Goal: Transaction & Acquisition: Purchase product/service

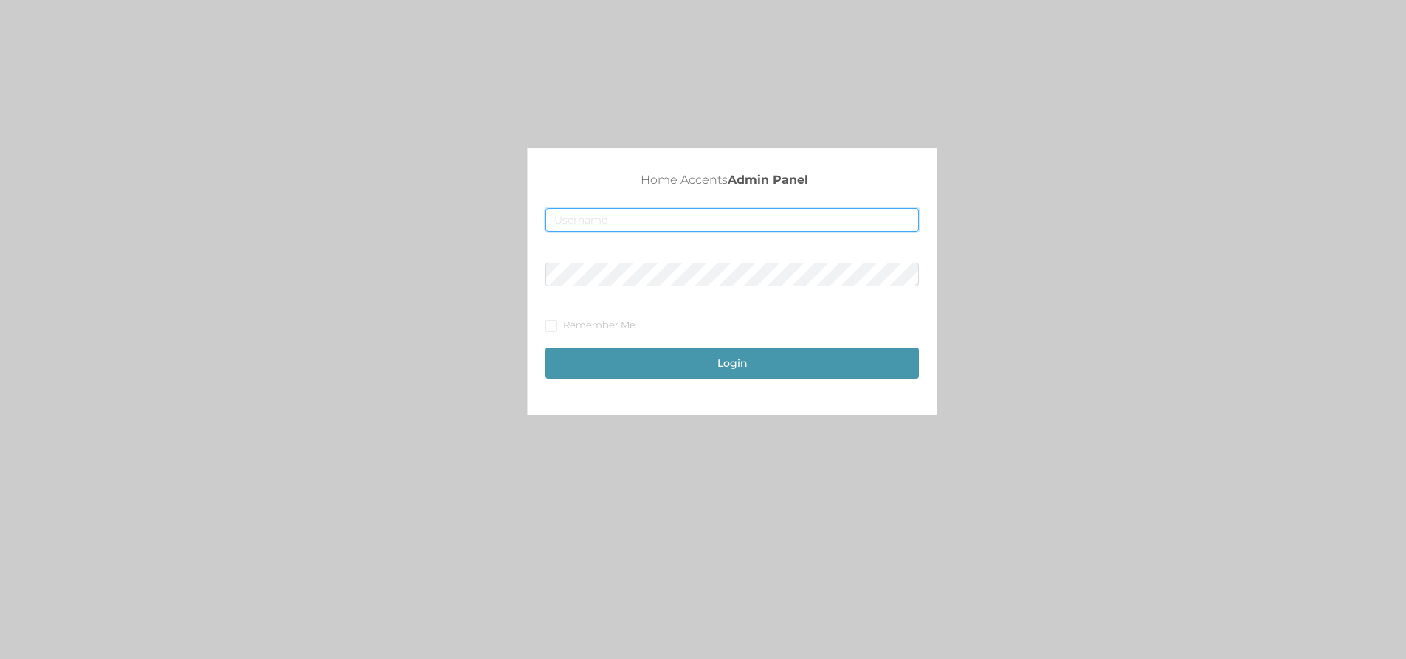
click at [683, 226] on input "text" at bounding box center [731, 220] width 373 height 24
type input "[EMAIL_ADDRESS][DOMAIN_NAME]"
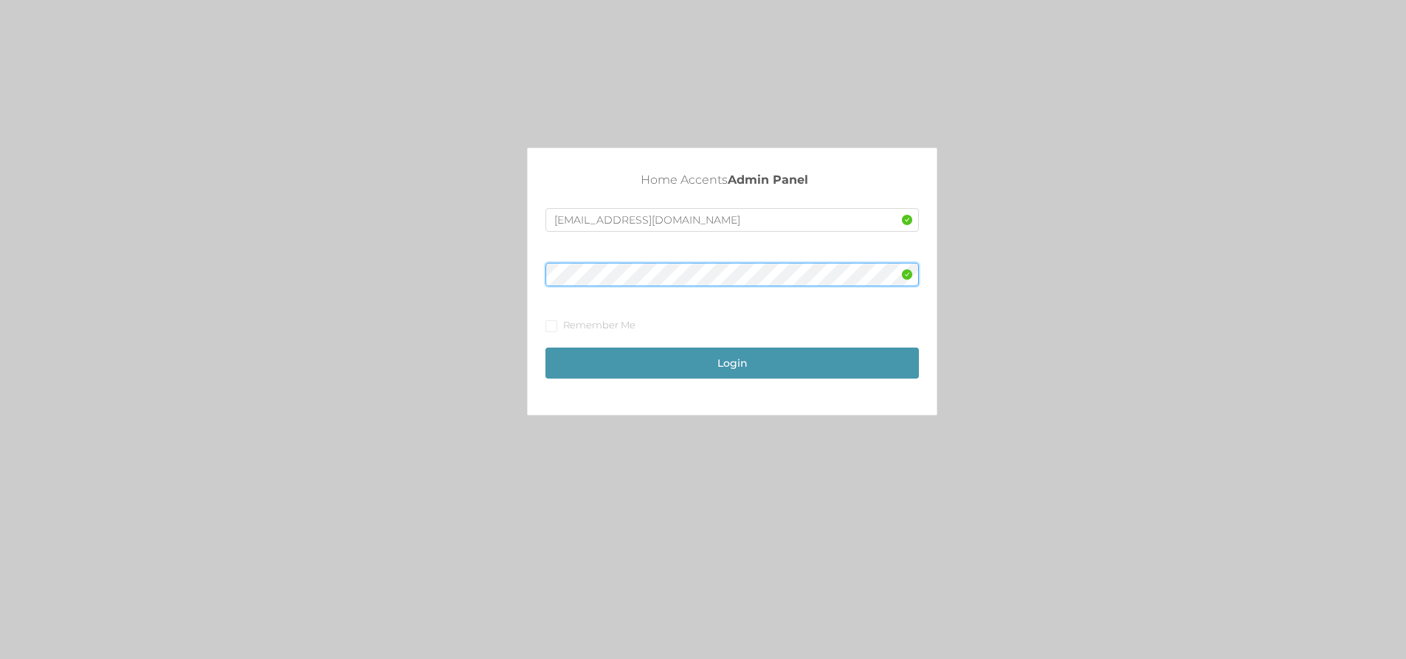
click at [545, 348] on button "Login" at bounding box center [731, 363] width 373 height 31
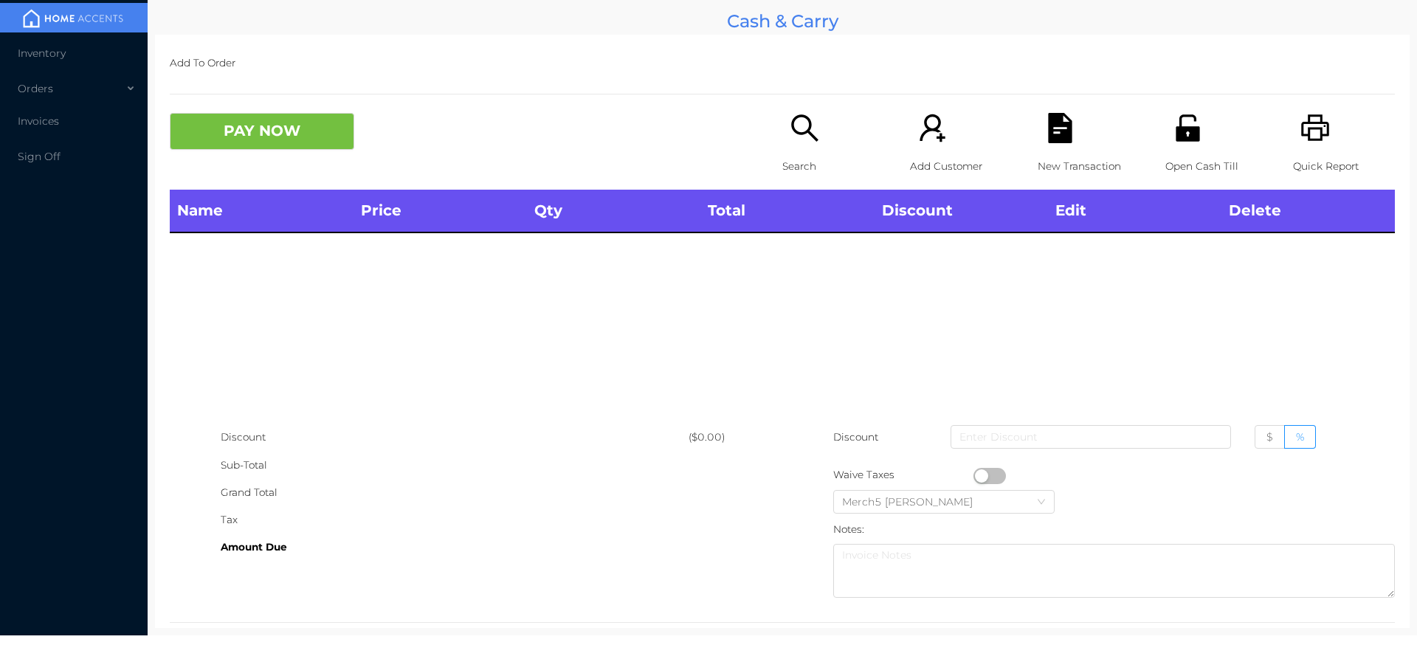
click at [790, 134] on icon "icon: search" at bounding box center [805, 128] width 30 height 30
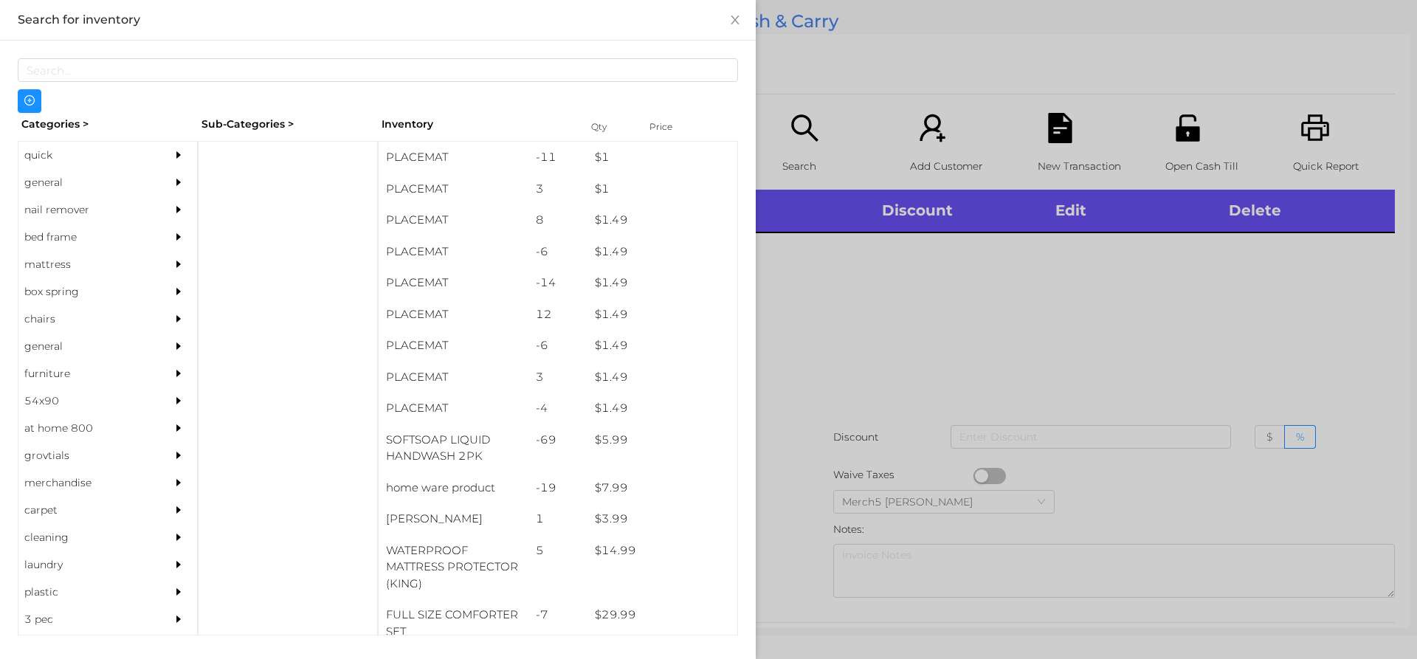
click at [153, 190] on div "general" at bounding box center [107, 182] width 179 height 27
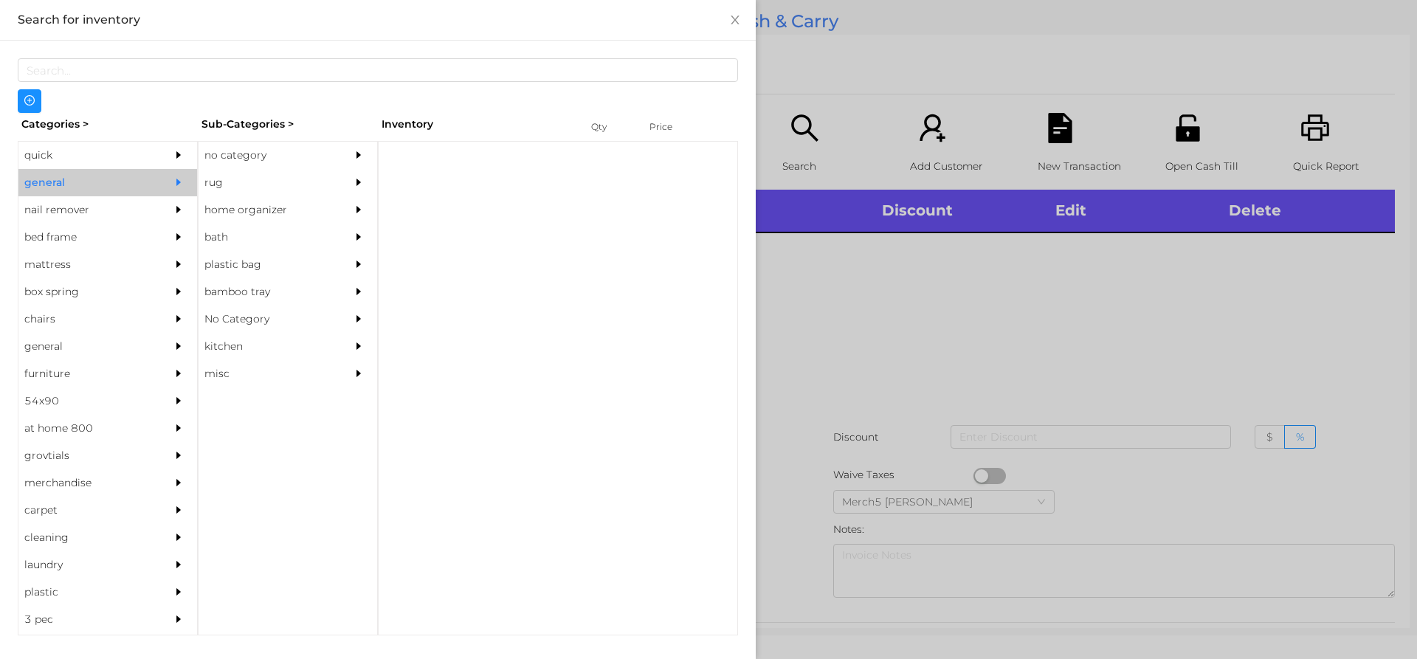
click at [266, 157] on div "no category" at bounding box center [266, 155] width 134 height 27
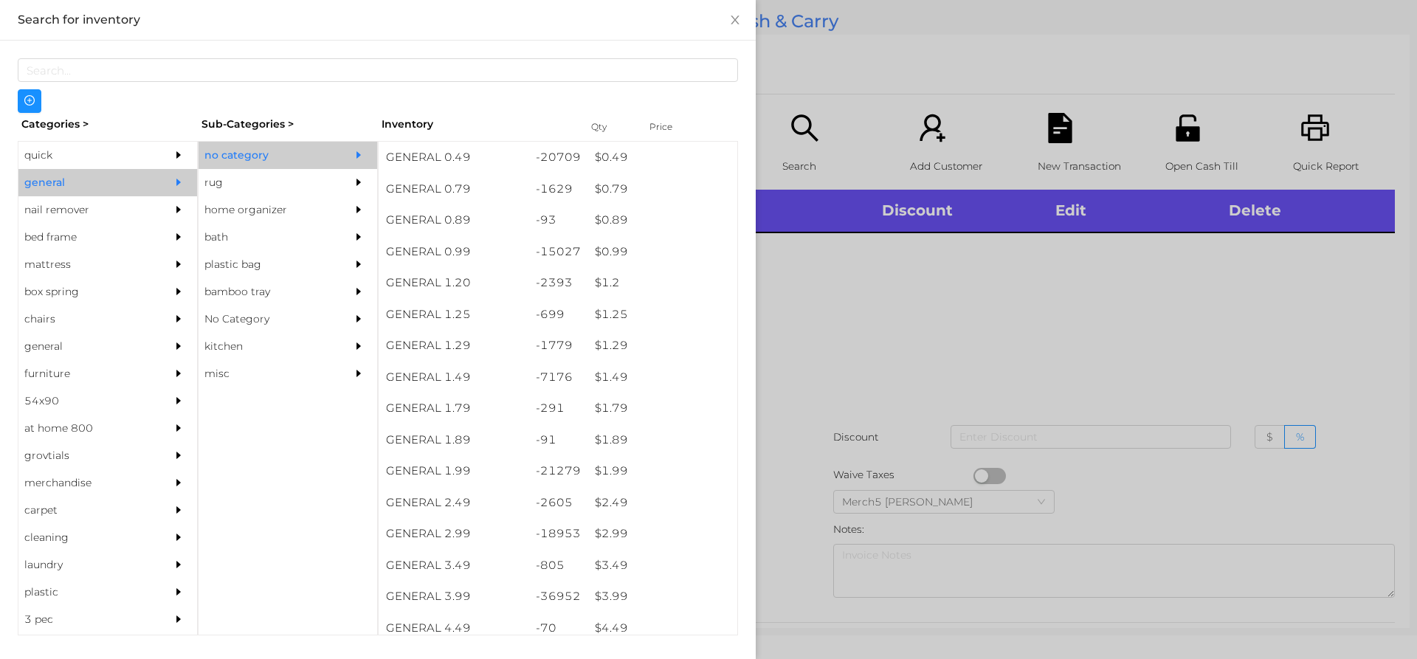
click at [311, 154] on div "no category" at bounding box center [266, 155] width 134 height 27
click at [979, 315] on div at bounding box center [708, 329] width 1417 height 659
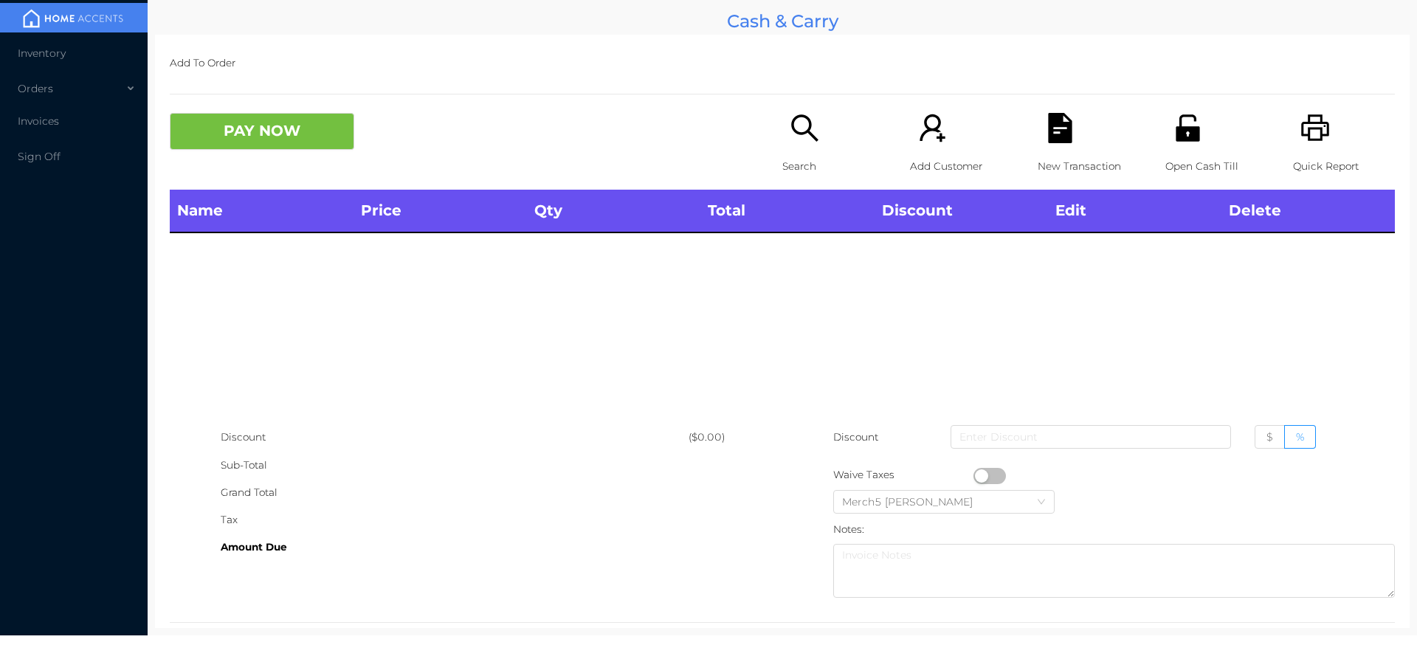
click at [805, 144] on div "Search" at bounding box center [833, 151] width 102 height 77
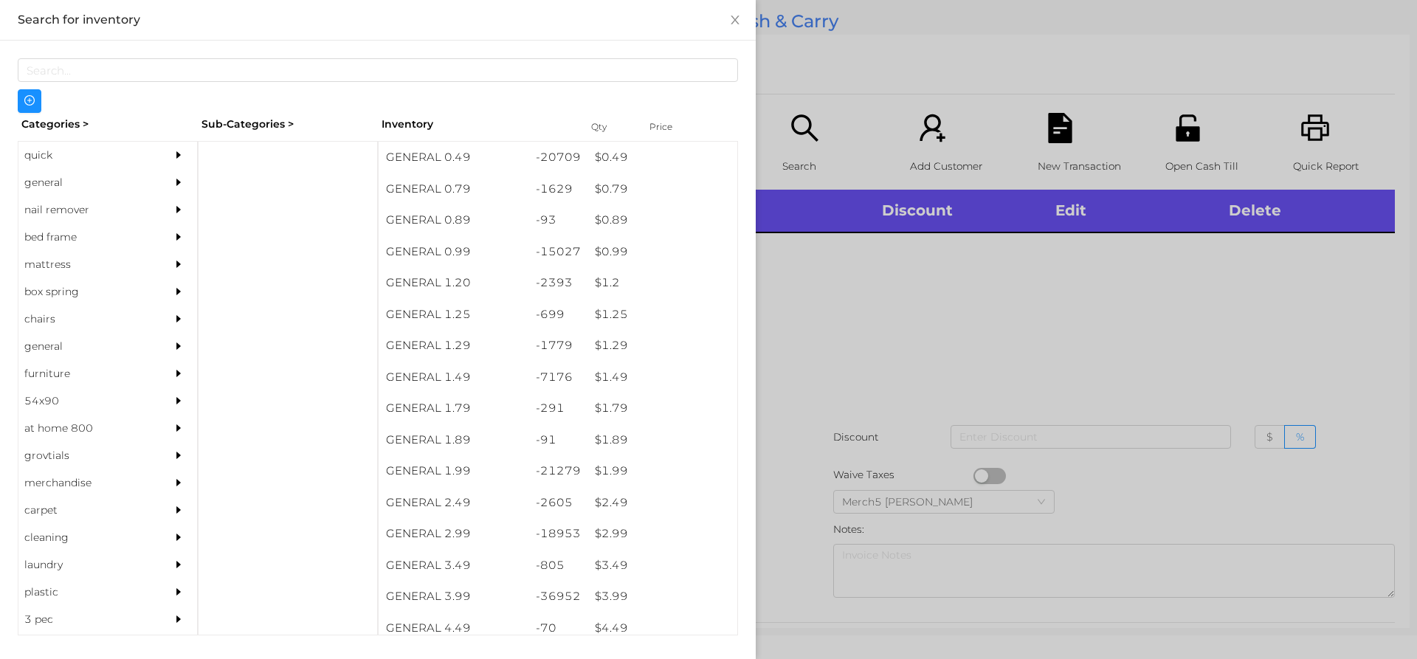
click at [59, 173] on div "general" at bounding box center [85, 182] width 134 height 27
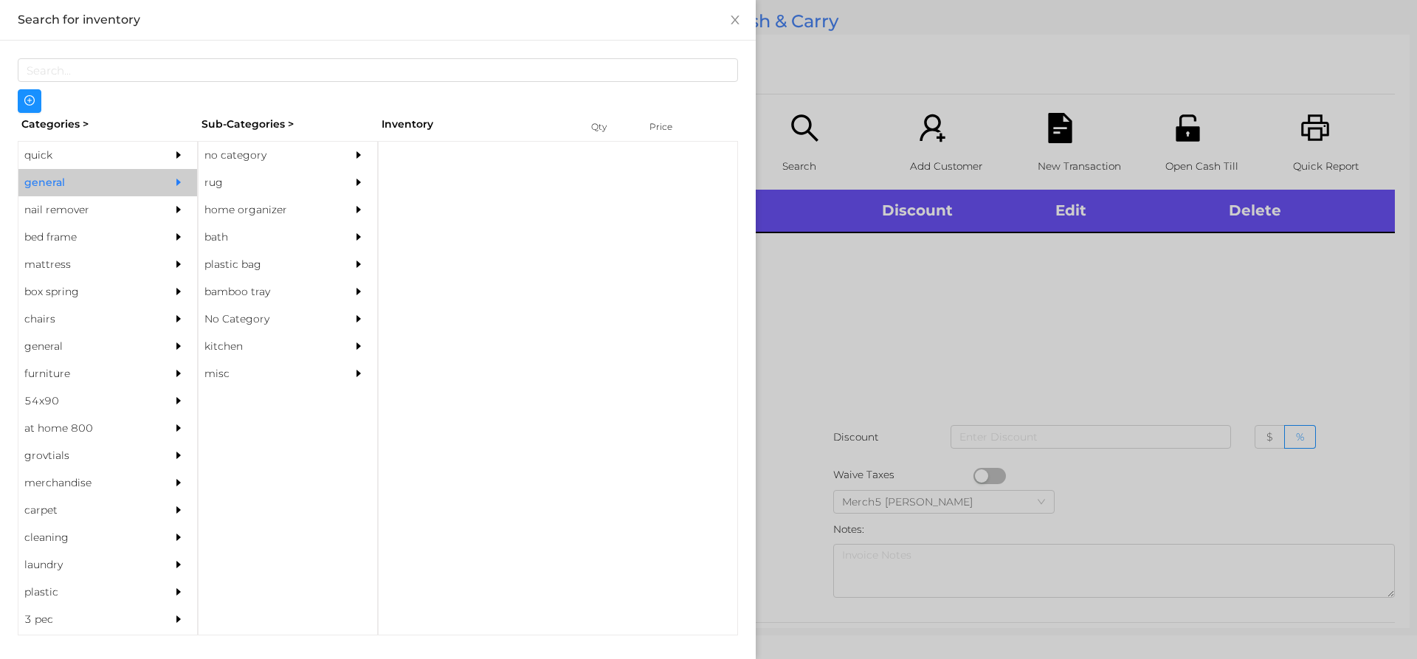
click at [360, 159] on icon "icon: caret-right" at bounding box center [359, 155] width 10 height 10
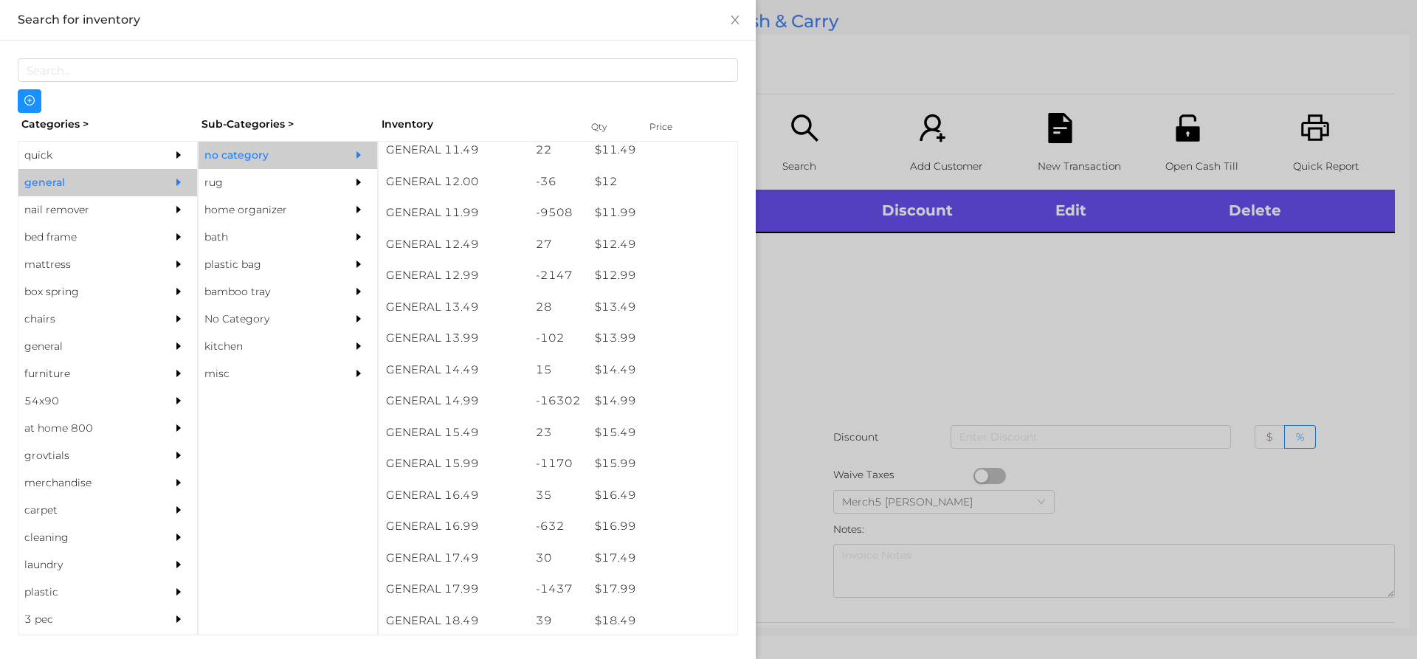
scroll to position [1329, 0]
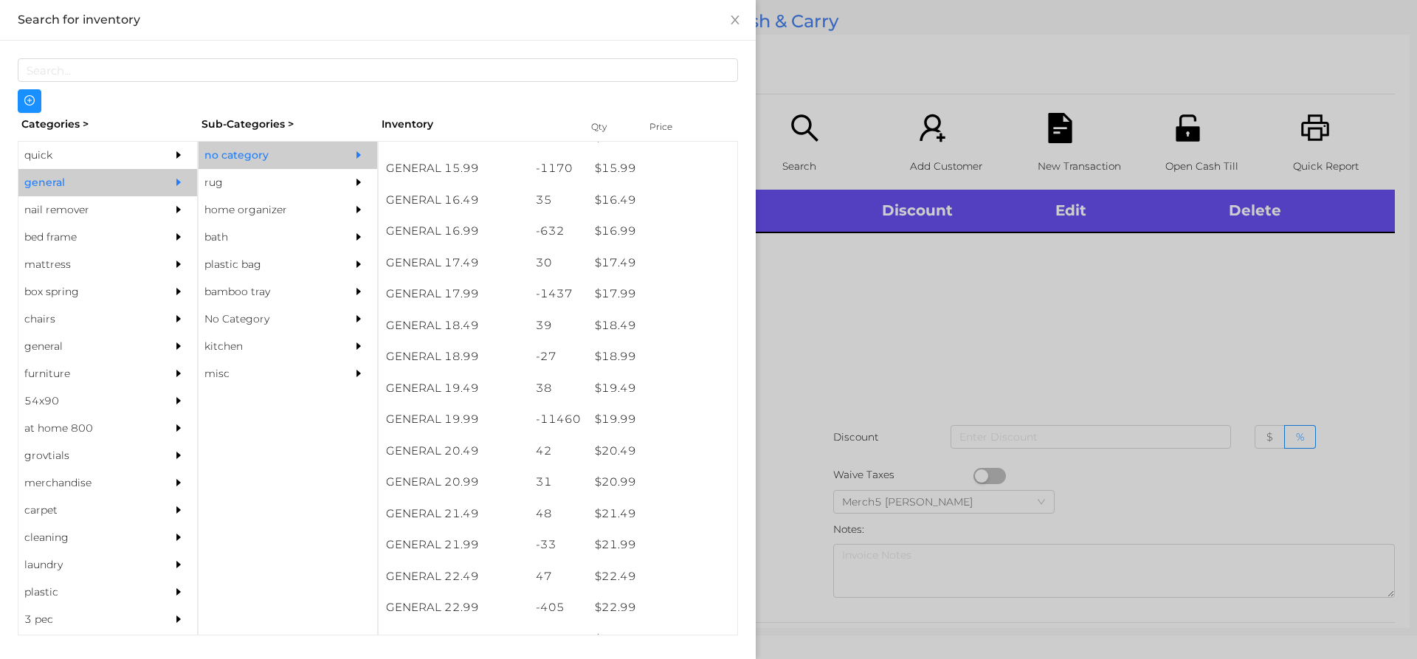
click at [854, 275] on div at bounding box center [708, 329] width 1417 height 659
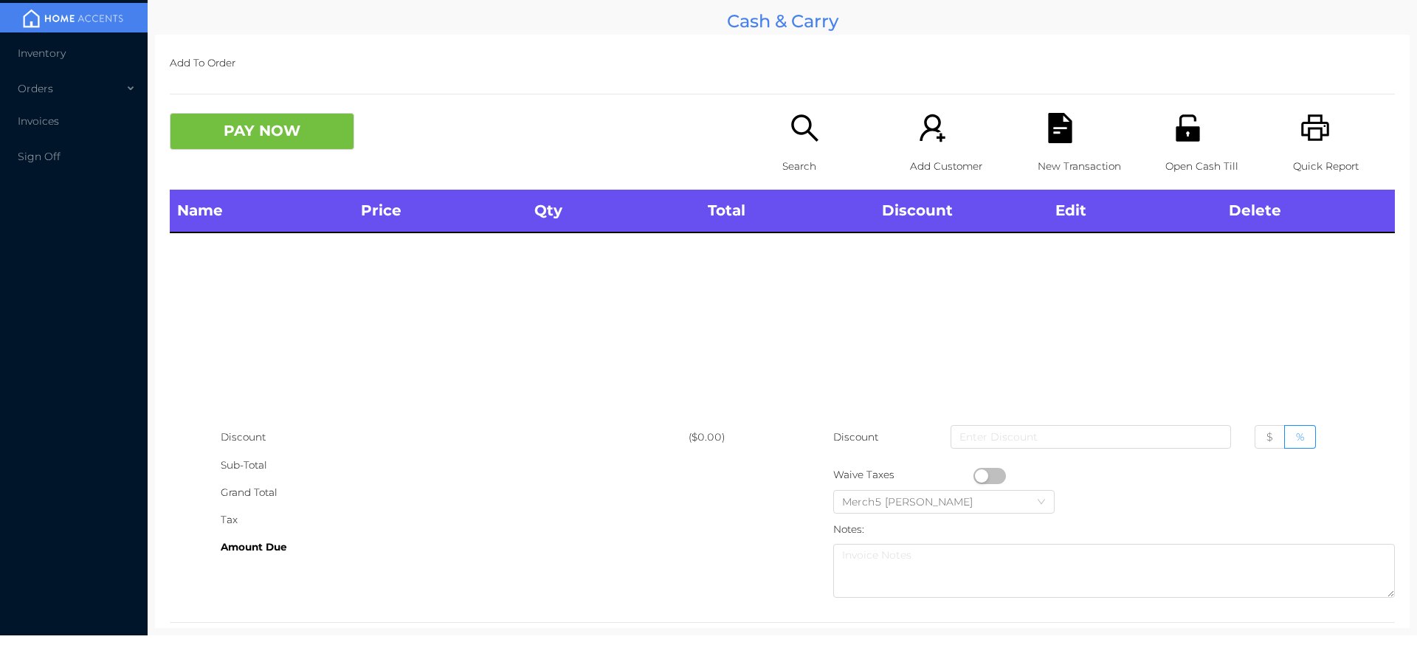
click at [813, 142] on icon "icon: search" at bounding box center [805, 128] width 30 height 30
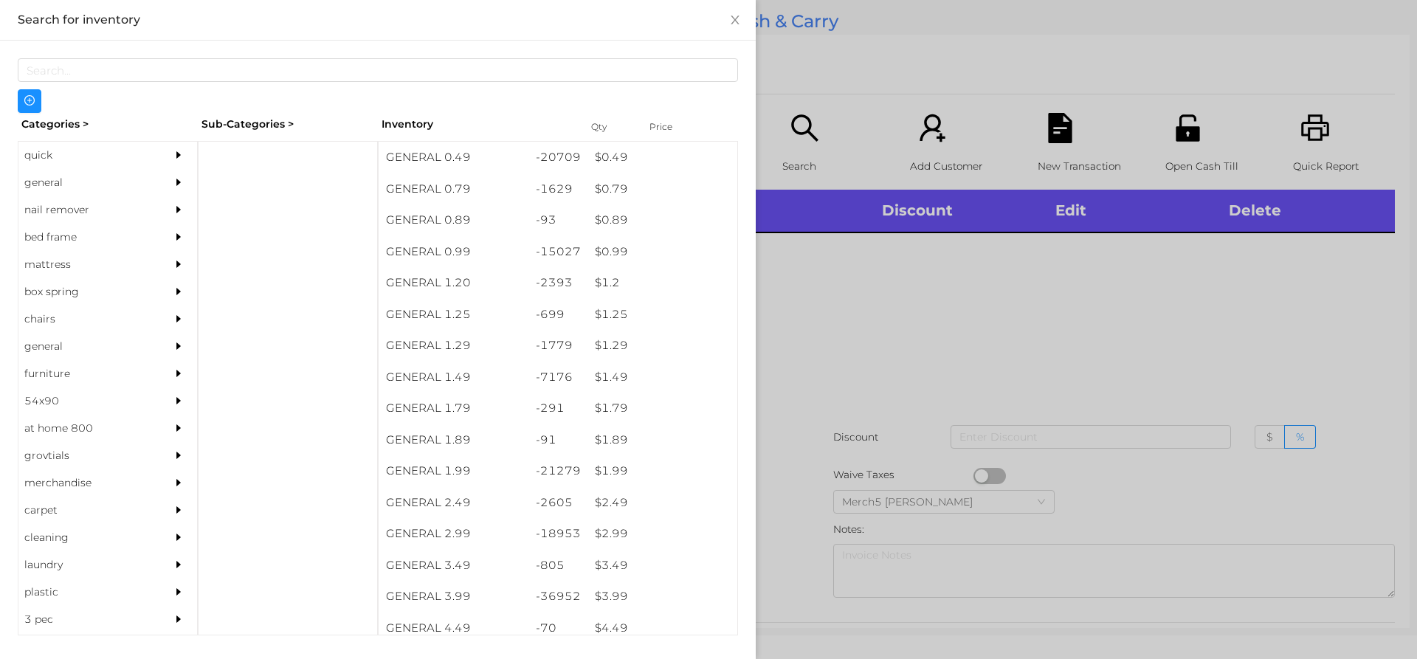
click at [134, 188] on div "general" at bounding box center [85, 182] width 134 height 27
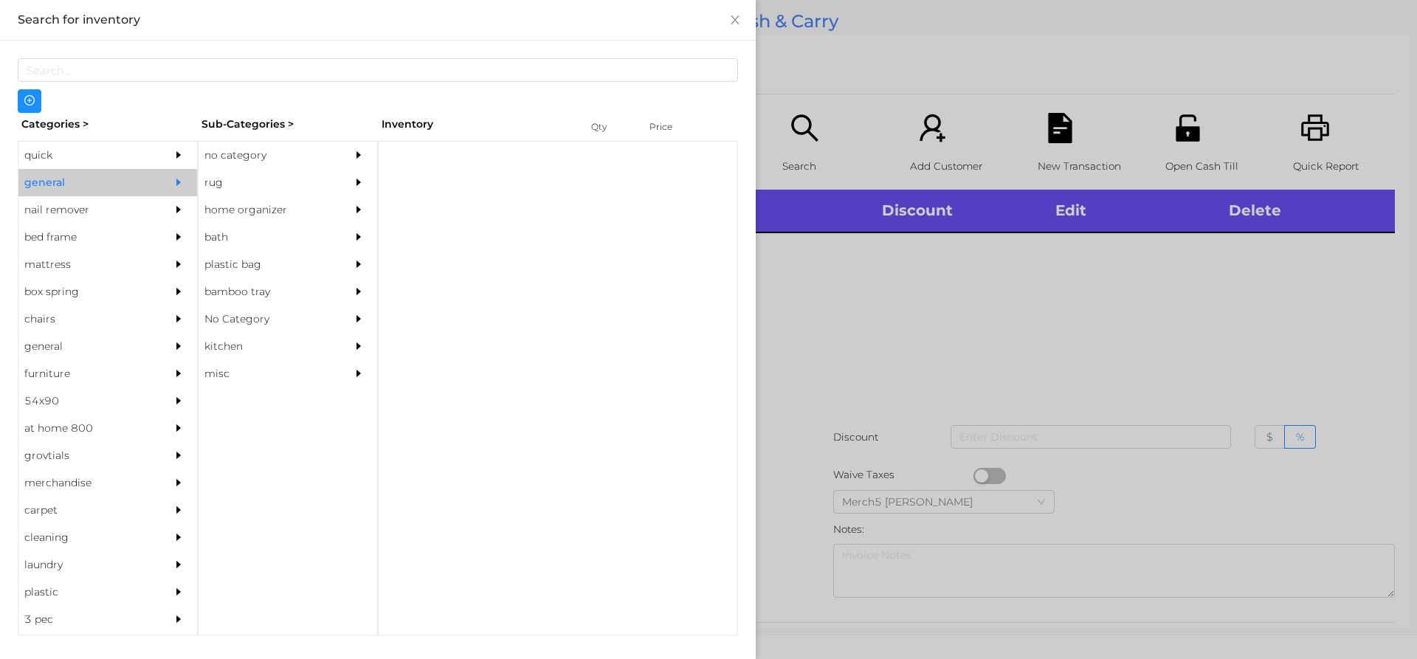
click at [233, 155] on div "no category" at bounding box center [266, 155] width 134 height 27
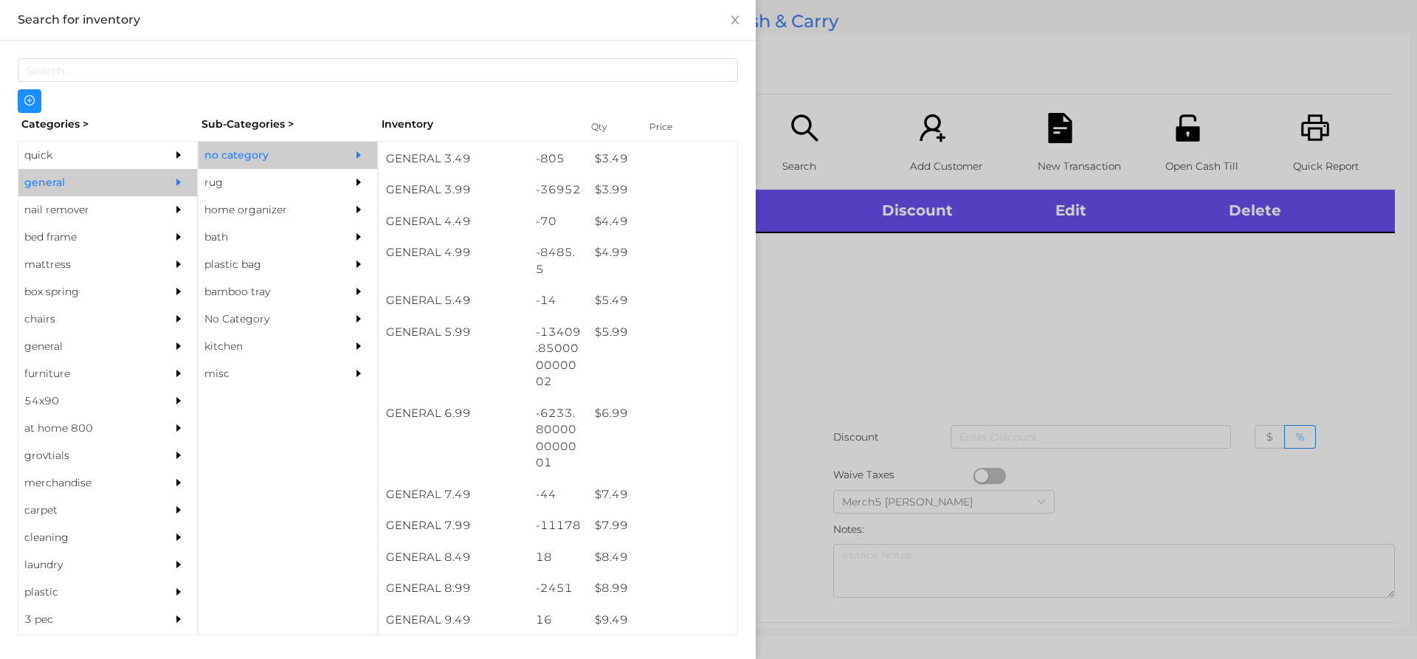
scroll to position [517, 0]
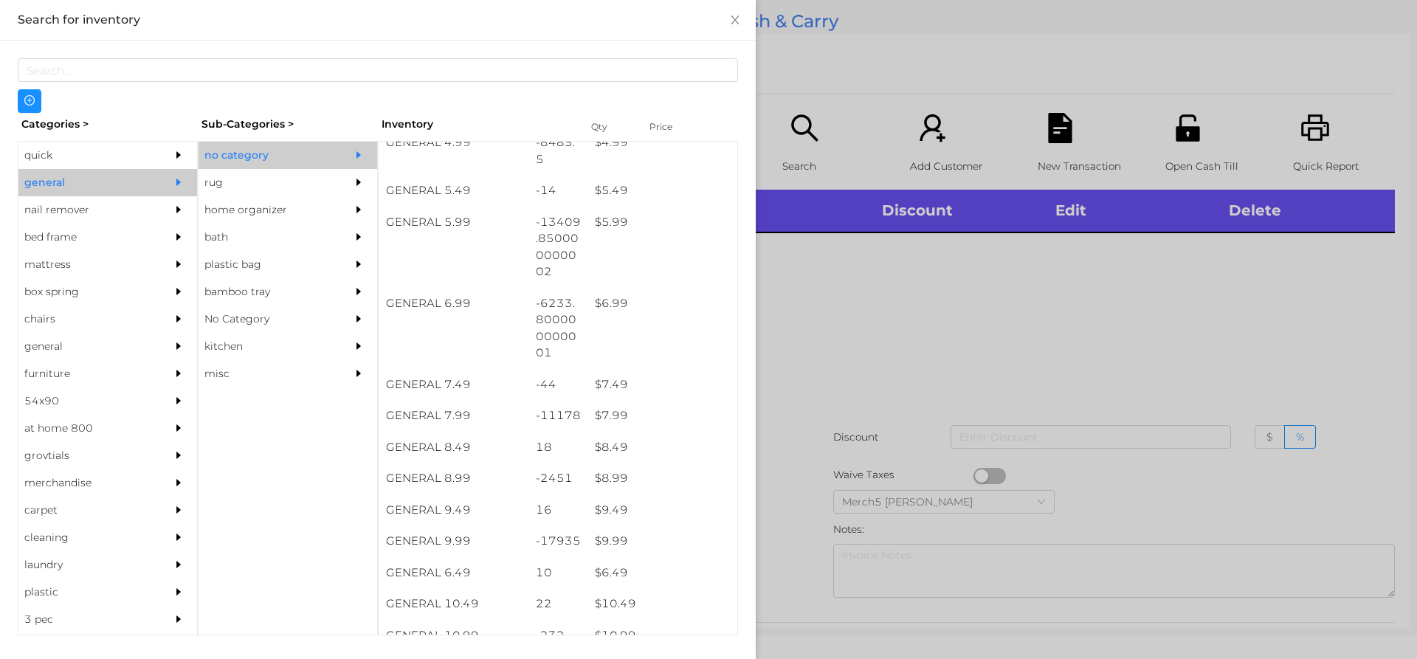
click at [988, 335] on div at bounding box center [708, 329] width 1417 height 659
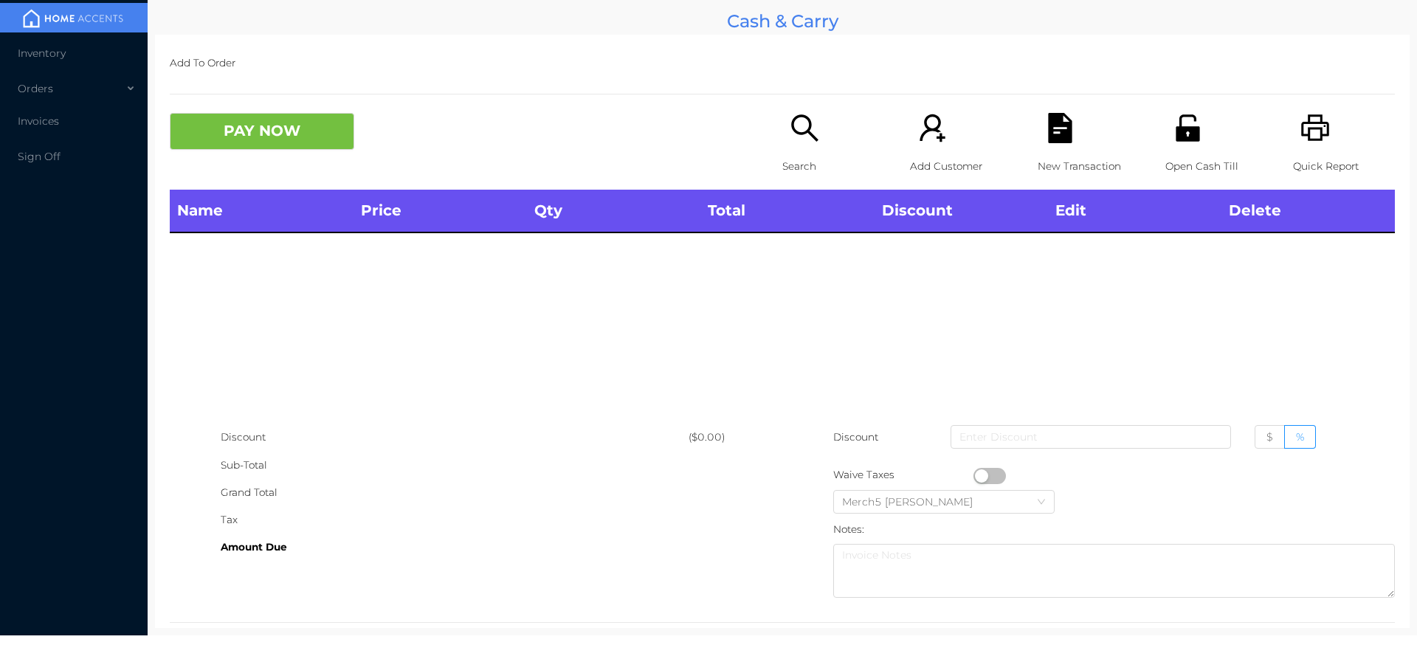
click at [827, 136] on div "Search" at bounding box center [833, 151] width 102 height 77
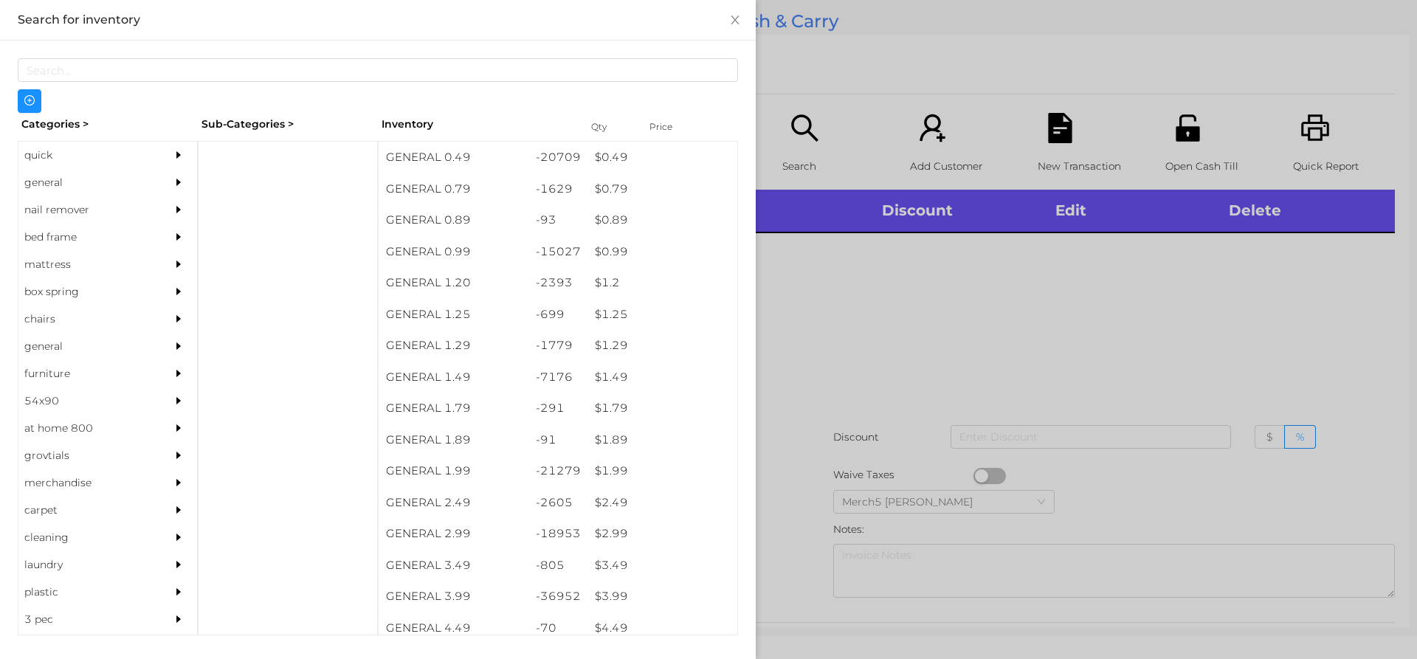
click at [168, 185] on div at bounding box center [183, 182] width 30 height 27
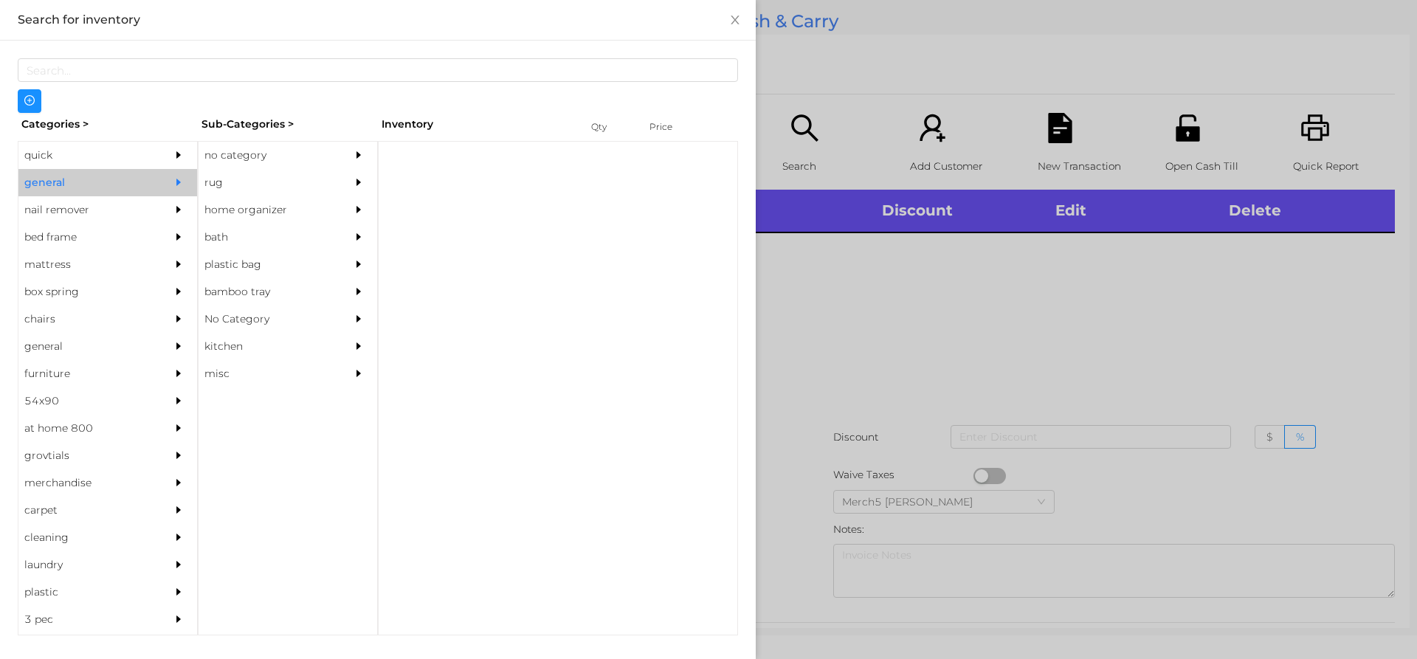
click at [319, 164] on div "no category" at bounding box center [266, 155] width 134 height 27
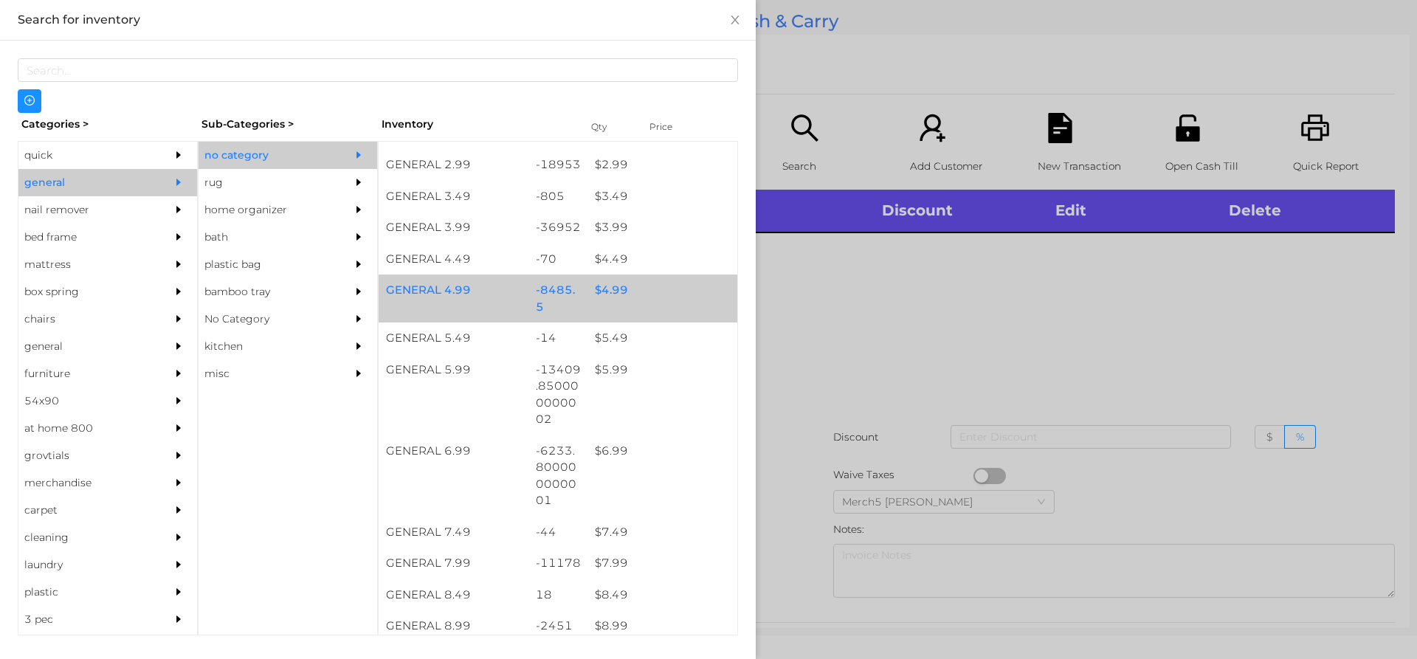
scroll to position [590, 0]
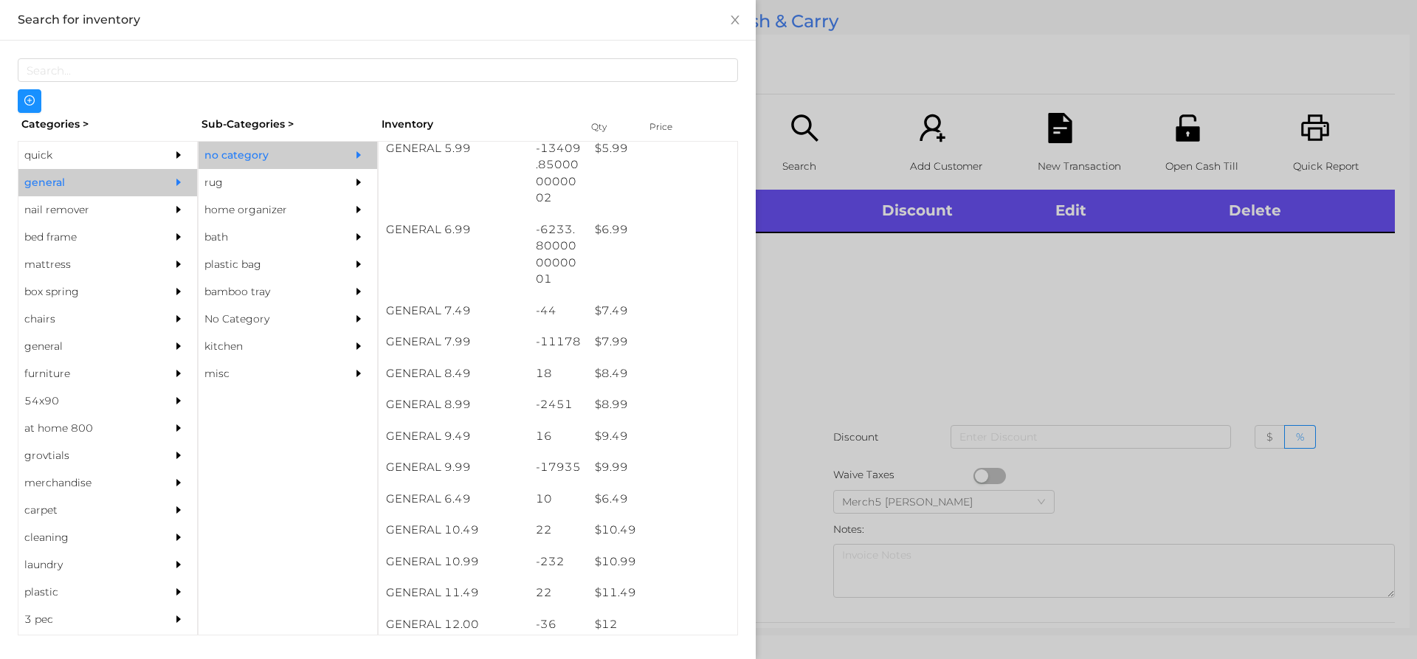
click at [833, 311] on div at bounding box center [708, 329] width 1417 height 659
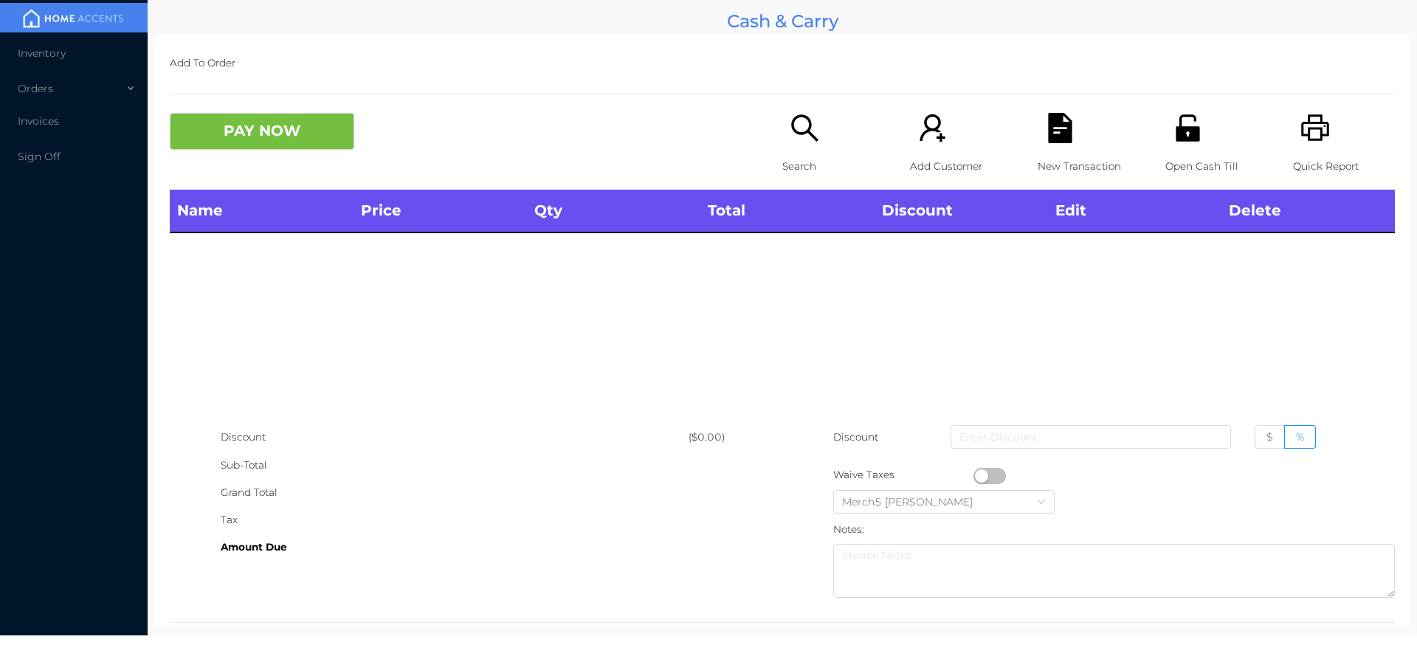
click at [813, 139] on icon "icon: search" at bounding box center [805, 128] width 30 height 30
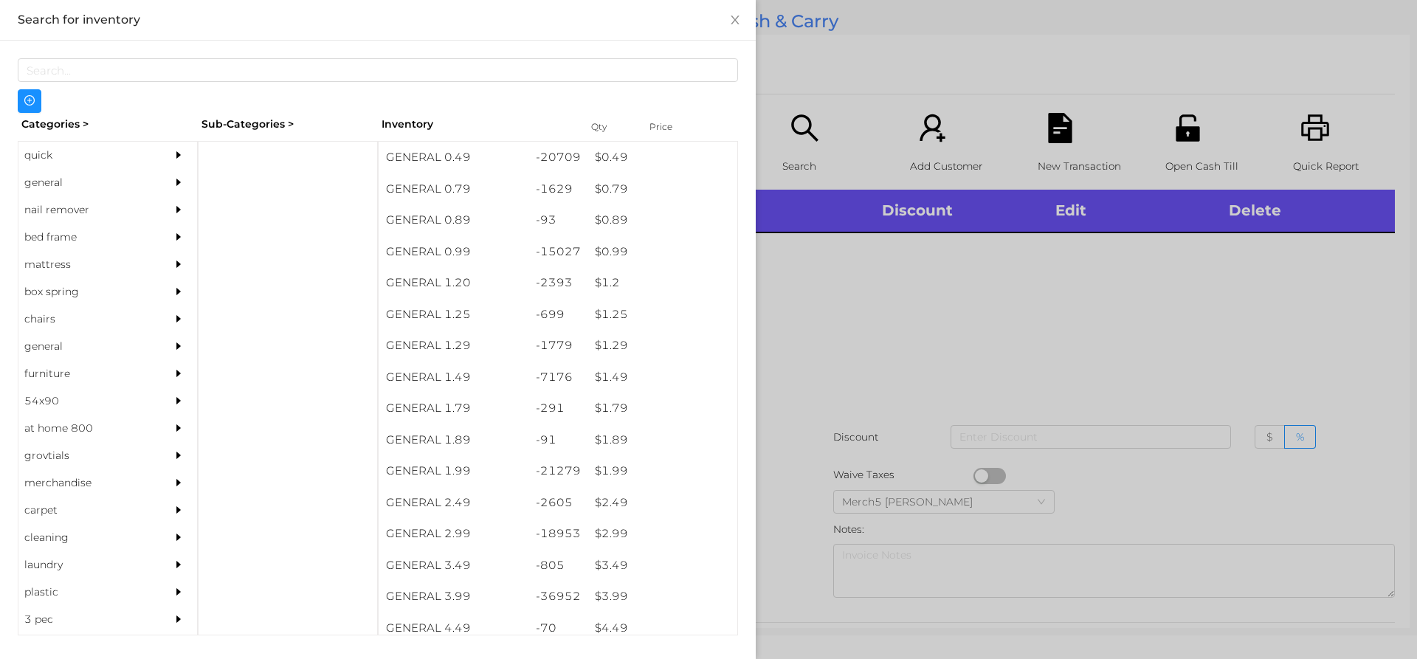
click at [173, 177] on icon "icon: caret-right" at bounding box center [178, 182] width 10 height 10
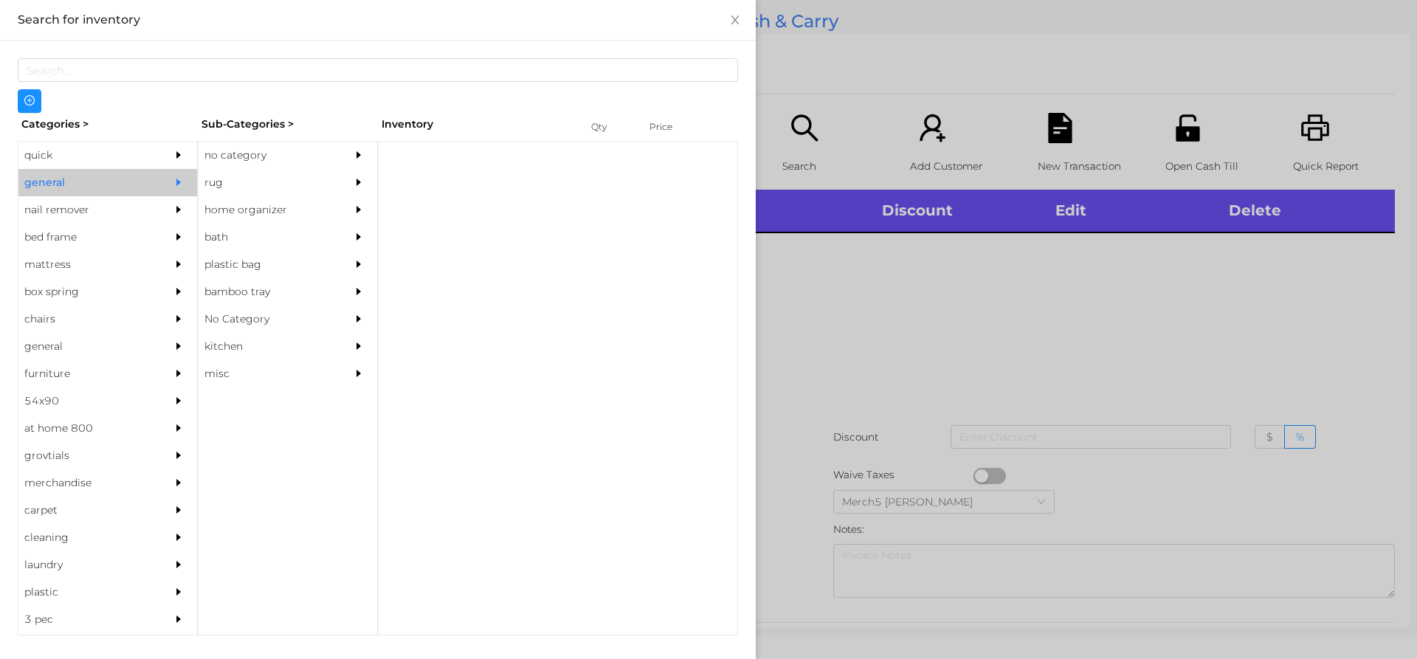
click at [310, 161] on div "no category" at bounding box center [266, 155] width 134 height 27
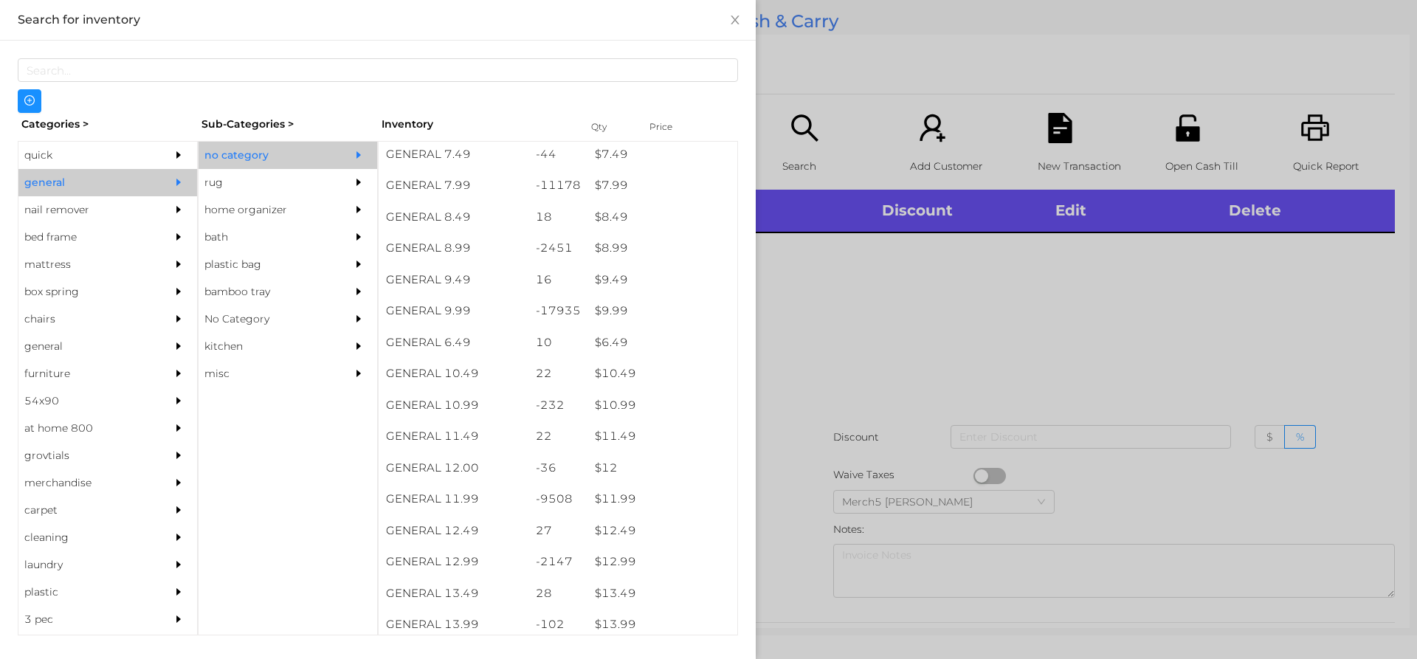
scroll to position [1033, 0]
click at [931, 306] on div at bounding box center [708, 329] width 1417 height 659
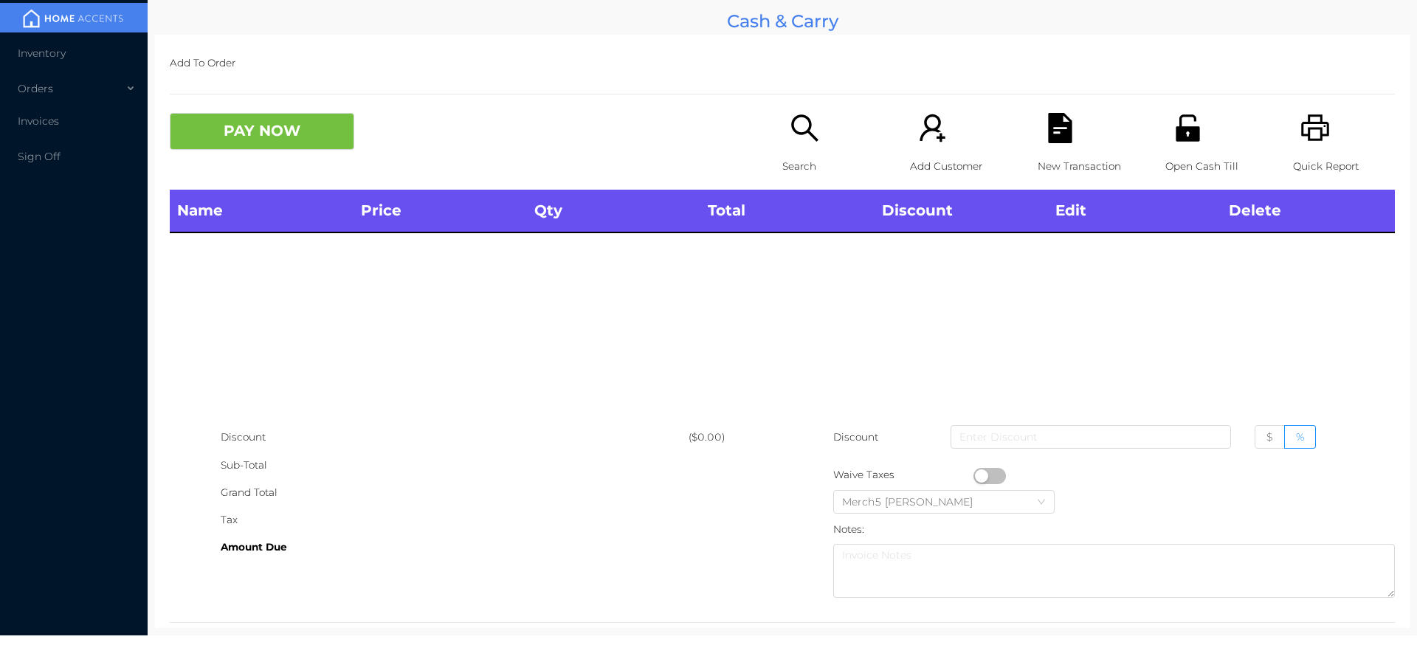
click at [809, 147] on div "Search" at bounding box center [833, 151] width 102 height 77
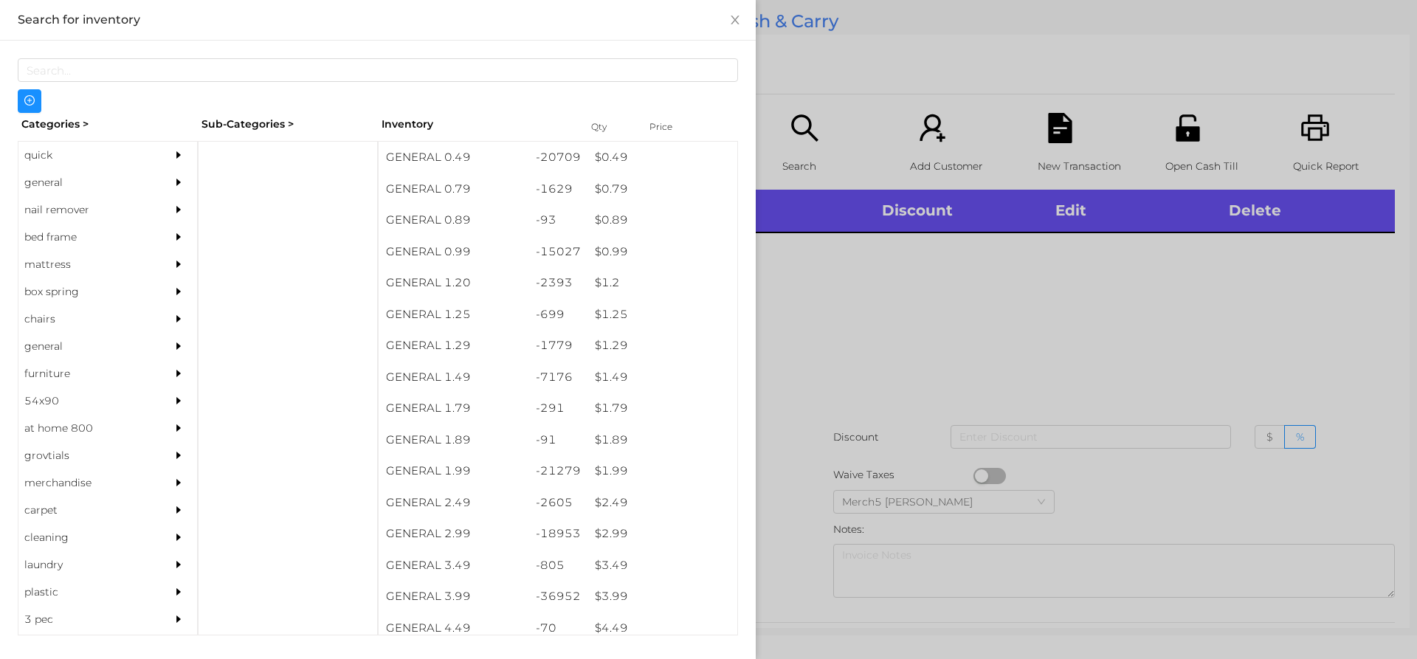
click at [170, 191] on div at bounding box center [183, 182] width 30 height 27
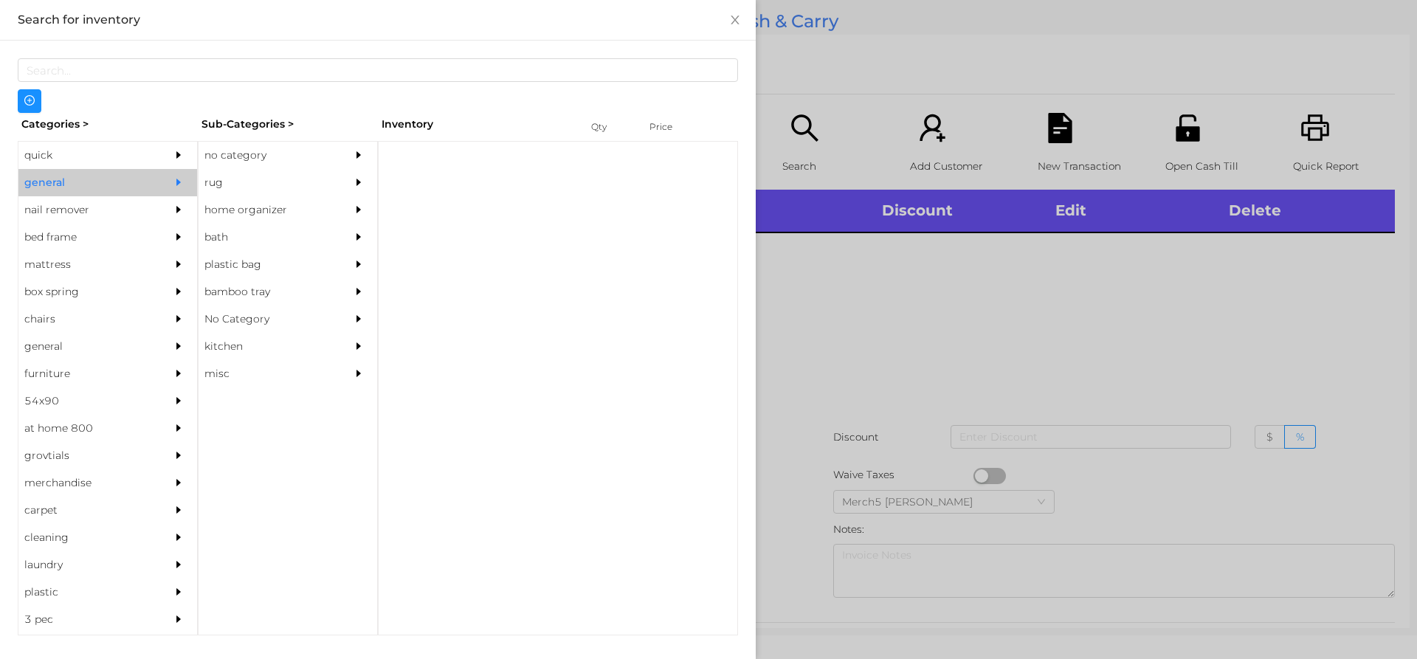
click at [329, 166] on div "no category" at bounding box center [266, 155] width 134 height 27
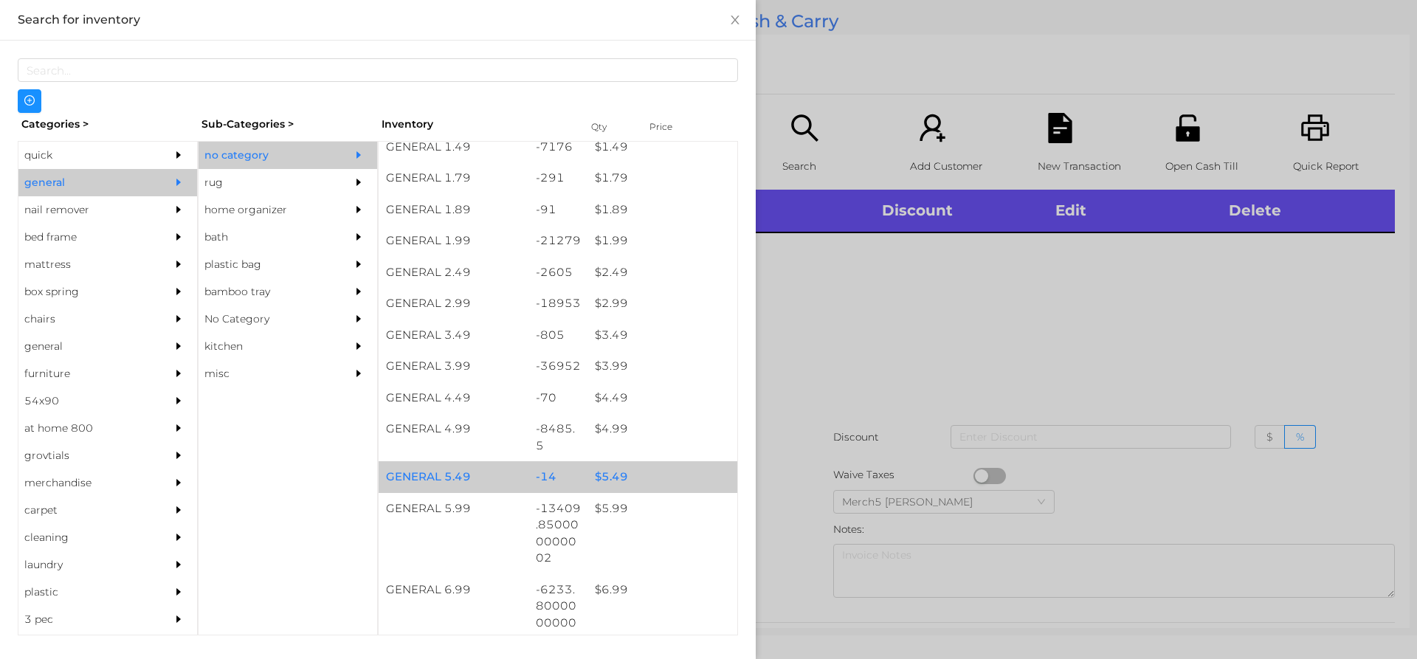
scroll to position [369, 0]
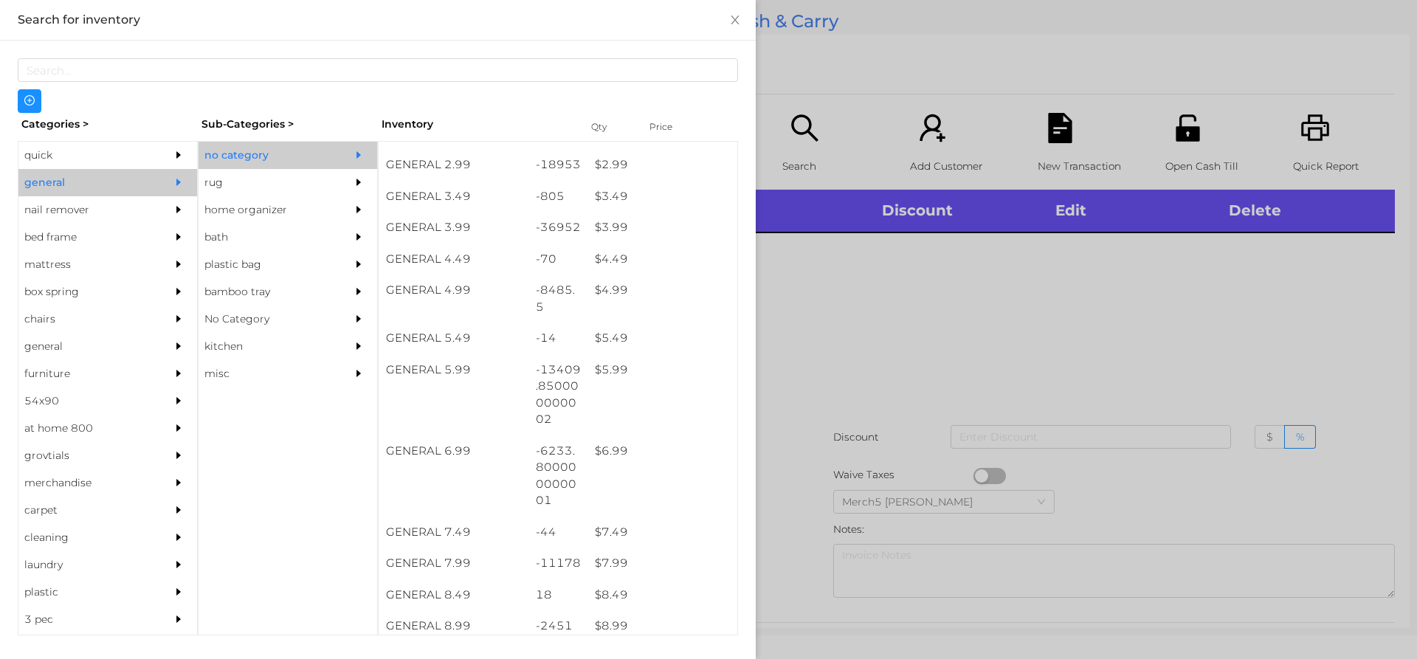
click at [1005, 297] on div at bounding box center [708, 329] width 1417 height 659
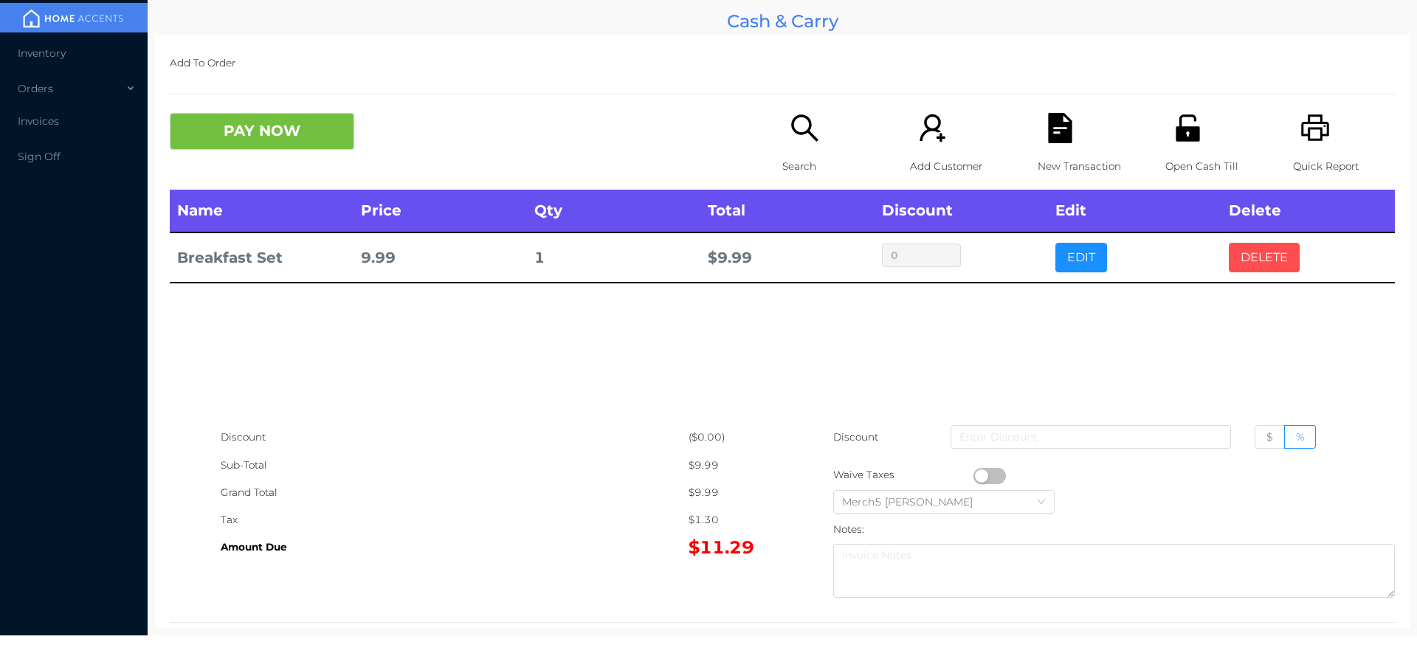
click at [1268, 249] on button "DELETE" at bounding box center [1264, 258] width 71 height 30
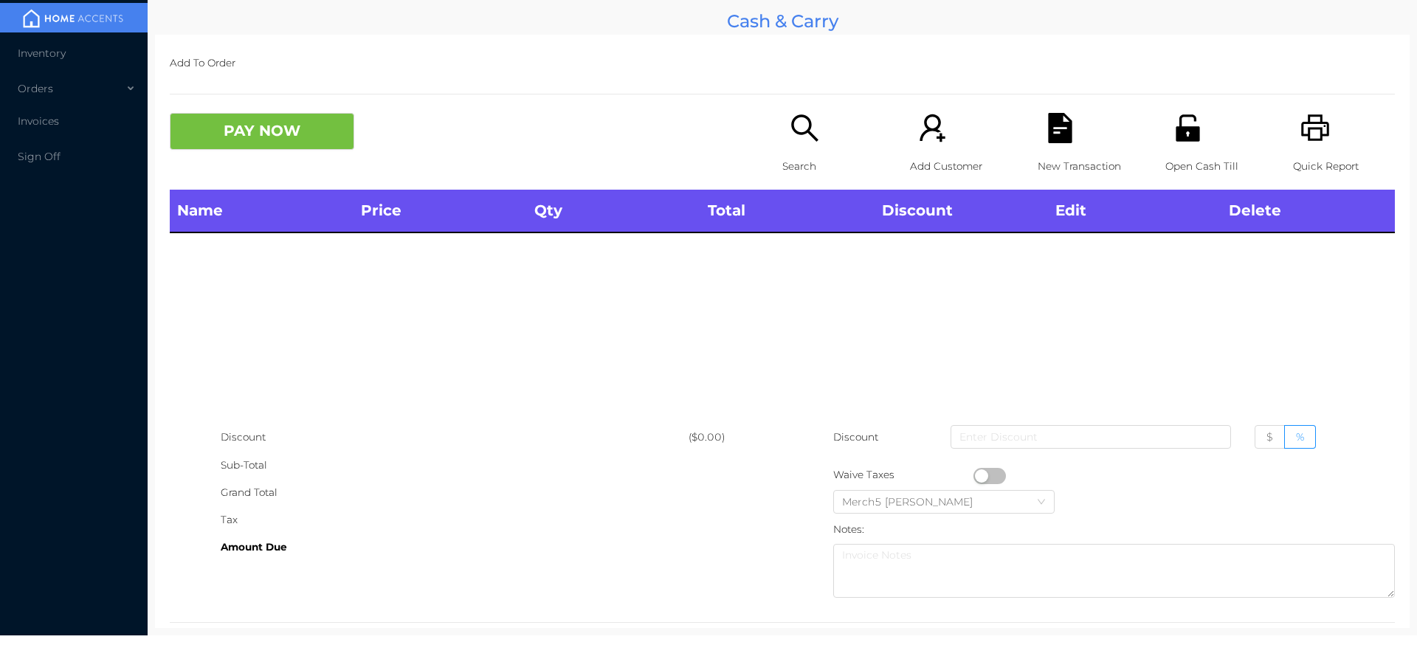
click at [816, 119] on div "Search" at bounding box center [833, 151] width 102 height 77
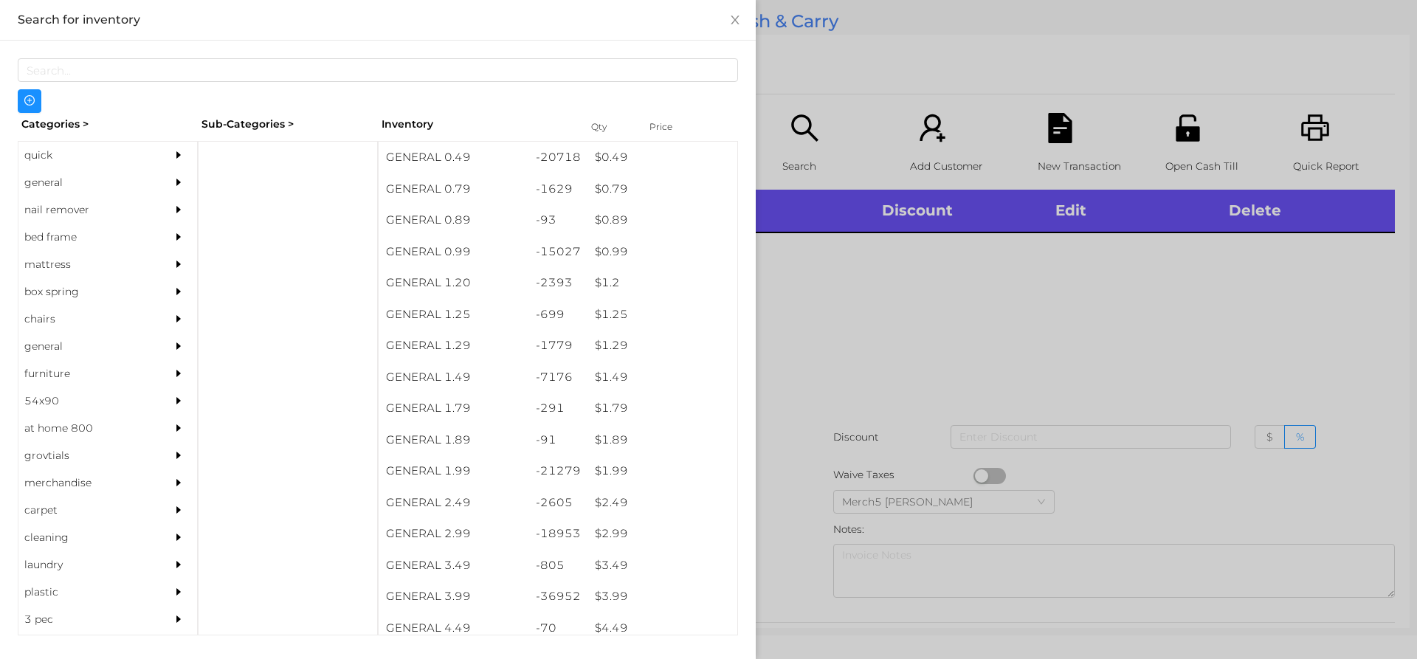
click at [148, 185] on div "general" at bounding box center [107, 182] width 179 height 27
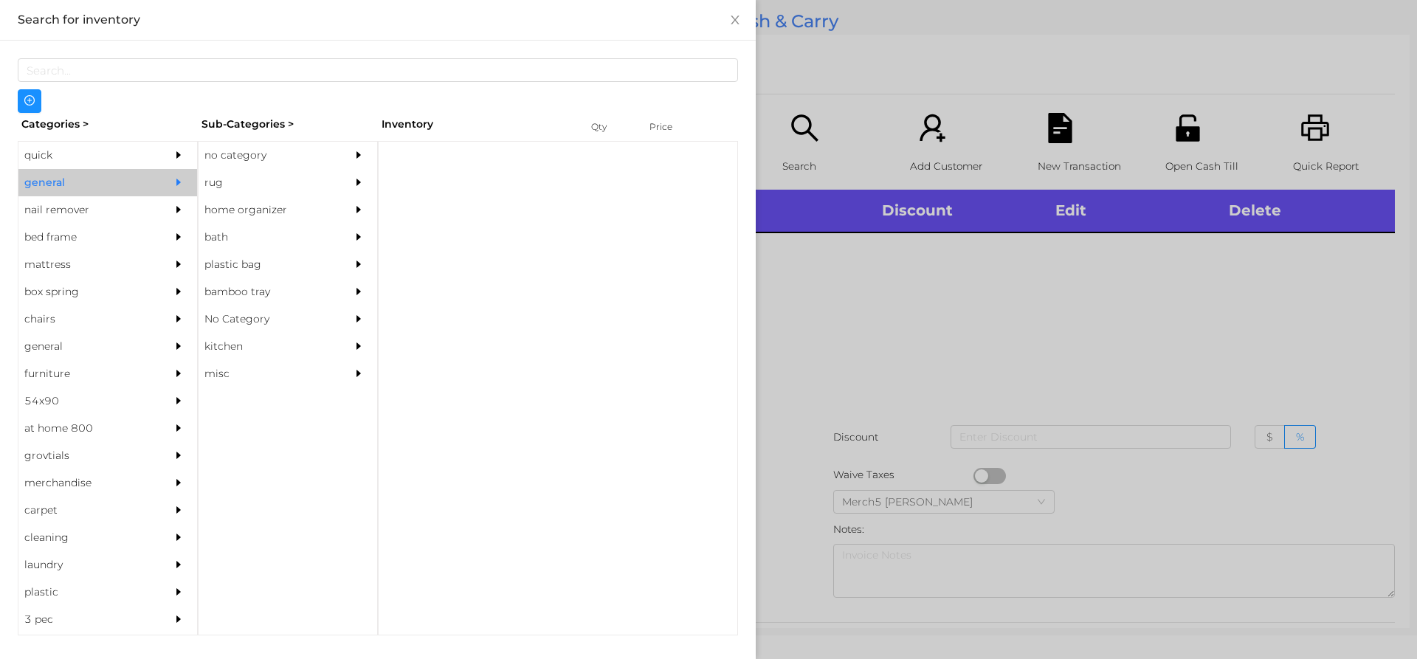
click at [300, 160] on div "no category" at bounding box center [266, 155] width 134 height 27
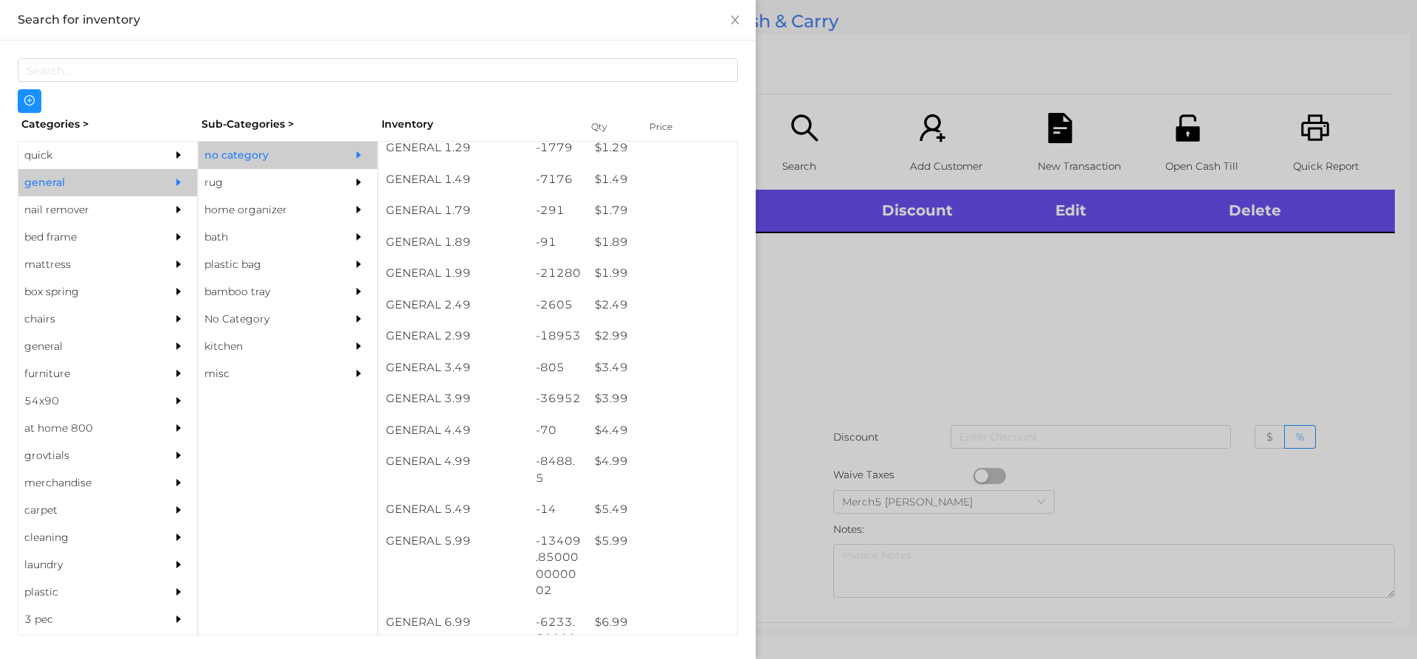
scroll to position [198, 0]
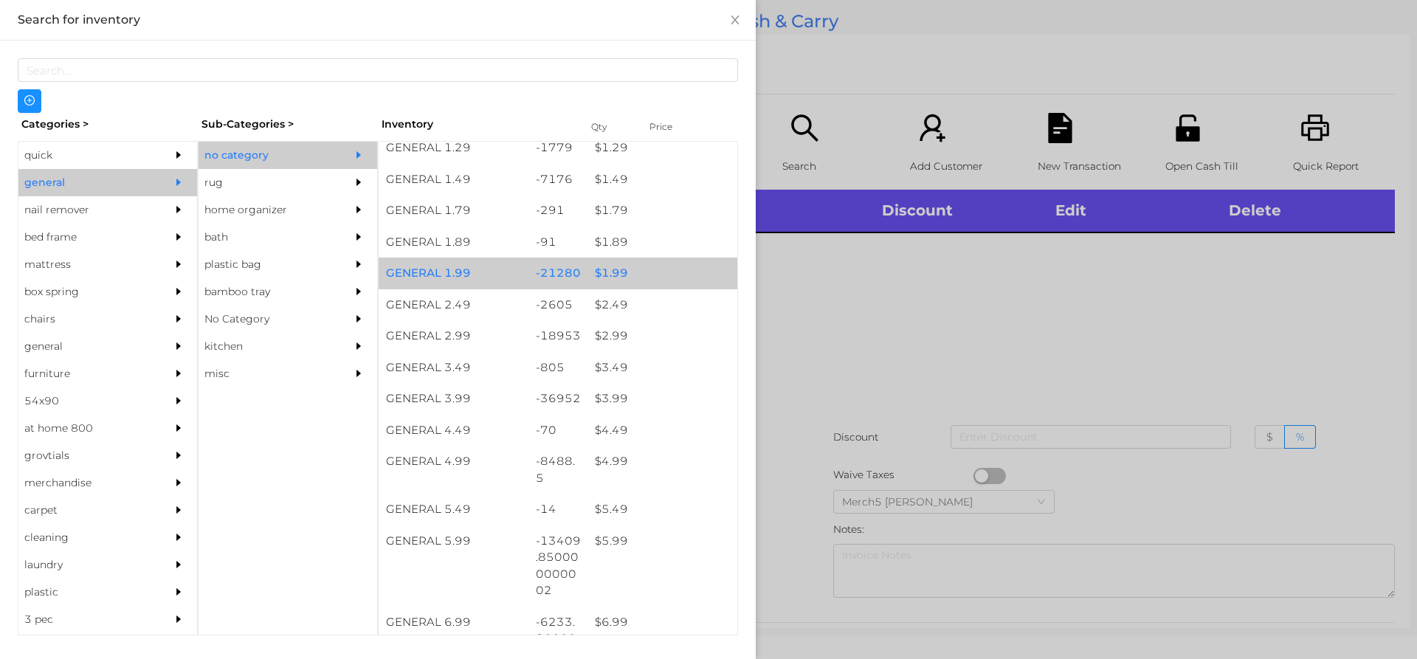
click at [664, 286] on div "$ 1.99" at bounding box center [663, 274] width 150 height 32
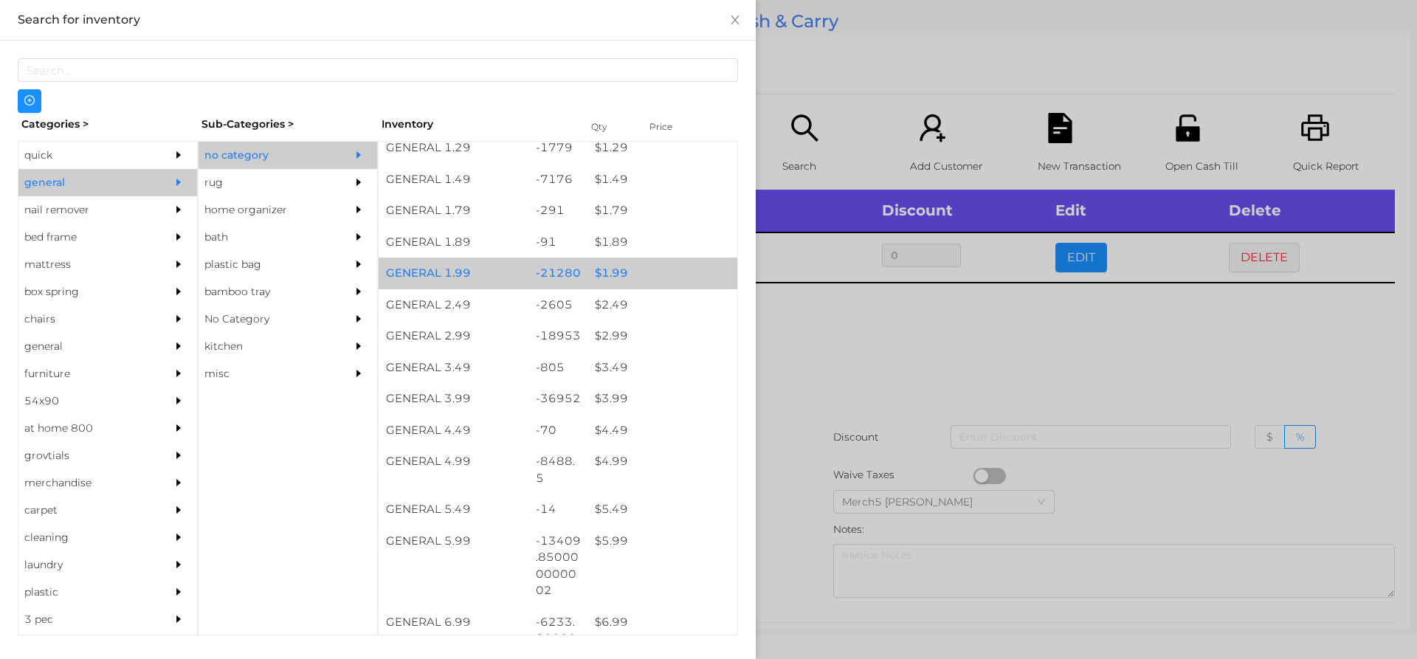
click at [694, 280] on div "$ 1.99" at bounding box center [663, 274] width 150 height 32
click at [982, 371] on div at bounding box center [708, 329] width 1417 height 659
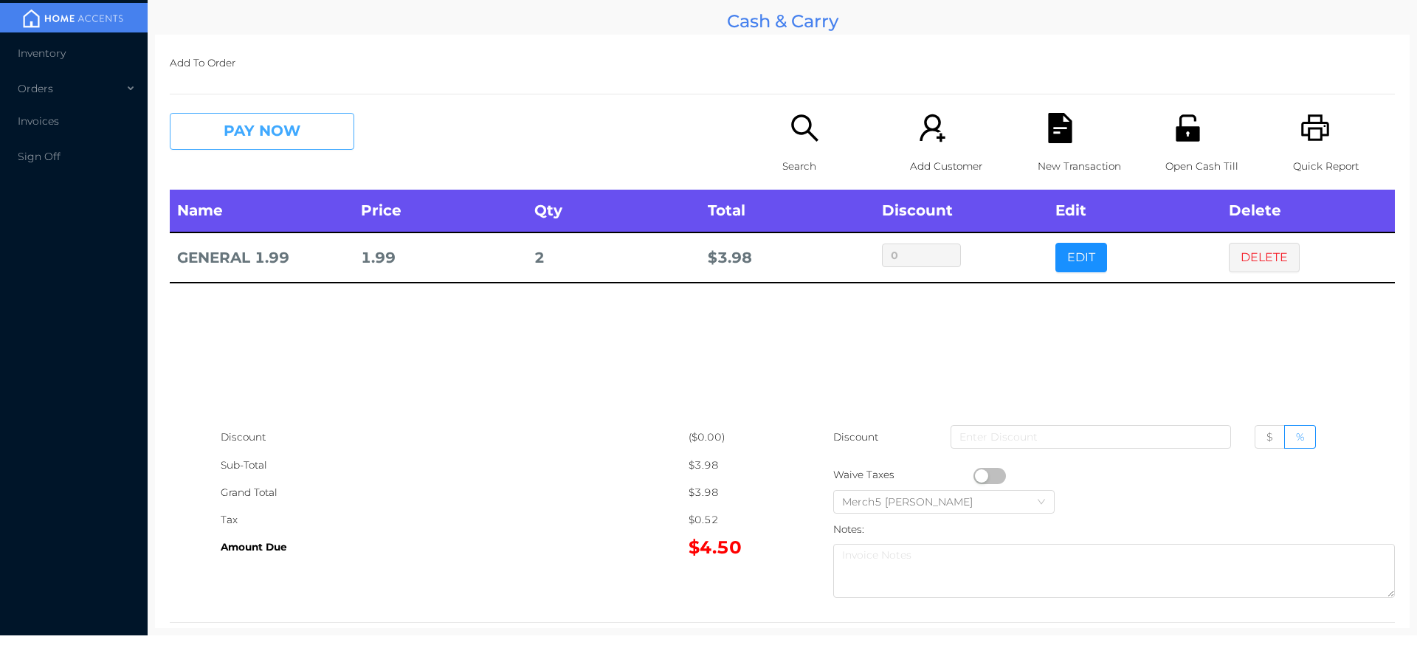
click at [324, 139] on button "PAY NOW" at bounding box center [262, 131] width 185 height 37
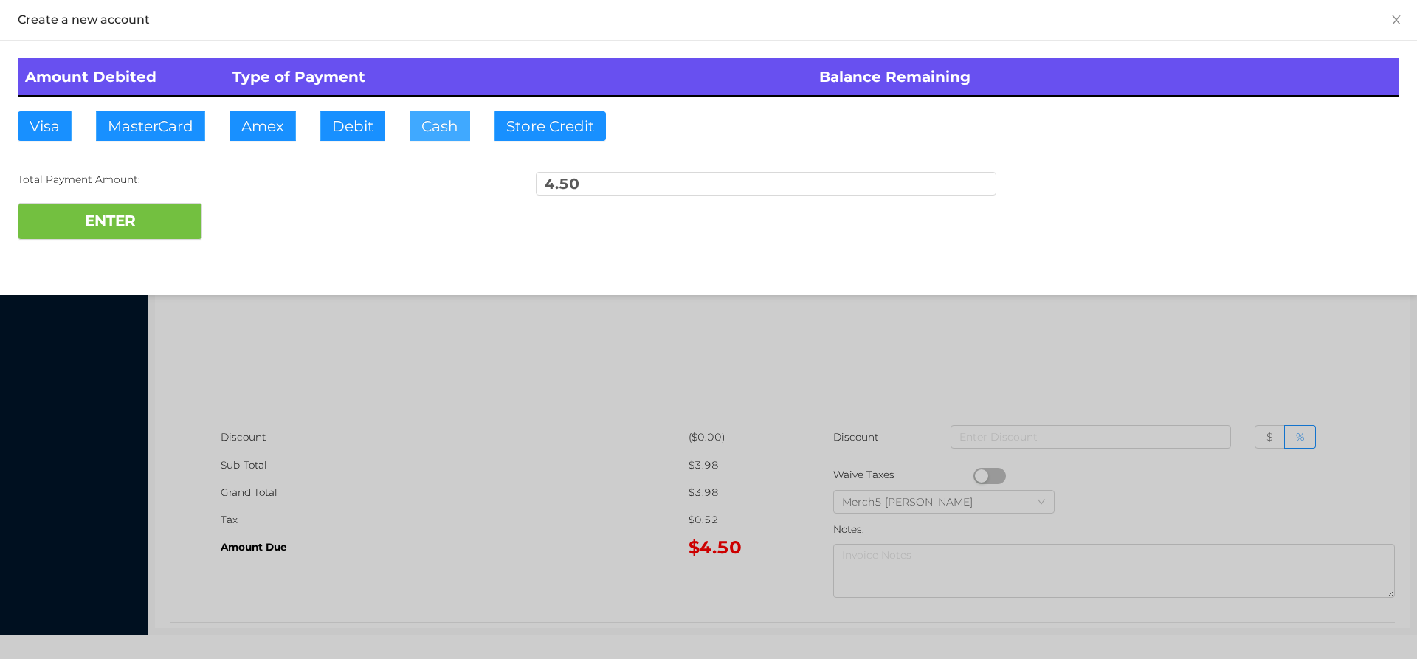
click at [456, 123] on button "Cash" at bounding box center [440, 126] width 61 height 30
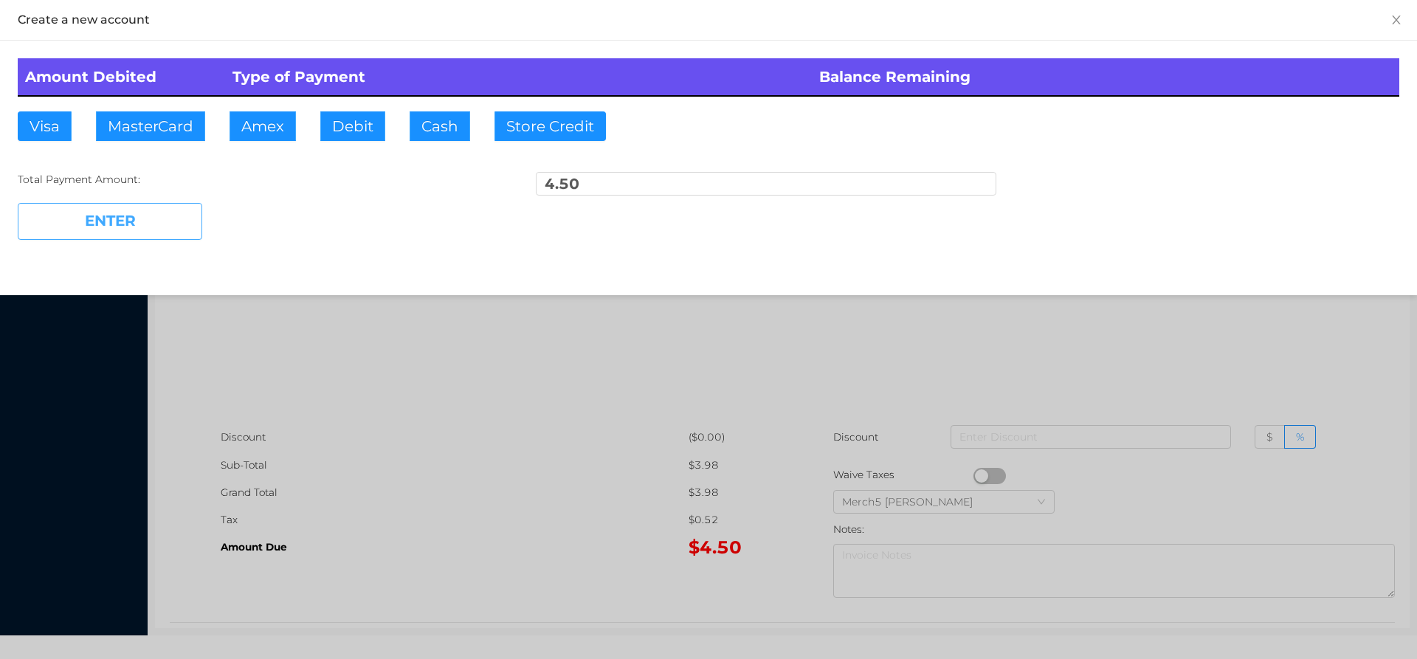
click at [177, 221] on button "ENTER" at bounding box center [110, 221] width 185 height 37
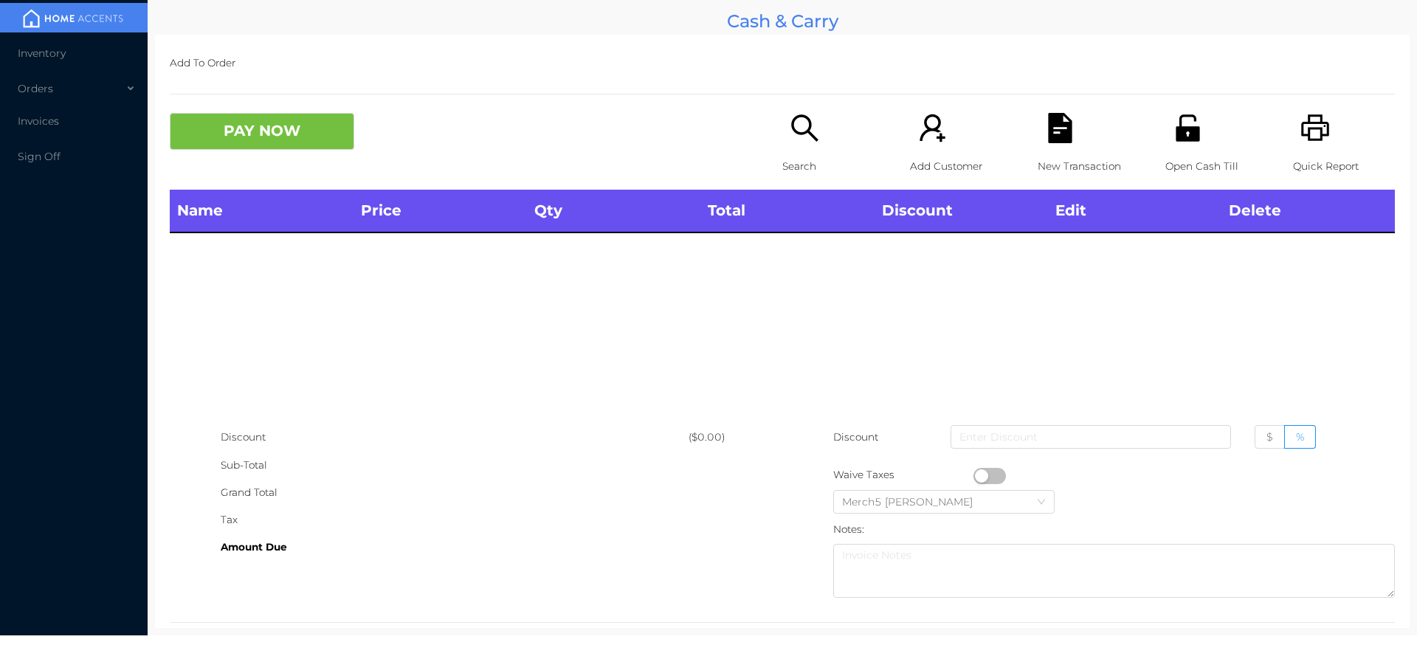
click at [828, 125] on div "Search" at bounding box center [833, 151] width 102 height 77
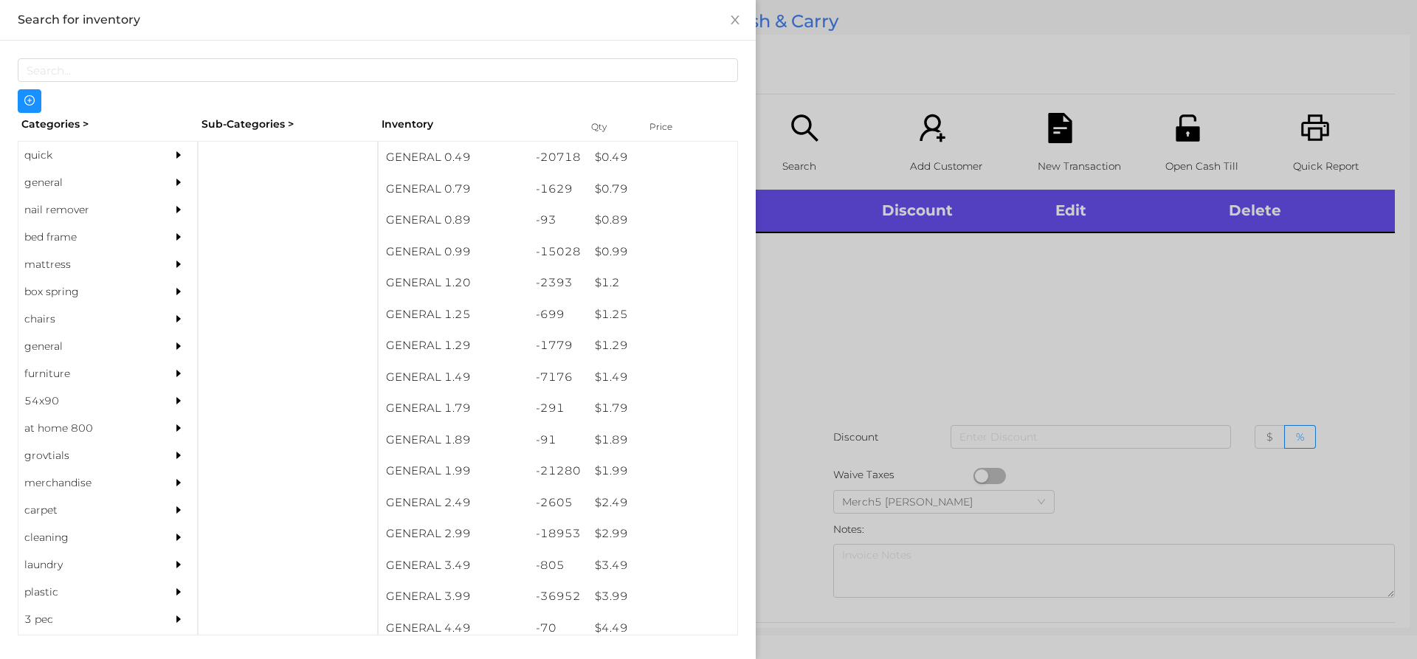
click at [151, 184] on div "general" at bounding box center [107, 182] width 179 height 27
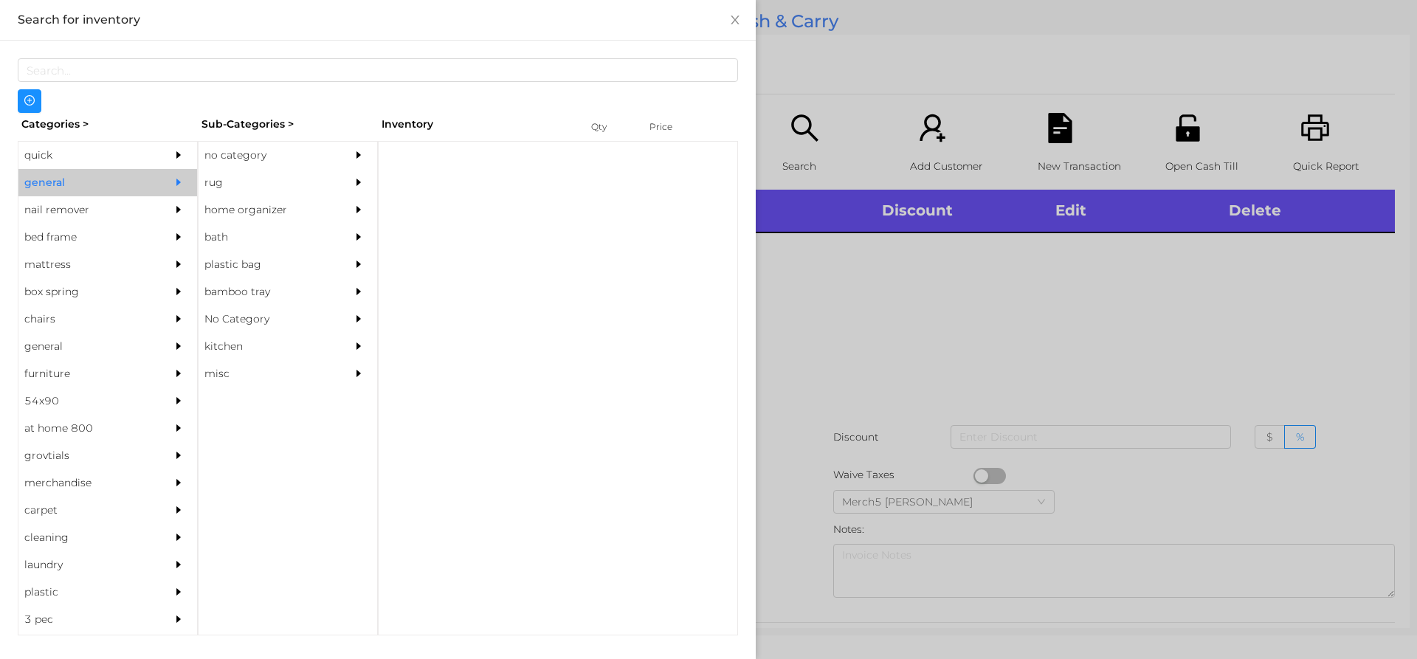
click at [302, 171] on div "rug" at bounding box center [266, 182] width 134 height 27
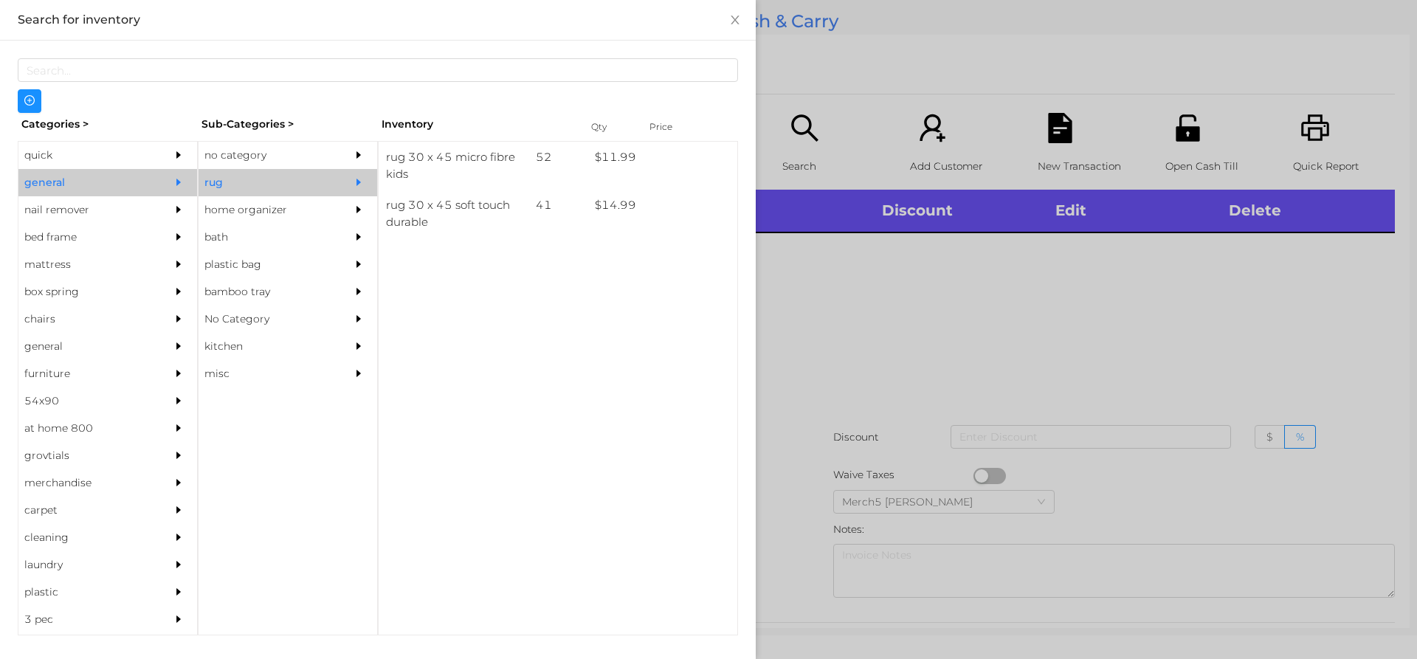
click at [362, 159] on icon "icon: caret-right" at bounding box center [359, 155] width 10 height 10
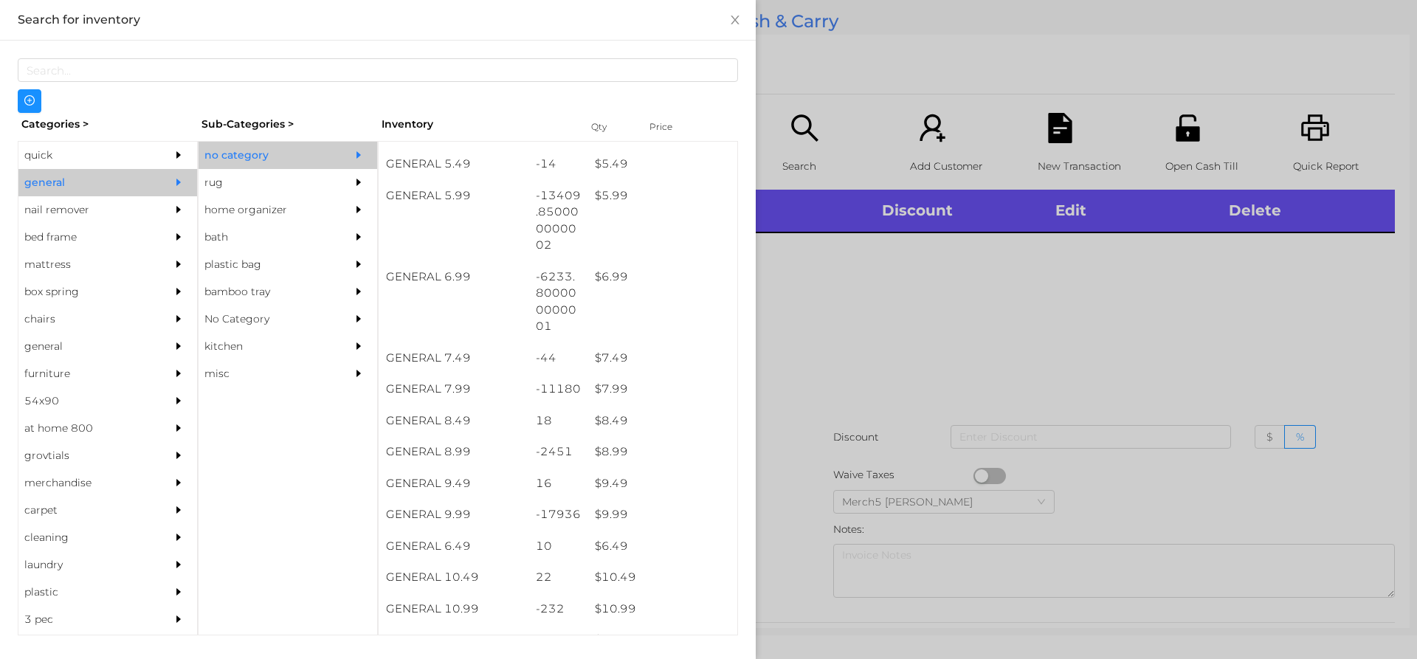
scroll to position [664, 0]
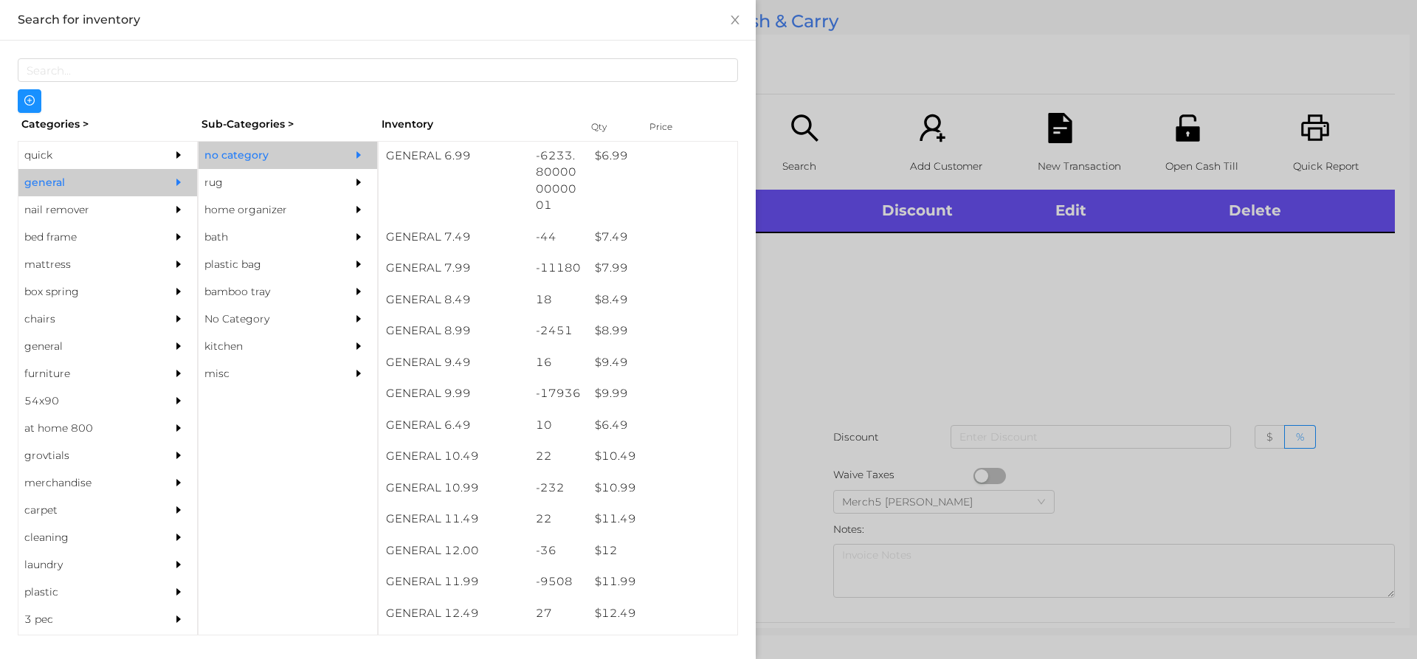
click at [836, 361] on div at bounding box center [708, 329] width 1417 height 659
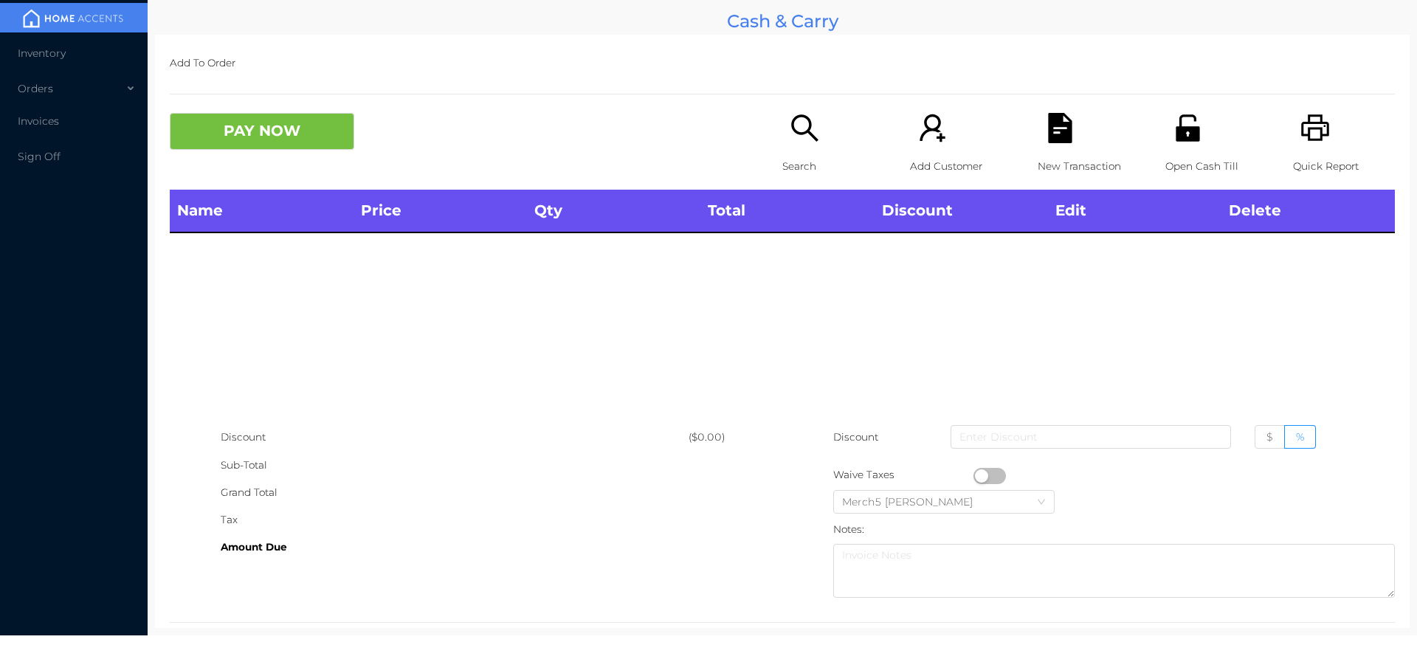
click at [1308, 134] on icon "icon: printer" at bounding box center [1316, 128] width 30 height 30
click at [814, 150] on div "Search" at bounding box center [833, 151] width 102 height 77
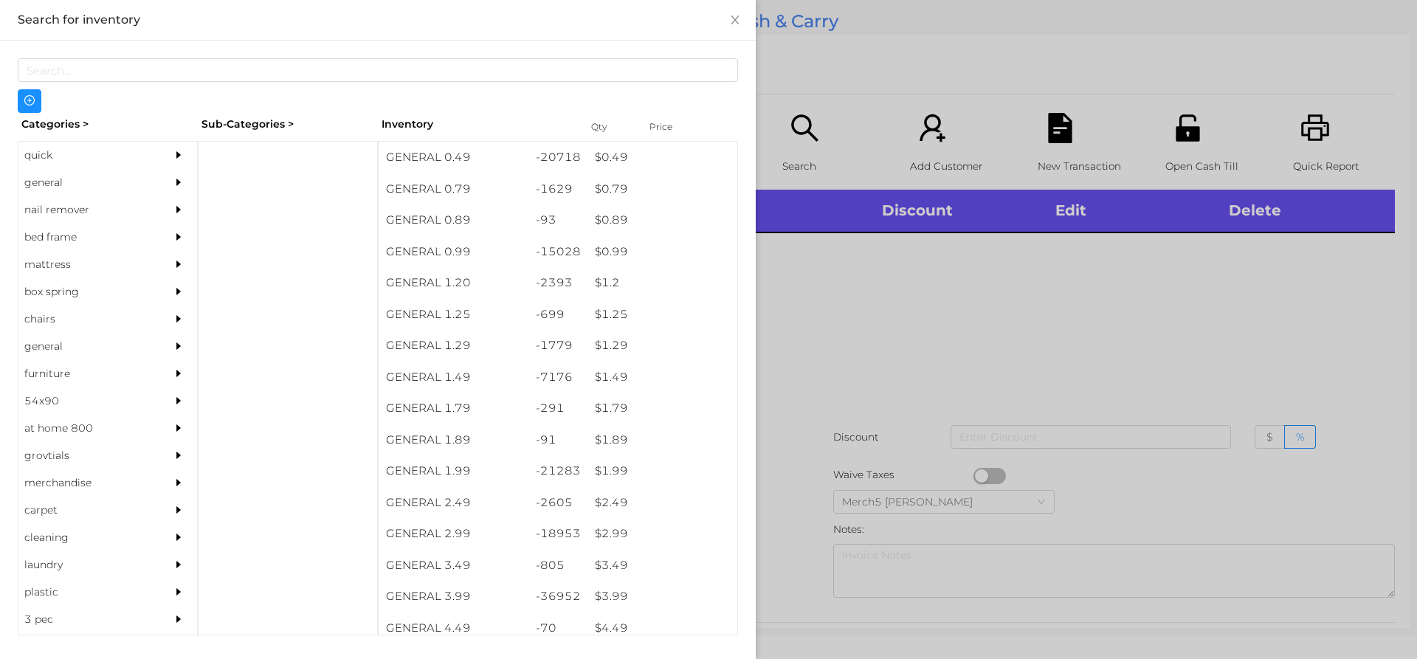
click at [172, 188] on div at bounding box center [183, 182] width 30 height 27
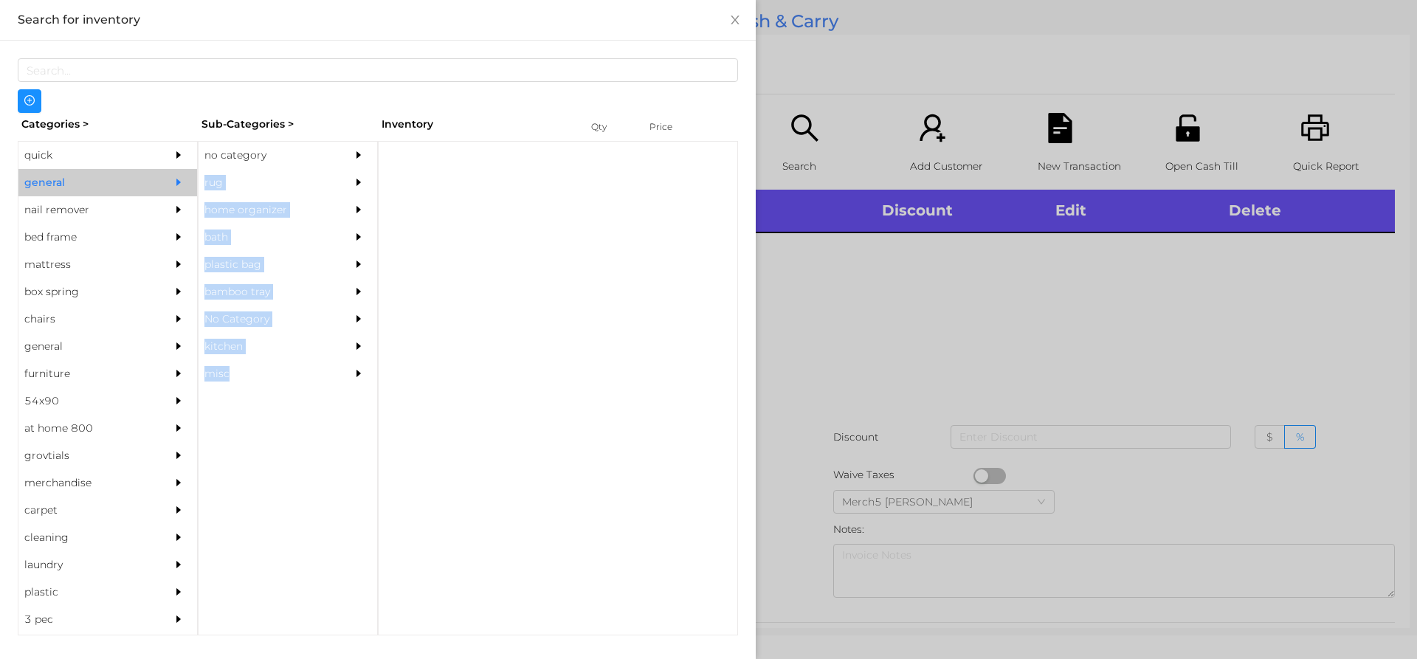
drag, startPoint x: 367, startPoint y: 154, endPoint x: 397, endPoint y: 156, distance: 30.4
click at [388, 113] on div "quick general nail remover bed frame mattress box spring chairs general furnitu…" at bounding box center [378, 113] width 720 height 0
click at [354, 150] on icon "icon: caret-right" at bounding box center [359, 155] width 10 height 10
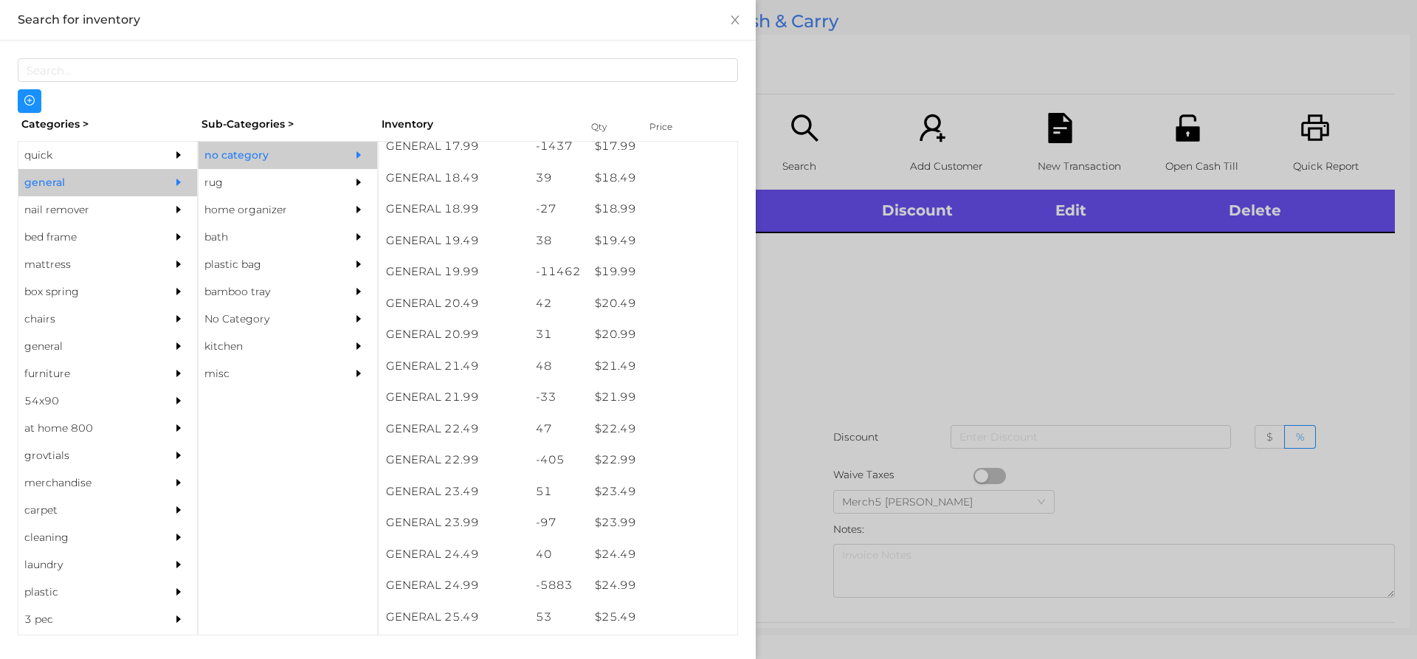
scroll to position [1993, 0]
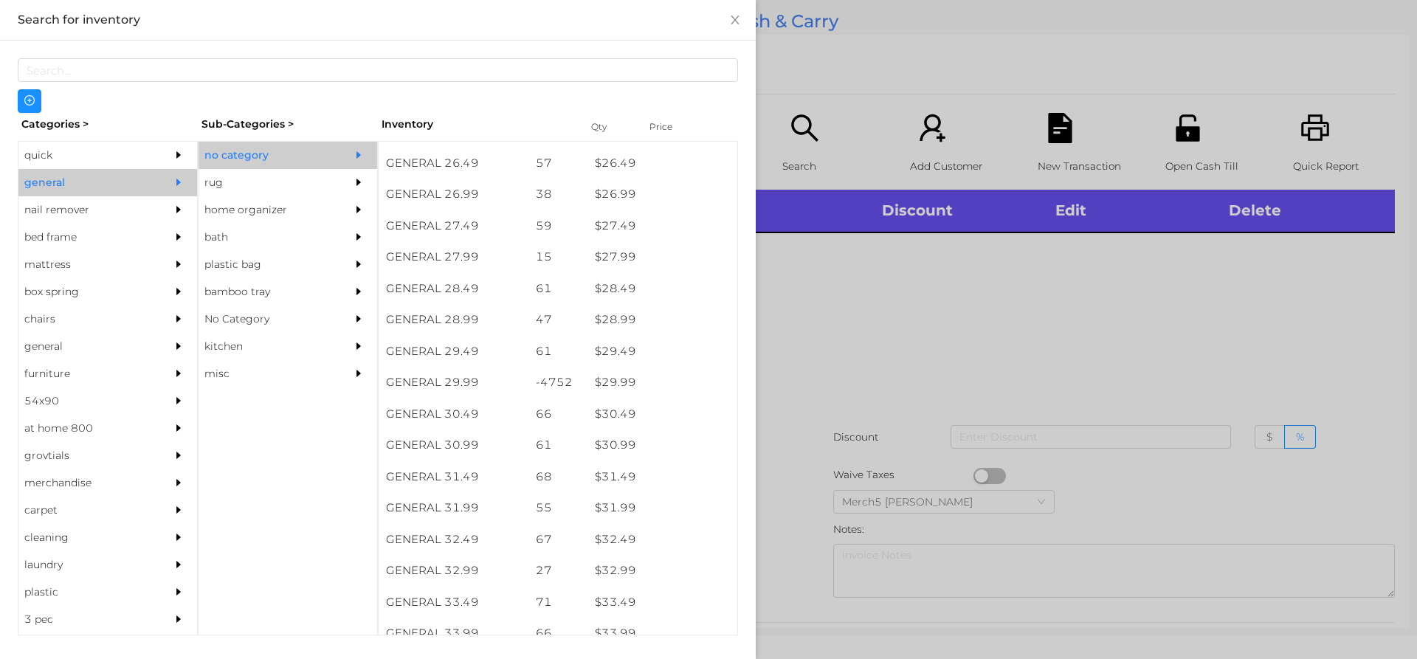
click at [898, 385] on div at bounding box center [708, 329] width 1417 height 659
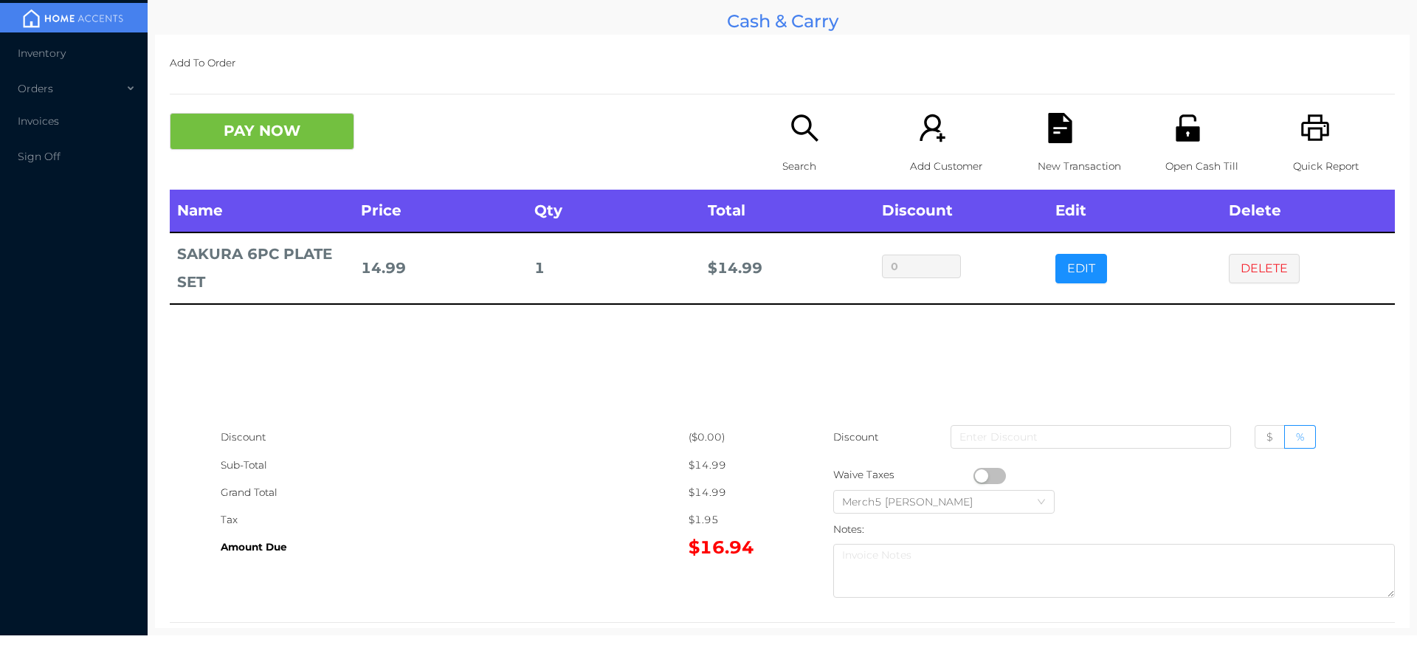
click at [800, 124] on icon "icon: search" at bounding box center [805, 128] width 30 height 30
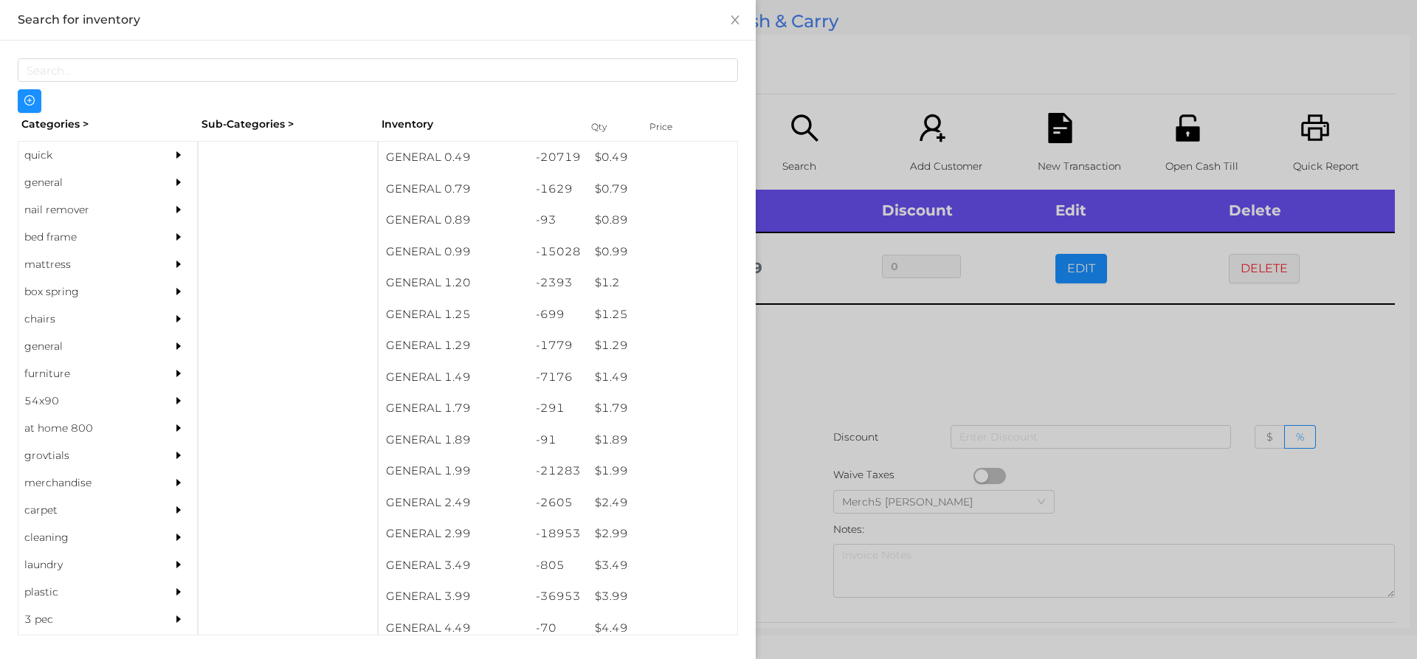
click at [151, 178] on div "general" at bounding box center [107, 182] width 179 height 27
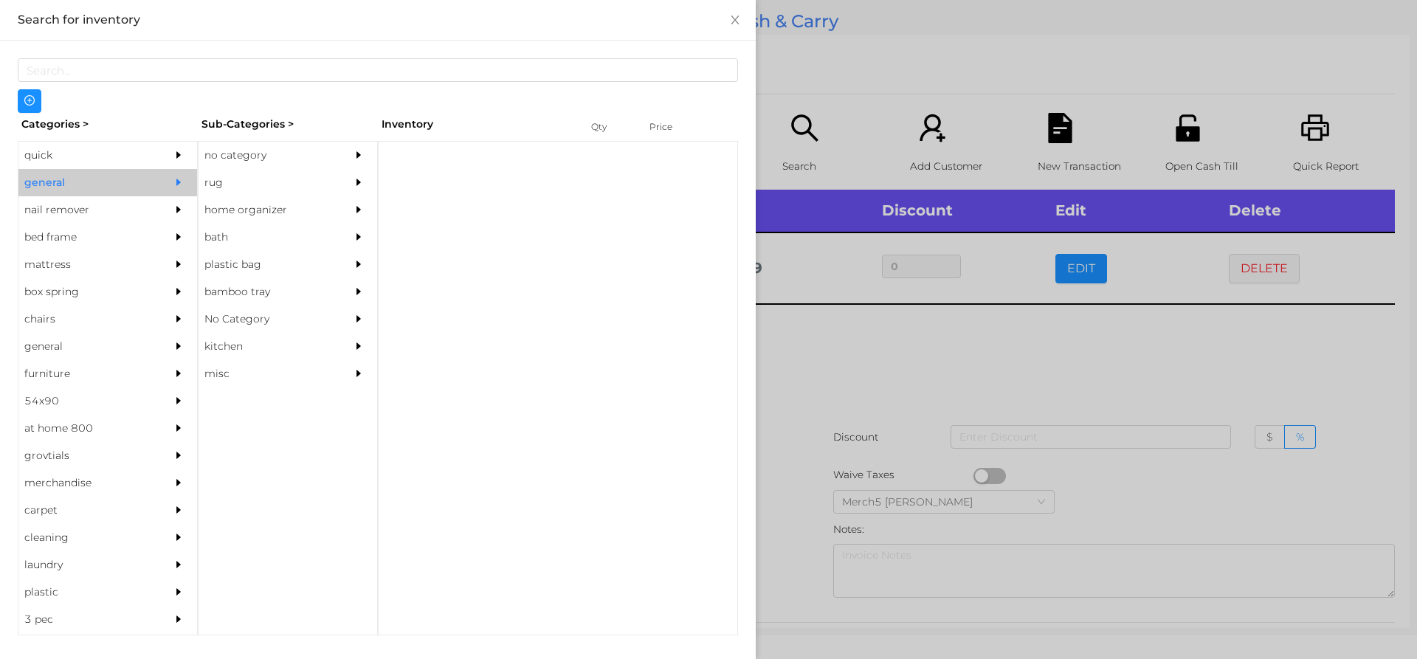
click at [272, 162] on div "no category" at bounding box center [266, 155] width 134 height 27
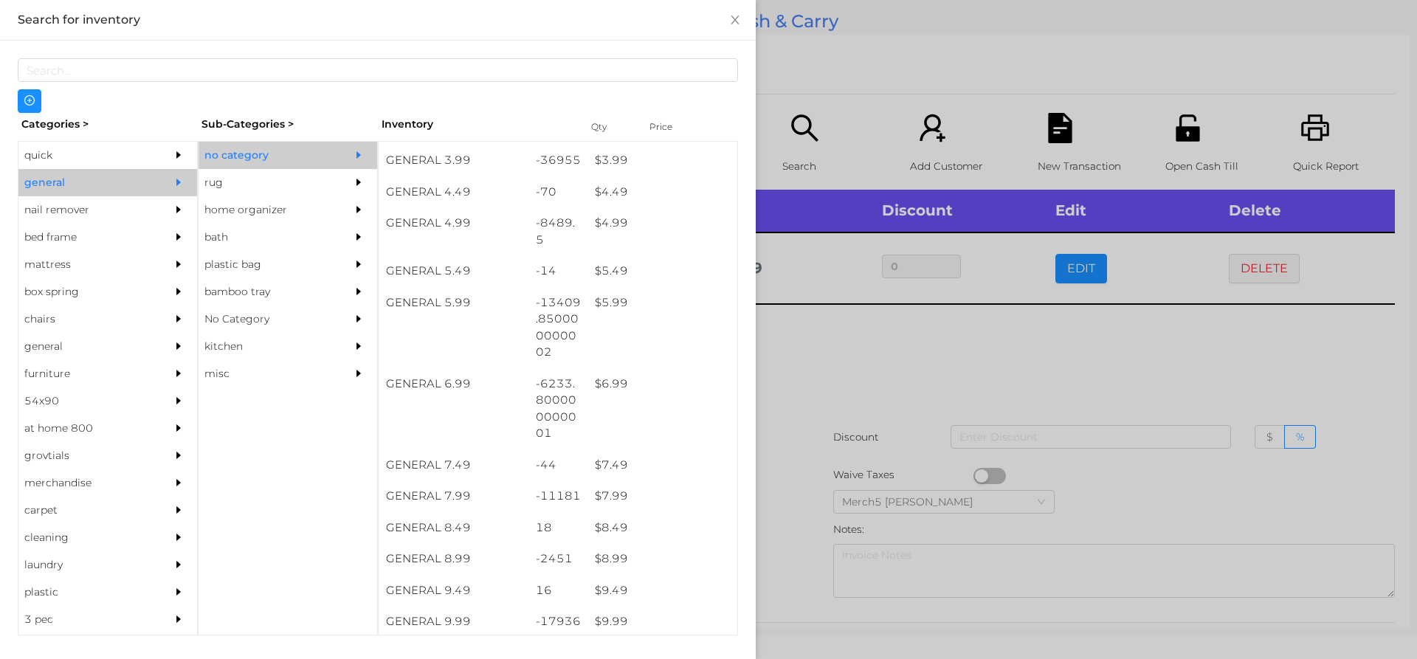
scroll to position [443, 0]
click at [958, 352] on div at bounding box center [708, 329] width 1417 height 659
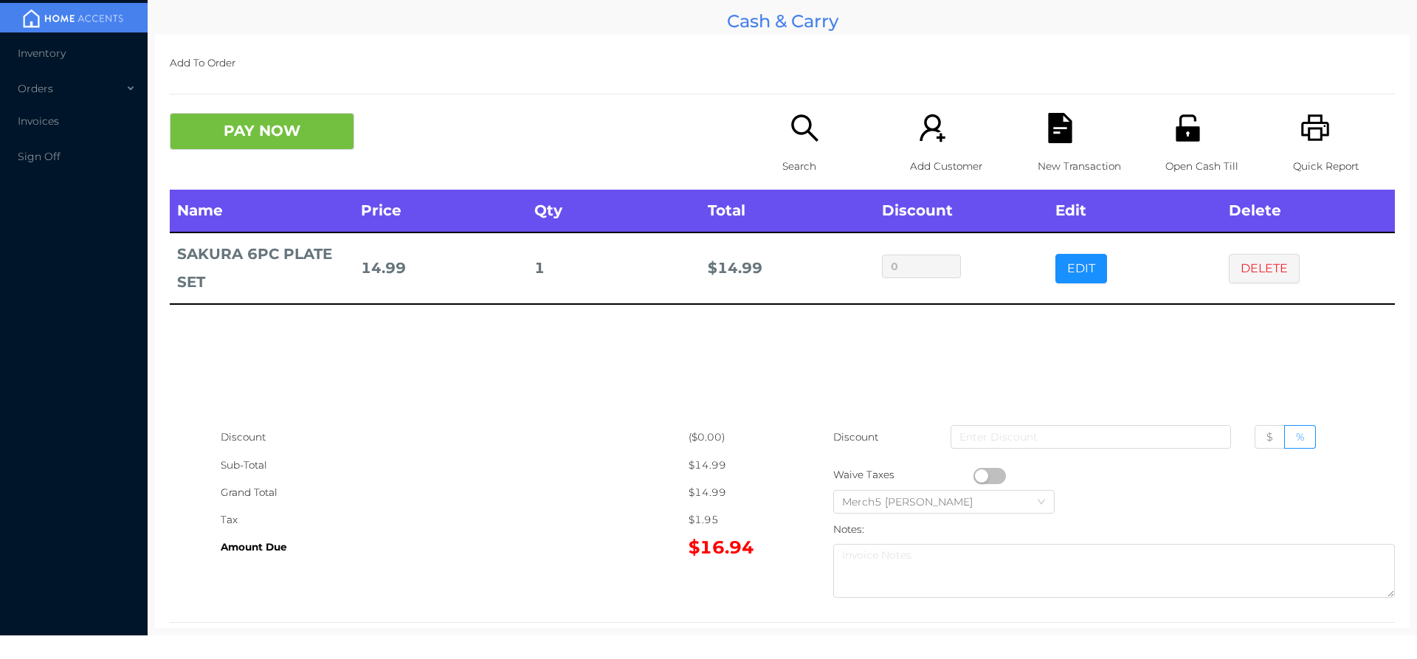
click at [801, 140] on icon "icon: search" at bounding box center [805, 128] width 30 height 30
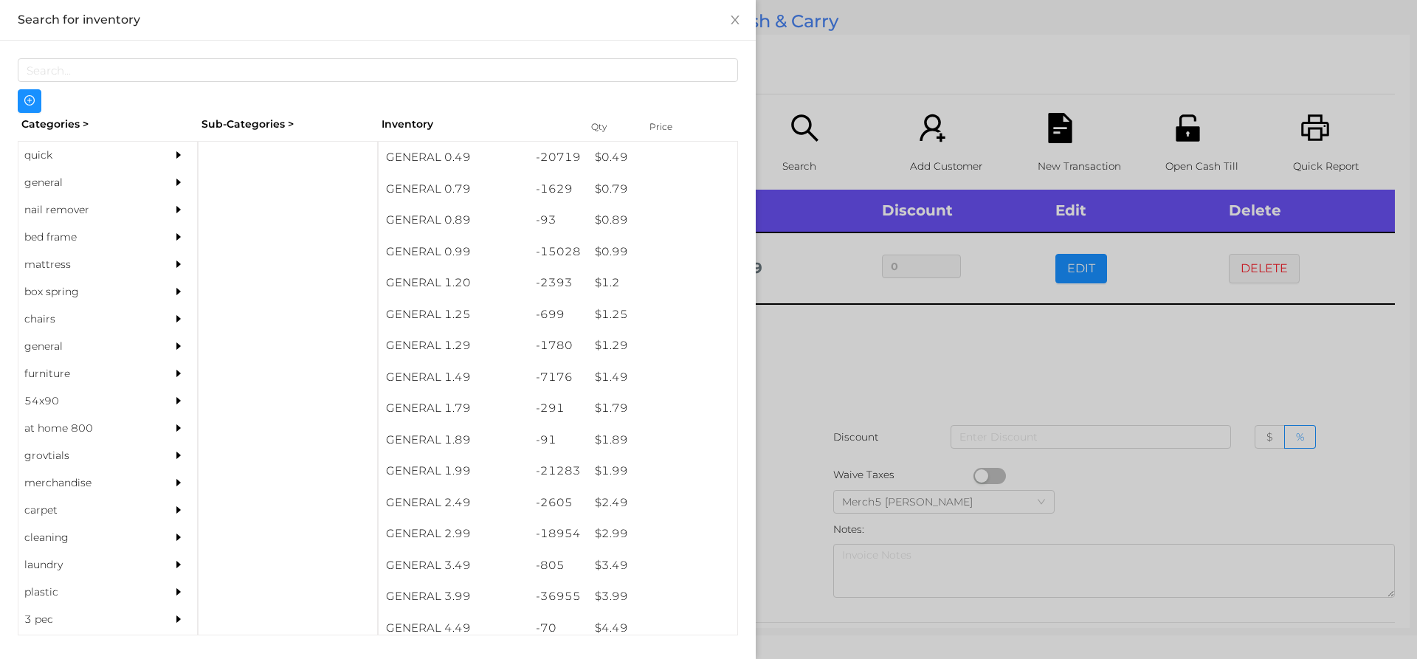
click at [895, 343] on div at bounding box center [708, 329] width 1417 height 659
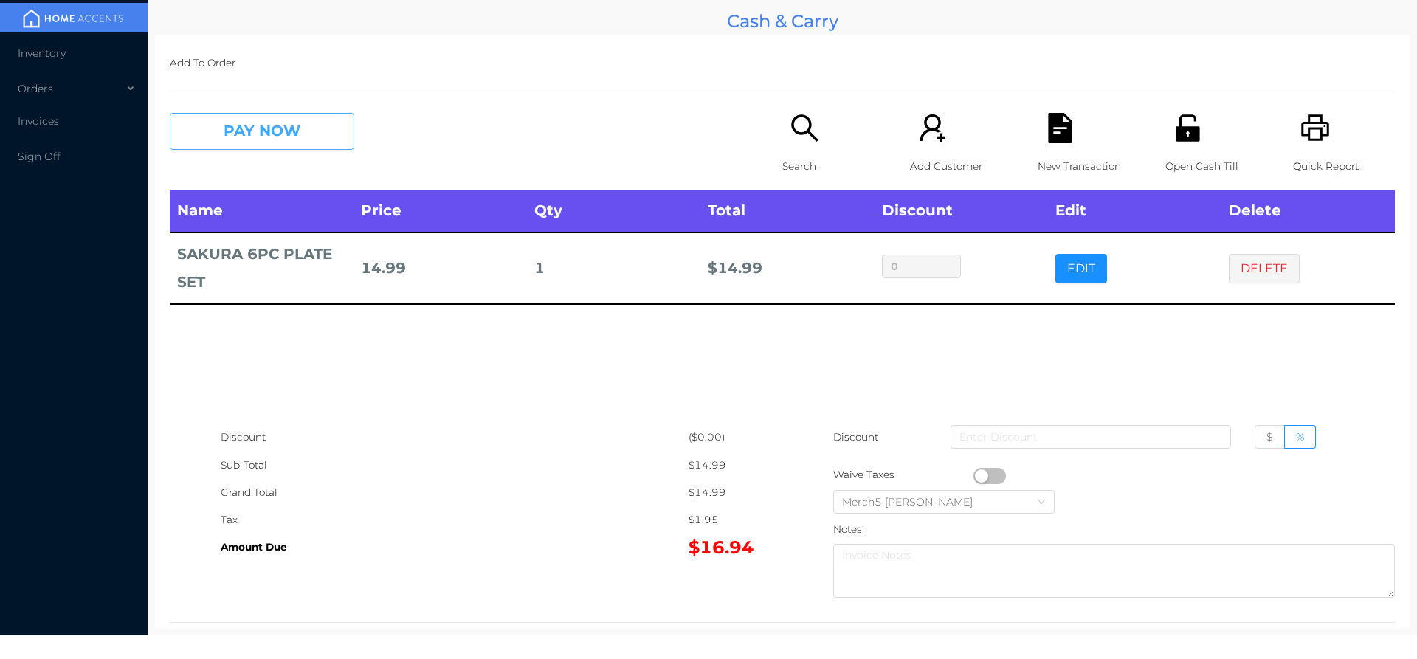
click at [311, 127] on button "PAY NOW" at bounding box center [262, 131] width 185 height 37
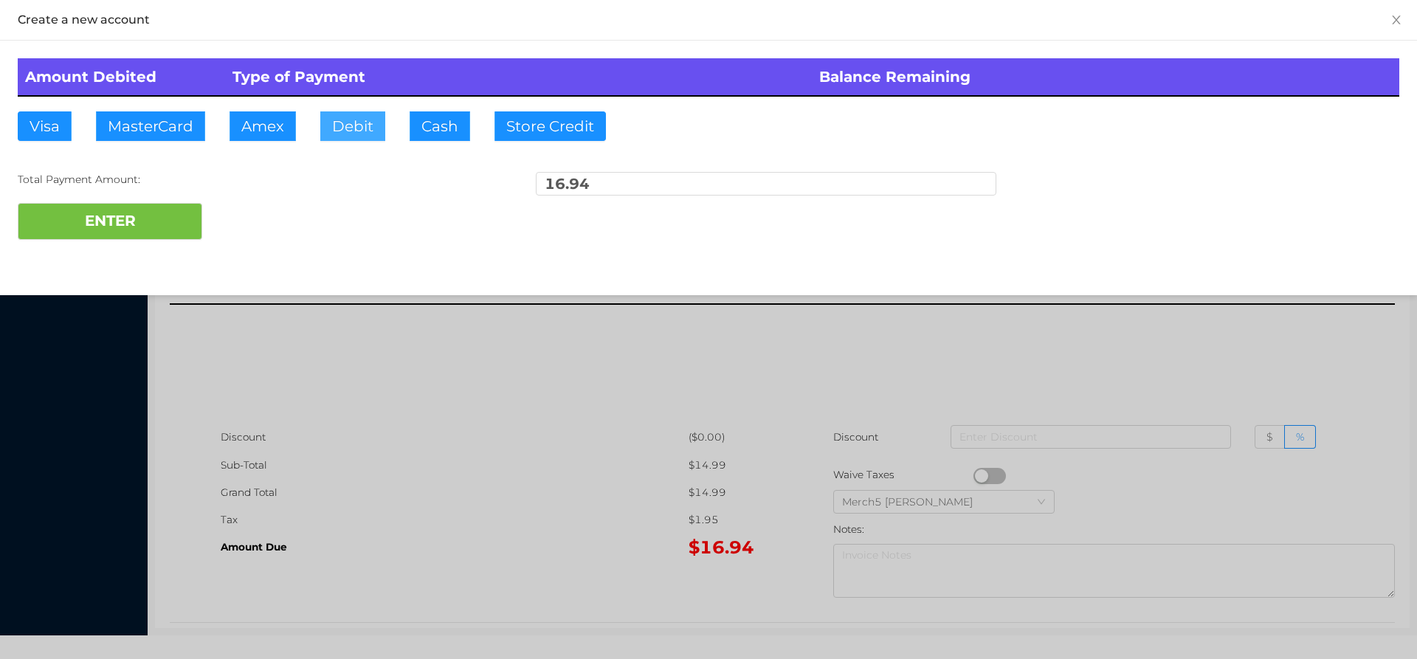
click at [362, 133] on button "Debit" at bounding box center [352, 126] width 65 height 30
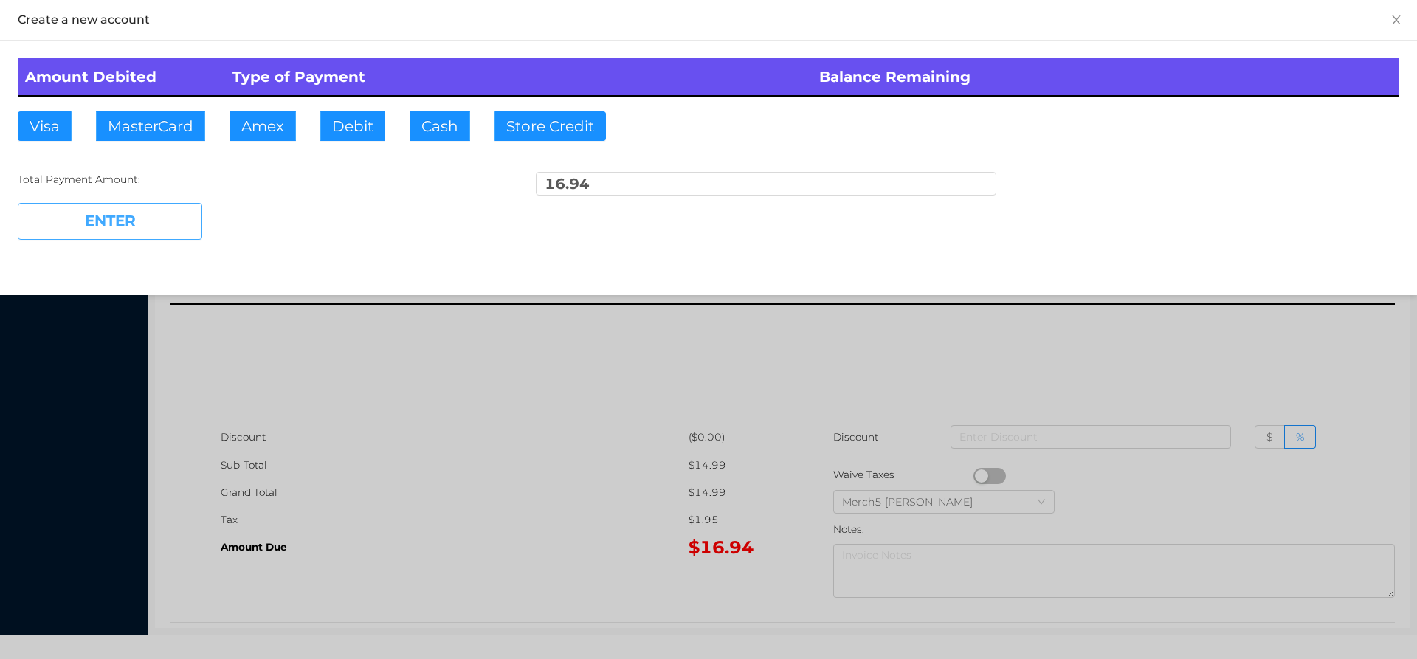
click at [179, 227] on button "ENTER" at bounding box center [110, 221] width 185 height 37
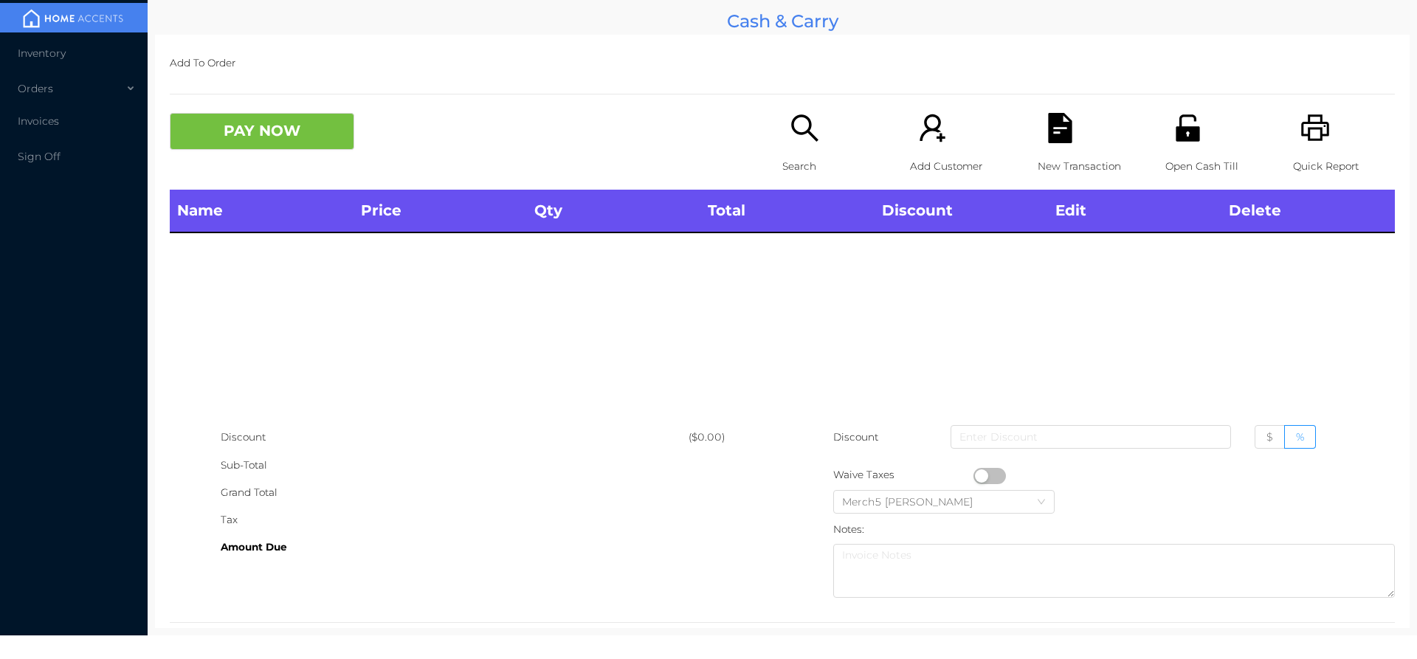
click at [807, 134] on icon "icon: search" at bounding box center [805, 128] width 30 height 30
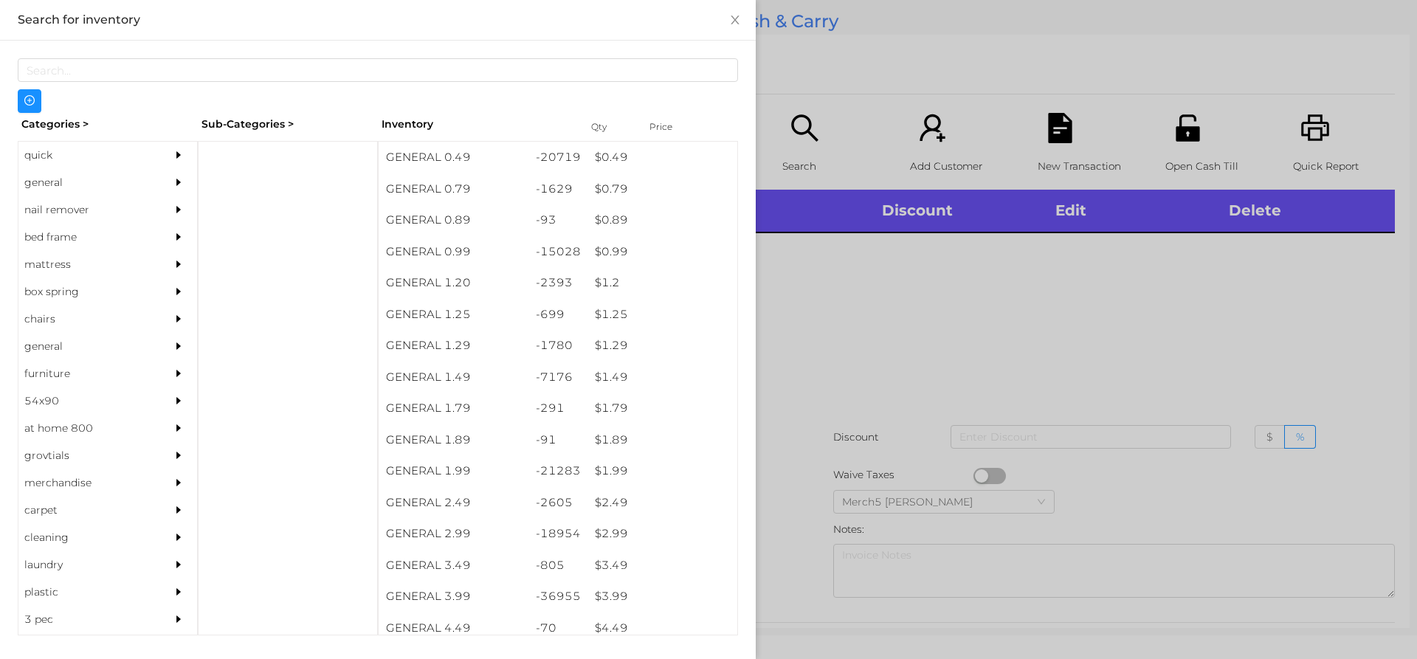
click at [168, 181] on div at bounding box center [183, 182] width 30 height 27
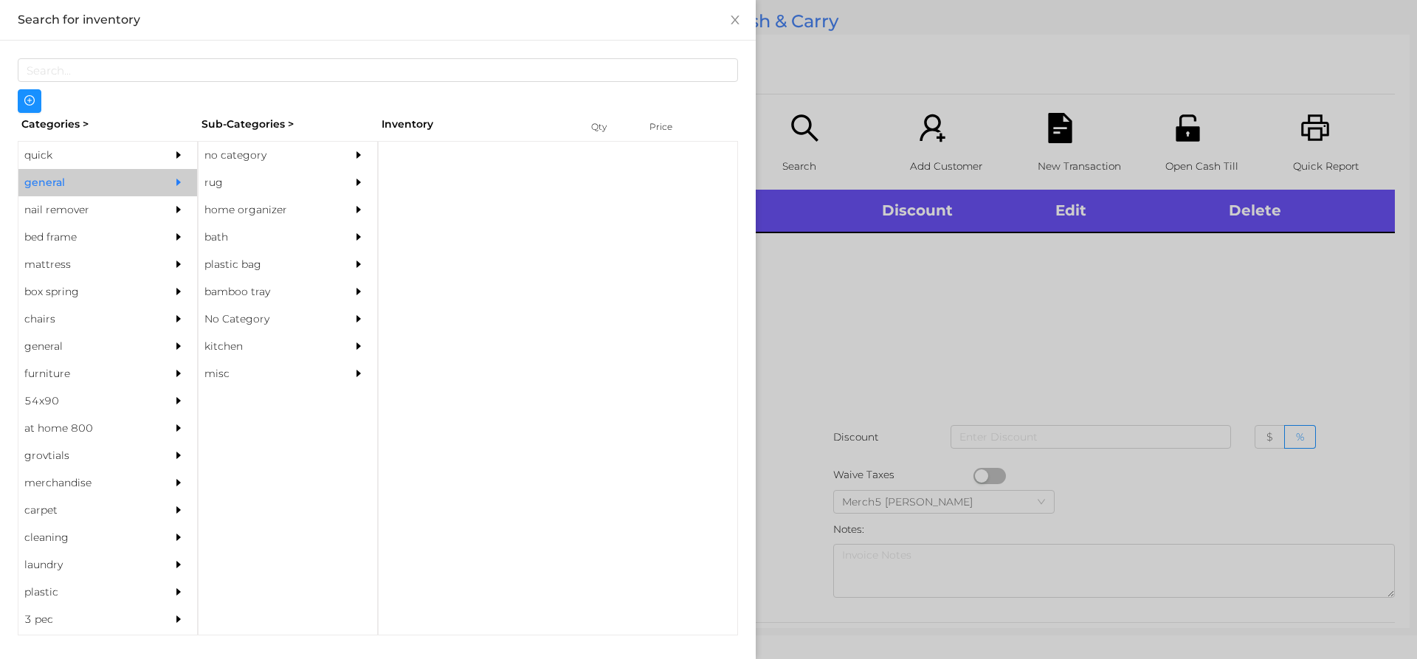
click at [289, 148] on div "no category" at bounding box center [266, 155] width 134 height 27
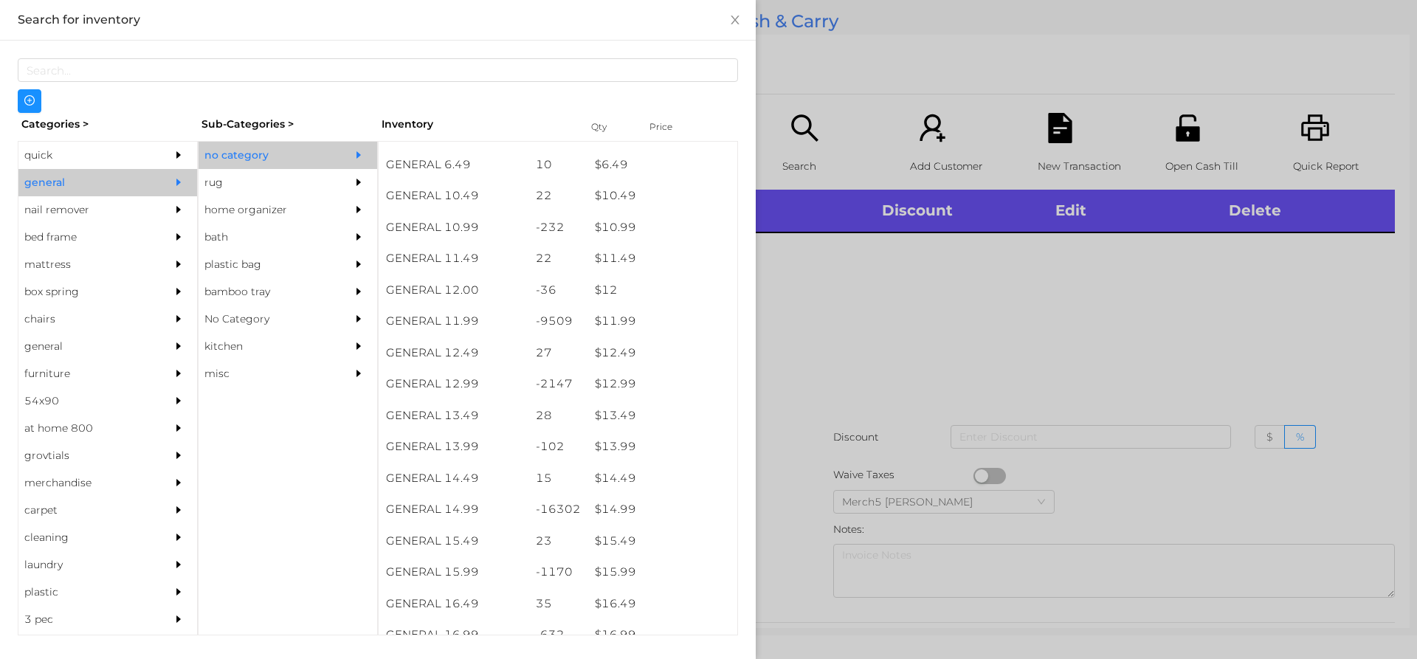
scroll to position [937, 0]
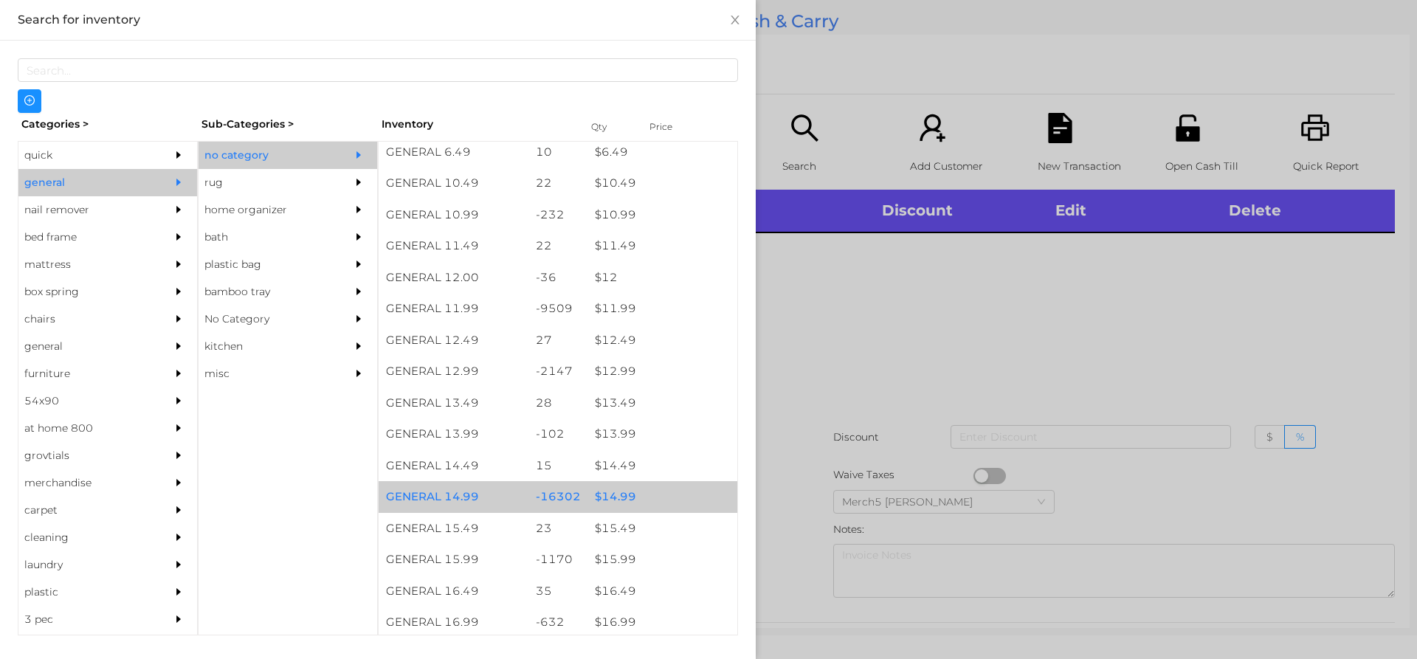
click at [666, 489] on div "$ 14.99" at bounding box center [663, 497] width 150 height 32
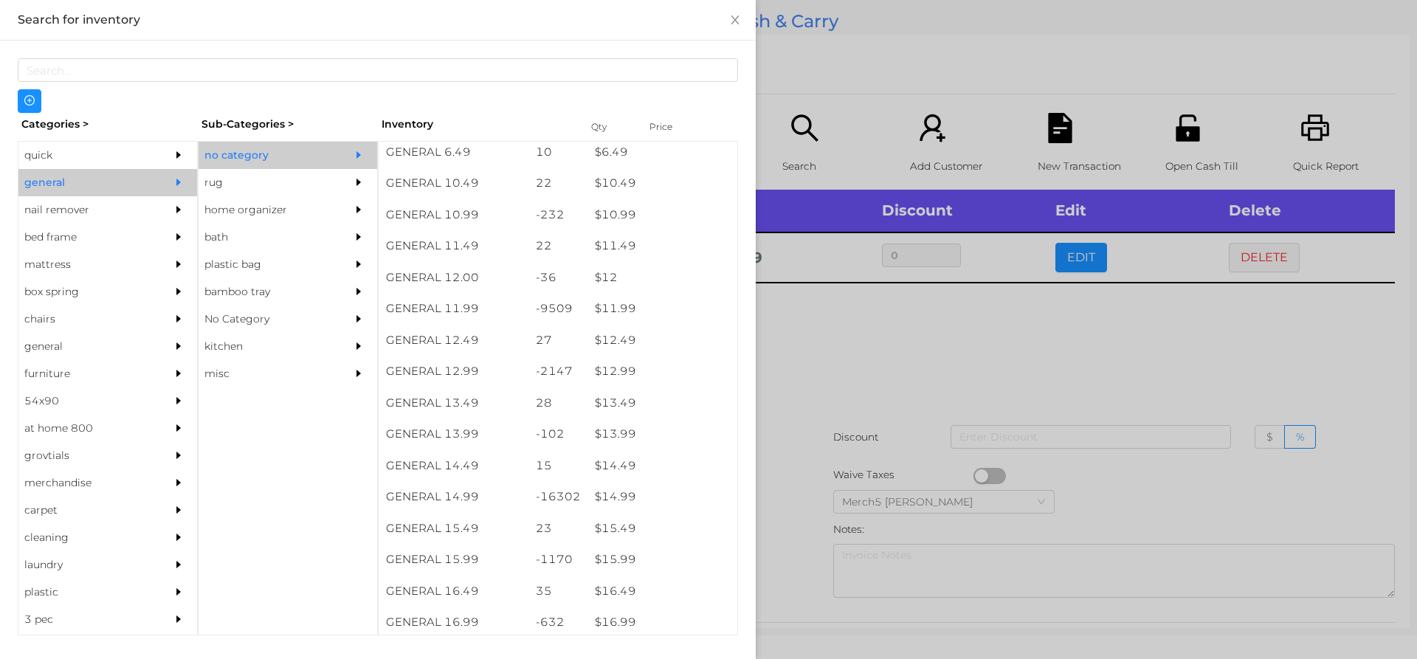
click at [910, 356] on div at bounding box center [708, 329] width 1417 height 659
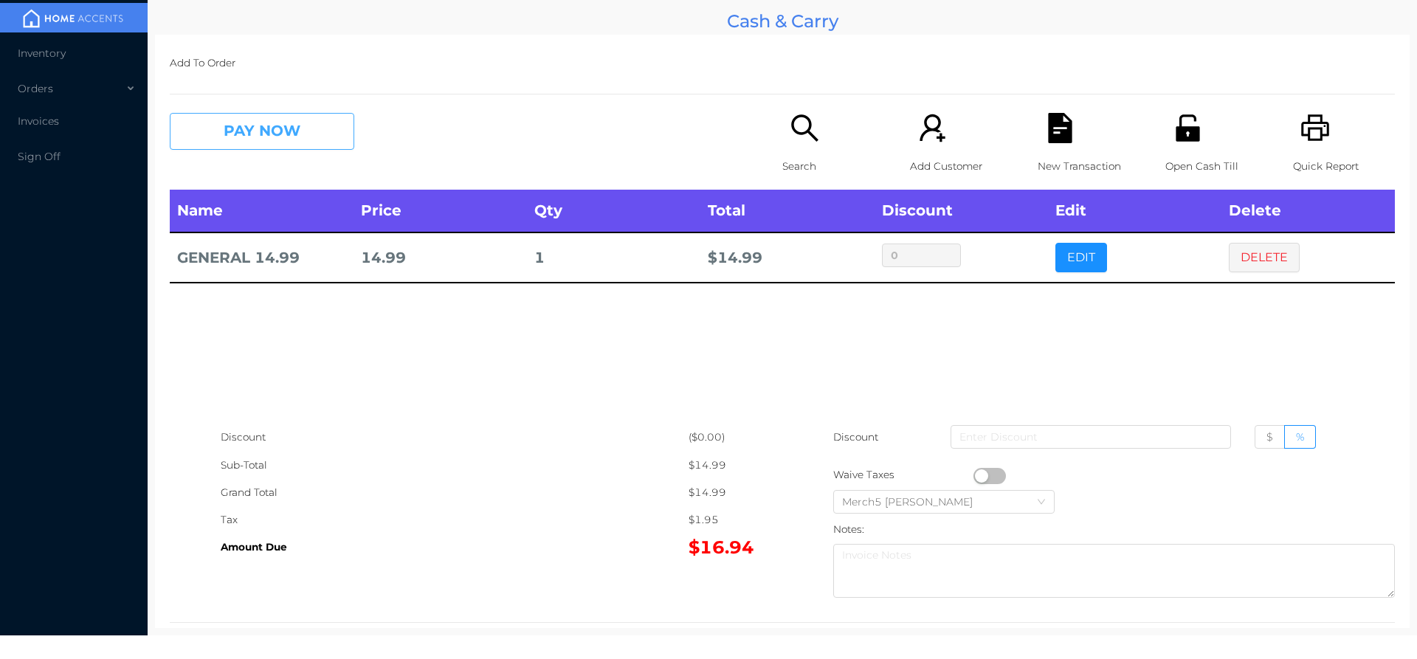
click at [337, 137] on button "PAY NOW" at bounding box center [262, 131] width 185 height 37
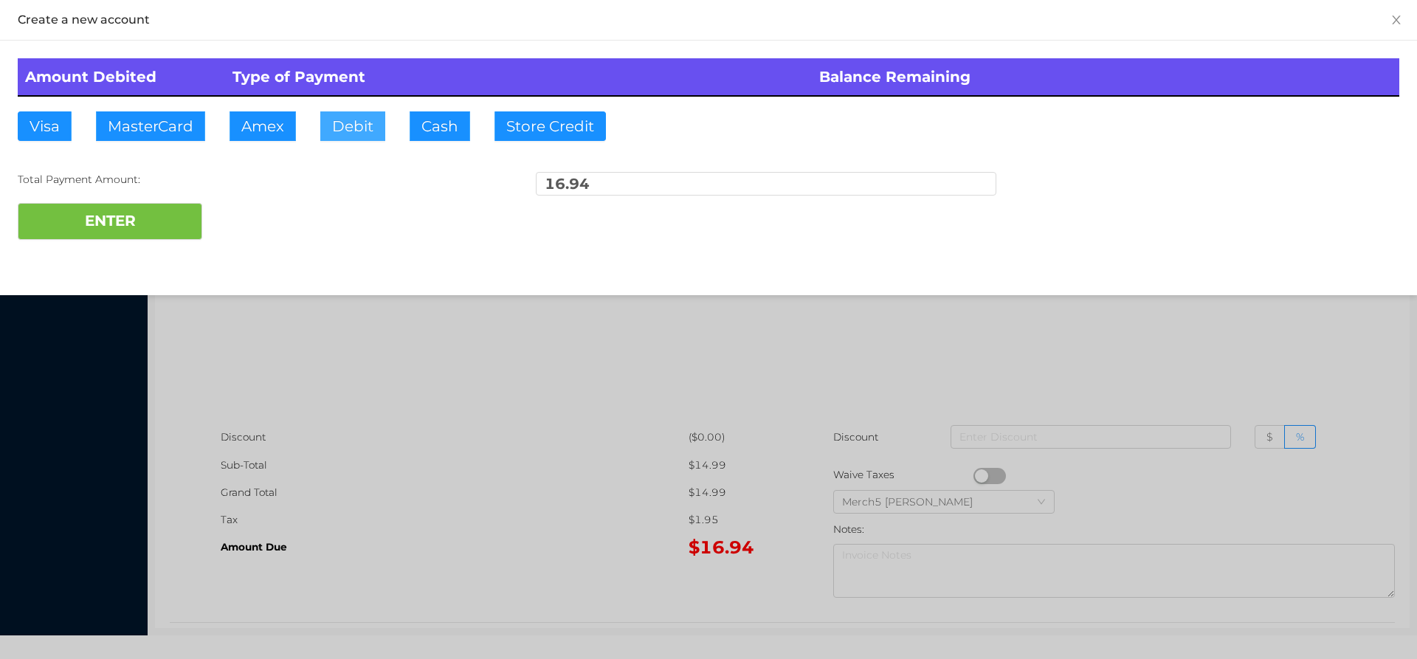
click at [359, 134] on button "Debit" at bounding box center [352, 126] width 65 height 30
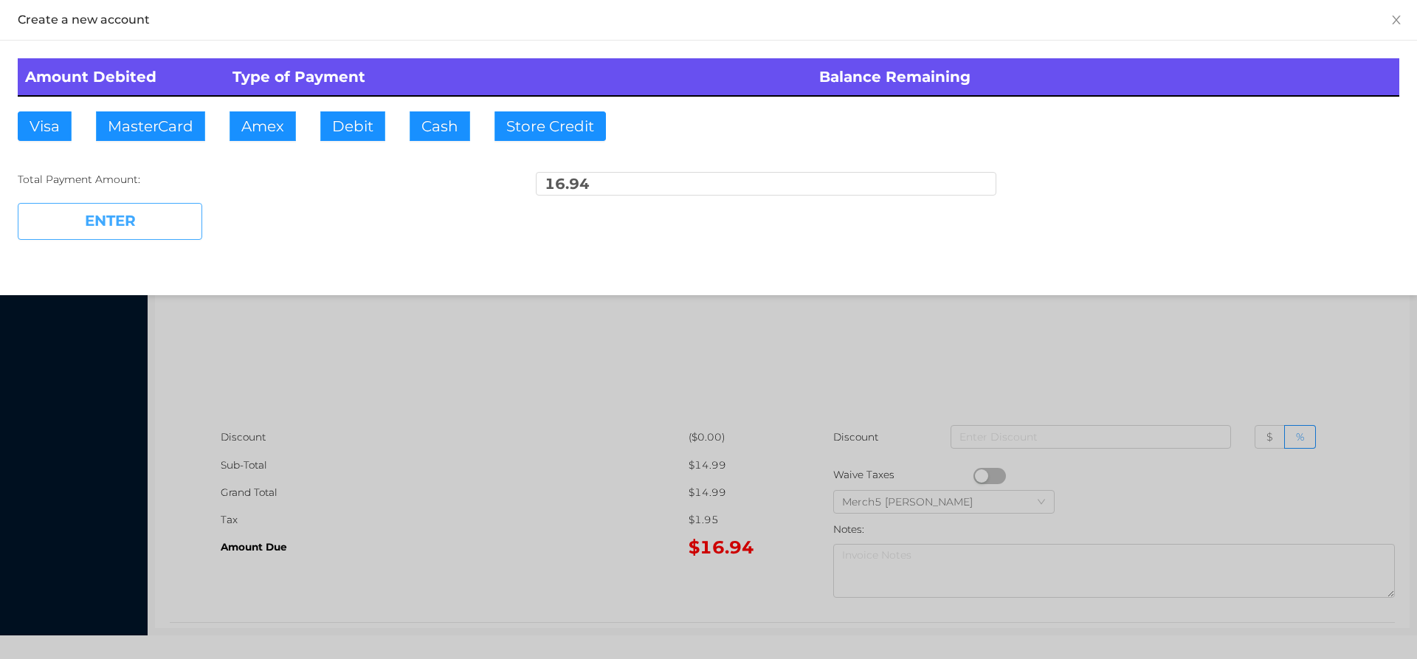
click at [163, 230] on button "ENTER" at bounding box center [110, 221] width 185 height 37
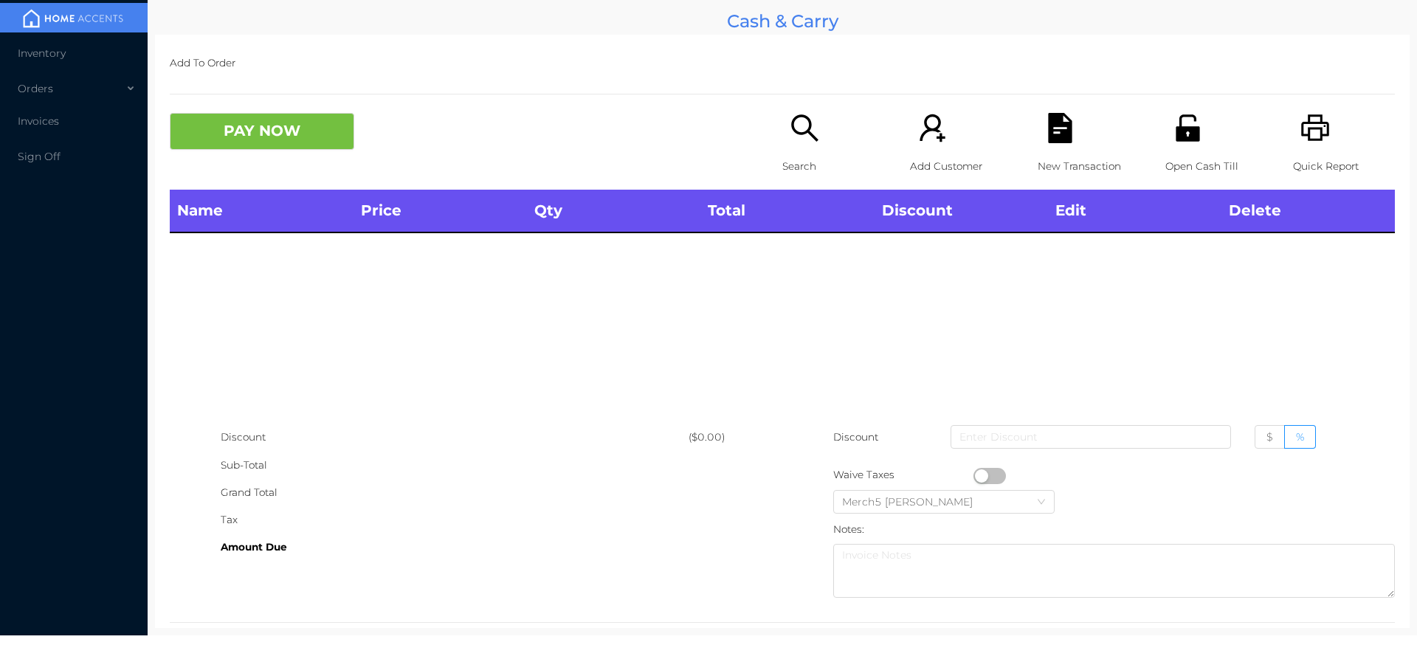
click at [1318, 136] on icon "icon: printer" at bounding box center [1315, 127] width 28 height 27
drag, startPoint x: 782, startPoint y: 151, endPoint x: 788, endPoint y: 156, distance: 7.8
click at [788, 156] on div "Search" at bounding box center [833, 151] width 102 height 77
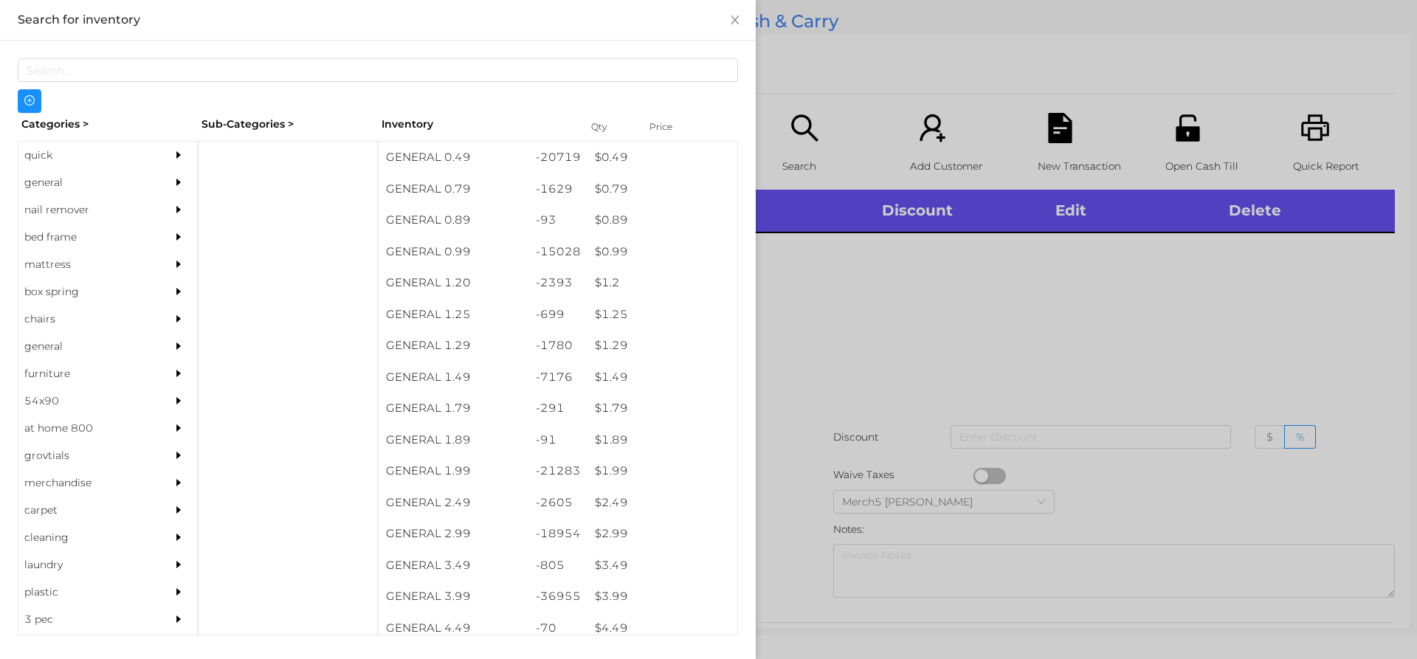
click at [125, 178] on div "general" at bounding box center [85, 182] width 134 height 27
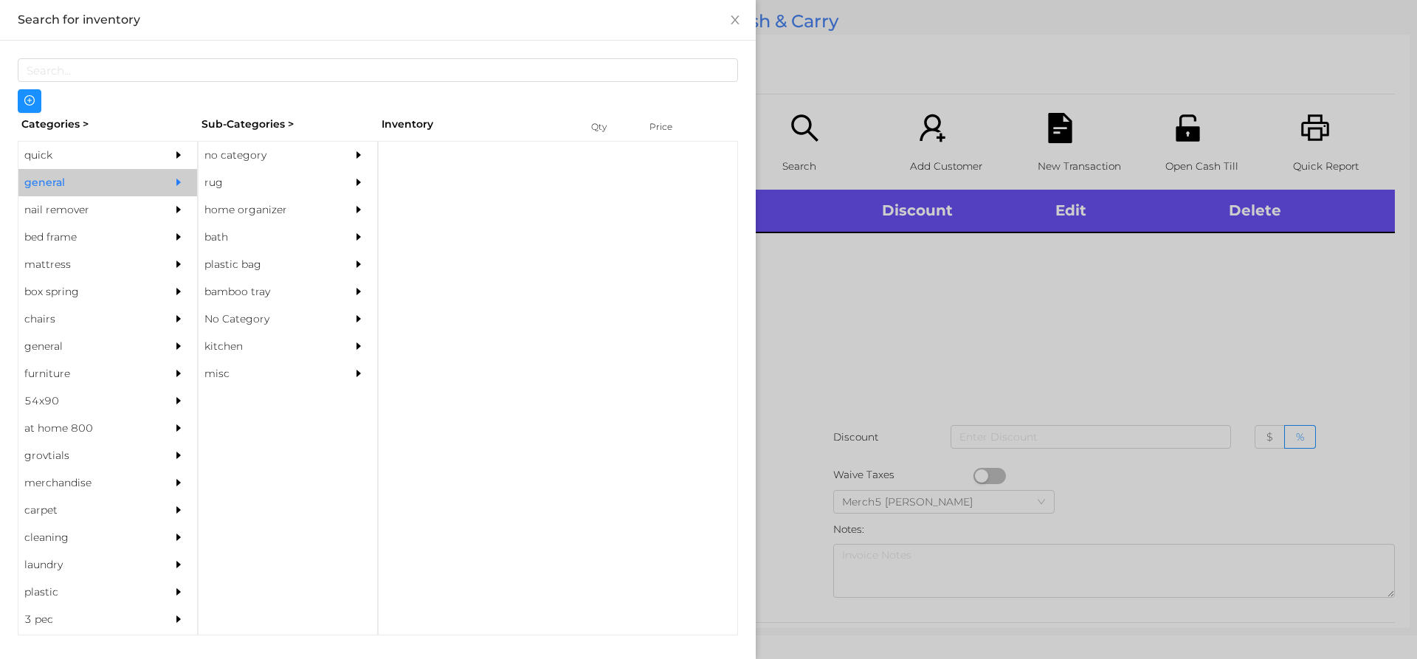
click at [280, 162] on div "no category" at bounding box center [266, 155] width 134 height 27
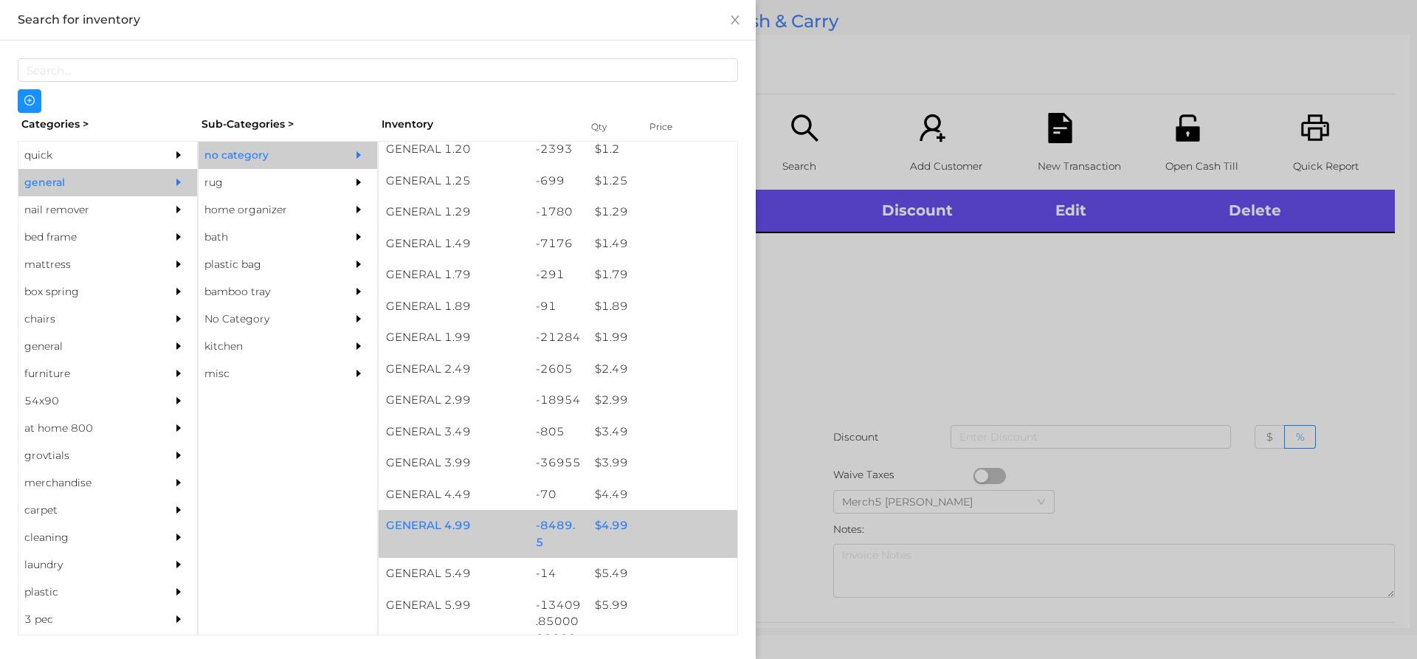
scroll to position [369, 0]
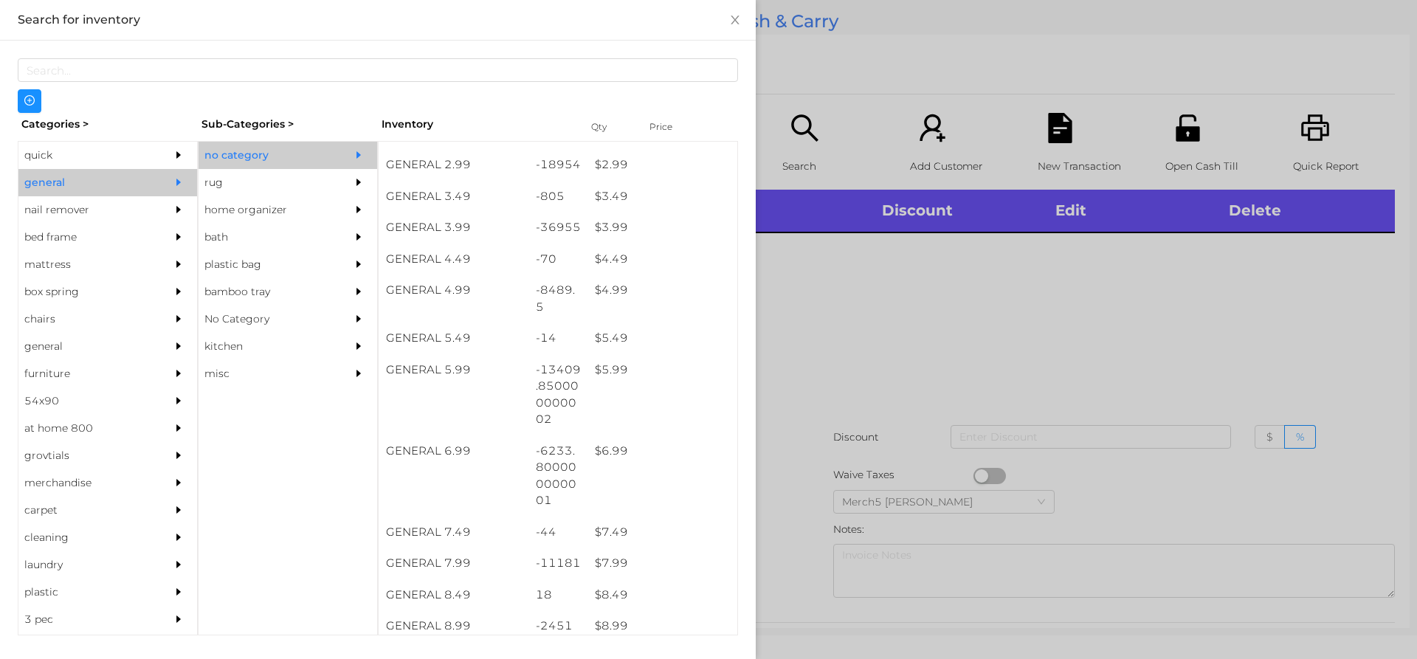
click at [813, 385] on div at bounding box center [708, 329] width 1417 height 659
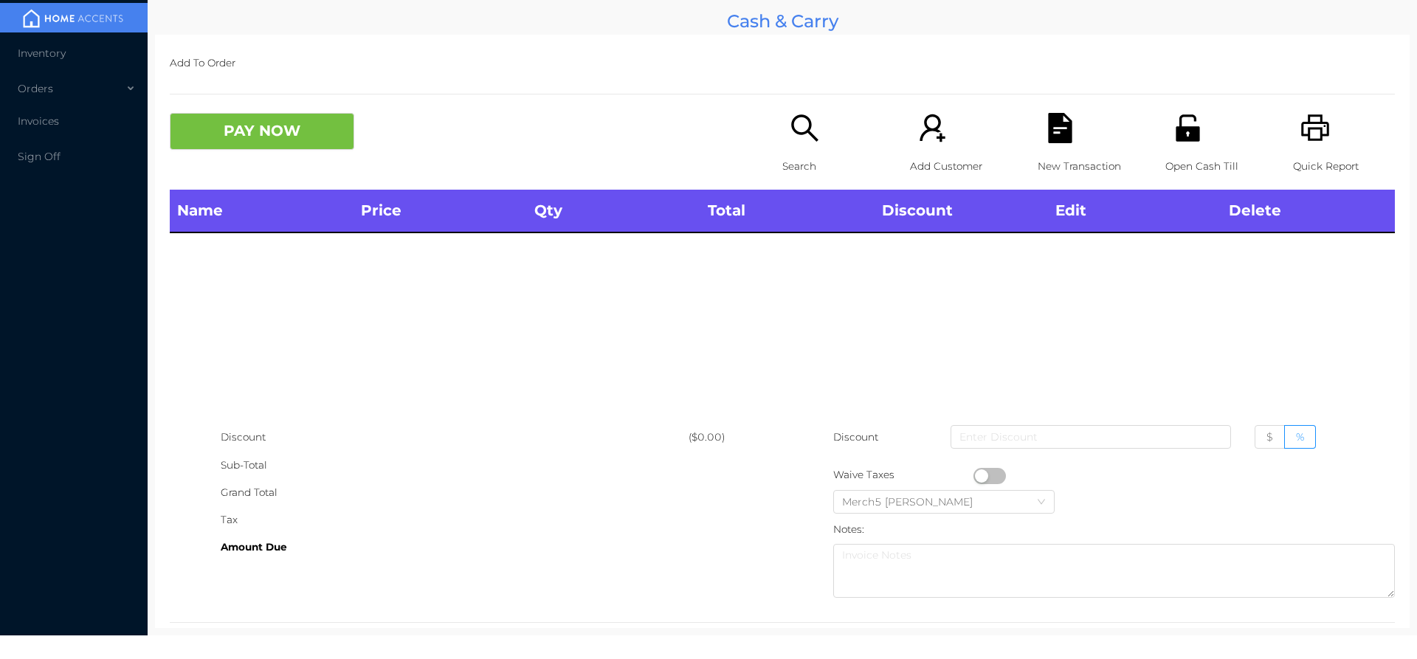
click at [796, 140] on icon "icon: search" at bounding box center [805, 128] width 30 height 30
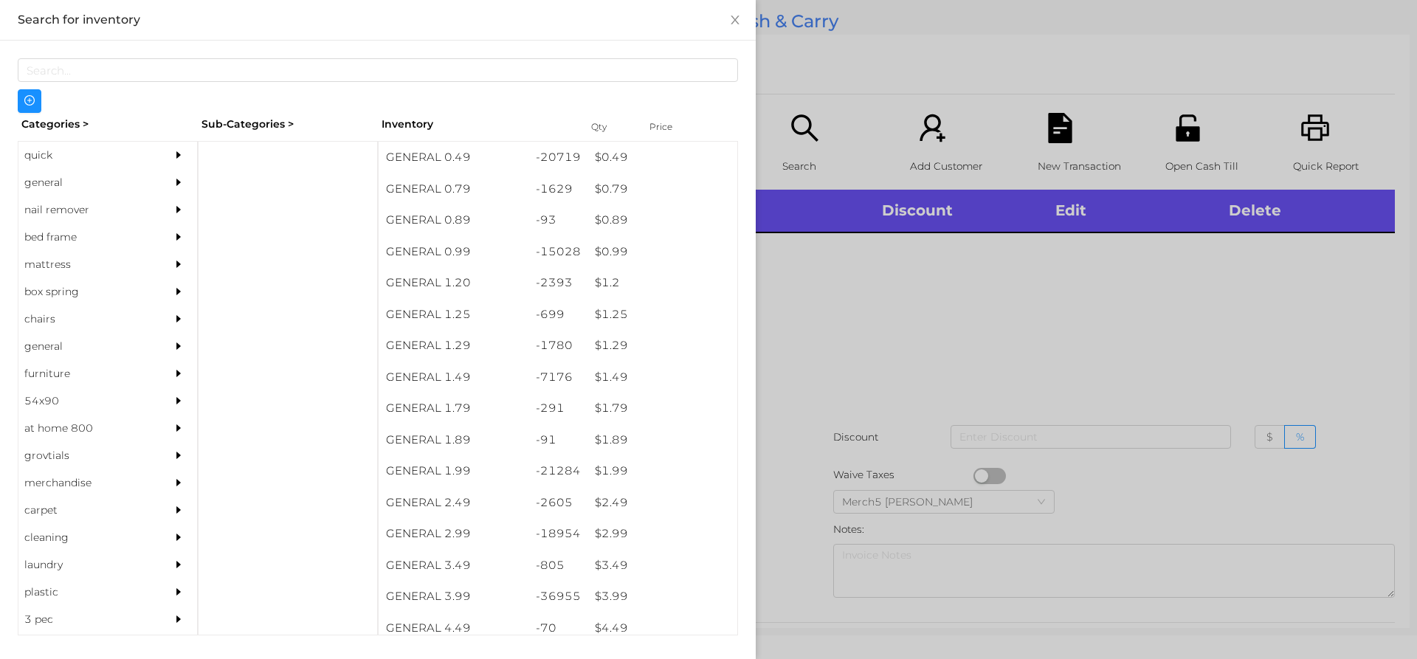
click at [154, 185] on div "general" at bounding box center [107, 182] width 179 height 27
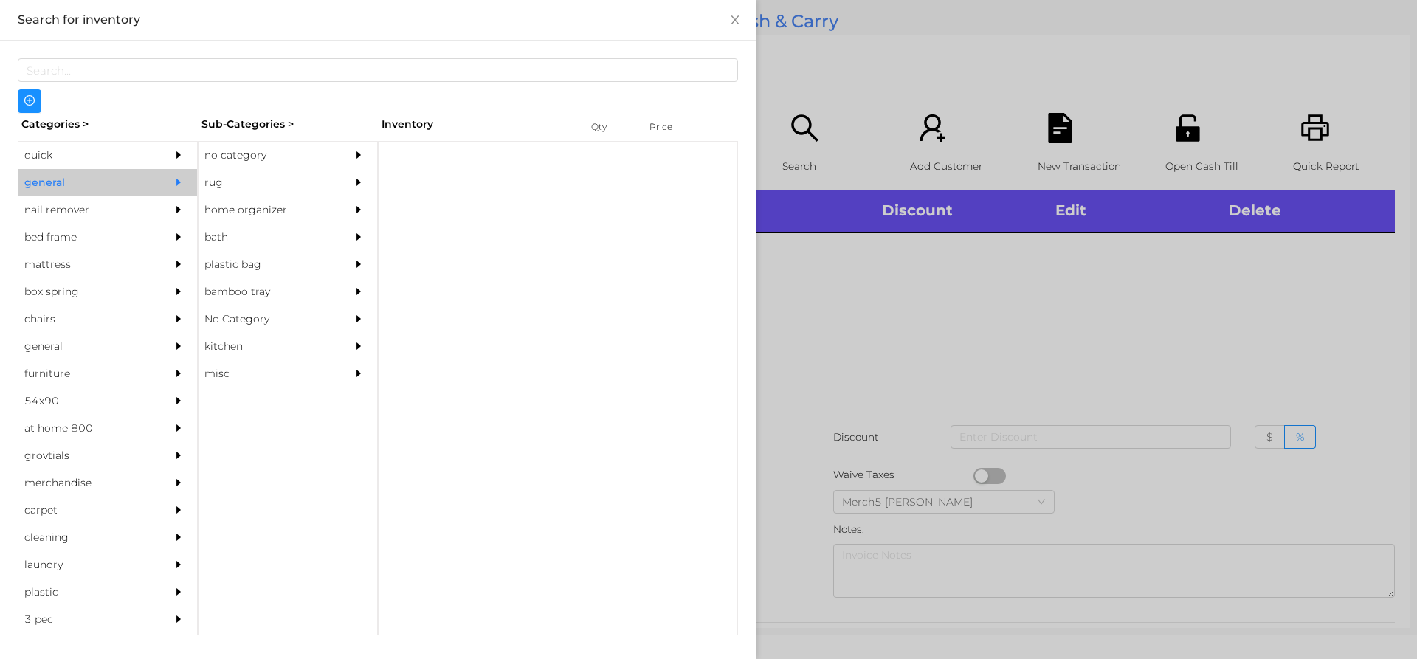
click at [321, 159] on div "no category" at bounding box center [266, 155] width 134 height 27
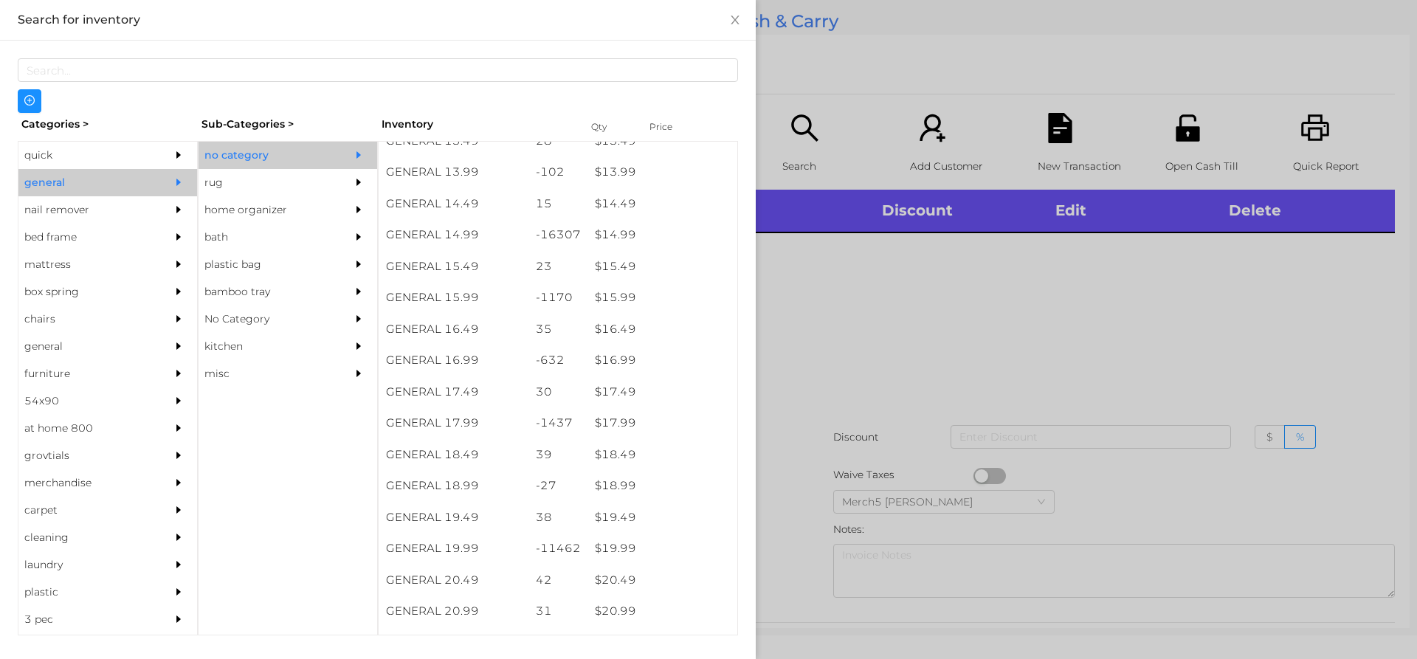
scroll to position [1204, 0]
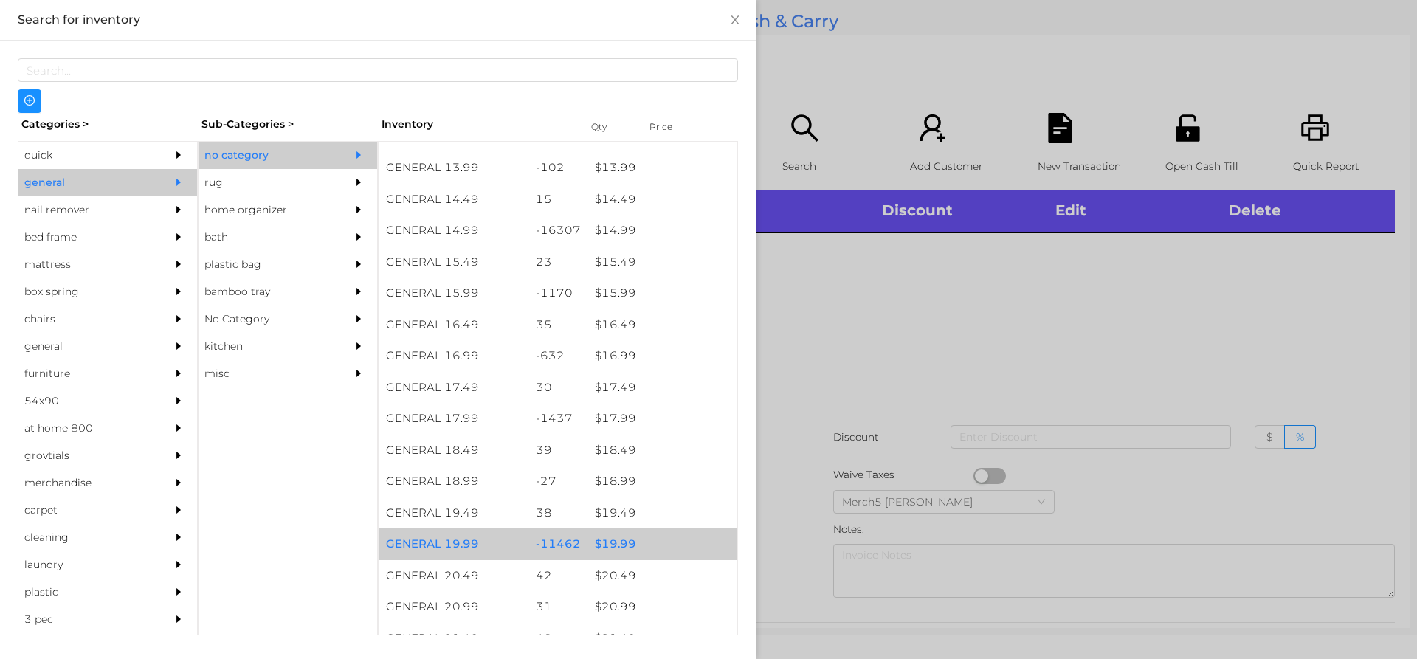
click at [660, 545] on div "$ 19.99" at bounding box center [663, 544] width 150 height 32
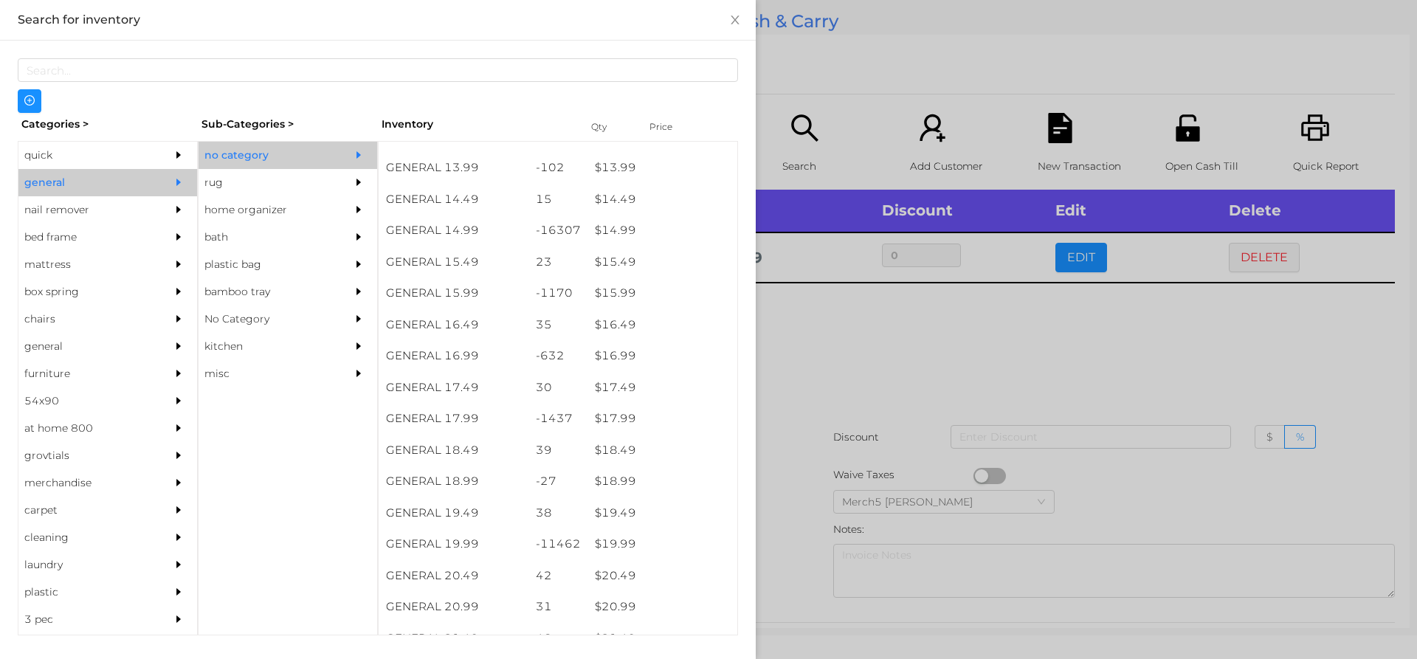
click at [982, 386] on div at bounding box center [708, 329] width 1417 height 659
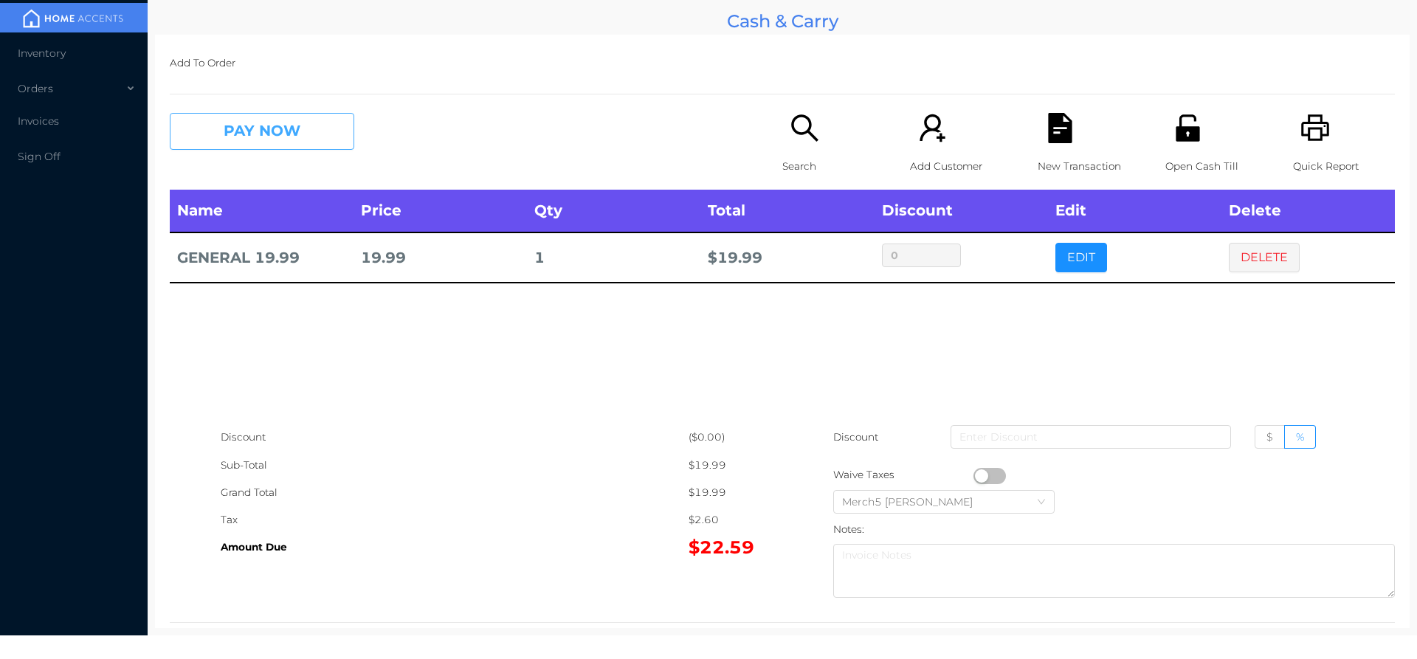
click at [331, 127] on button "PAY NOW" at bounding box center [262, 131] width 185 height 37
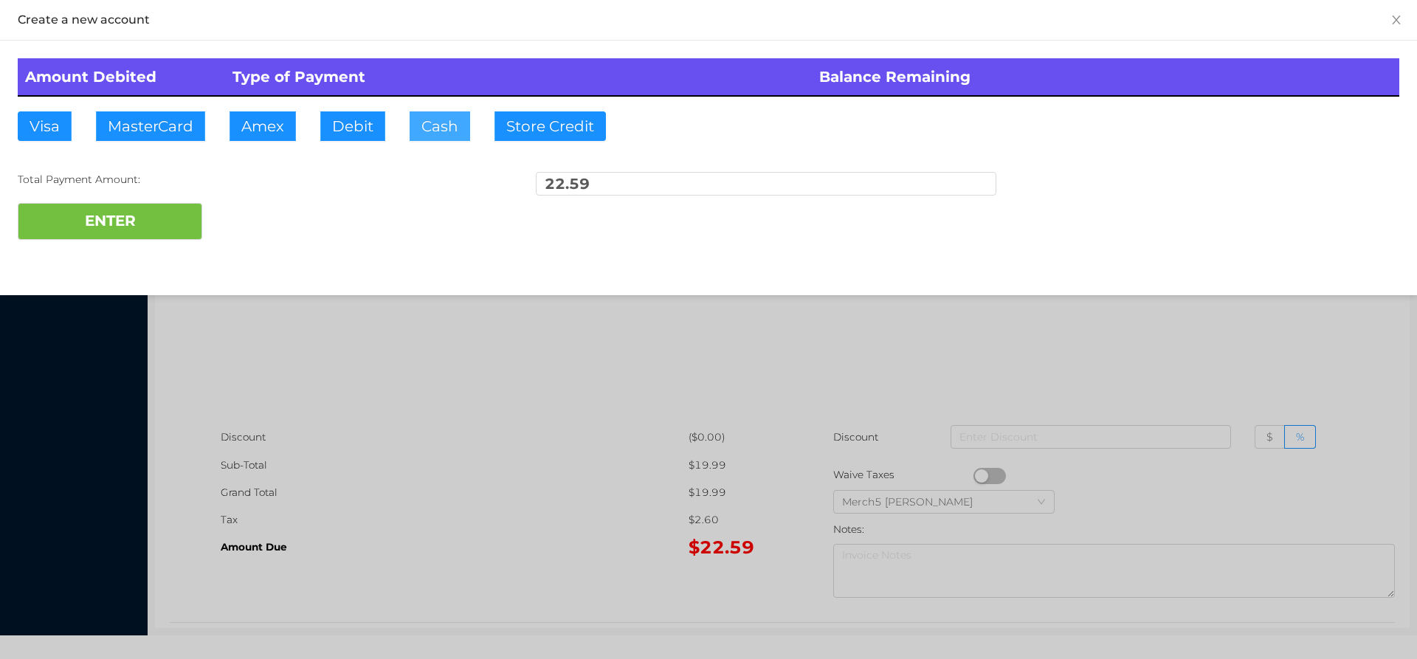
click at [448, 120] on button "Cash" at bounding box center [440, 126] width 61 height 30
type input "22.60"
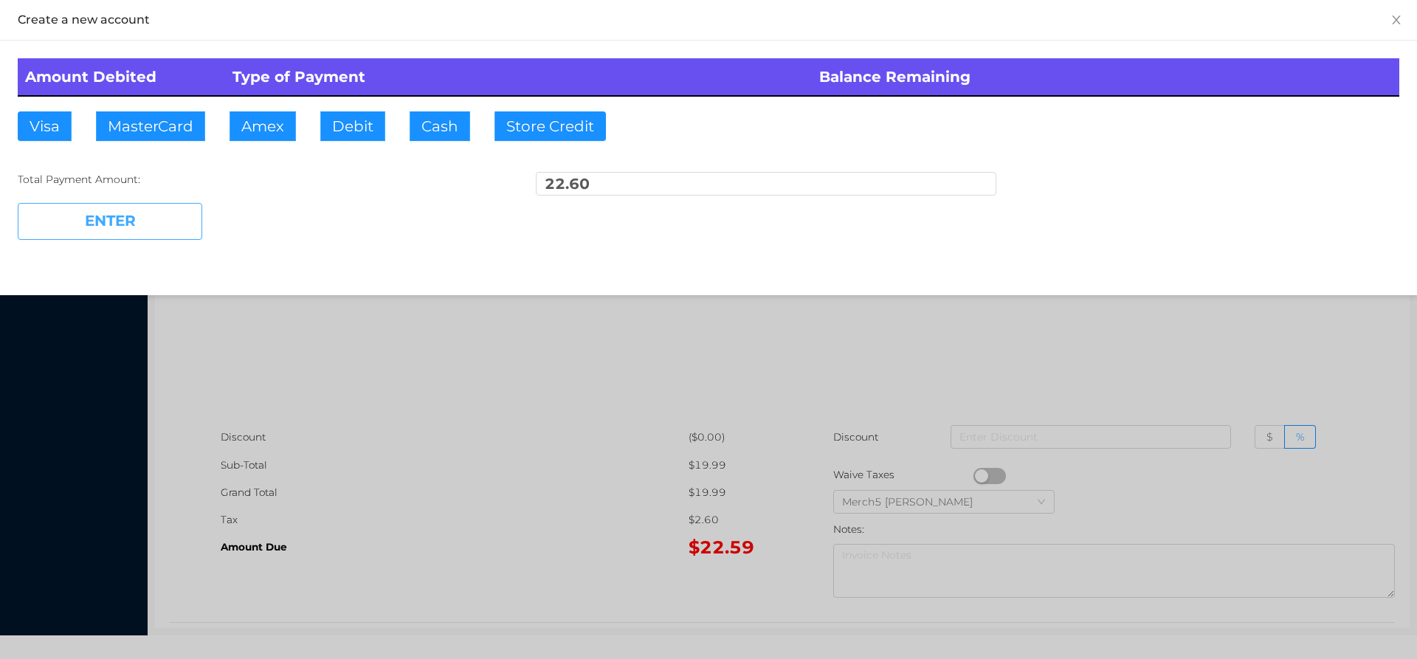
click at [191, 232] on button "ENTER" at bounding box center [110, 221] width 185 height 37
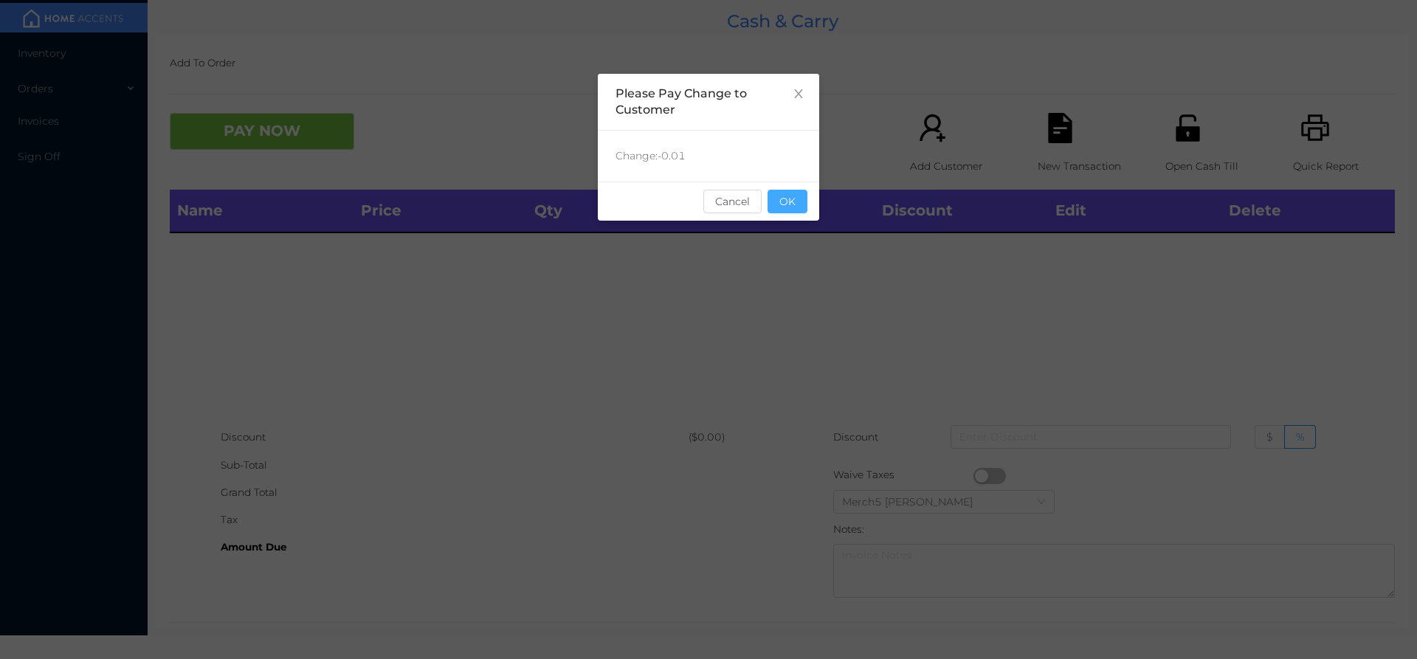
click at [794, 196] on button "OK" at bounding box center [788, 202] width 40 height 24
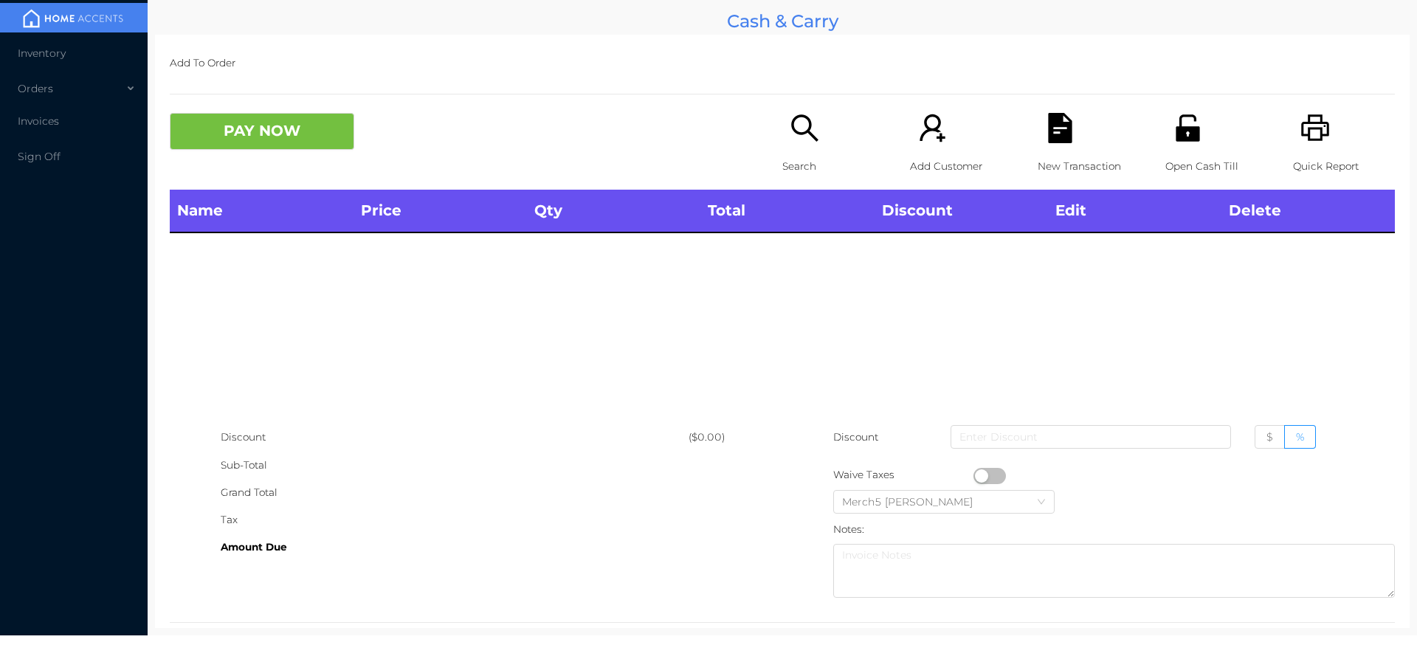
click at [796, 153] on p "Search" at bounding box center [833, 166] width 102 height 27
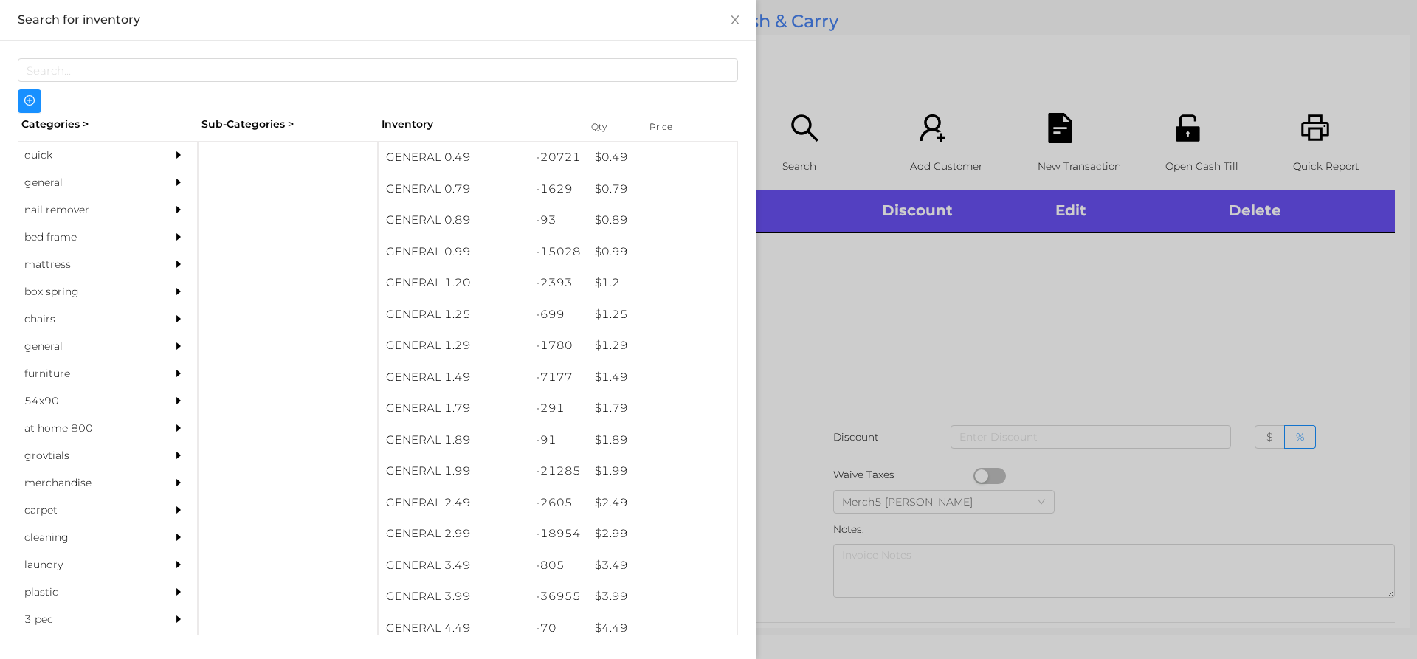
click at [168, 195] on div at bounding box center [183, 182] width 30 height 27
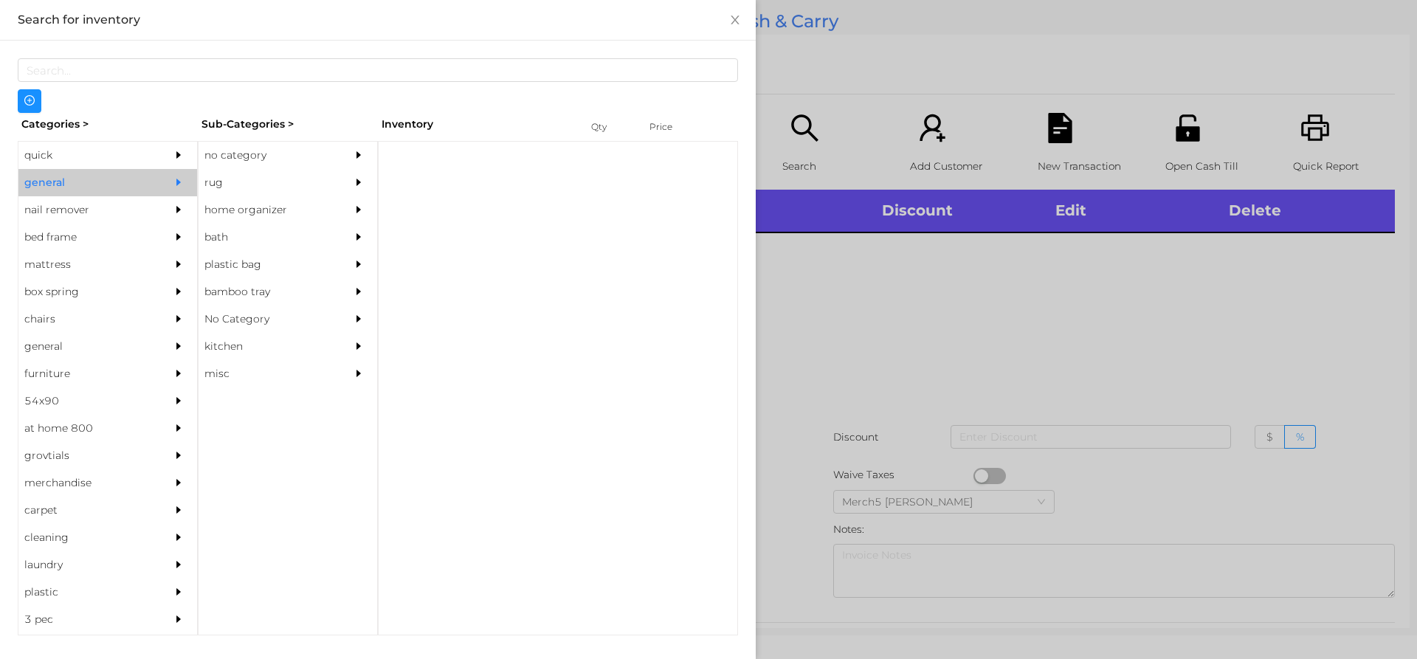
click at [329, 151] on div "no category" at bounding box center [266, 155] width 134 height 27
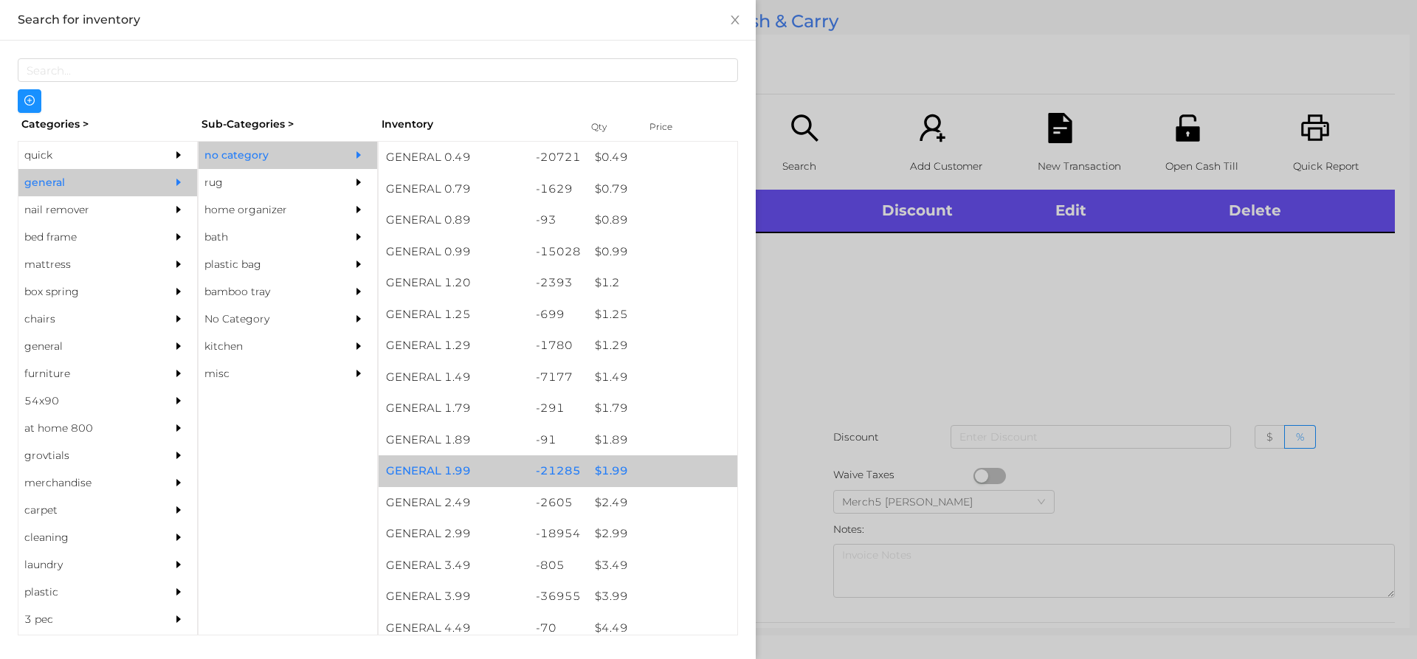
scroll to position [369, 0]
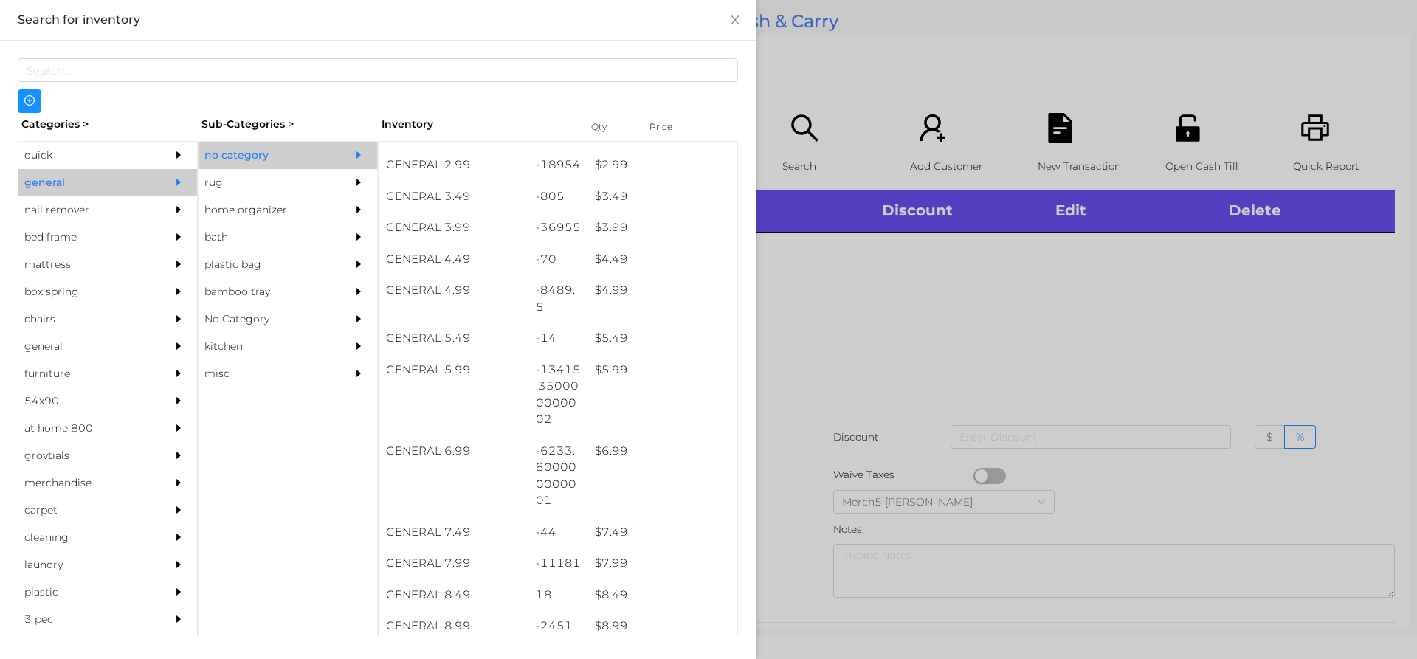
click at [765, 407] on div at bounding box center [708, 329] width 1417 height 659
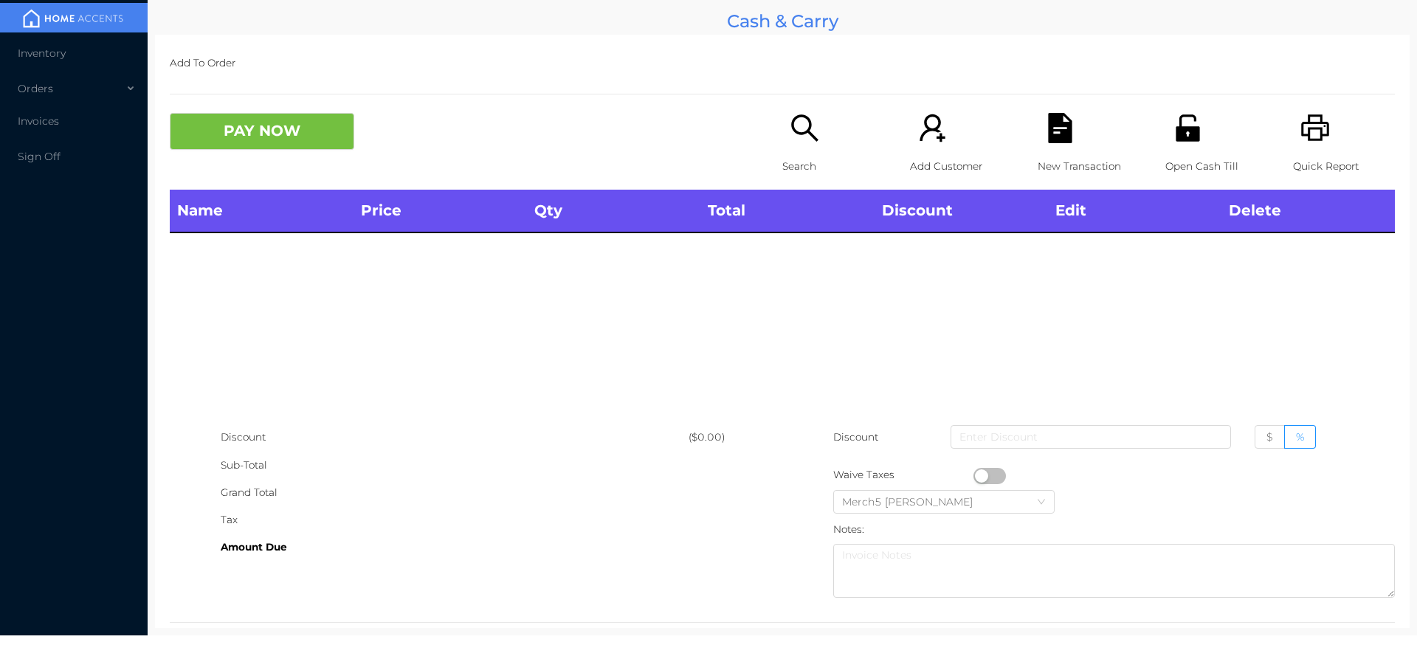
click at [782, 144] on div "Search" at bounding box center [833, 151] width 102 height 77
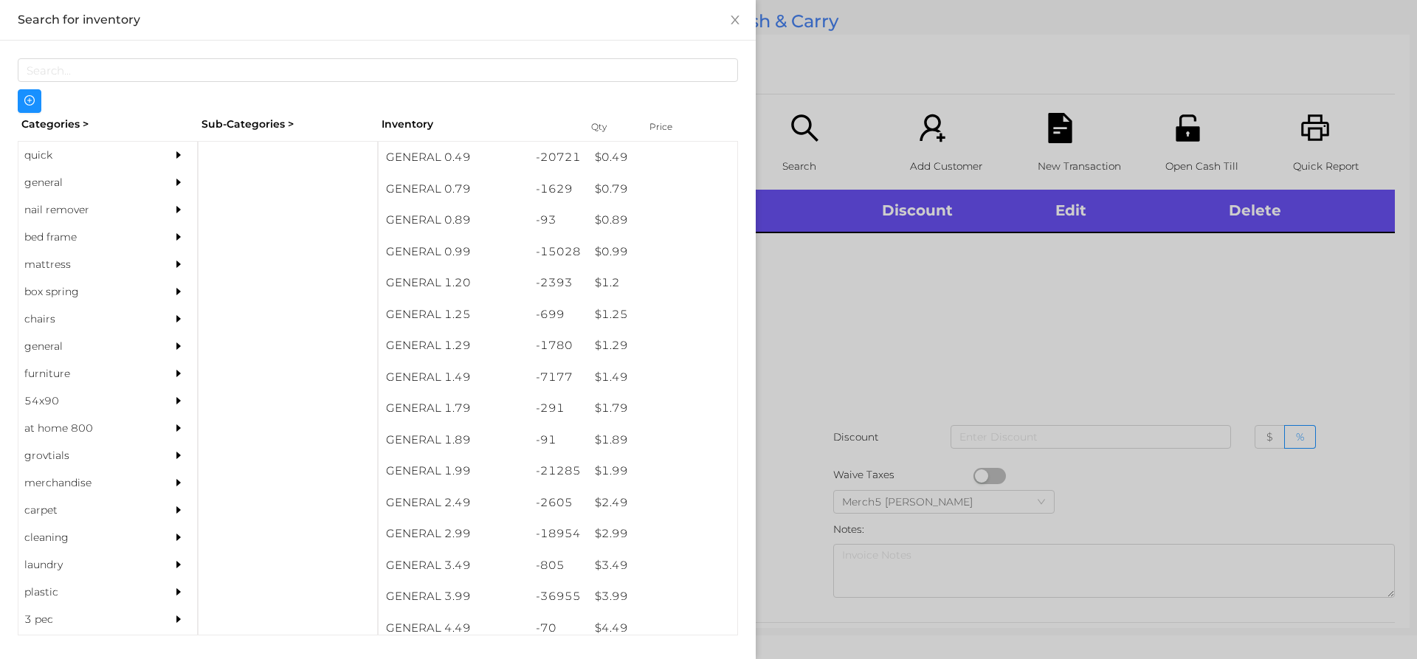
click at [83, 176] on div "general" at bounding box center [85, 182] width 134 height 27
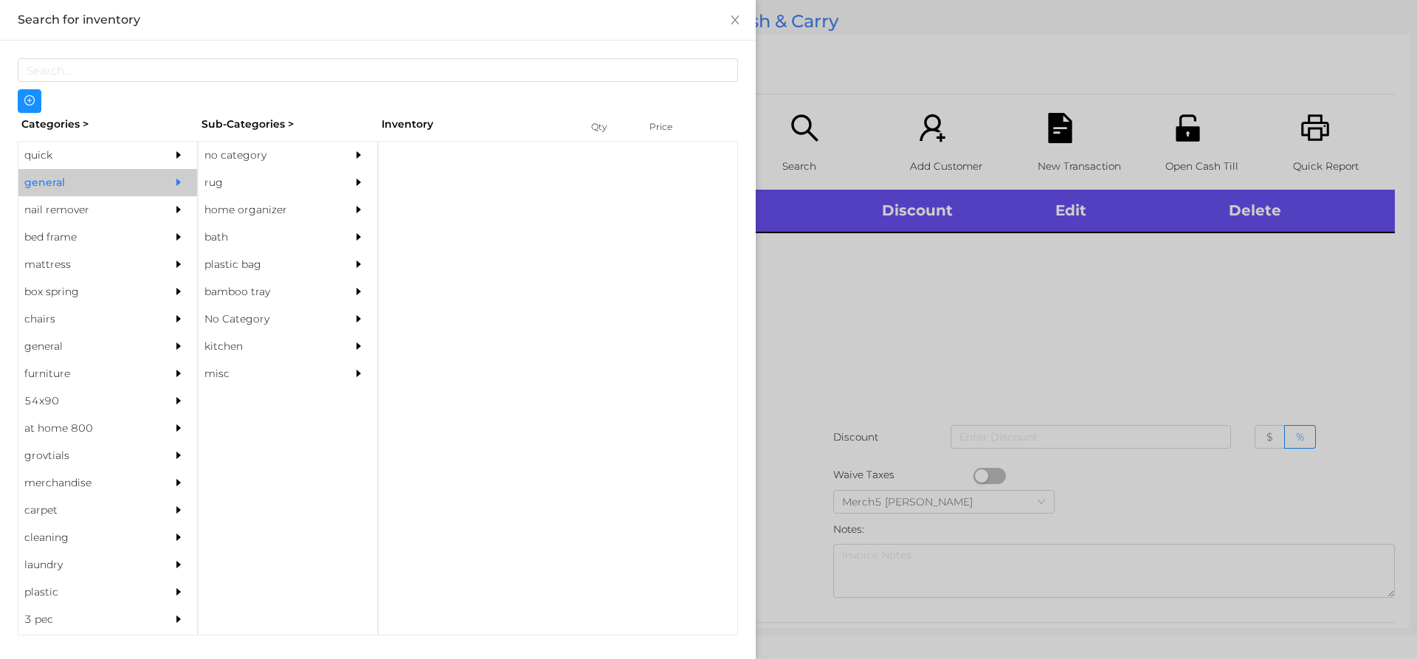
click at [371, 159] on div at bounding box center [363, 155] width 30 height 27
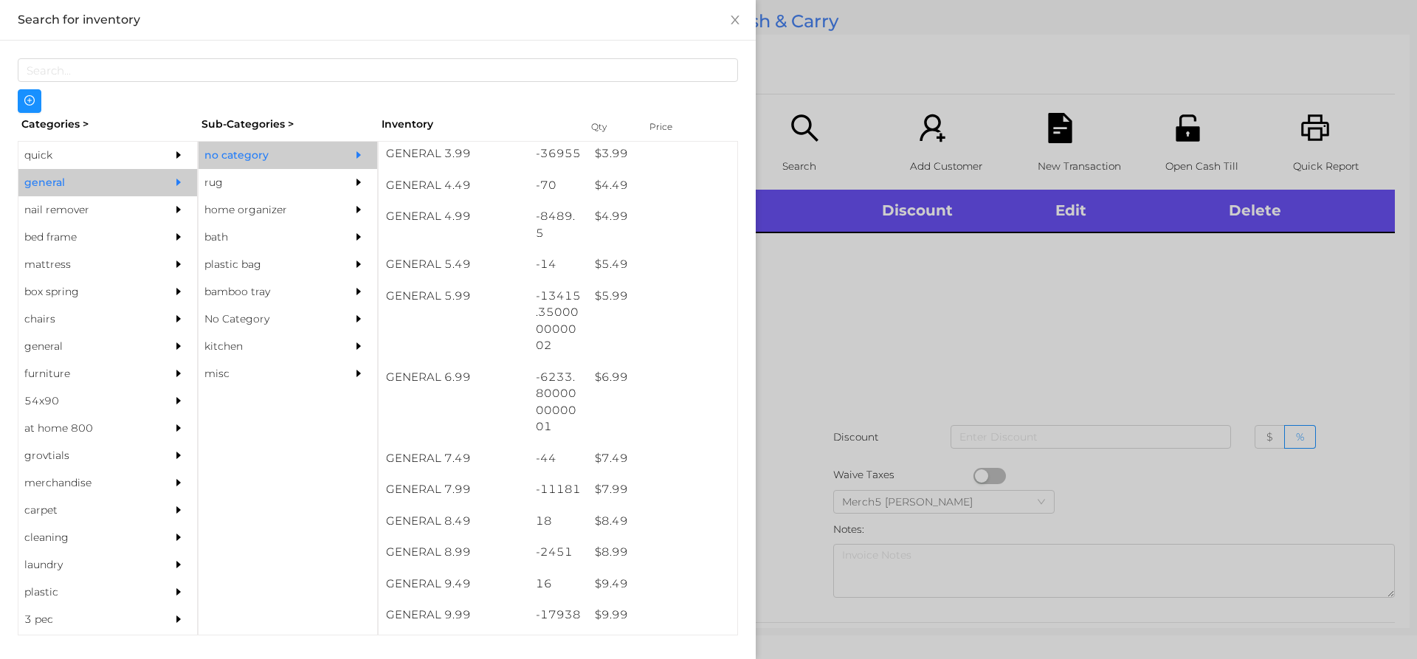
scroll to position [590, 0]
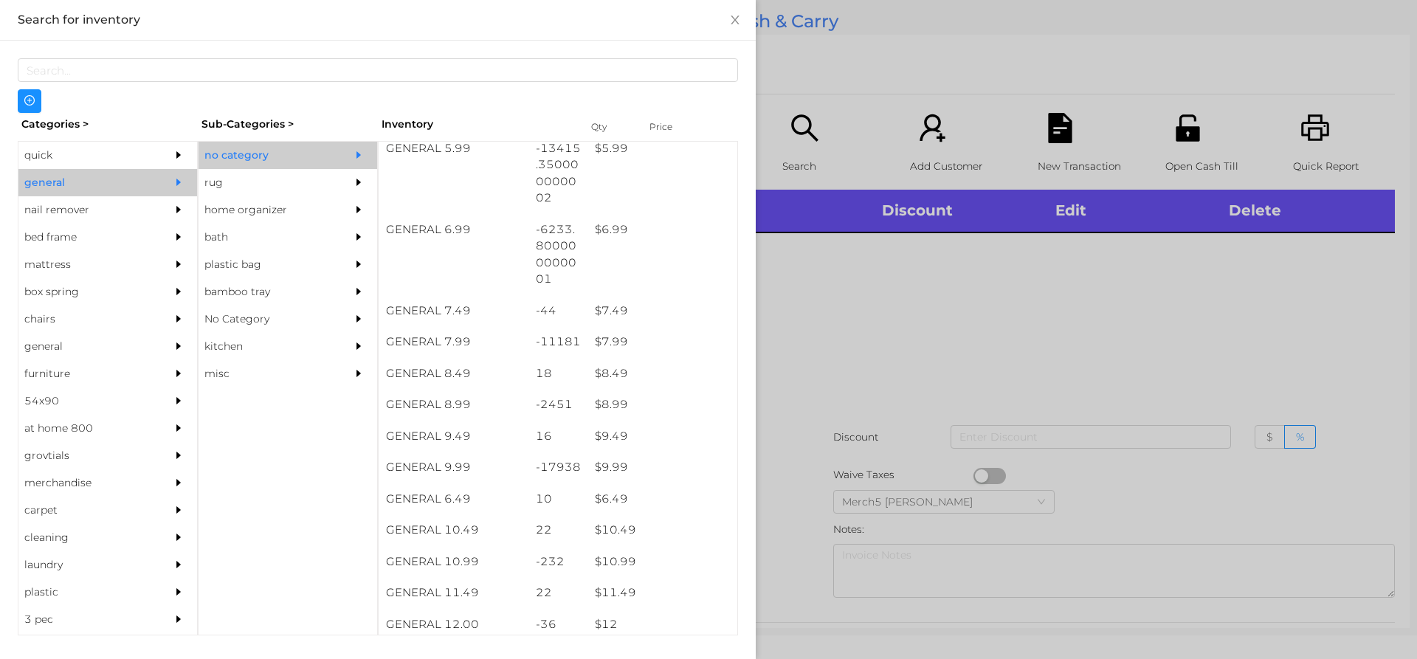
click at [945, 302] on div at bounding box center [708, 329] width 1417 height 659
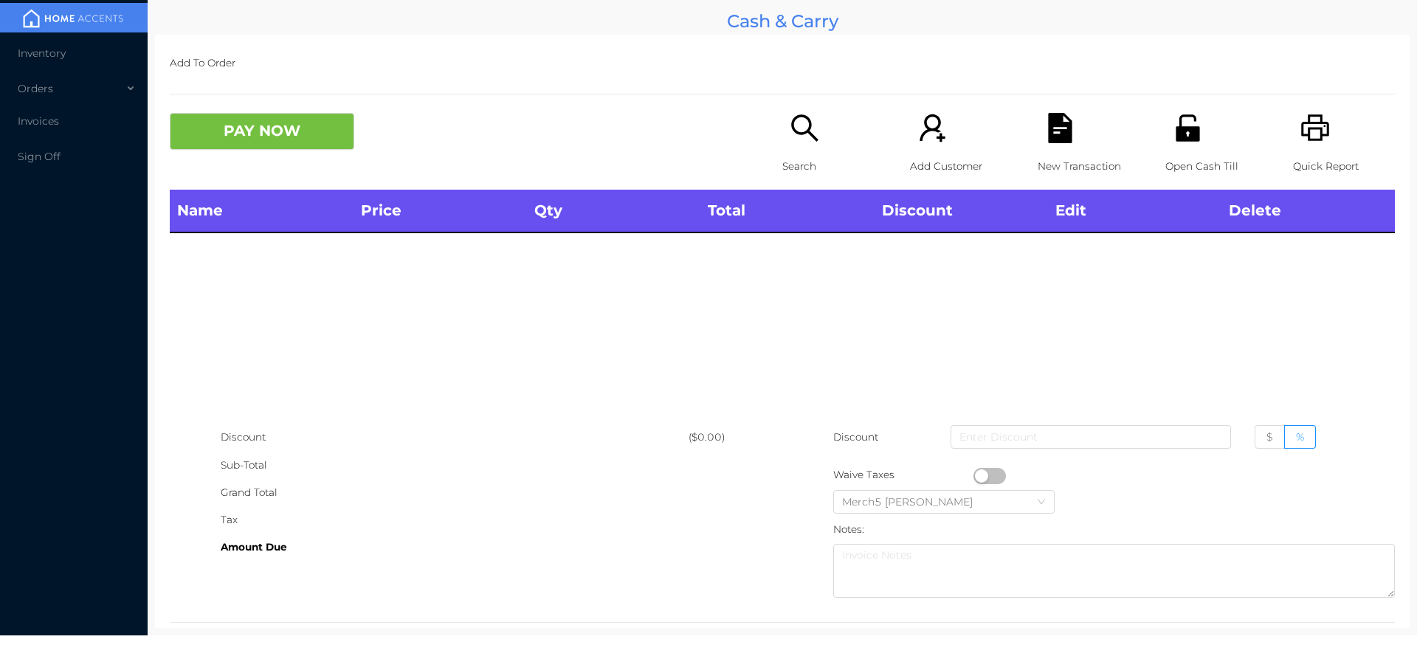
click at [1309, 130] on icon "icon: printer" at bounding box center [1315, 127] width 28 height 27
click at [816, 142] on div "Search" at bounding box center [833, 151] width 102 height 77
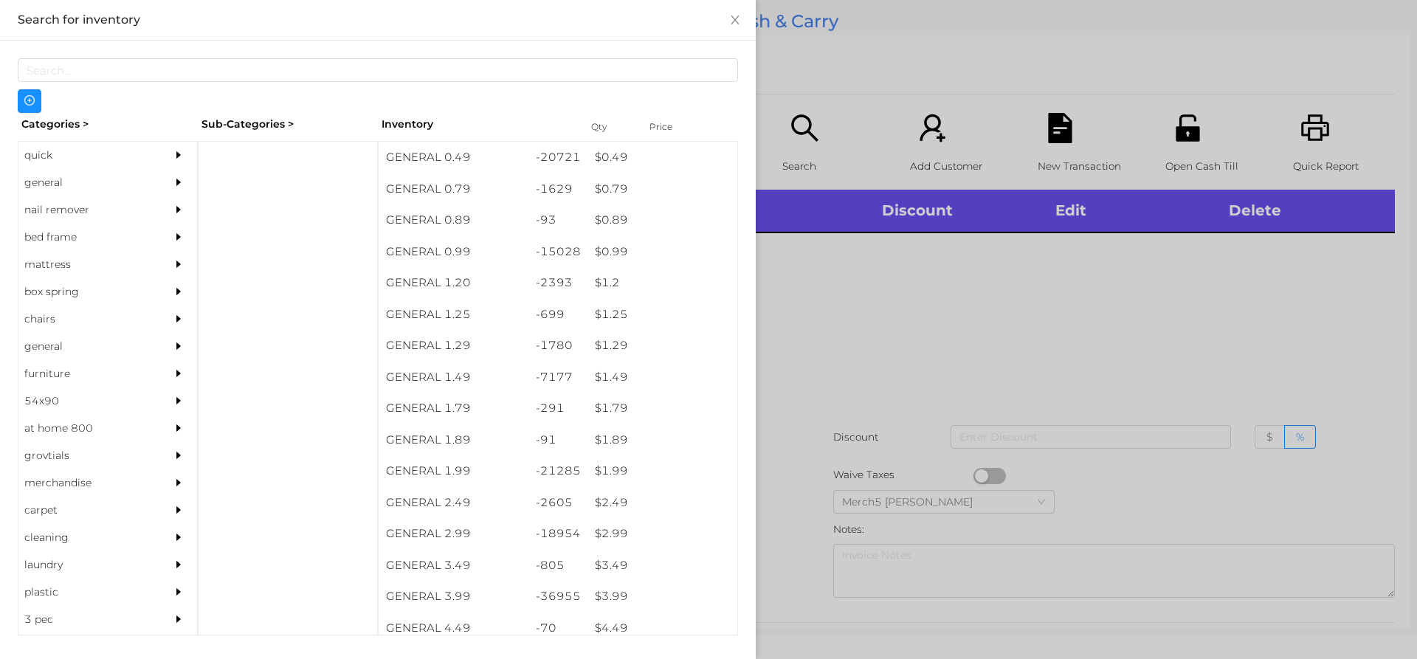
click at [156, 187] on div "general" at bounding box center [107, 182] width 179 height 27
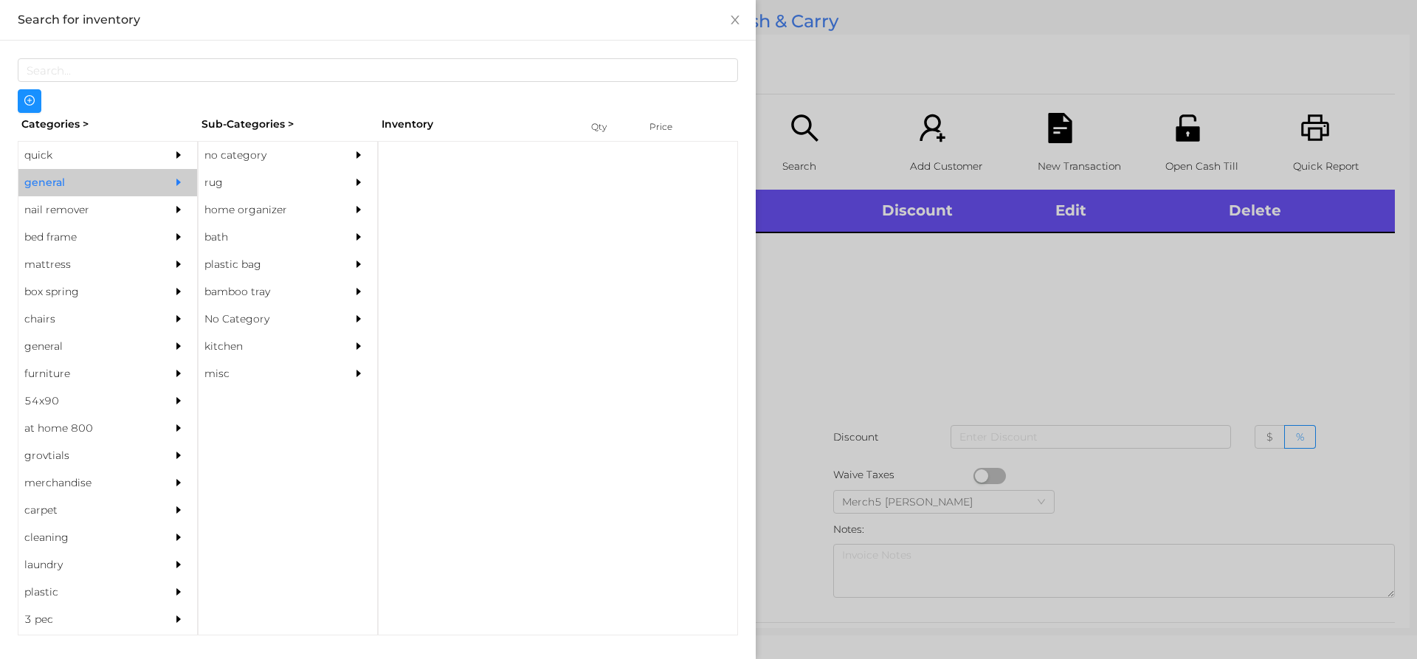
click at [314, 149] on div "no category" at bounding box center [266, 155] width 134 height 27
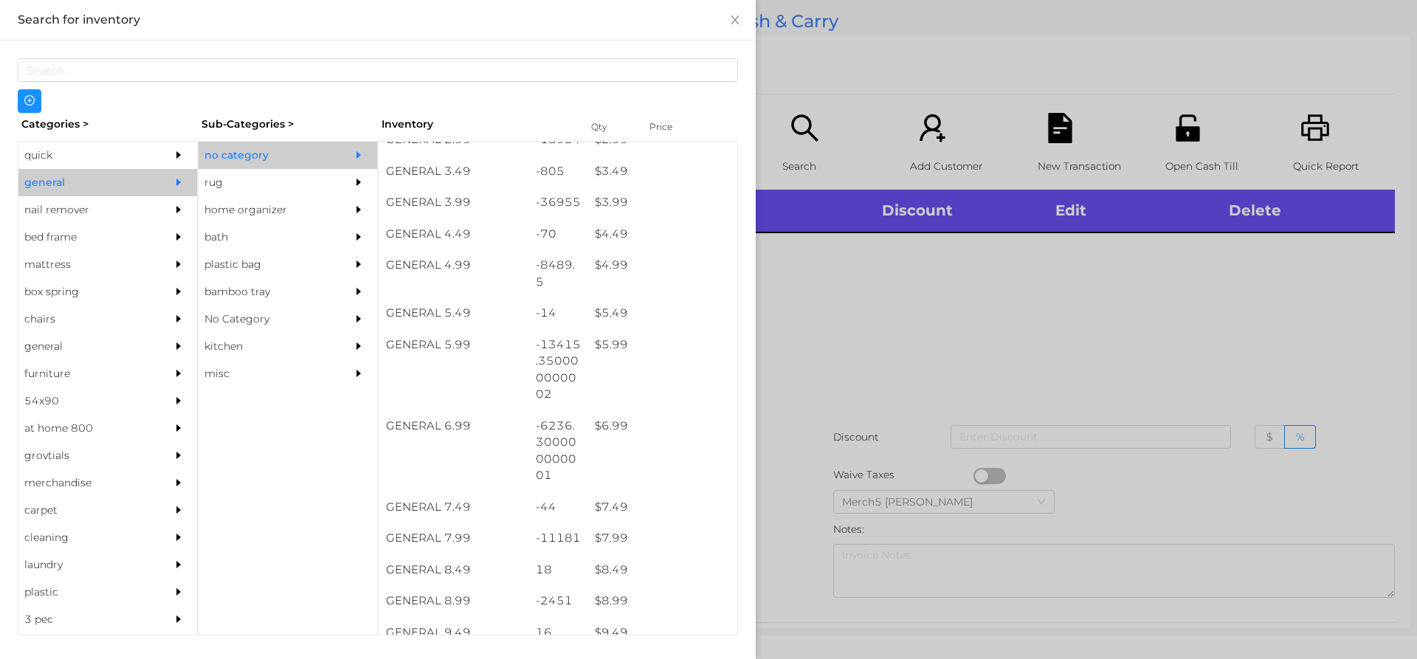
scroll to position [402, 0]
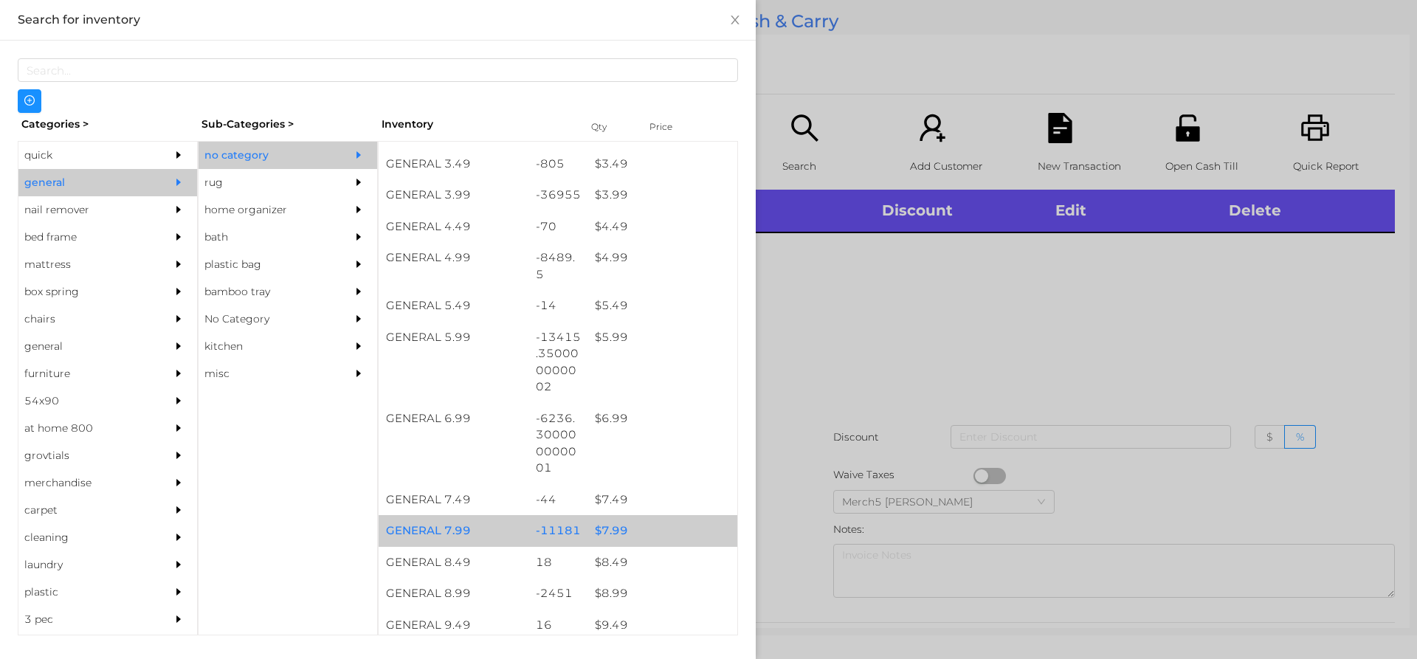
click at [685, 525] on div "$ 7.99" at bounding box center [663, 531] width 150 height 32
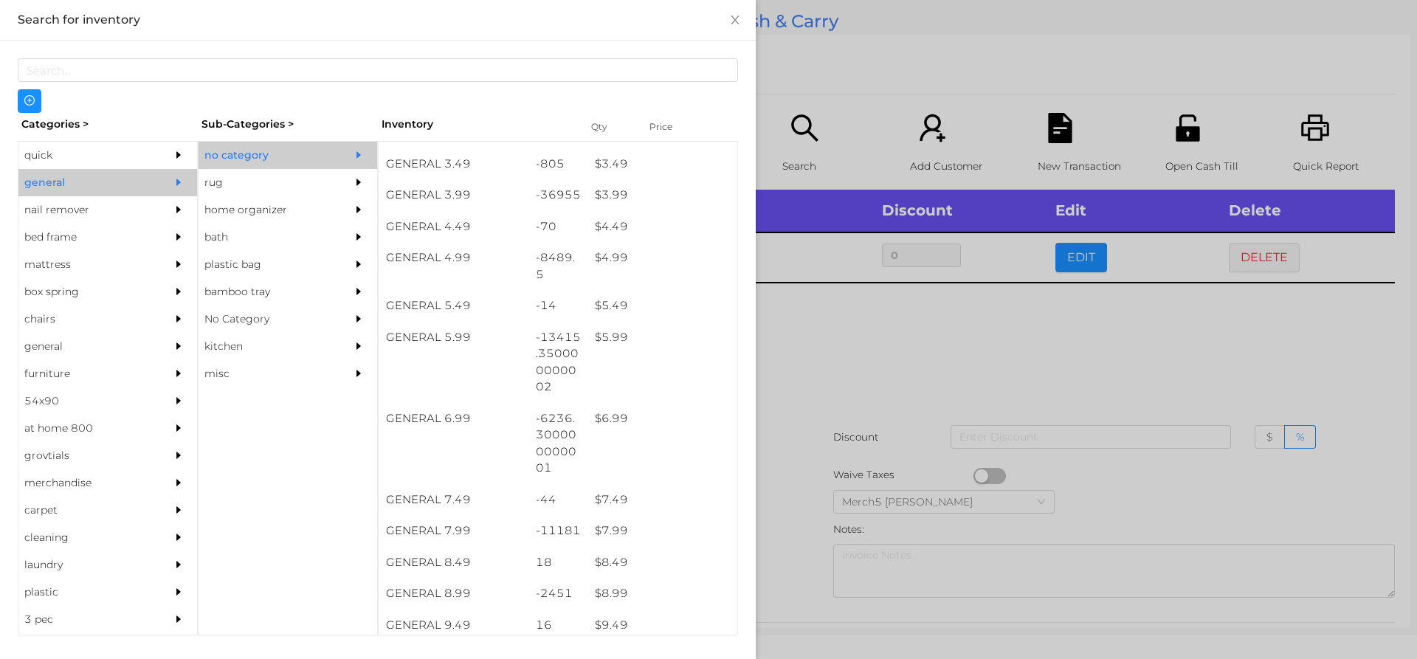
click at [975, 402] on div at bounding box center [708, 329] width 1417 height 659
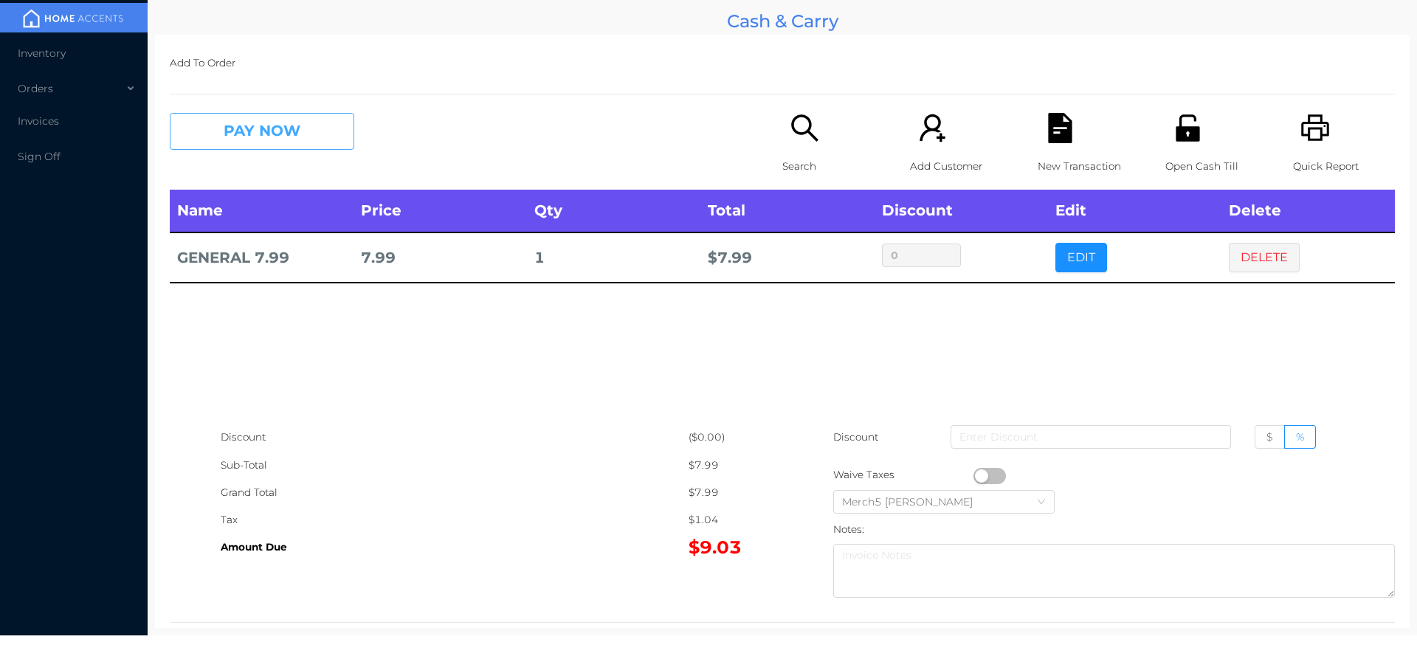
click at [324, 133] on button "PAY NOW" at bounding box center [262, 131] width 185 height 37
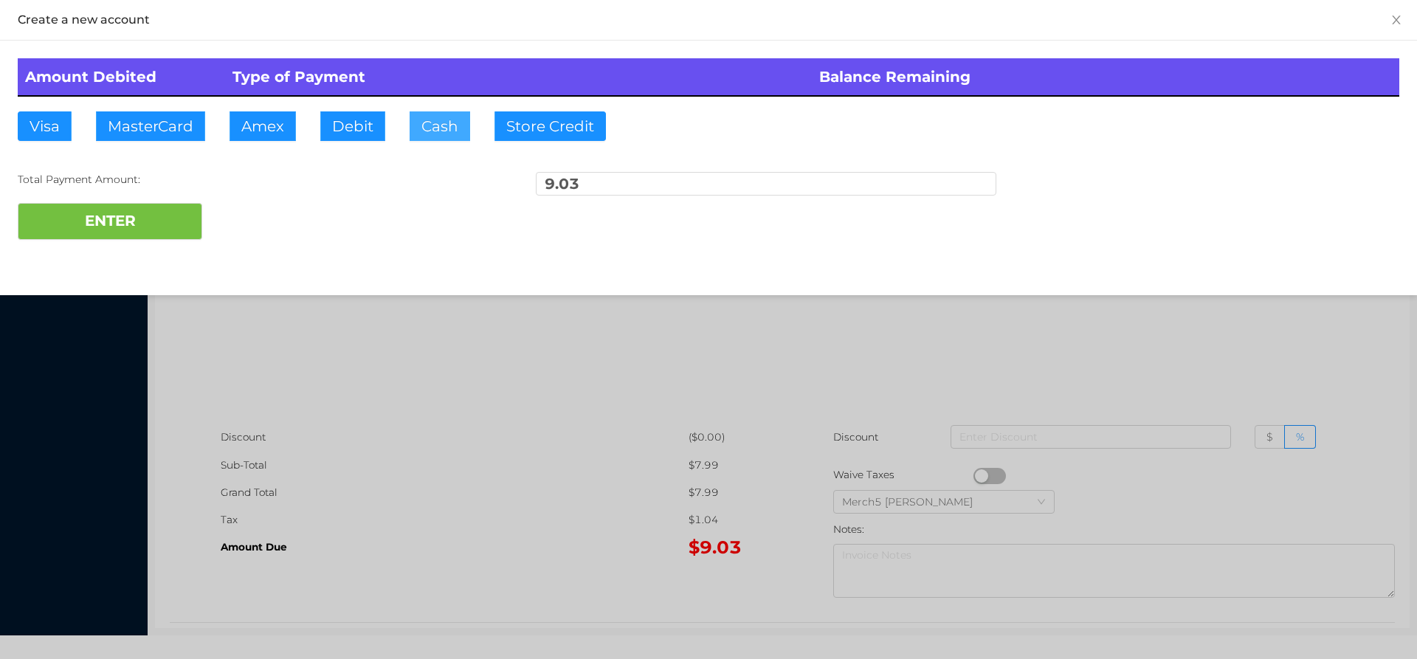
click at [453, 123] on button "Cash" at bounding box center [440, 126] width 61 height 30
type input "6"
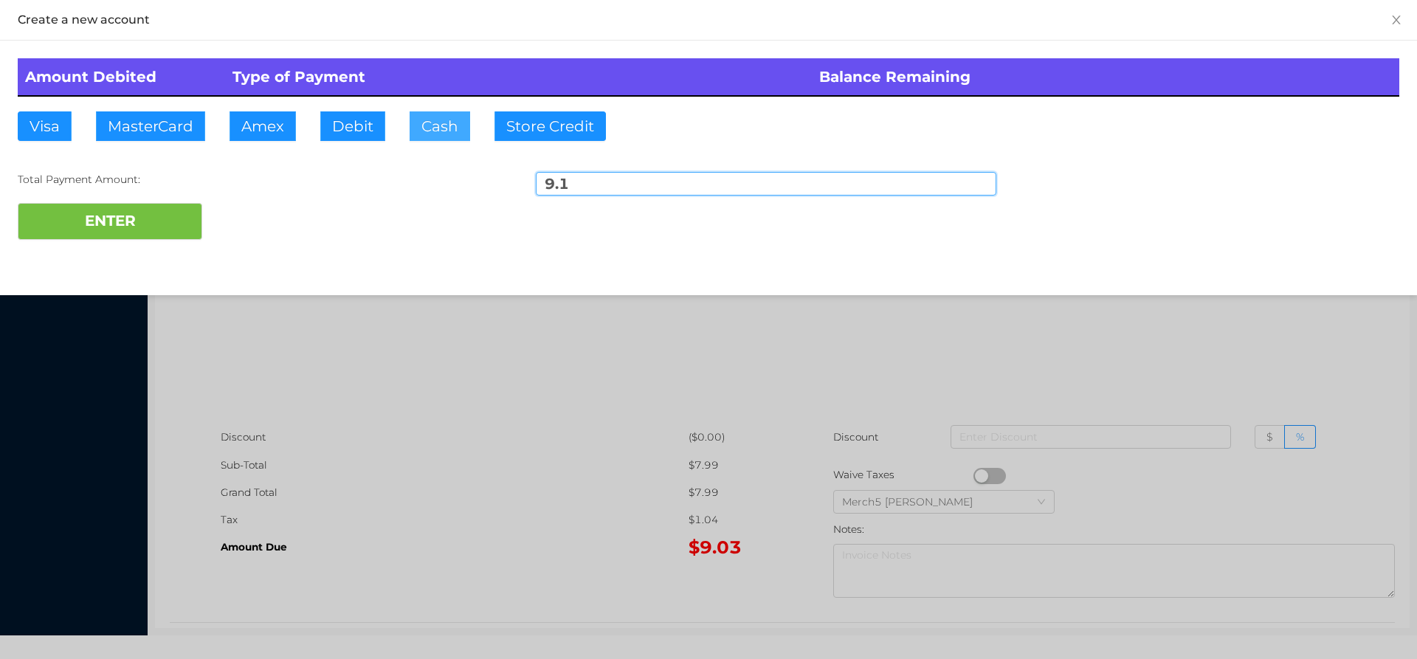
type input "9.10"
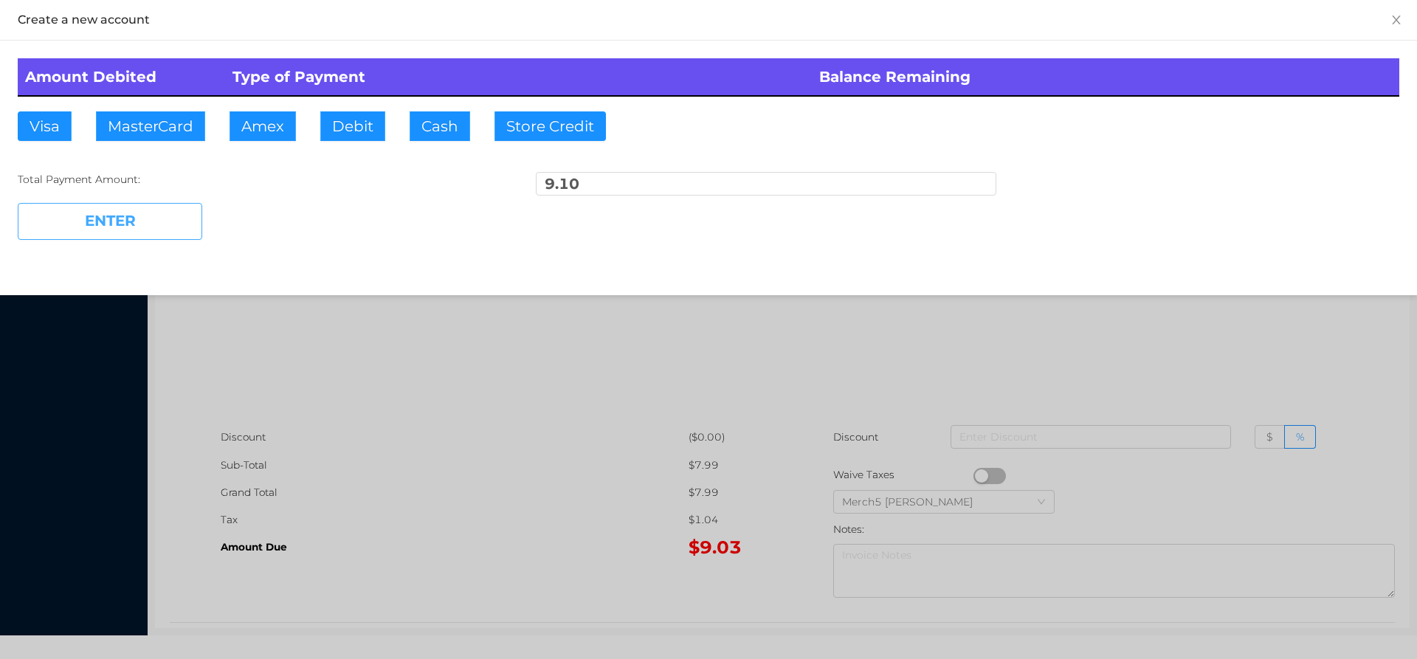
click at [182, 223] on button "ENTER" at bounding box center [110, 221] width 185 height 37
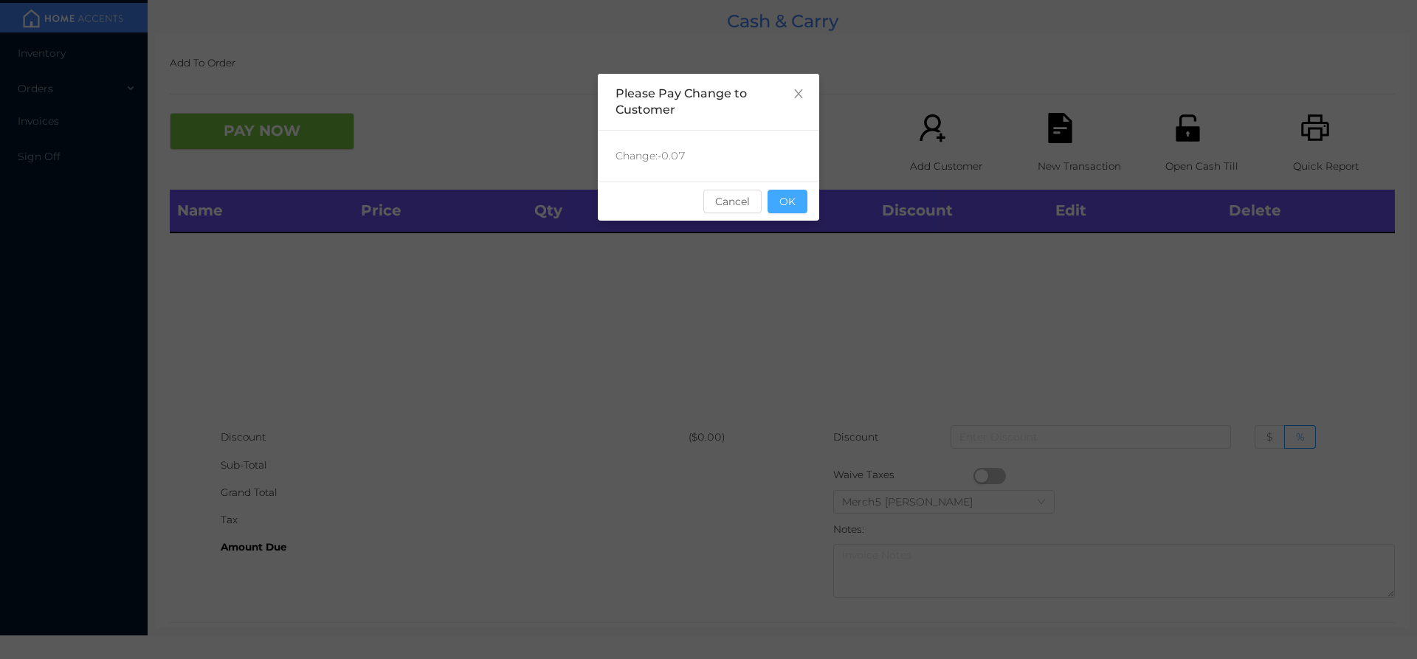
click at [801, 194] on button "OK" at bounding box center [788, 202] width 40 height 24
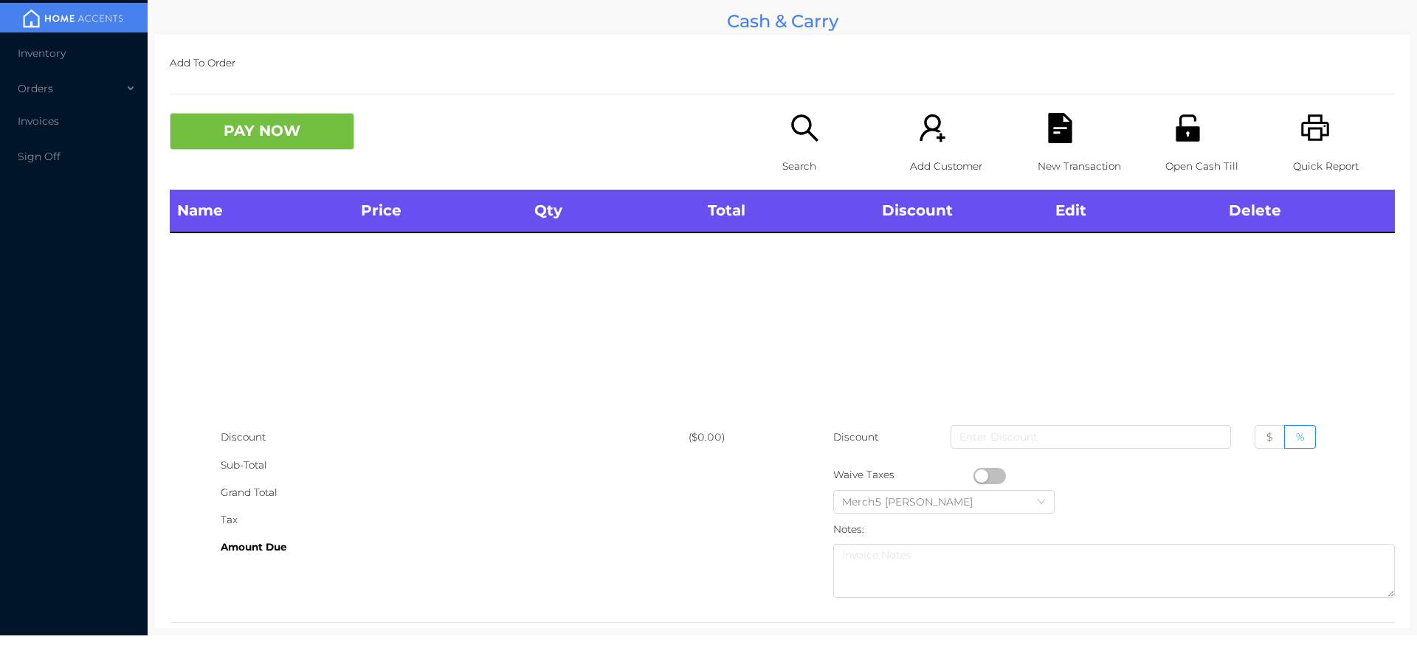
click at [811, 145] on div "Search" at bounding box center [833, 151] width 102 height 77
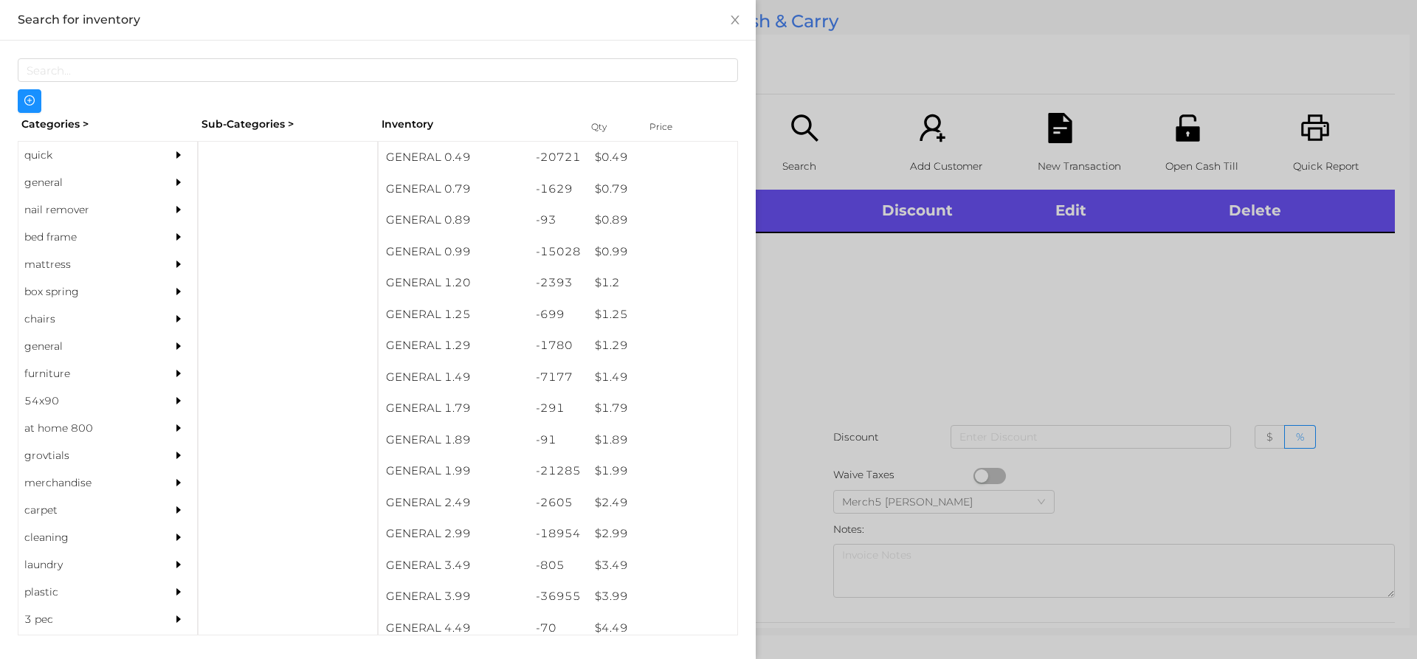
drag, startPoint x: 148, startPoint y: 182, endPoint x: 250, endPoint y: 187, distance: 102.0
click at [215, 113] on div "quick general nail remover bed frame mattress box spring chairs general furnitu…" at bounding box center [378, 113] width 720 height 0
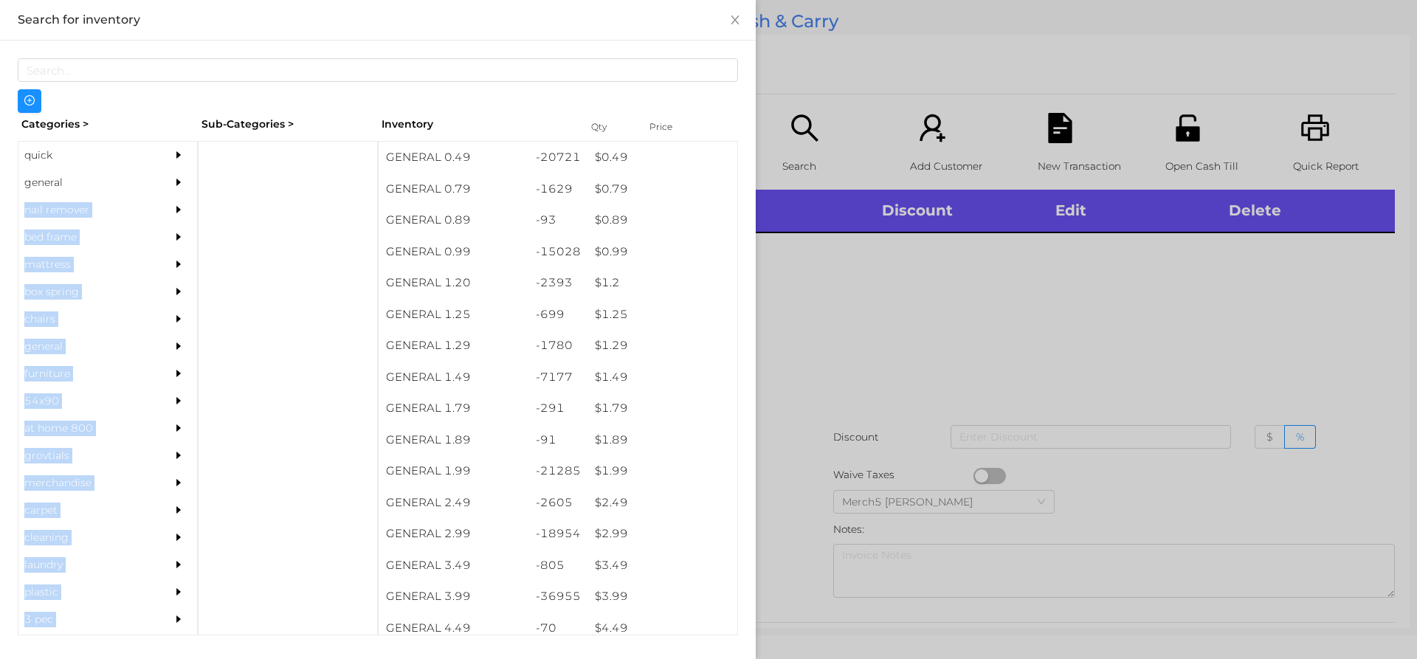
click at [173, 180] on icon "icon: caret-right" at bounding box center [178, 182] width 10 height 10
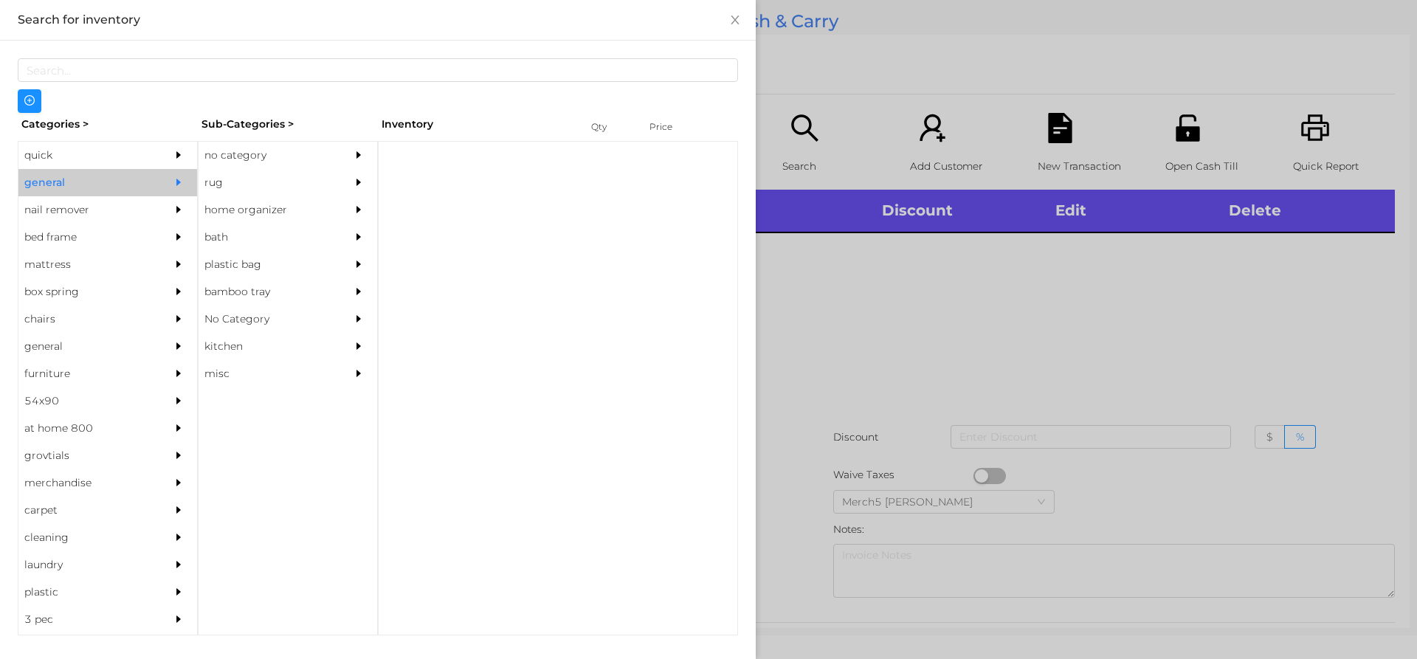
click at [308, 162] on div "no category" at bounding box center [266, 155] width 134 height 27
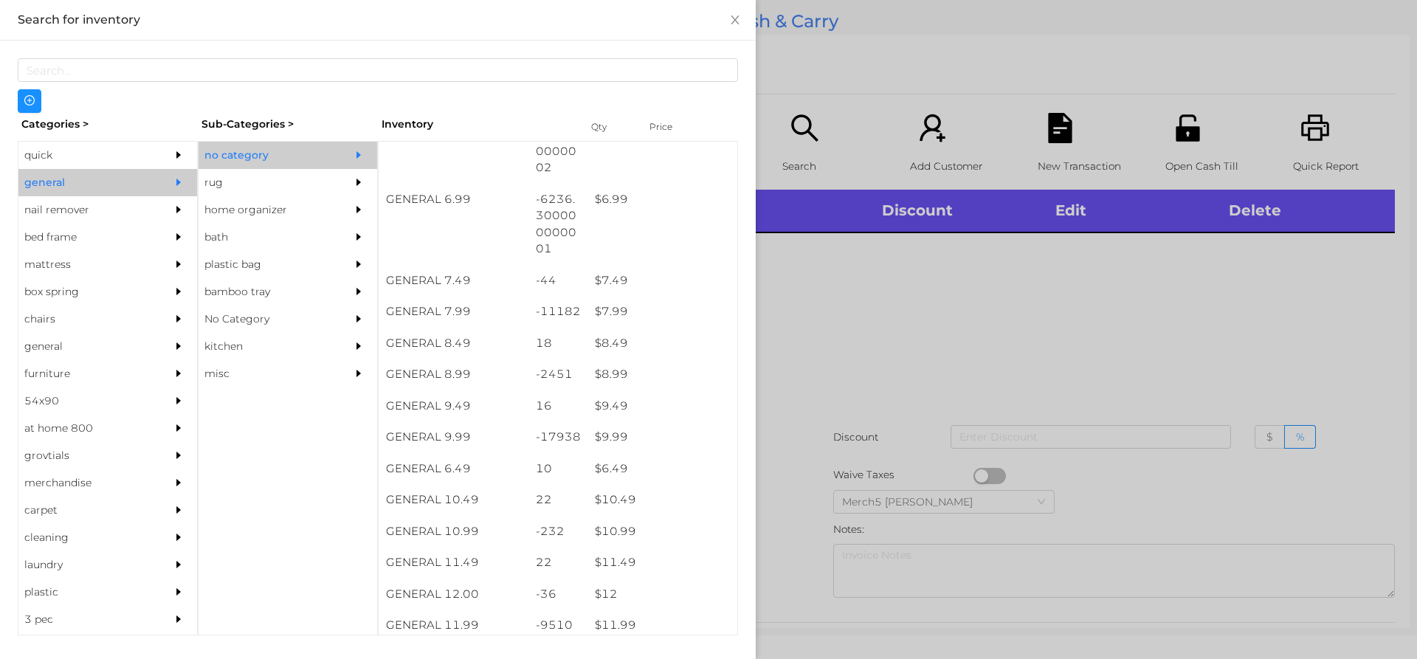
scroll to position [886, 0]
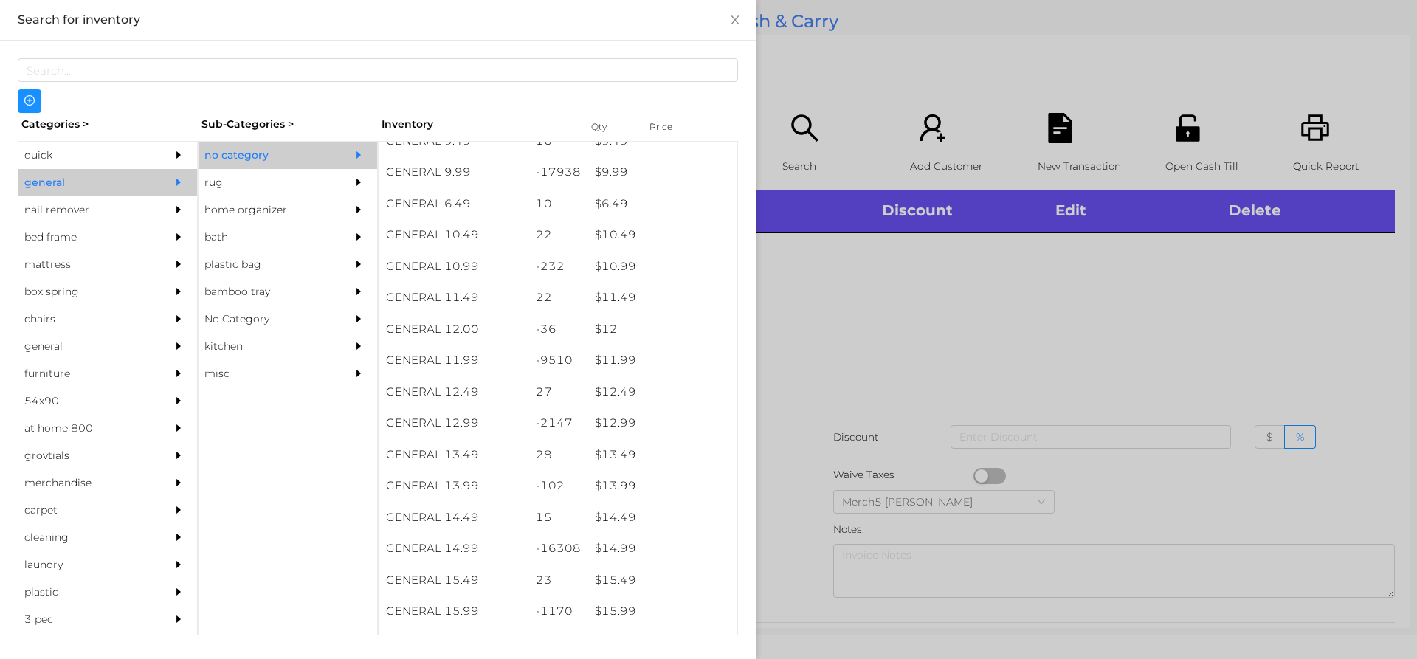
click at [1110, 380] on div at bounding box center [708, 329] width 1417 height 659
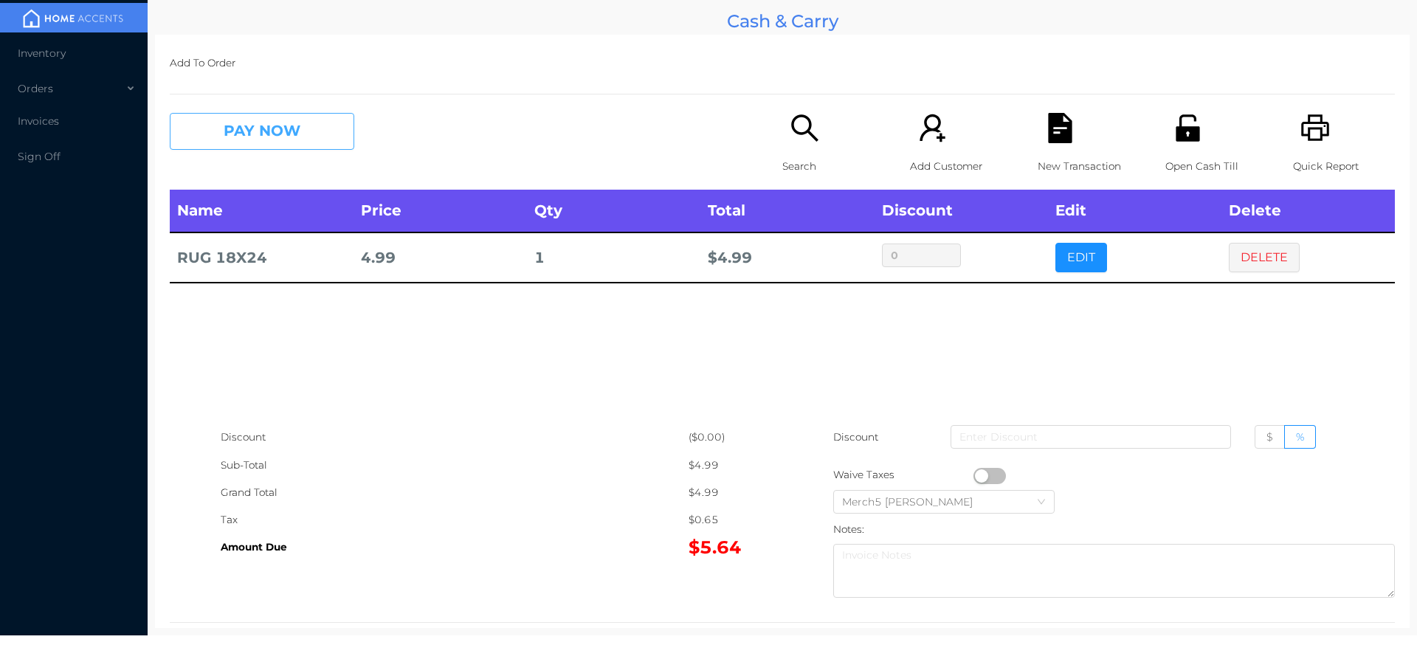
click at [325, 140] on button "PAY NOW" at bounding box center [262, 131] width 185 height 37
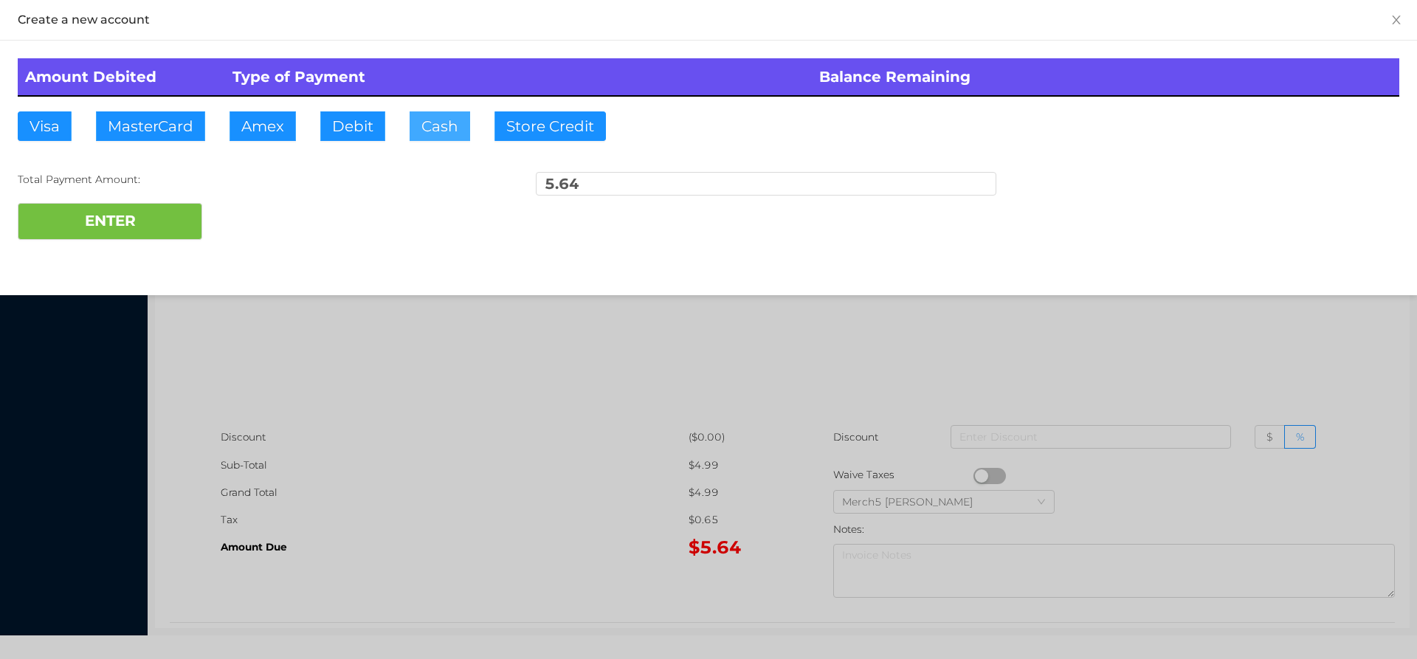
click at [441, 128] on button "Cash" at bounding box center [440, 126] width 61 height 30
type input "6"
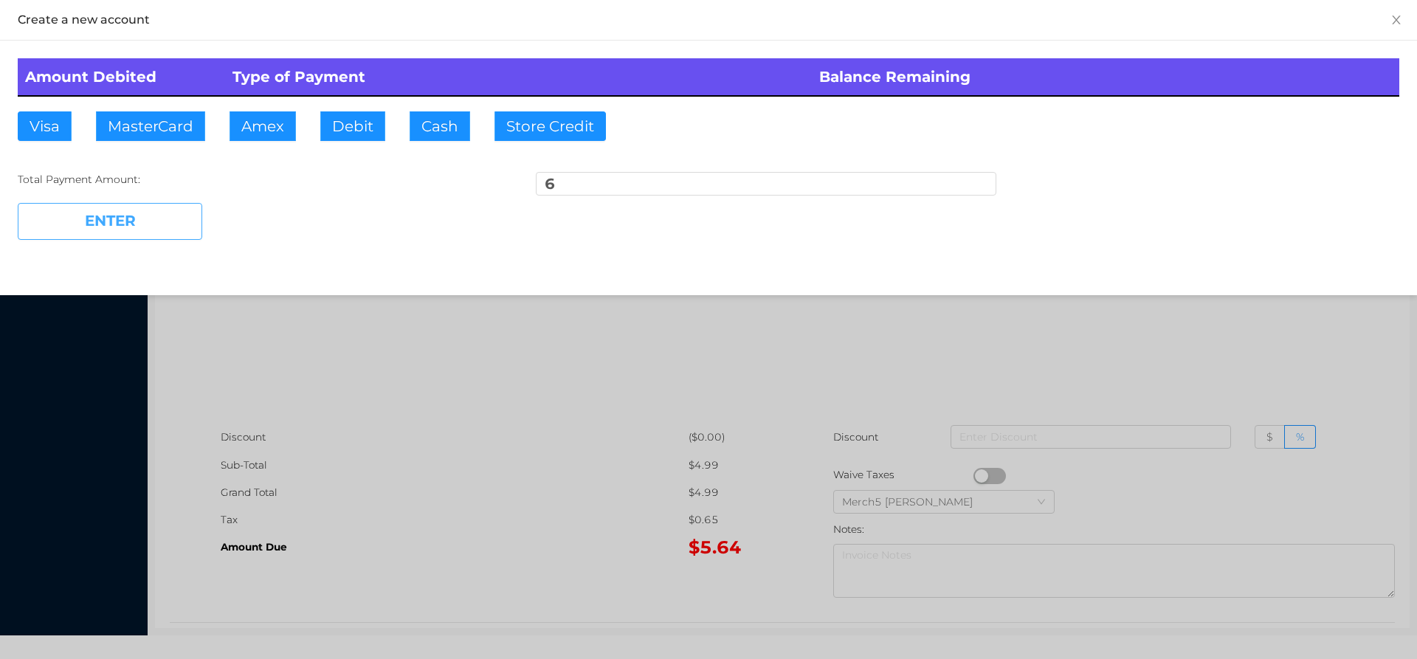
click at [173, 222] on button "ENTER" at bounding box center [110, 221] width 185 height 37
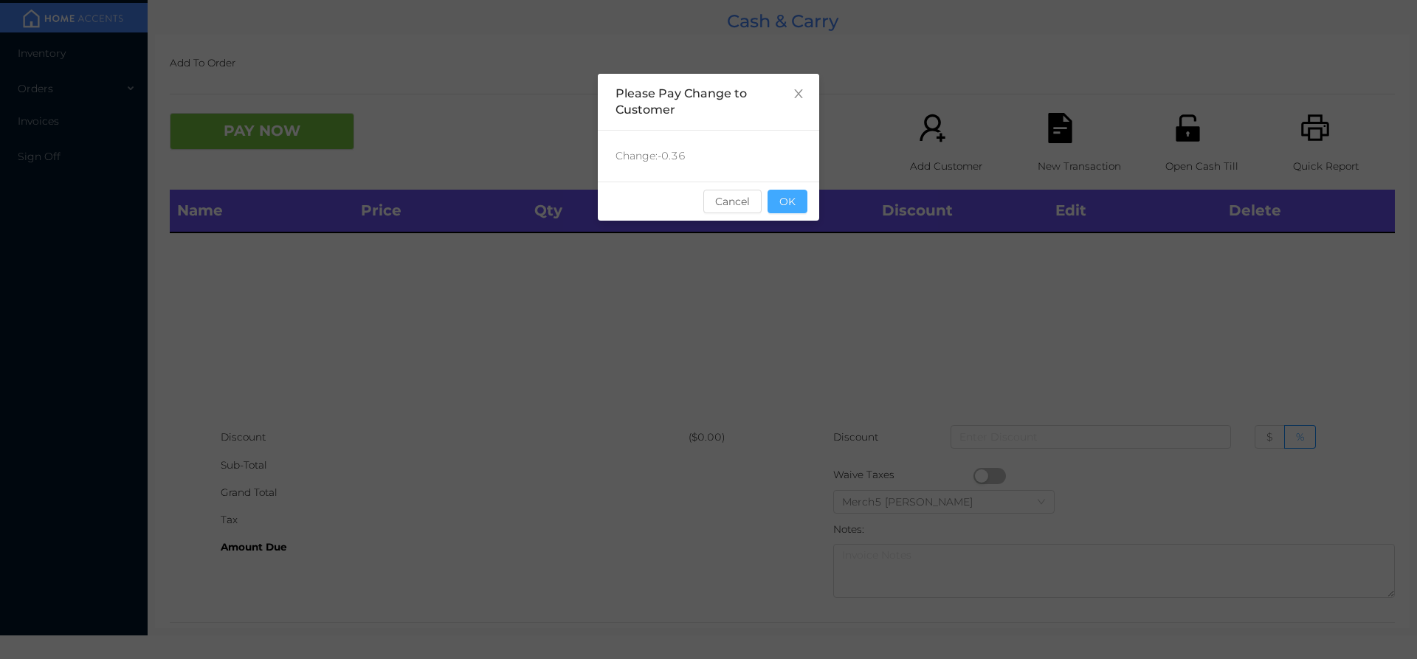
click at [796, 198] on button "OK" at bounding box center [788, 202] width 40 height 24
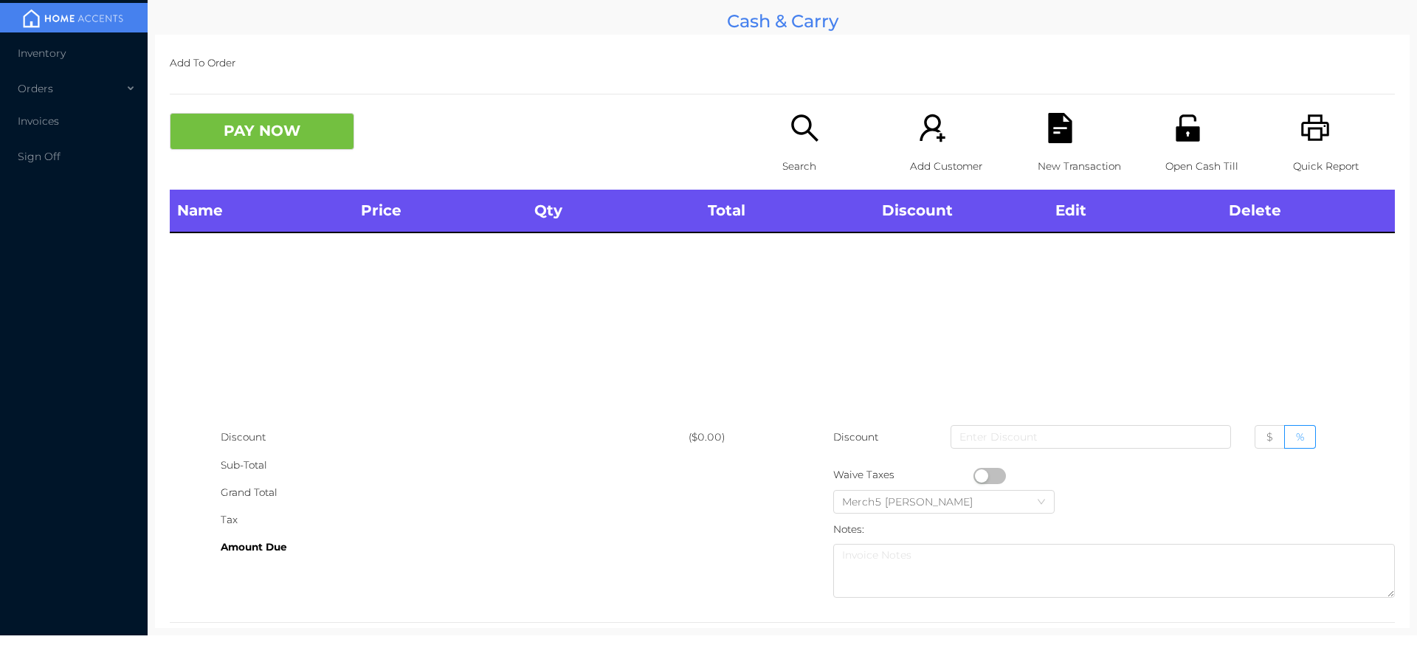
click at [805, 145] on div "Search" at bounding box center [833, 151] width 102 height 77
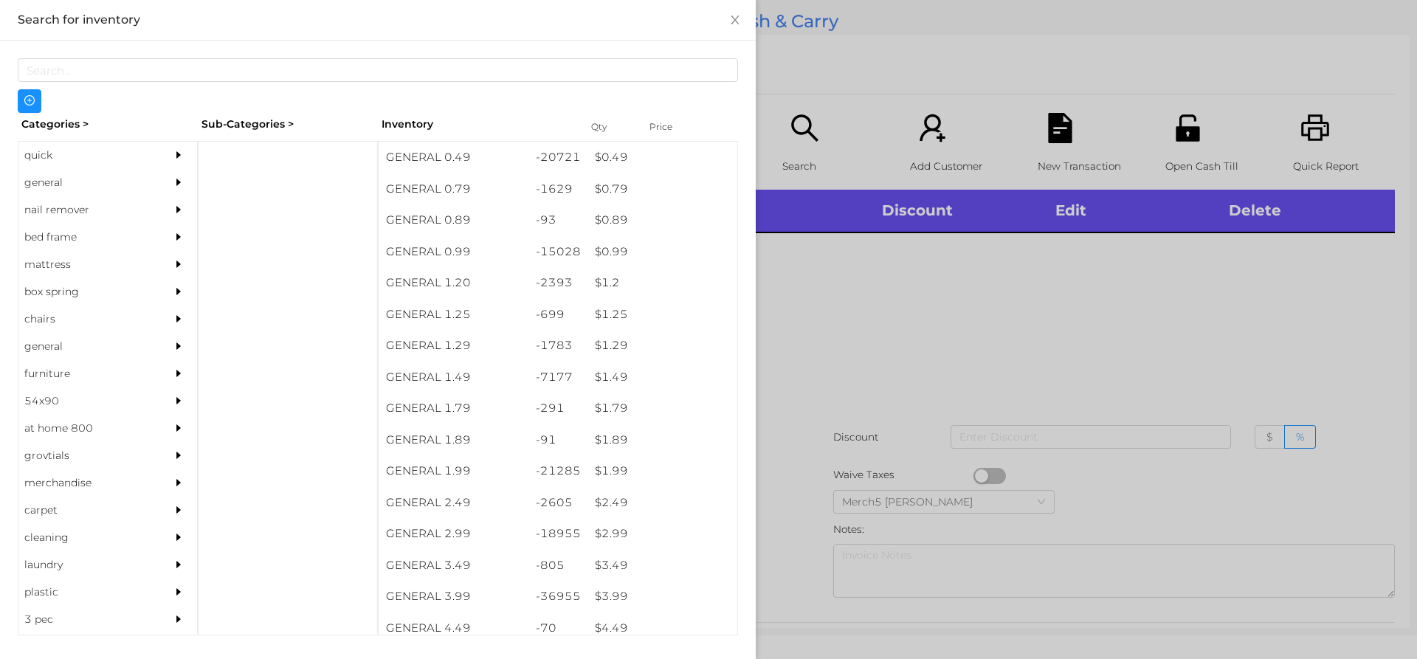
click at [179, 185] on div at bounding box center [183, 182] width 30 height 27
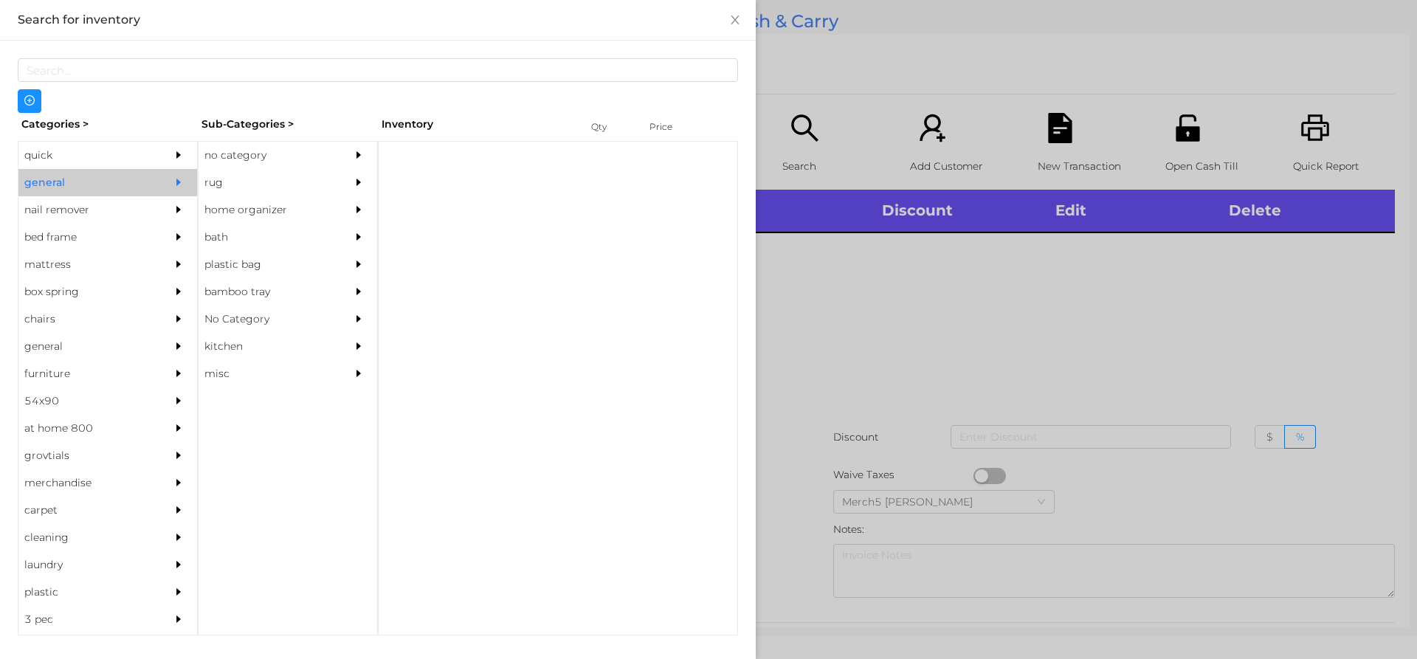
click at [362, 161] on div at bounding box center [363, 155] width 30 height 27
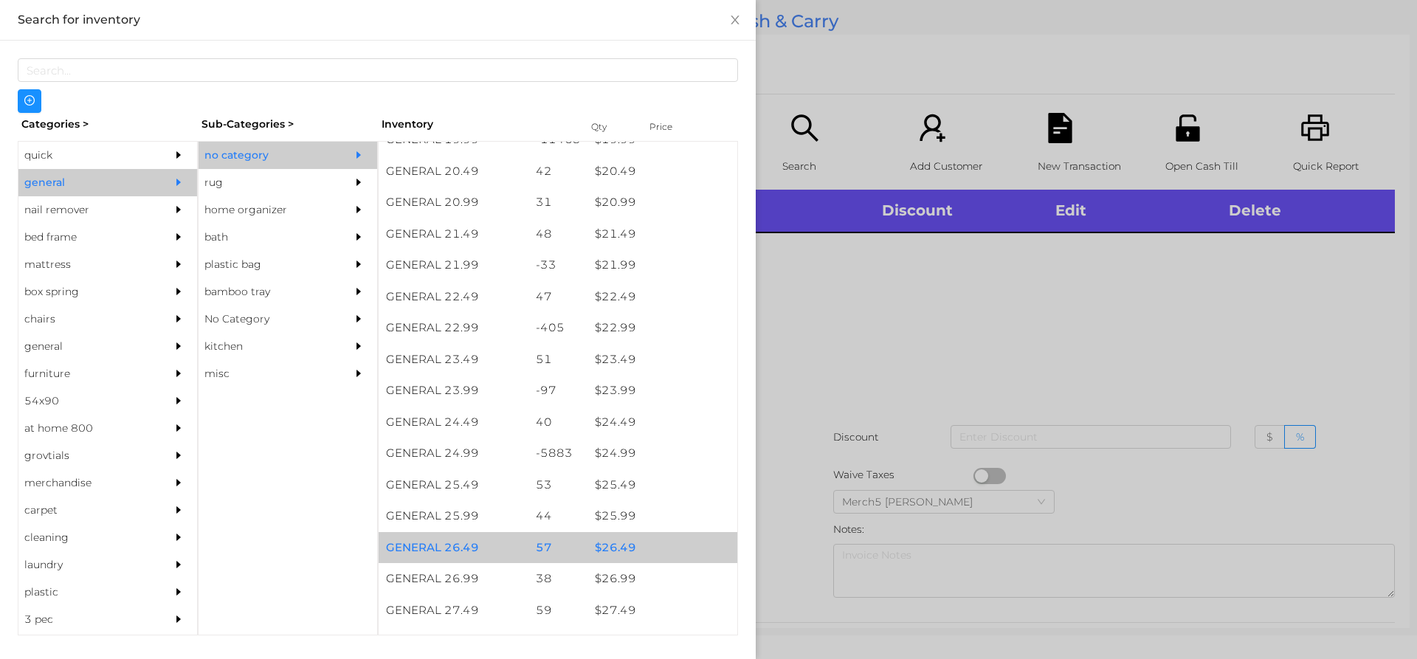
scroll to position [1624, 0]
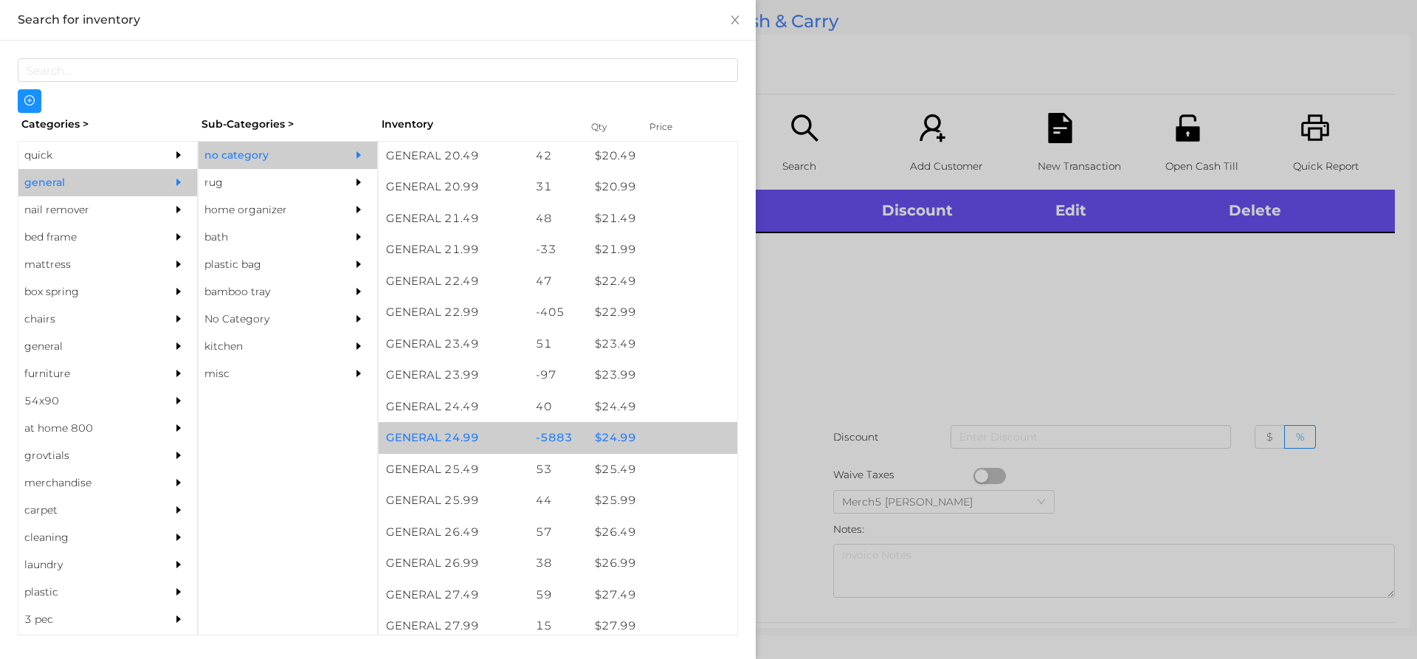
click at [664, 443] on div "$ 24.99" at bounding box center [663, 438] width 150 height 32
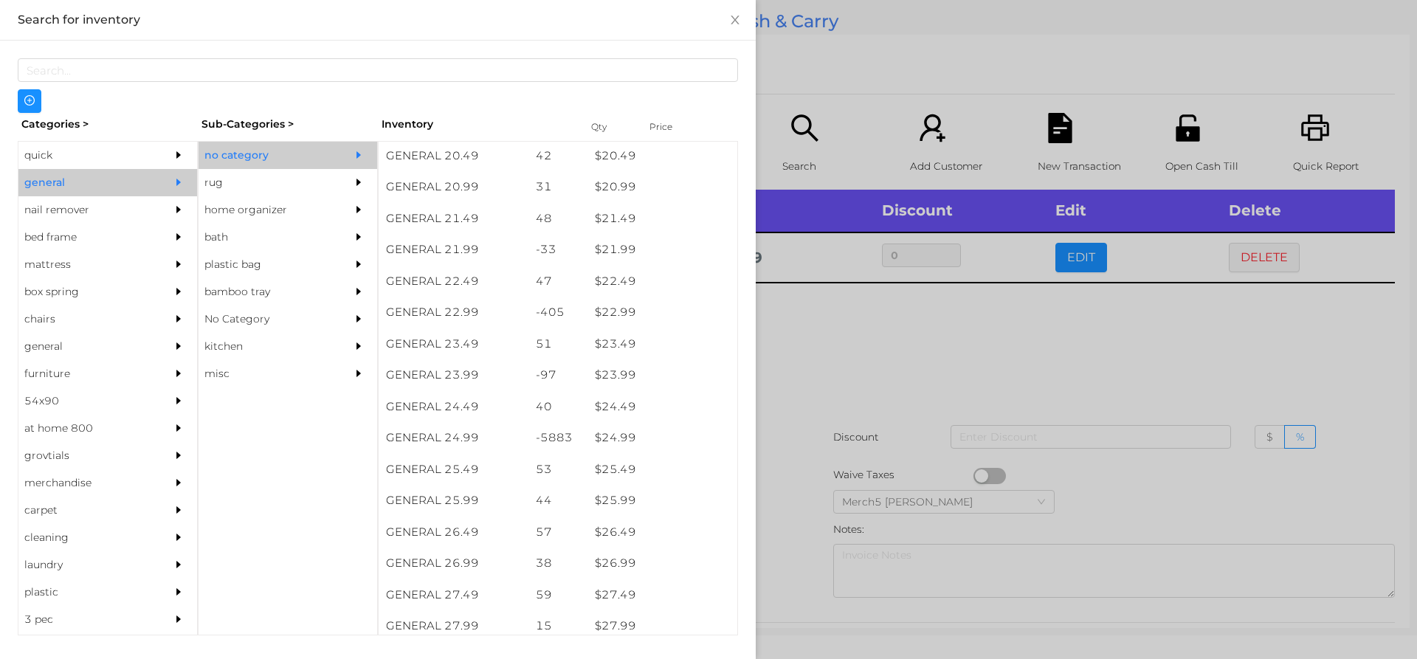
click at [970, 334] on div at bounding box center [708, 329] width 1417 height 659
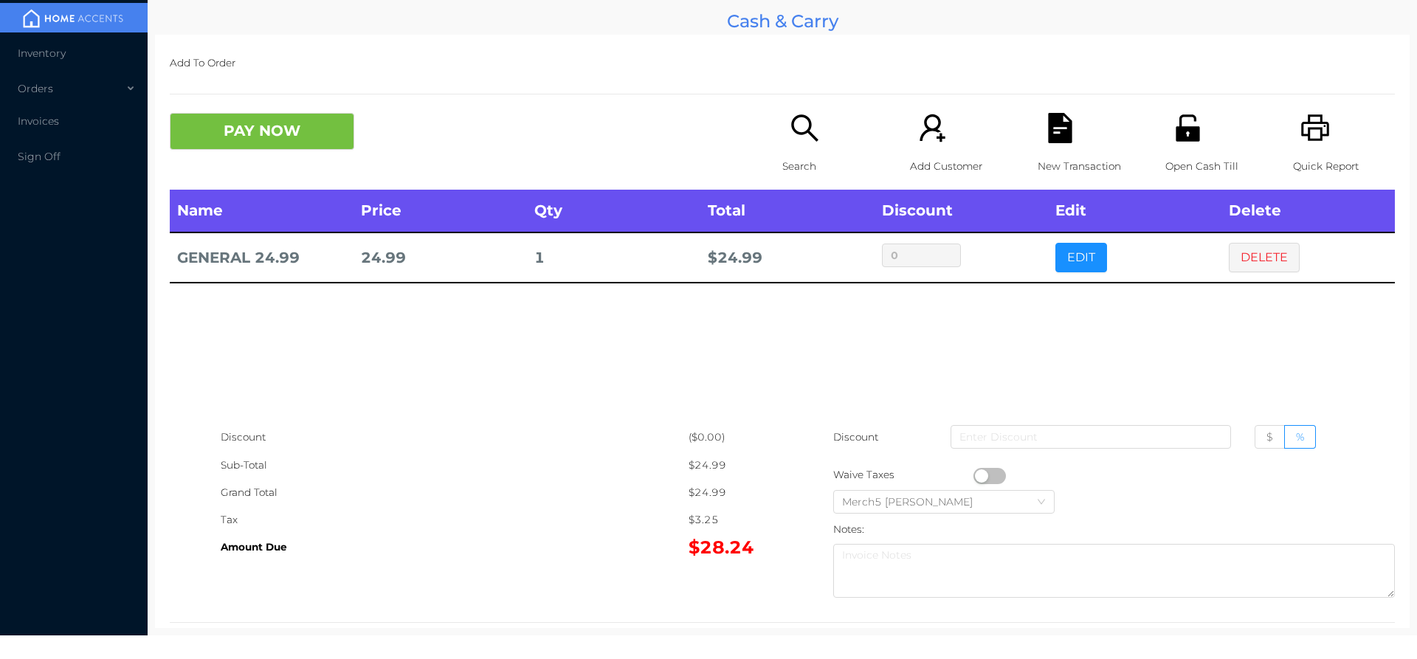
click at [1253, 274] on td "DELETE" at bounding box center [1308, 258] width 173 height 50
click at [1269, 266] on button "DELETE" at bounding box center [1264, 258] width 71 height 30
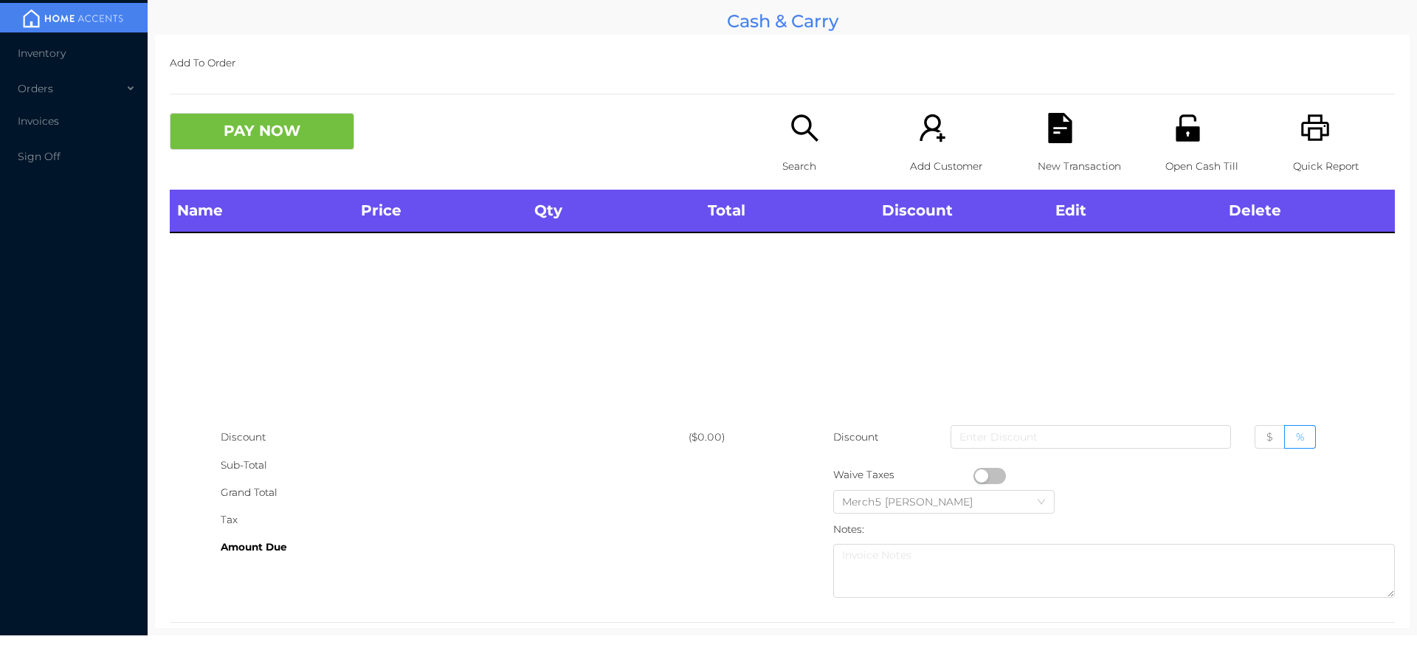
click at [793, 133] on icon "icon: search" at bounding box center [804, 127] width 27 height 27
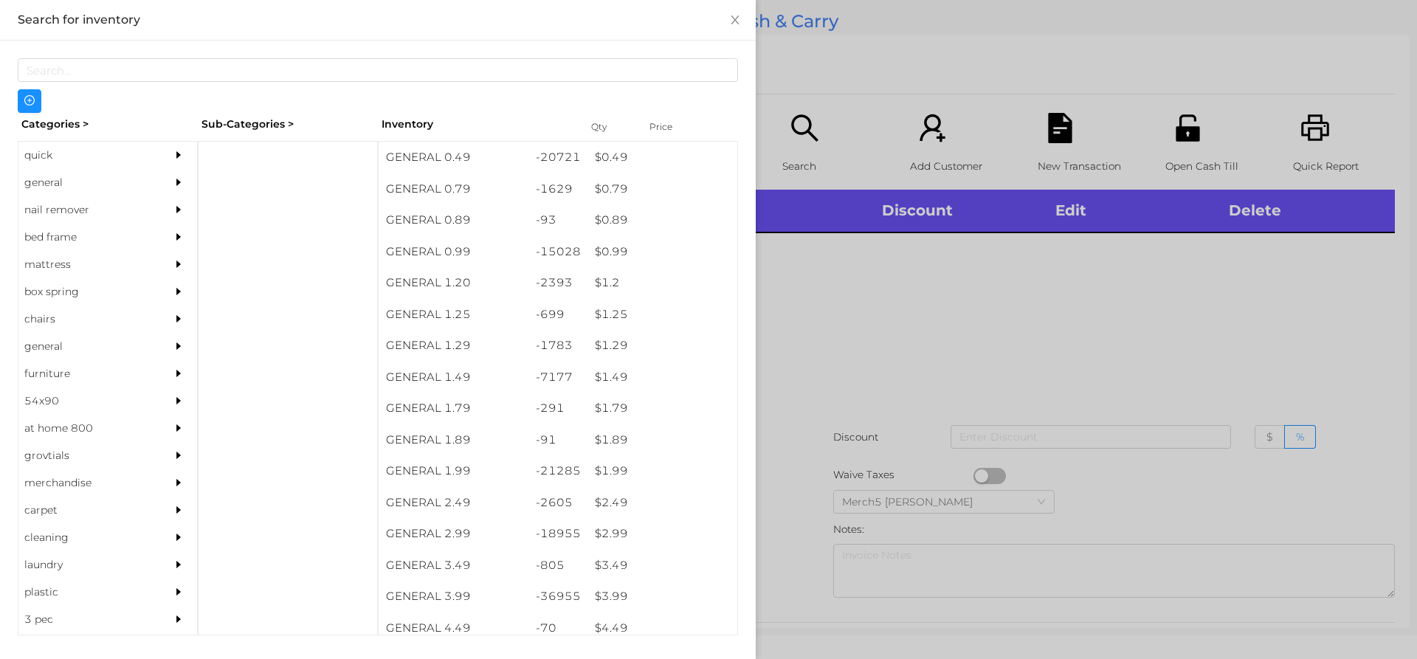
click at [189, 190] on div "quick general nail remover bed frame mattress box spring chairs general furnitu…" at bounding box center [108, 388] width 180 height 495
click at [173, 179] on icon "icon: caret-right" at bounding box center [178, 182] width 10 height 10
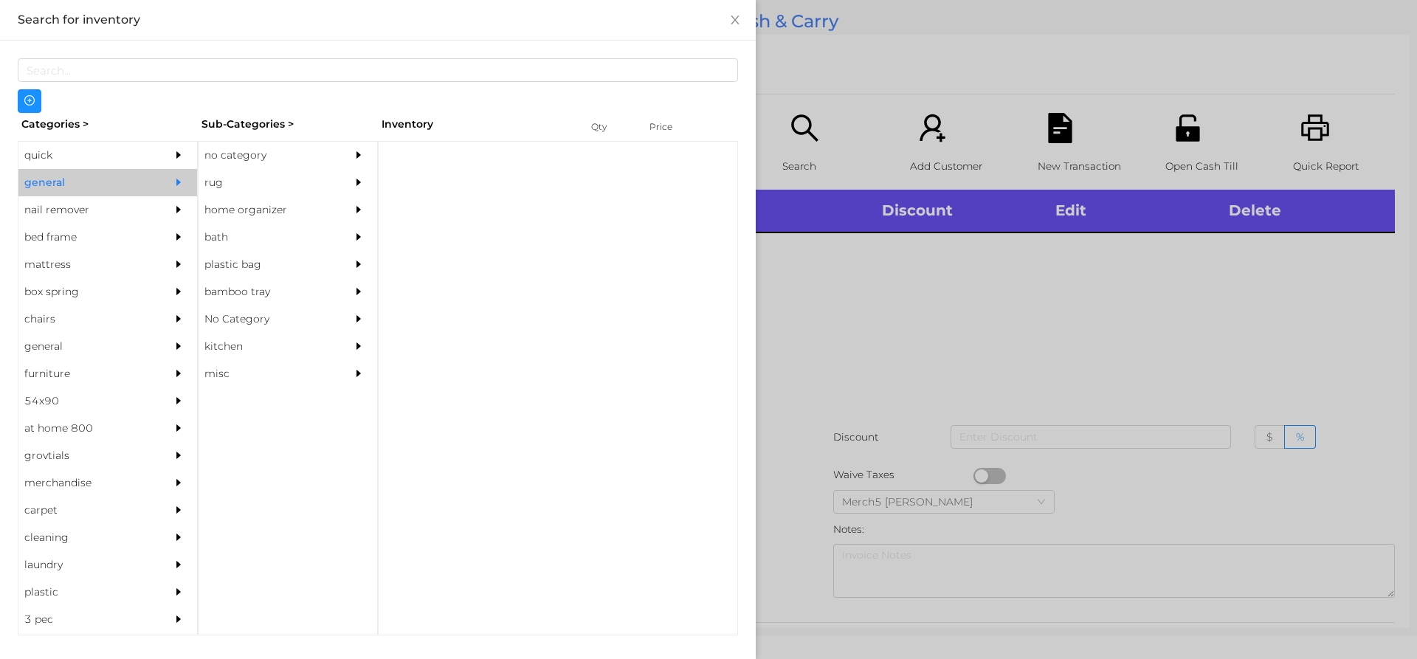
click at [270, 155] on div "no category" at bounding box center [266, 155] width 134 height 27
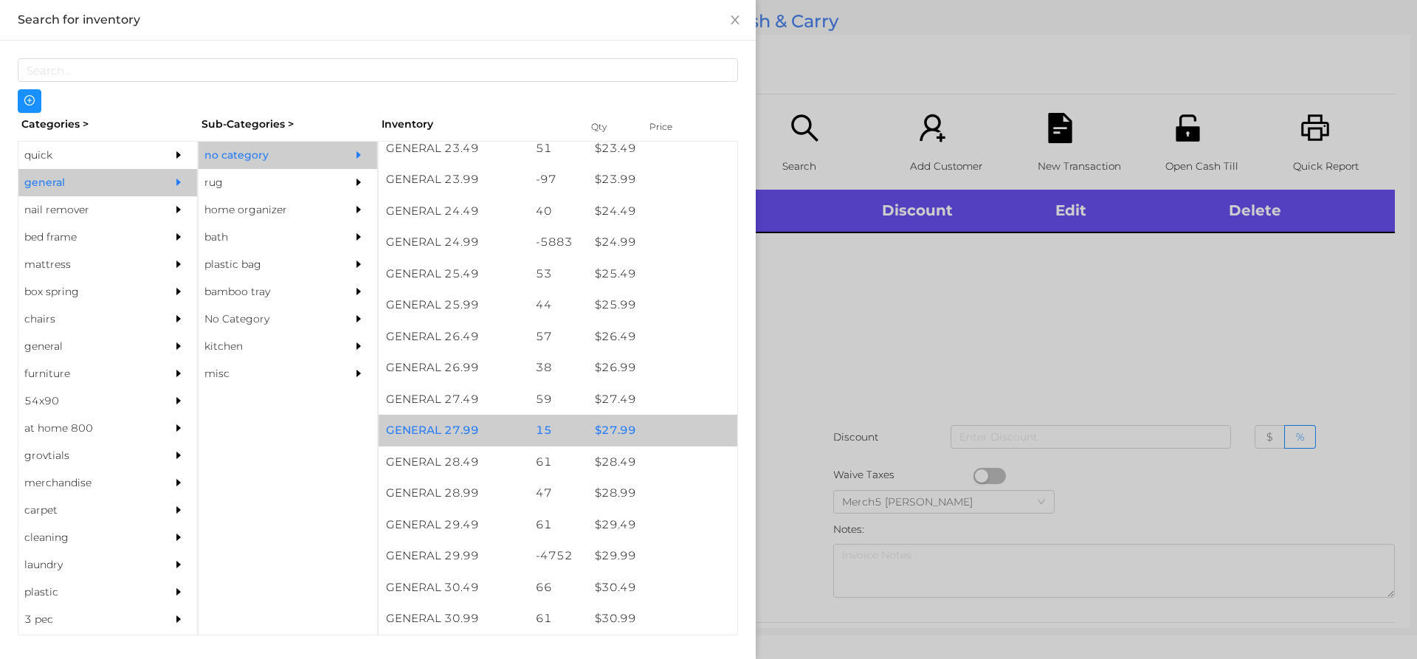
scroll to position [1845, 0]
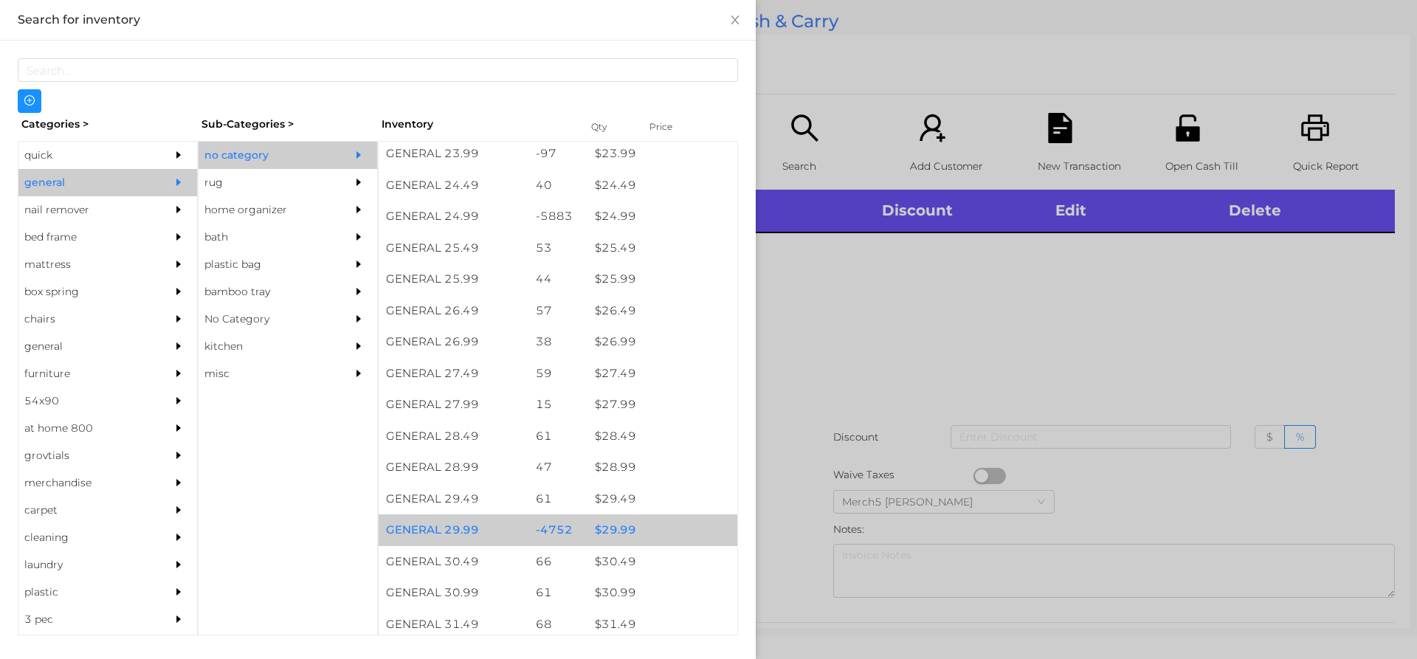
click at [646, 527] on div "$ 29.99" at bounding box center [663, 530] width 150 height 32
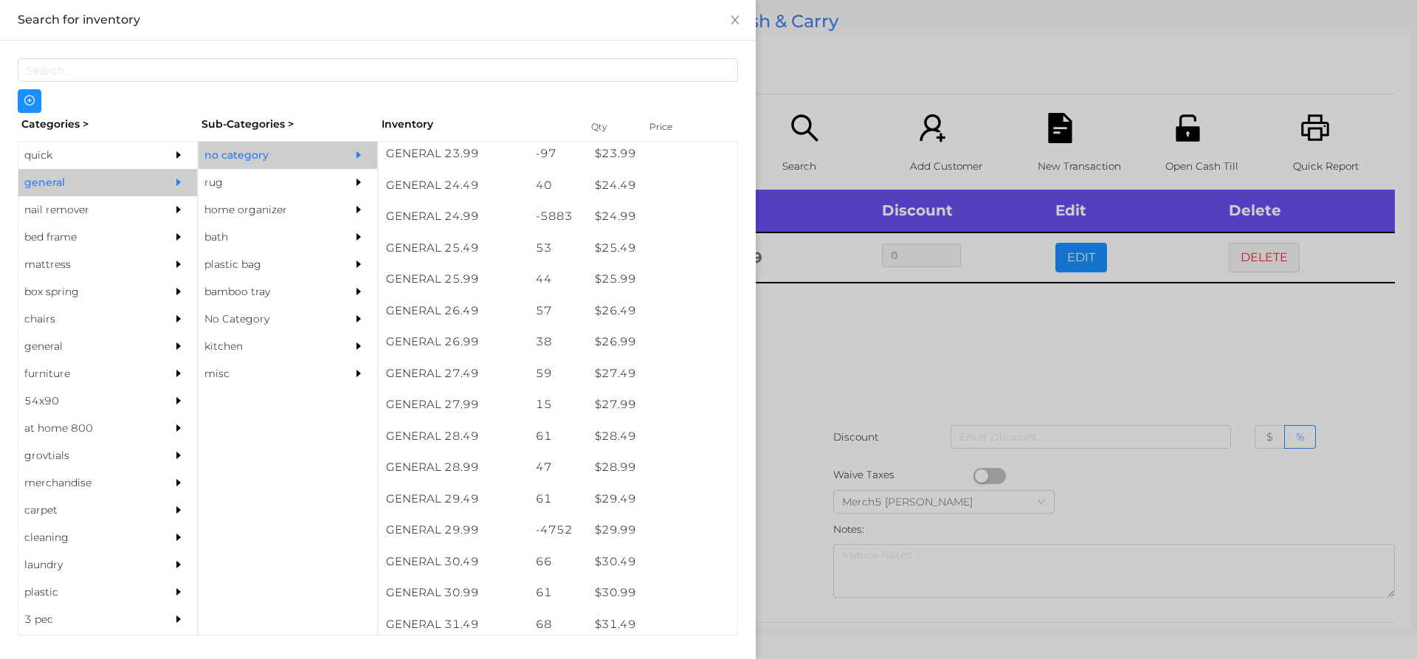
click at [904, 359] on div at bounding box center [708, 329] width 1417 height 659
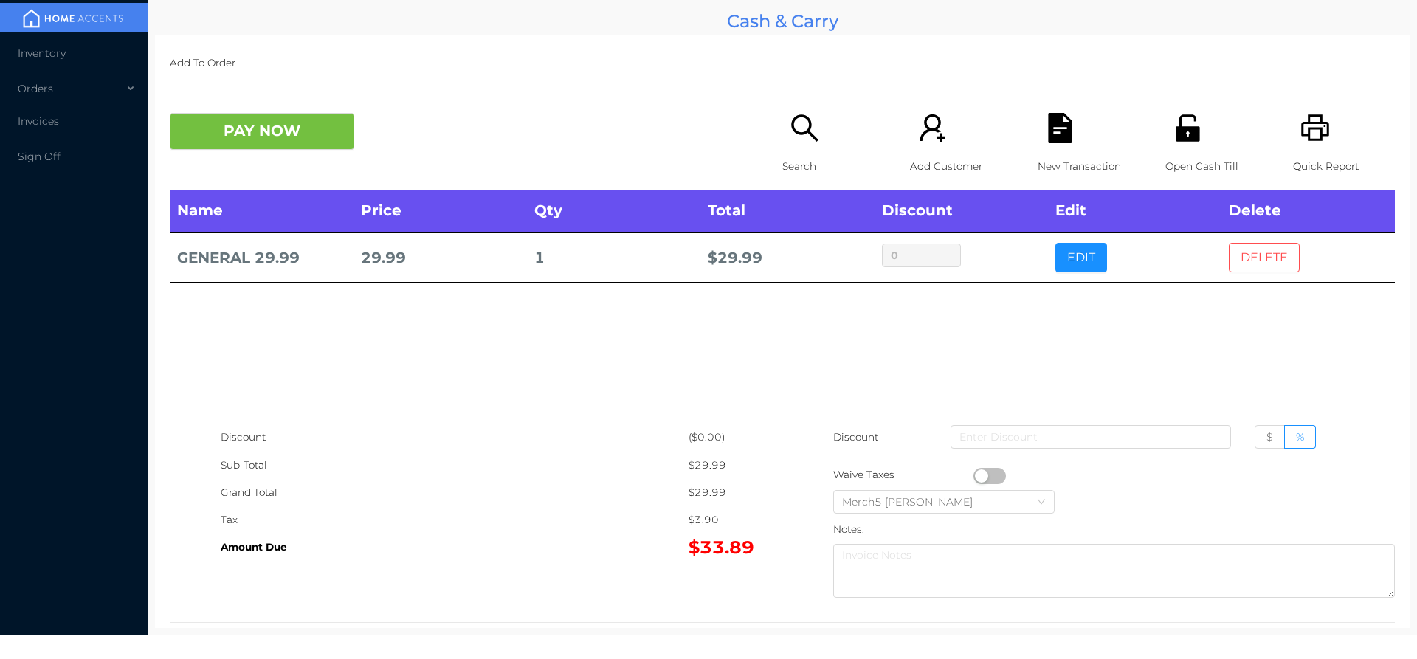
click at [1243, 259] on button "DELETE" at bounding box center [1264, 258] width 71 height 30
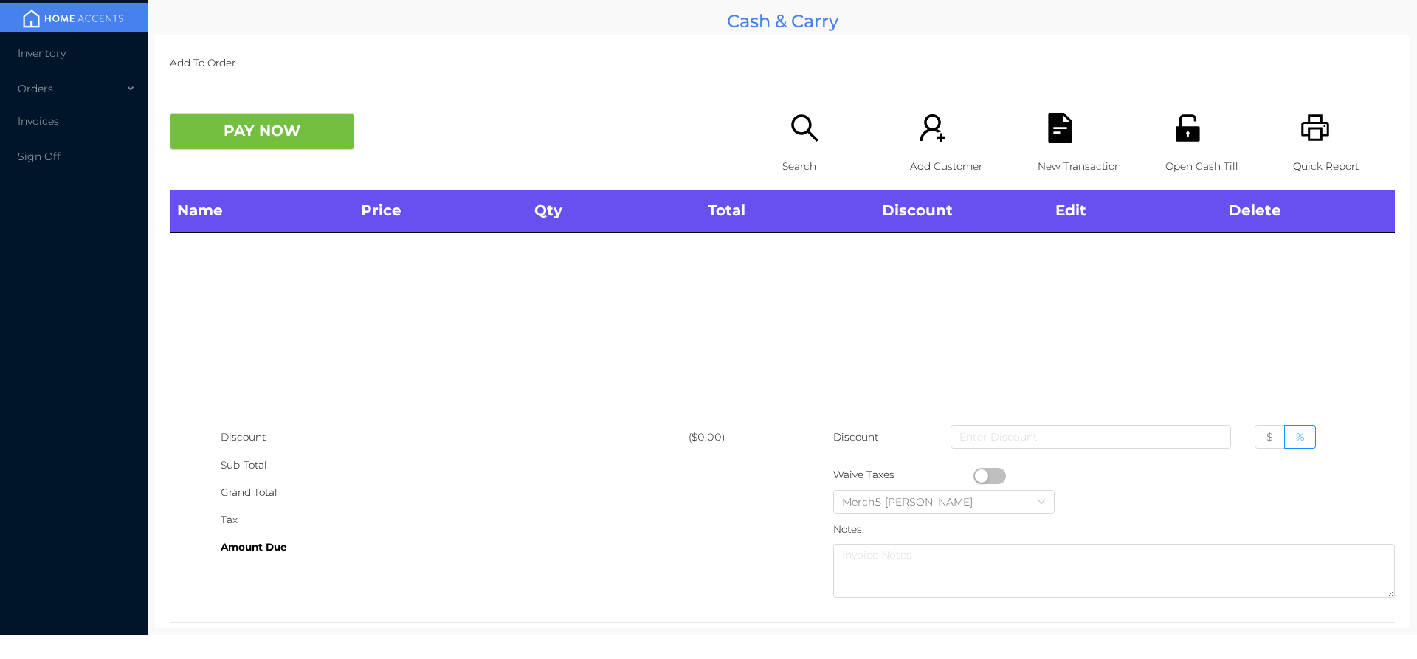
click at [1303, 126] on icon "icon: printer" at bounding box center [1316, 128] width 30 height 30
click at [802, 137] on icon "icon: search" at bounding box center [805, 128] width 30 height 30
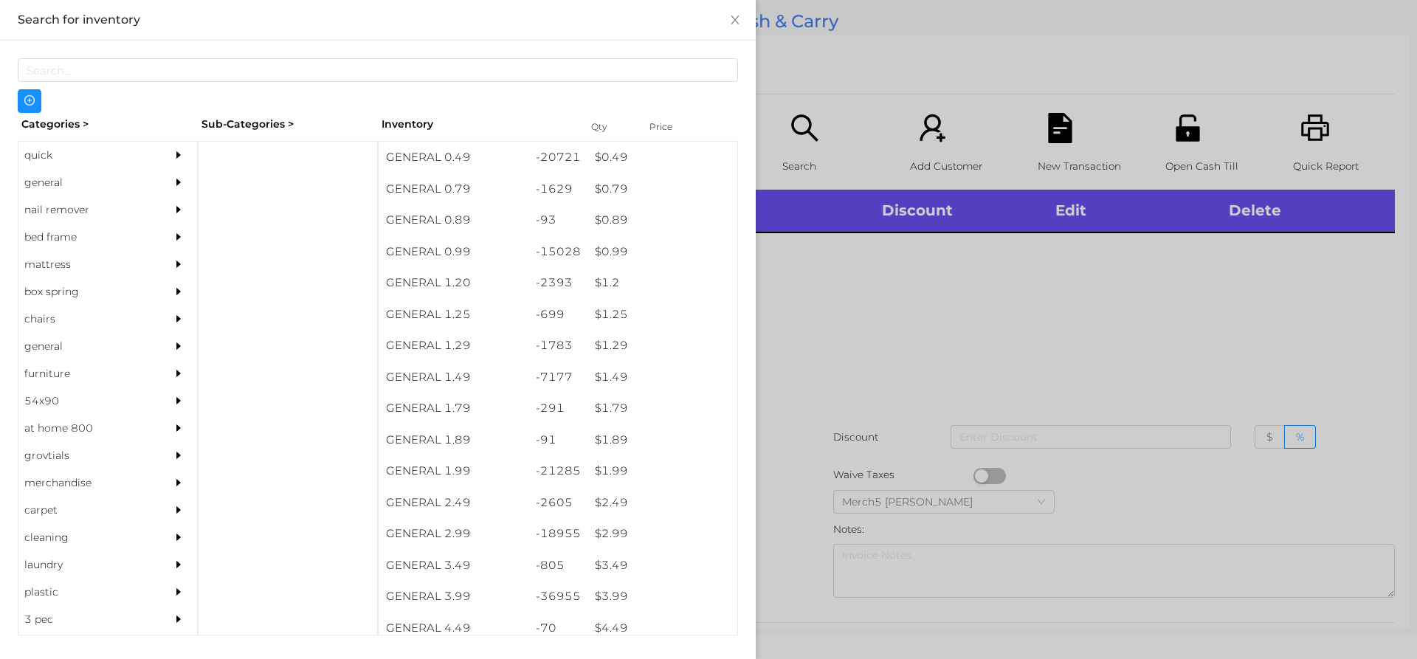
click at [139, 175] on div "general" at bounding box center [85, 182] width 134 height 27
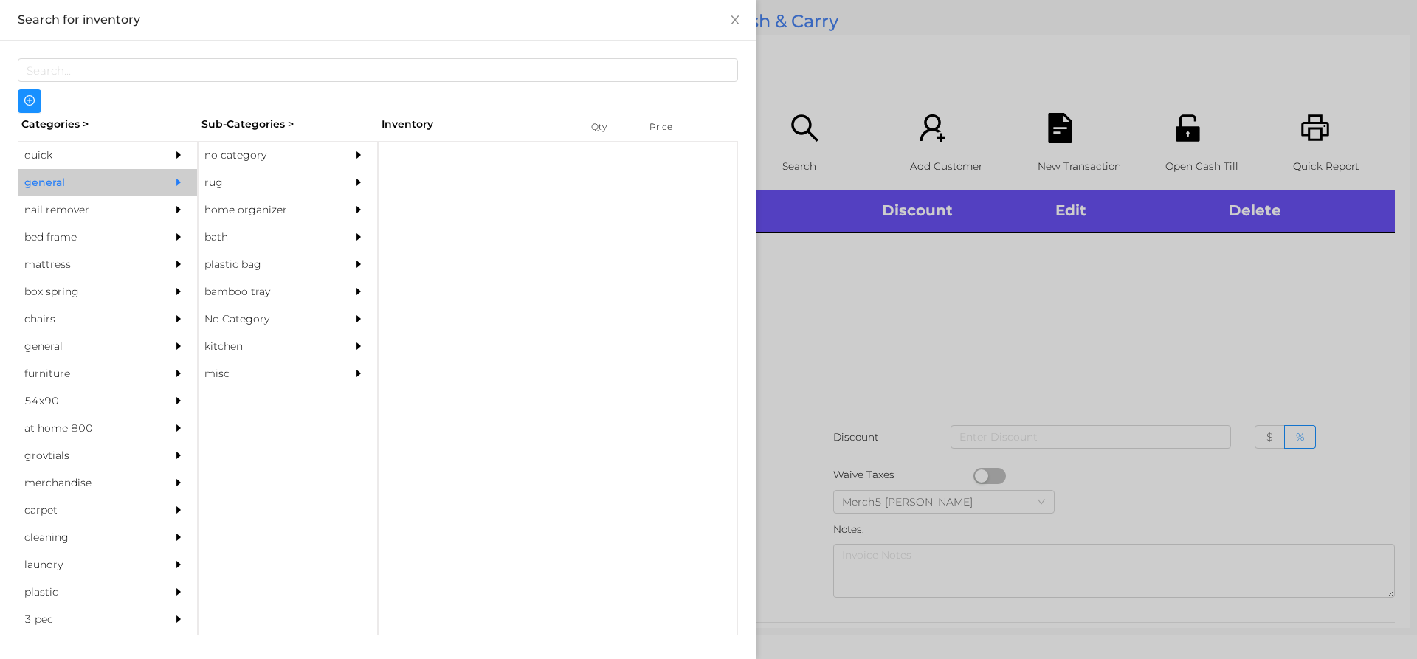
click at [307, 142] on div "no category" at bounding box center [266, 155] width 134 height 27
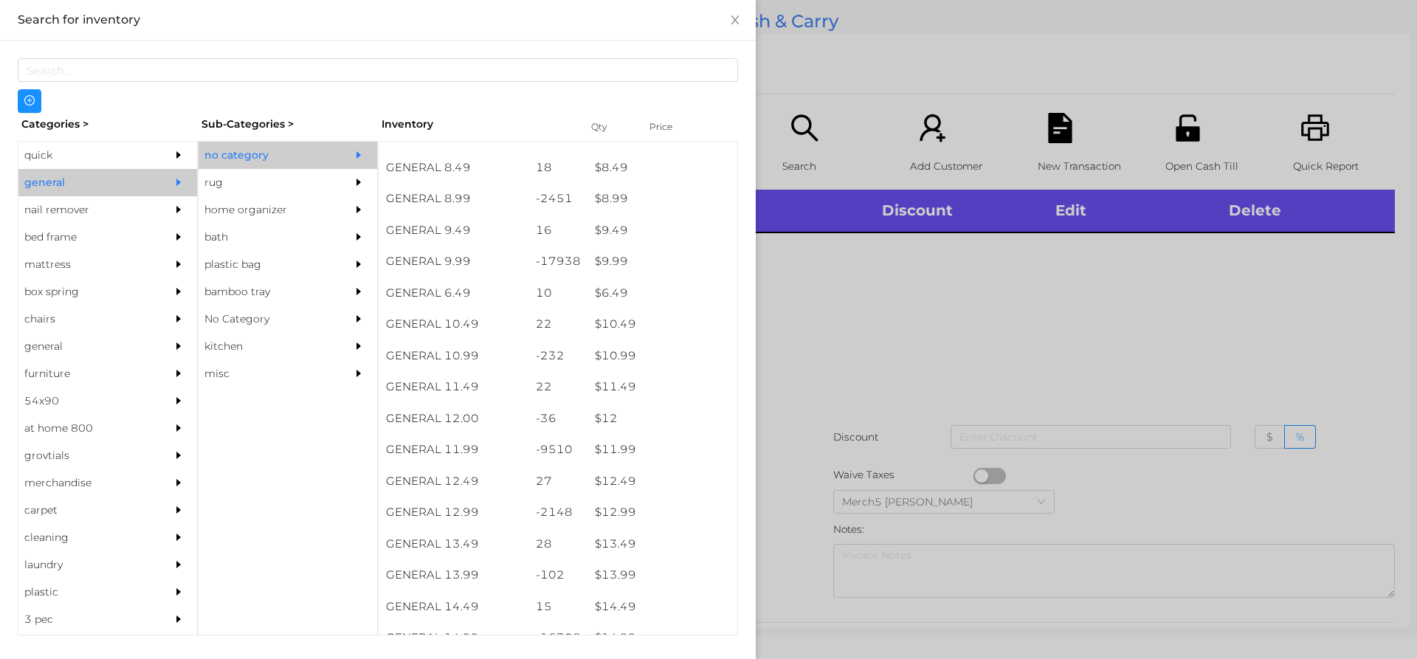
scroll to position [805, 0]
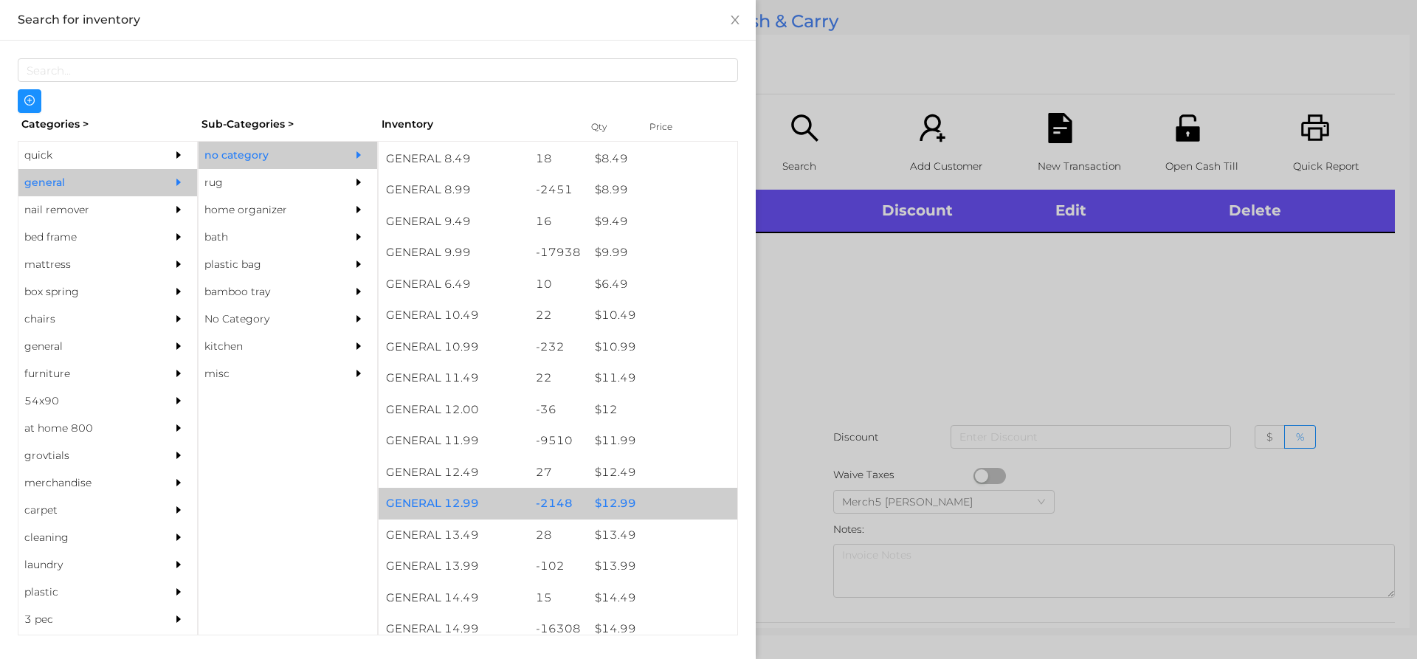
click at [655, 502] on div "$ 12.99" at bounding box center [663, 504] width 150 height 32
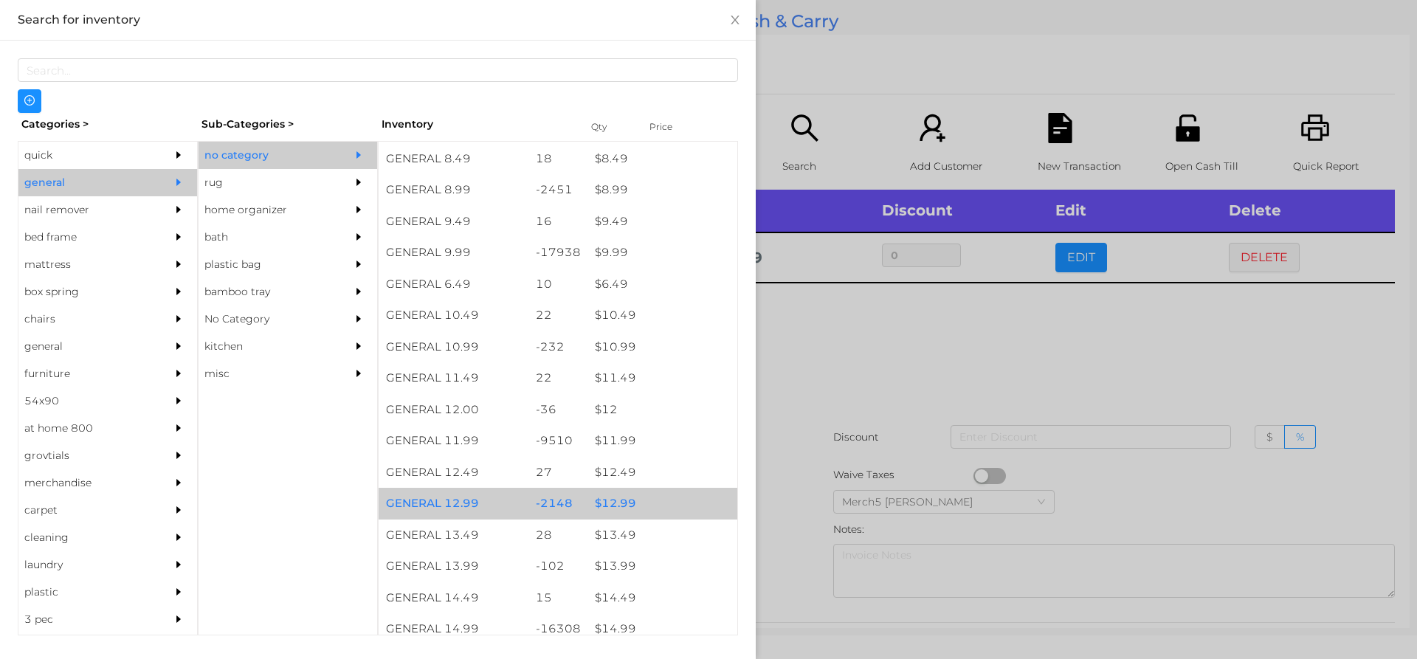
click at [671, 497] on div "$ 12.99" at bounding box center [663, 504] width 150 height 32
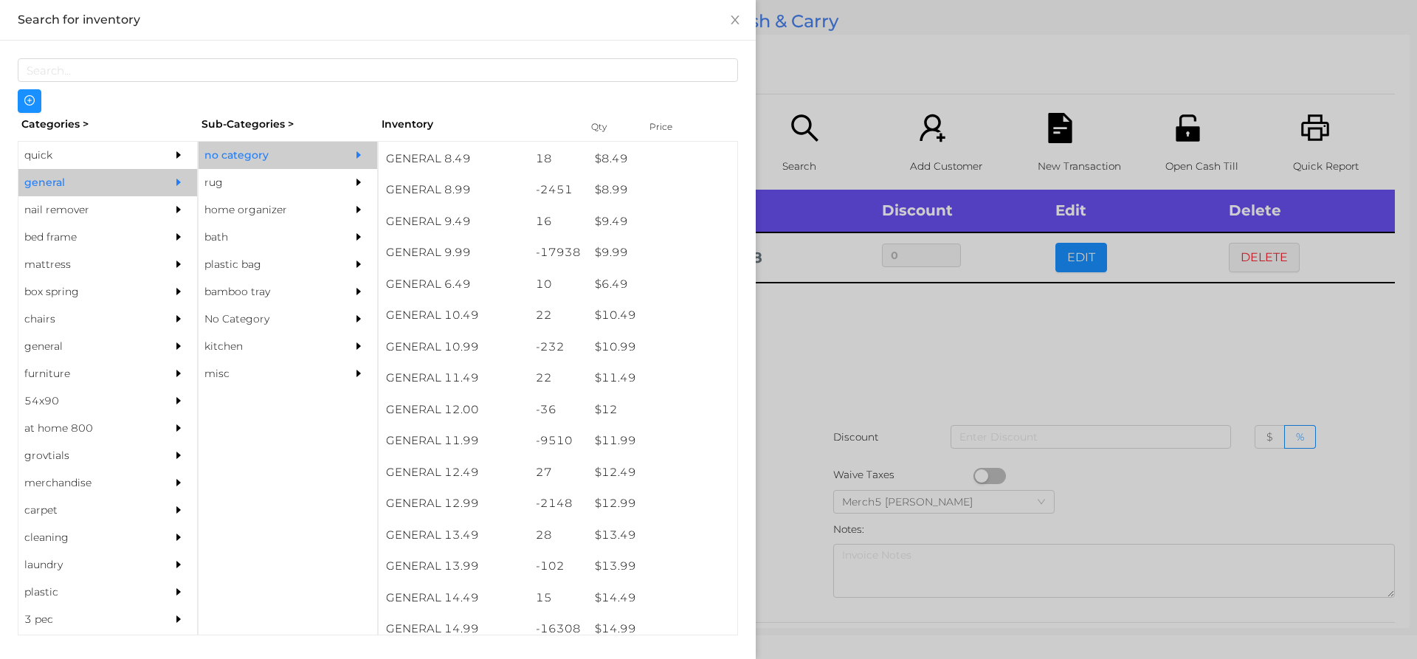
click at [912, 399] on div at bounding box center [708, 329] width 1417 height 659
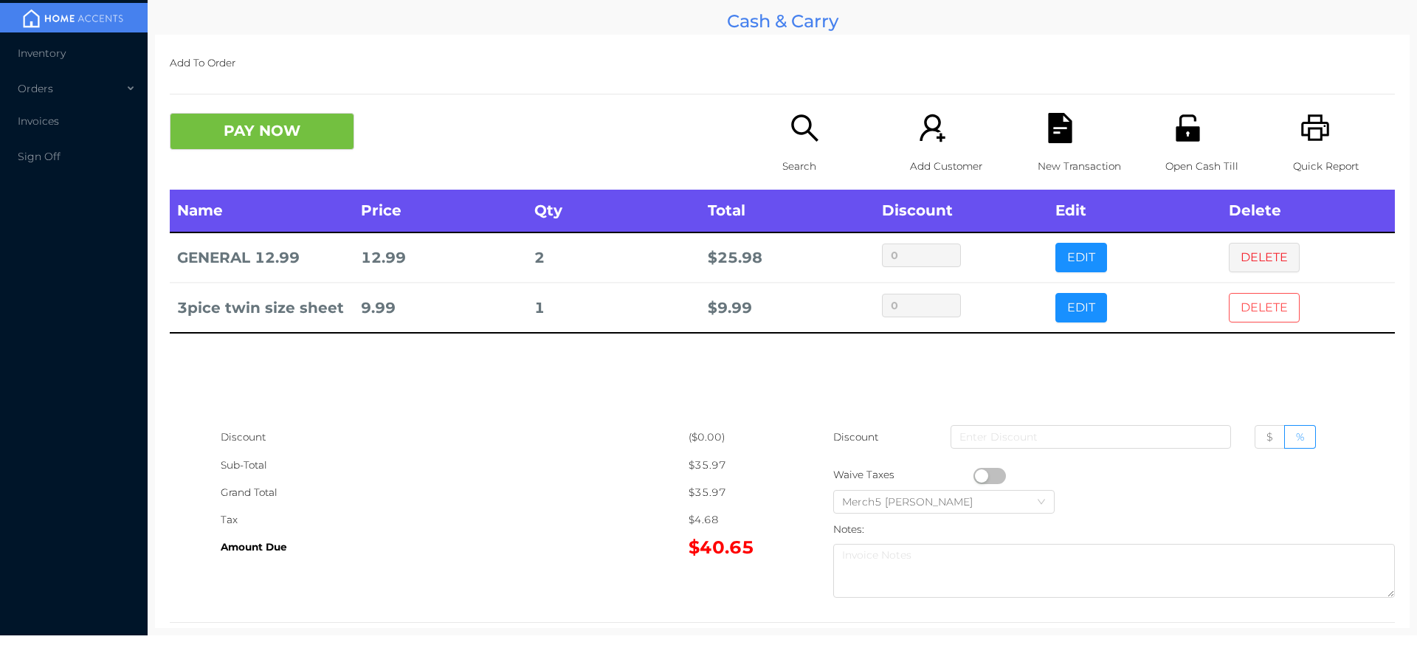
click at [1272, 313] on button "DELETE" at bounding box center [1264, 308] width 71 height 30
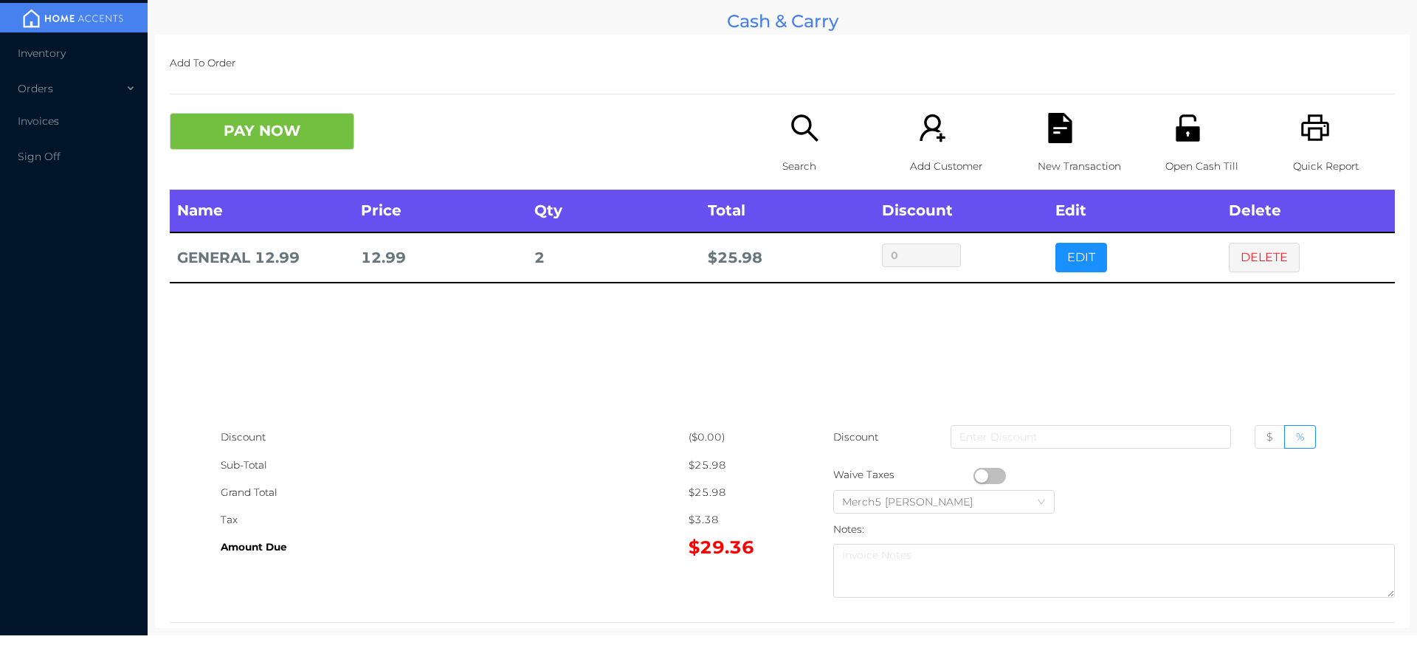
click at [335, 120] on button "PAY NOW" at bounding box center [262, 131] width 185 height 37
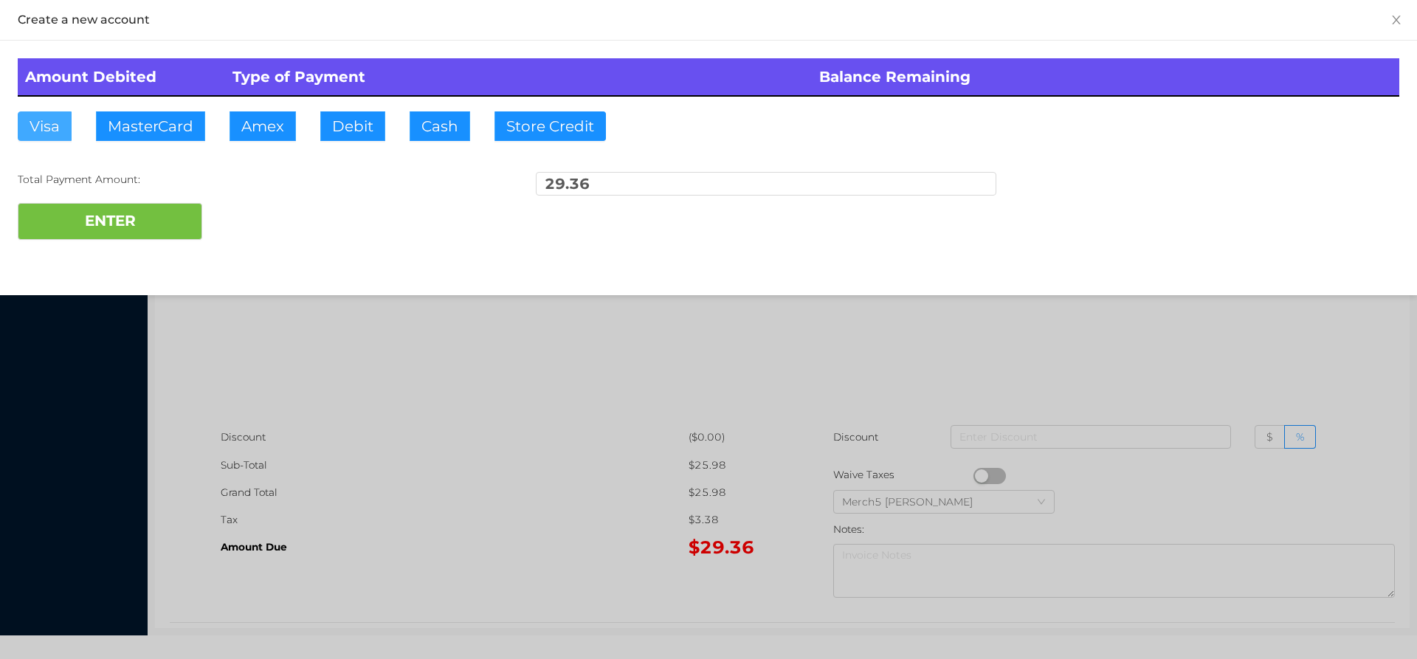
click at [61, 135] on button "Visa" at bounding box center [45, 126] width 54 height 30
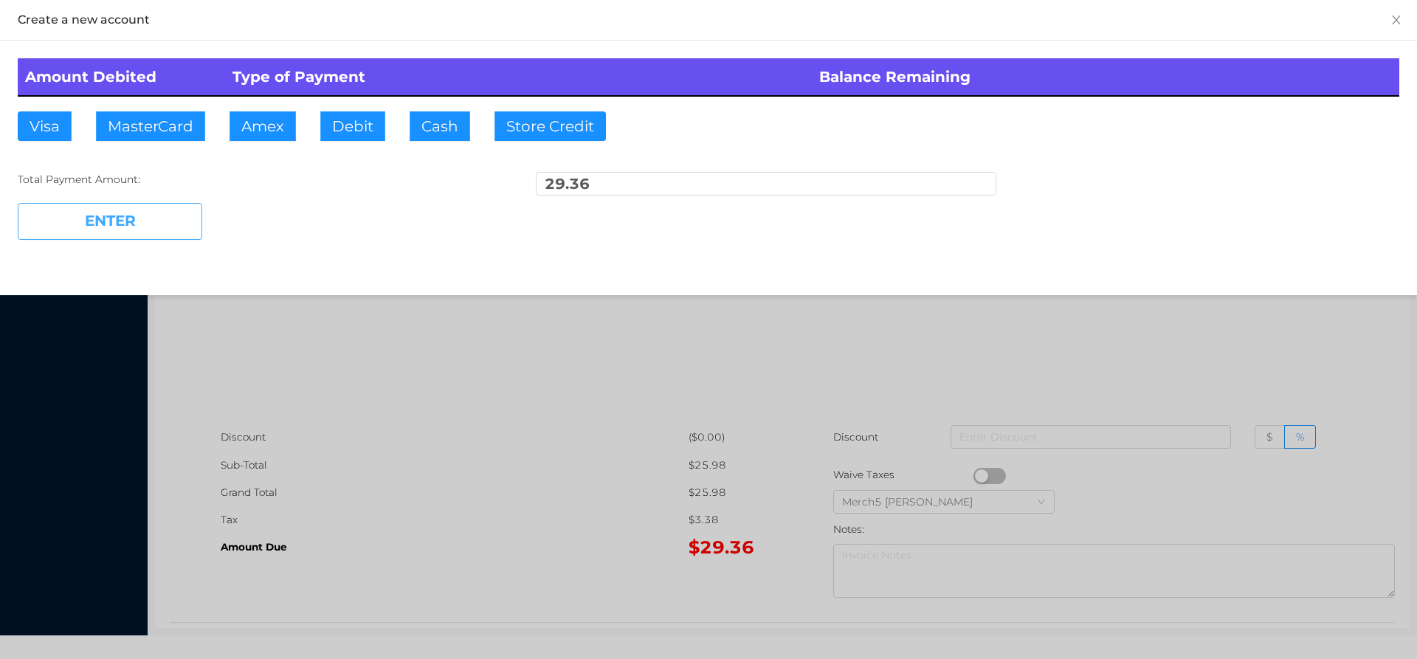
click at [162, 224] on button "ENTER" at bounding box center [110, 221] width 185 height 37
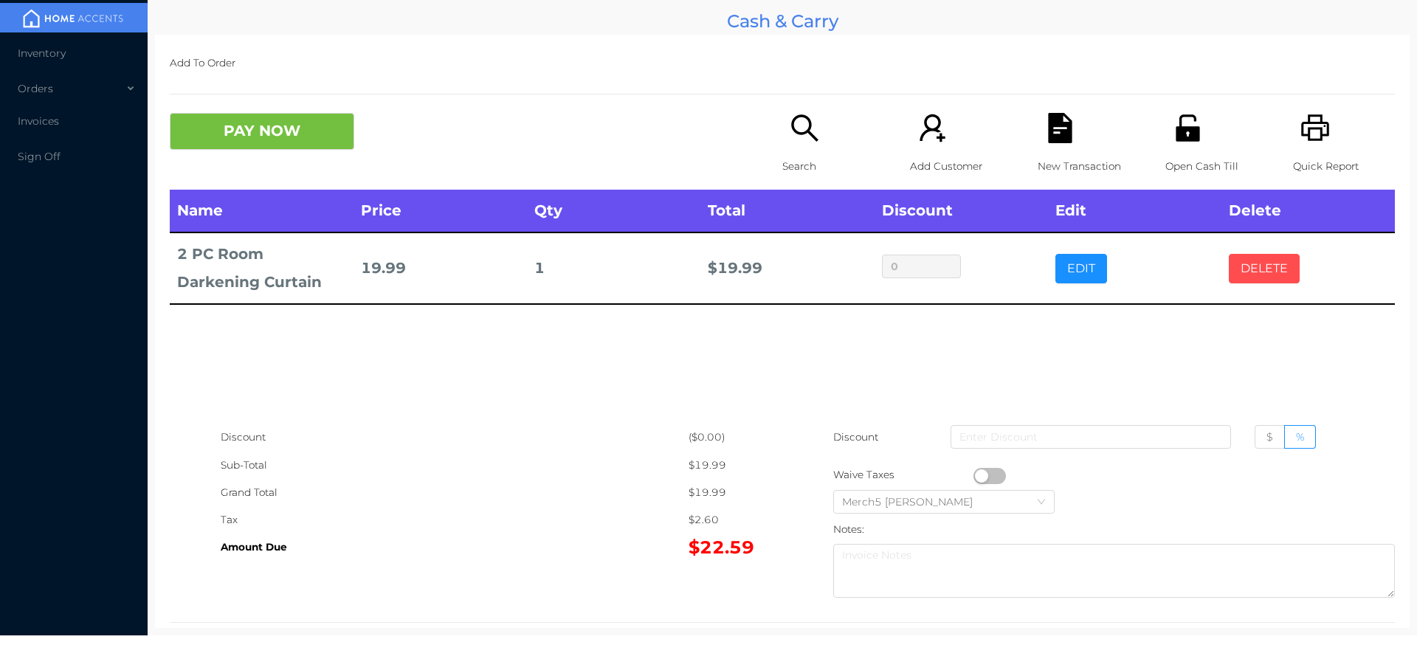
click at [1276, 266] on button "DELETE" at bounding box center [1264, 269] width 71 height 30
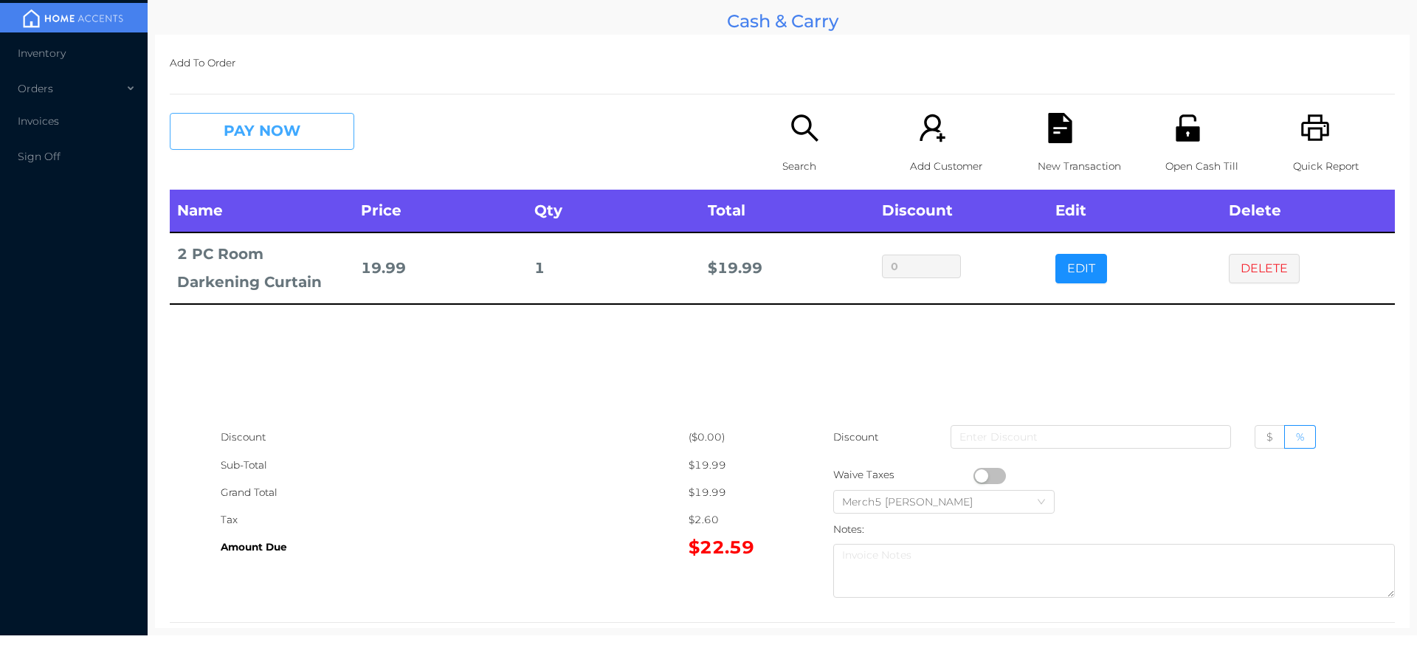
click at [337, 116] on button "PAY NOW" at bounding box center [262, 131] width 185 height 37
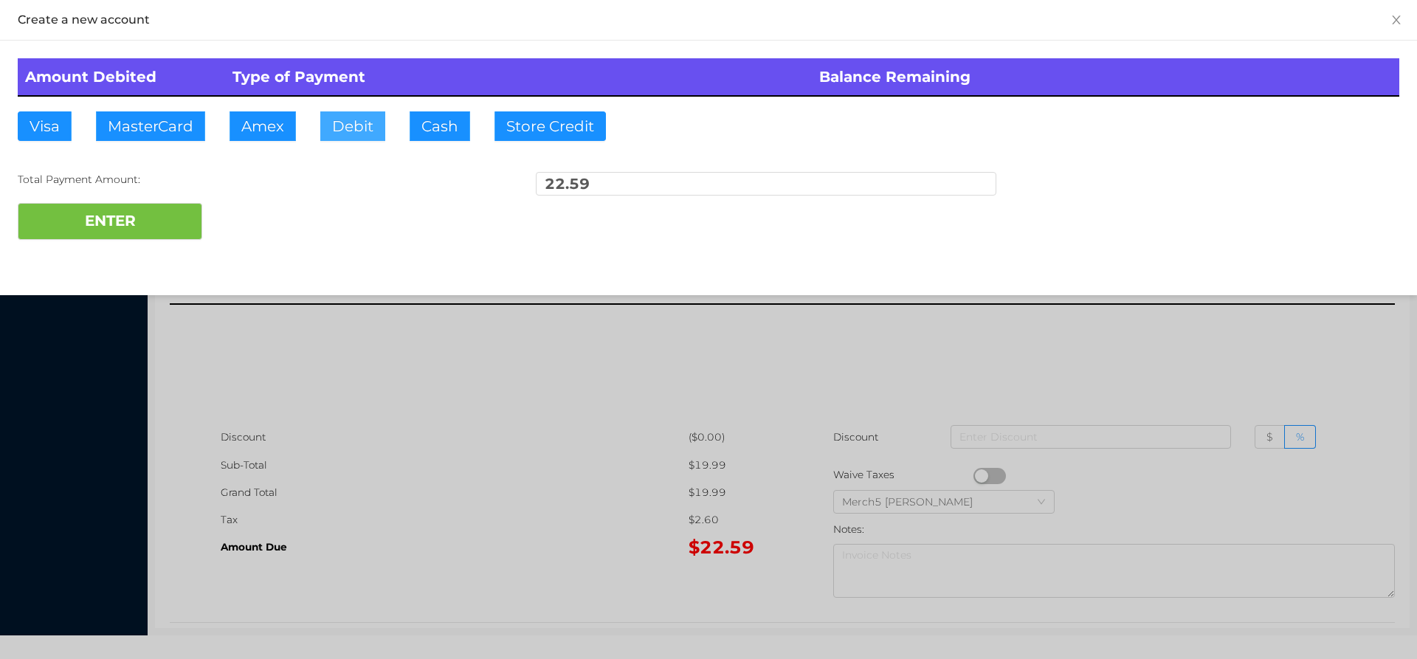
click at [367, 127] on button "Debit" at bounding box center [352, 126] width 65 height 30
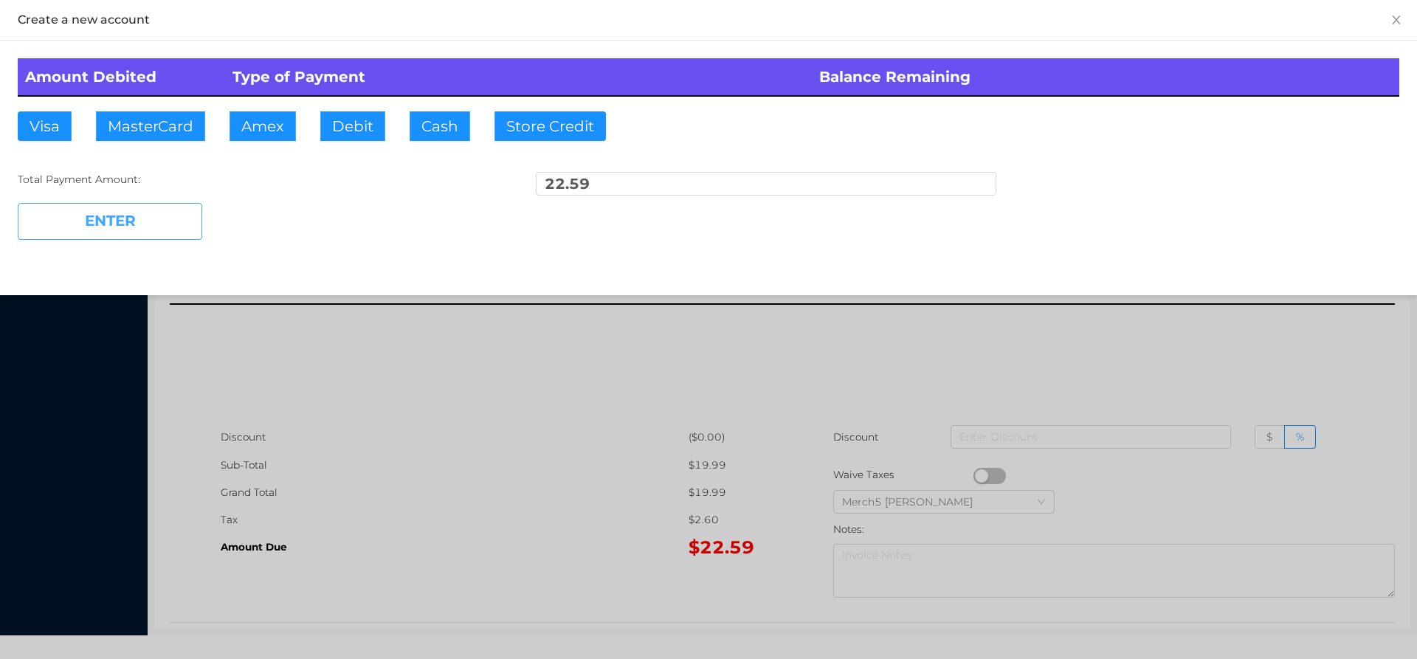
click at [160, 219] on button "ENTER" at bounding box center [110, 221] width 185 height 37
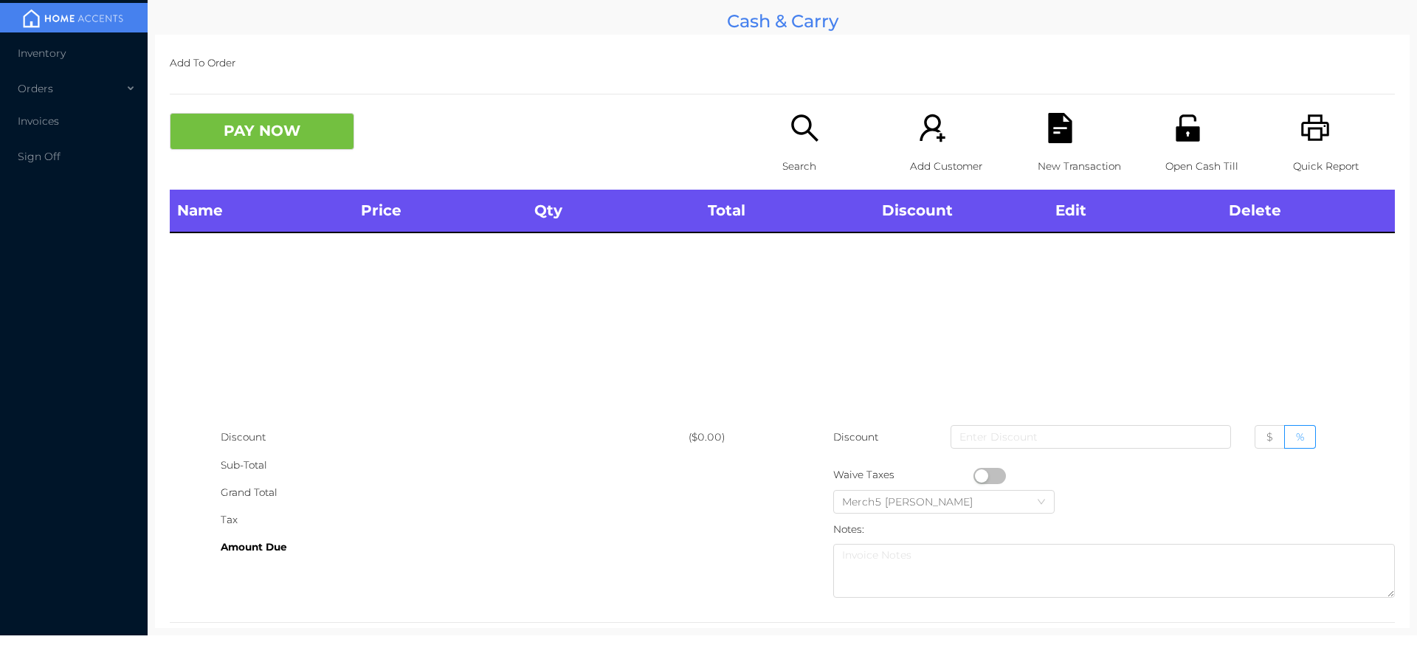
click at [793, 141] on icon "icon: search" at bounding box center [805, 128] width 30 height 30
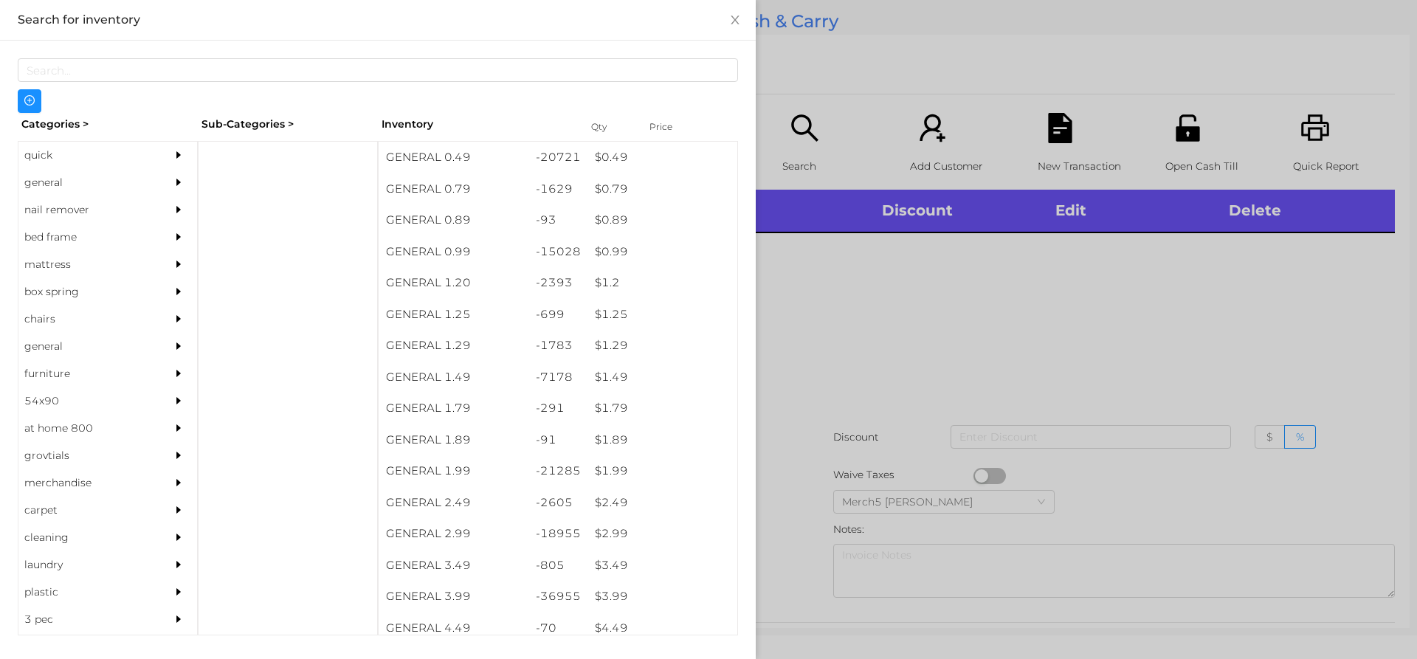
click at [168, 187] on div at bounding box center [183, 182] width 30 height 27
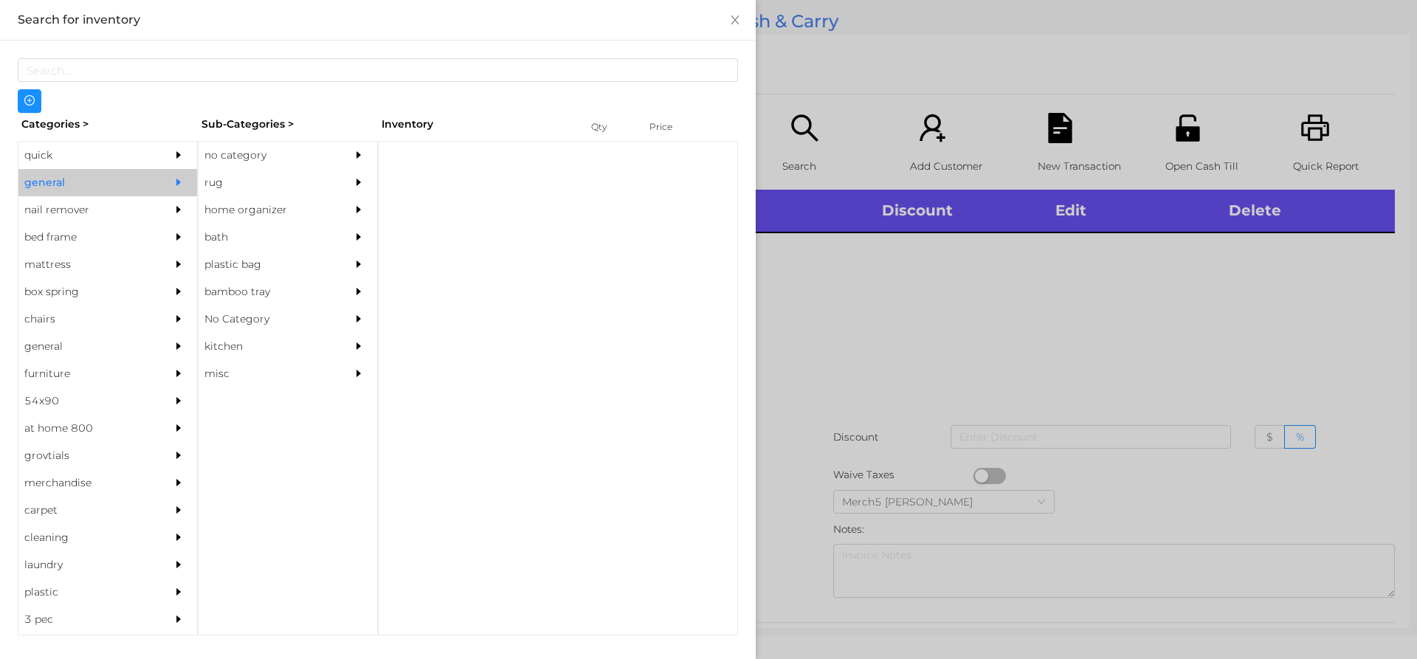
click at [356, 148] on div at bounding box center [363, 155] width 30 height 27
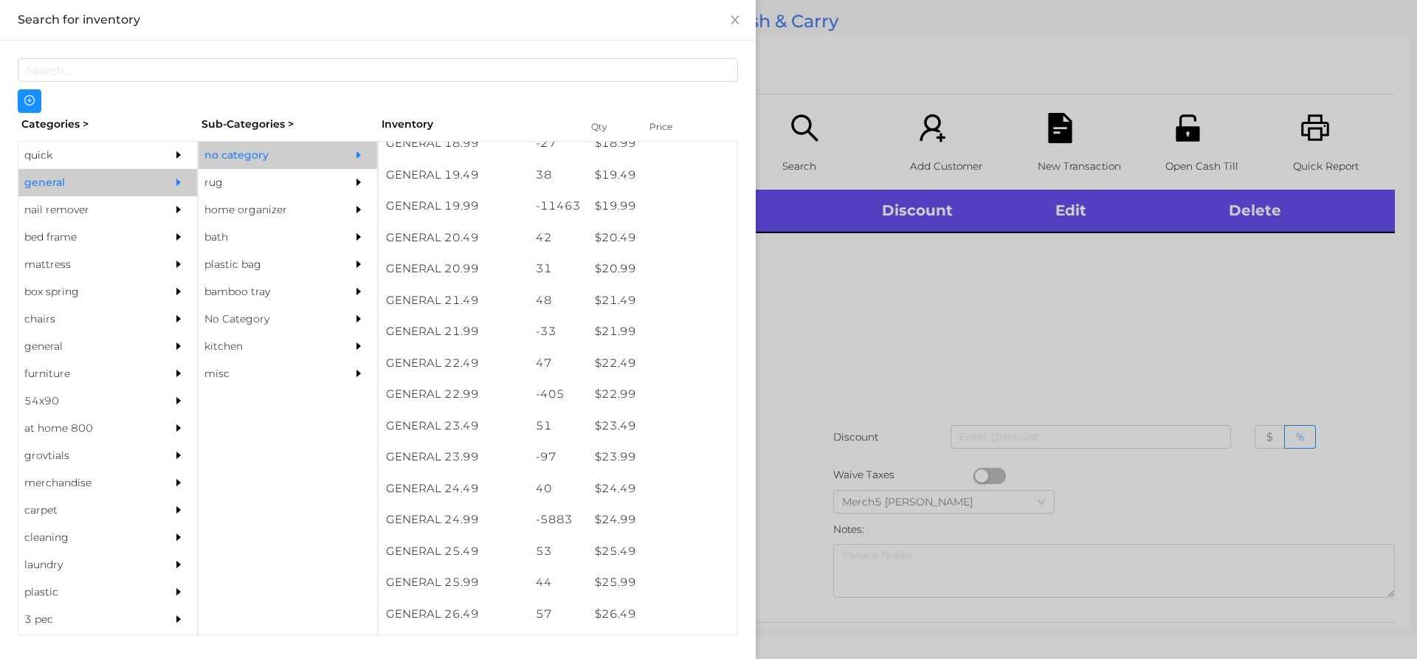
scroll to position [1550, 0]
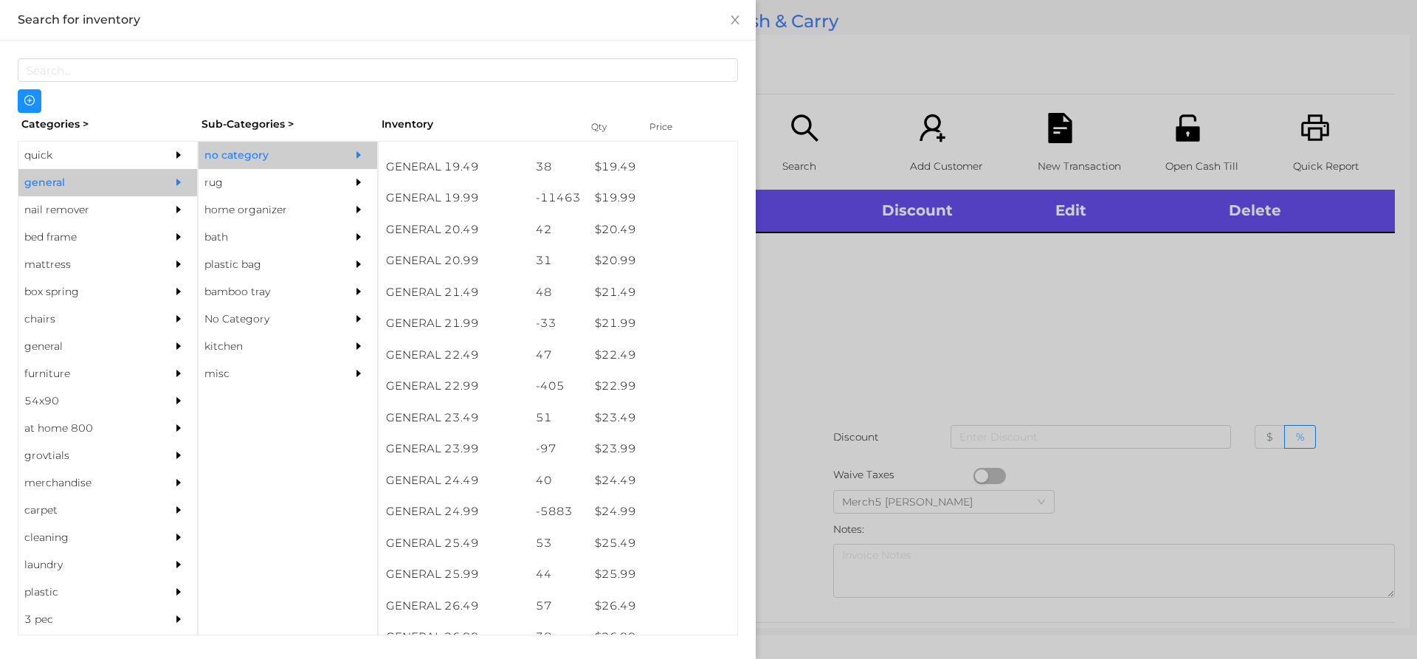
click at [883, 388] on div at bounding box center [708, 329] width 1417 height 659
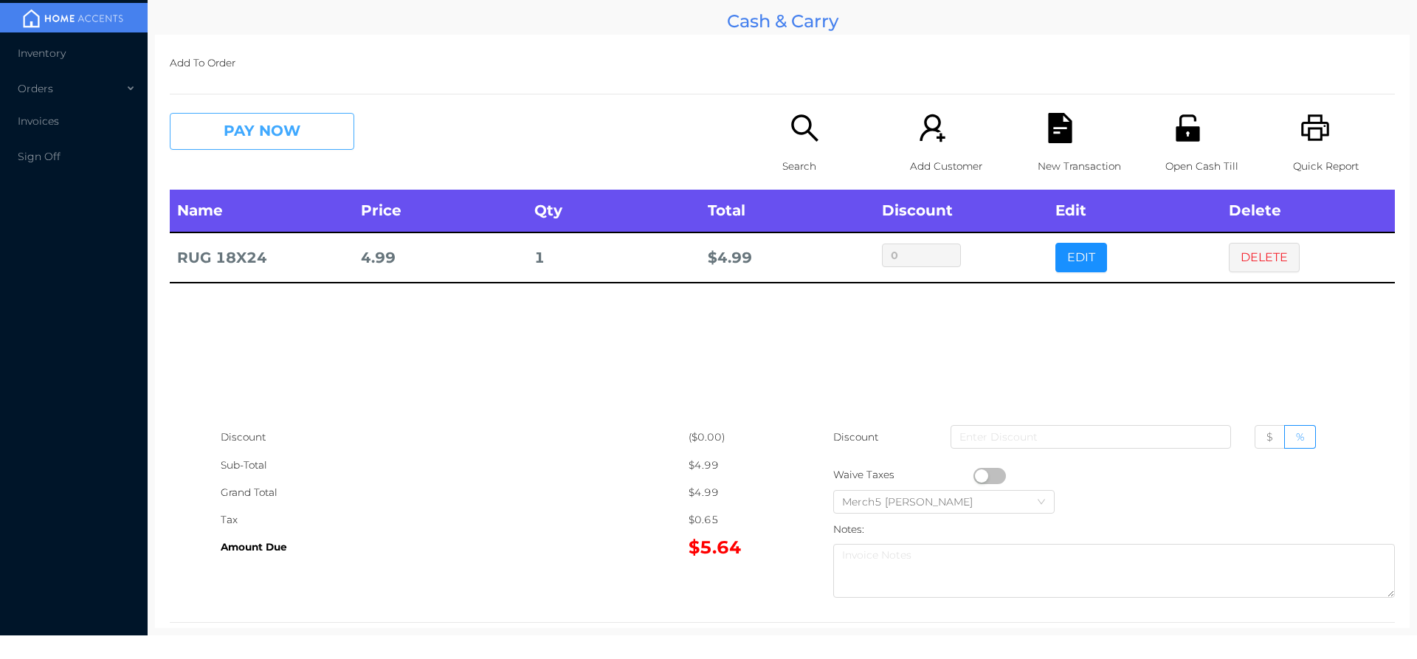
click at [335, 137] on button "PAY NOW" at bounding box center [262, 131] width 185 height 37
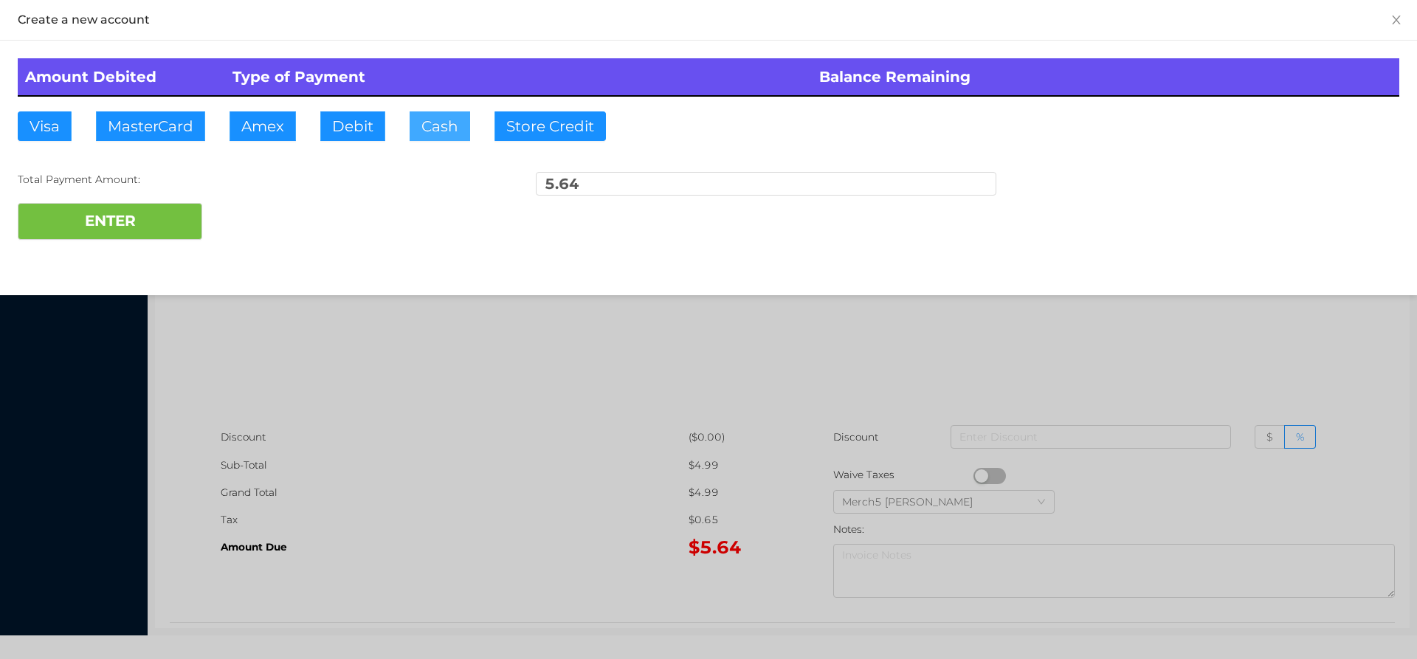
click at [444, 133] on button "Cash" at bounding box center [440, 126] width 61 height 30
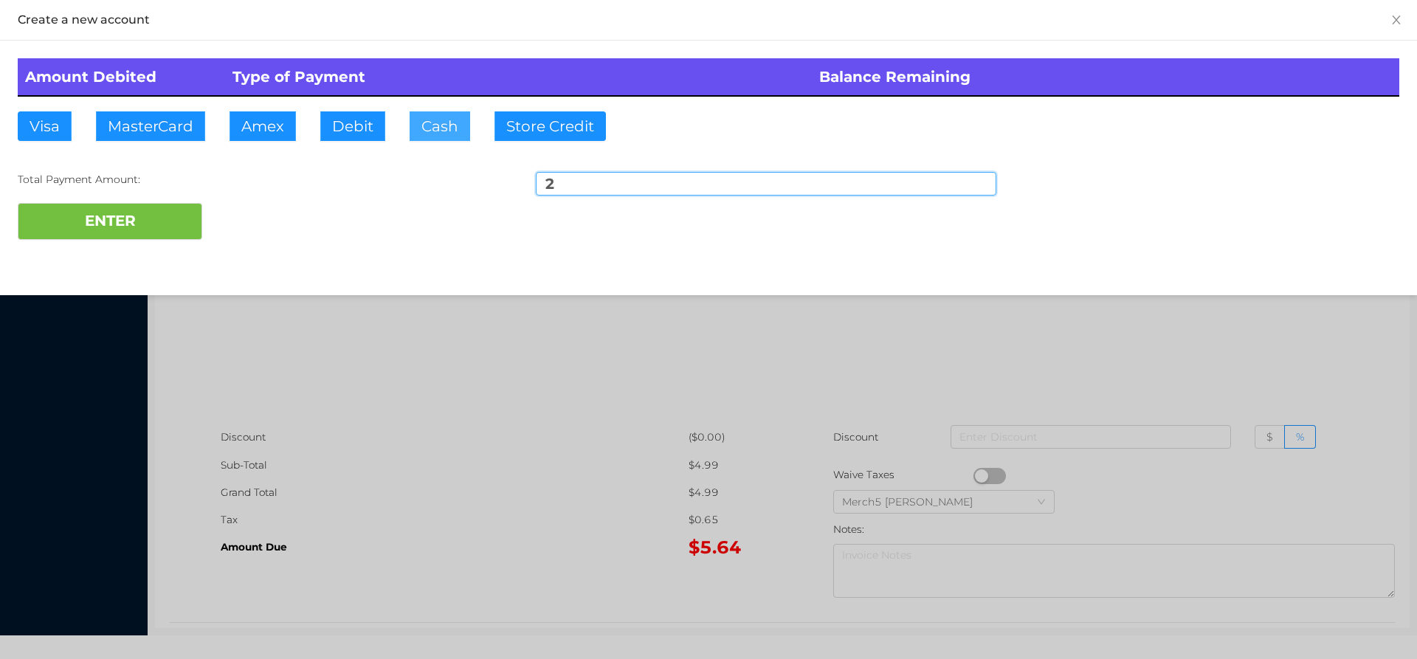
type input "20"
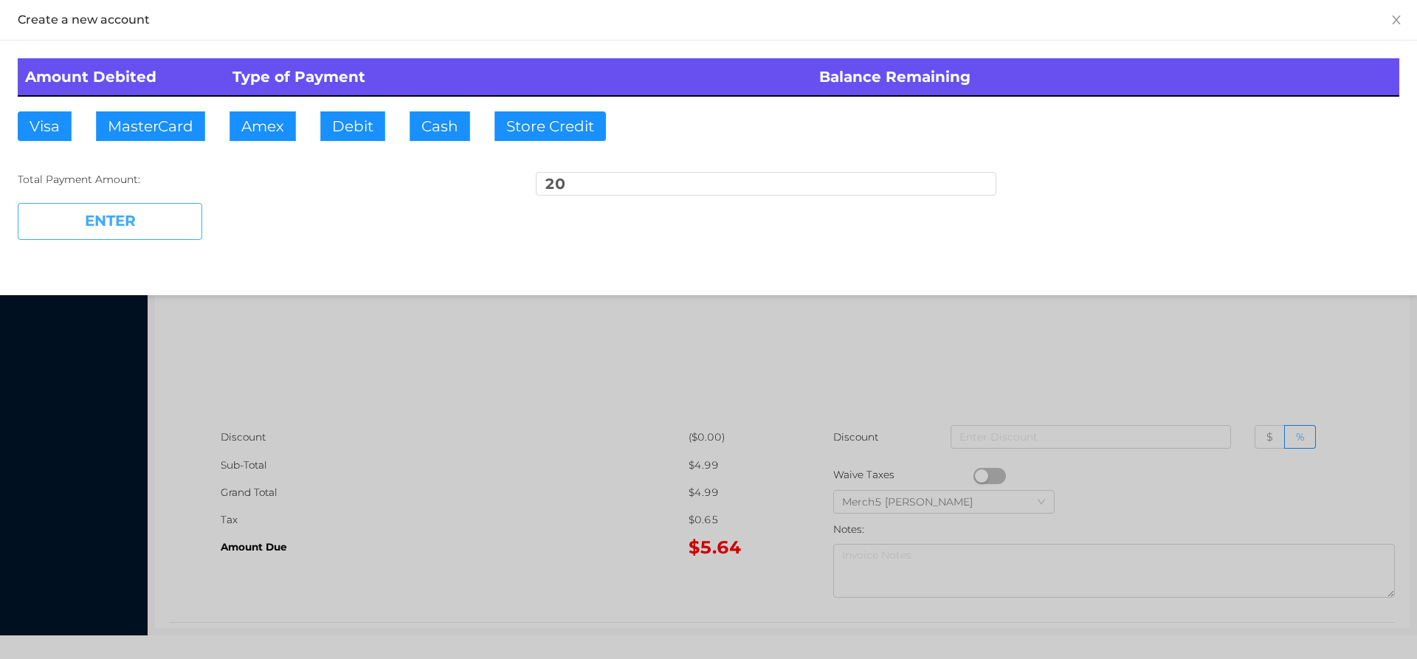
click at [190, 224] on button "ENTER" at bounding box center [110, 221] width 185 height 37
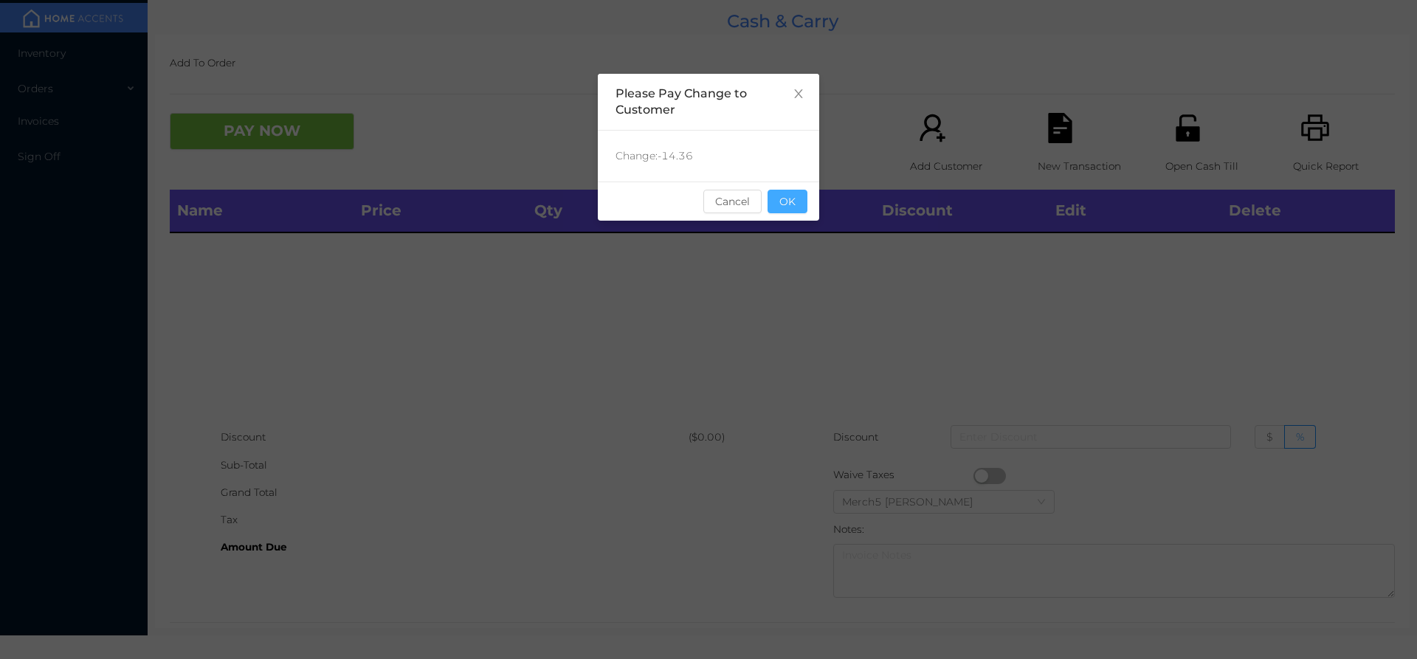
click at [791, 204] on button "OK" at bounding box center [788, 202] width 40 height 24
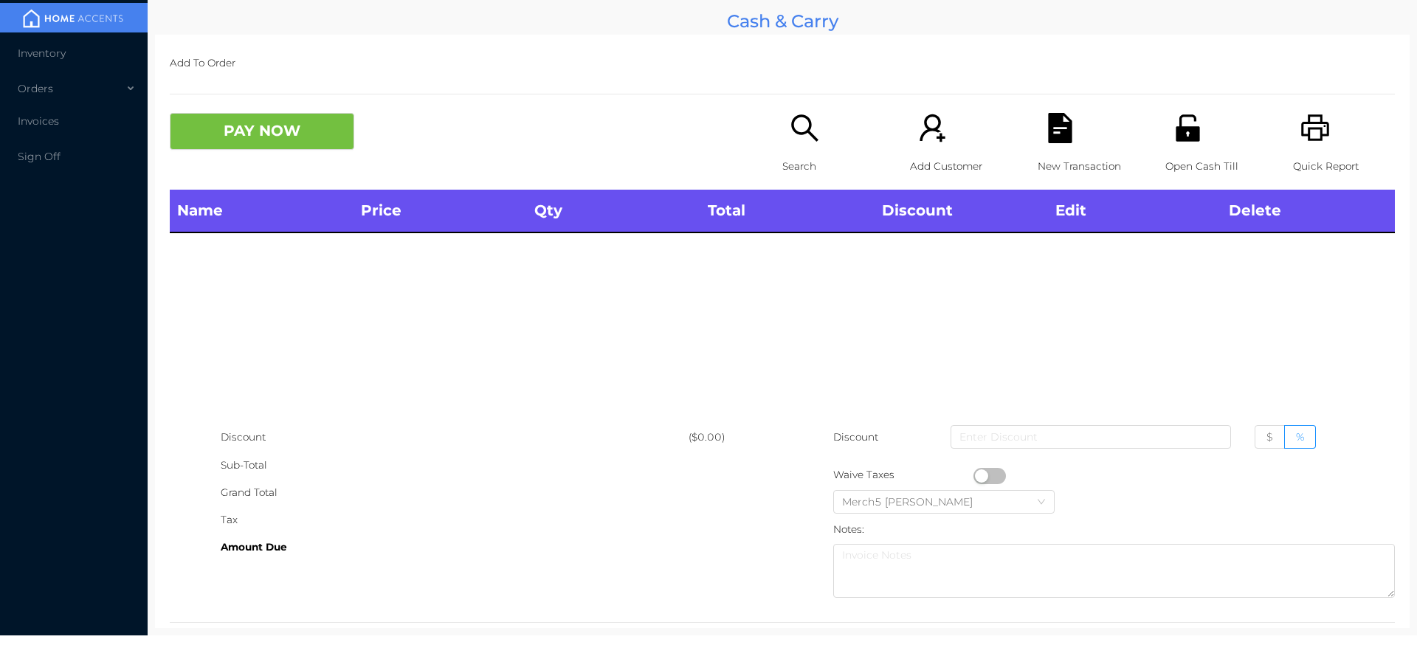
click at [1305, 132] on icon "icon: printer" at bounding box center [1316, 128] width 30 height 30
click at [801, 142] on icon "icon: search" at bounding box center [805, 128] width 30 height 30
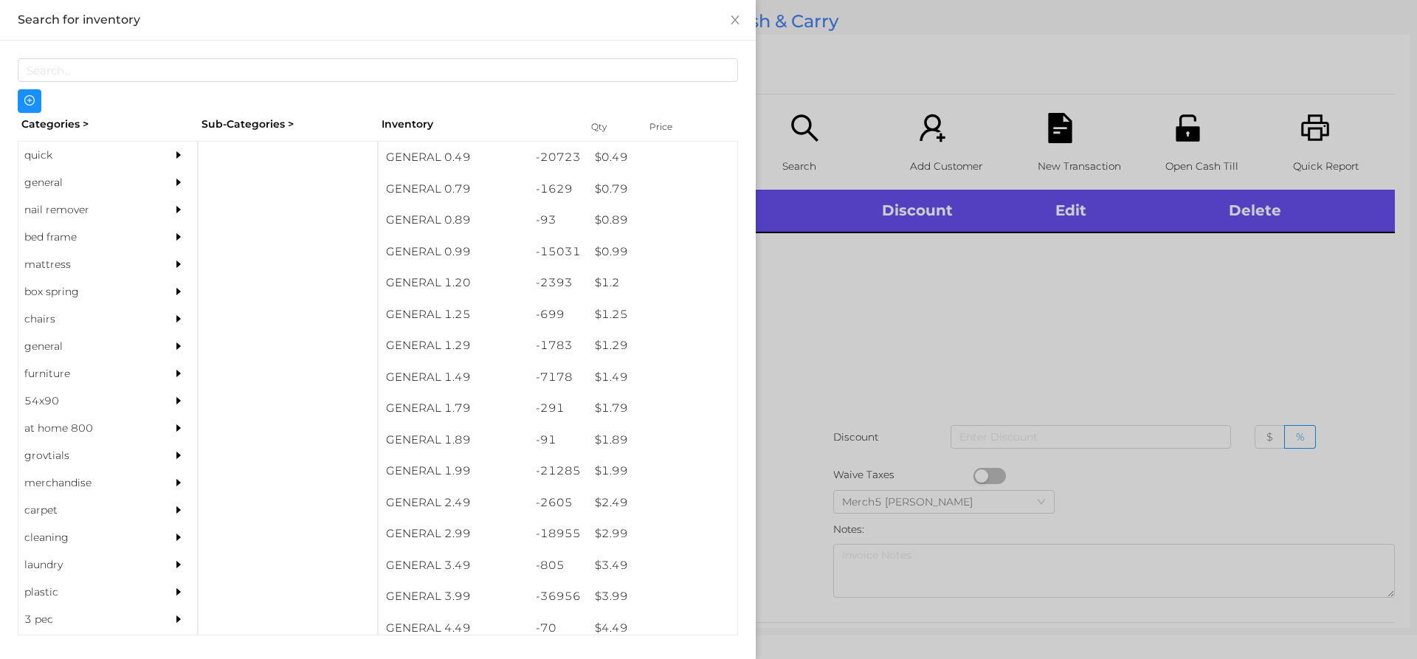
click at [142, 175] on div "general" at bounding box center [85, 182] width 134 height 27
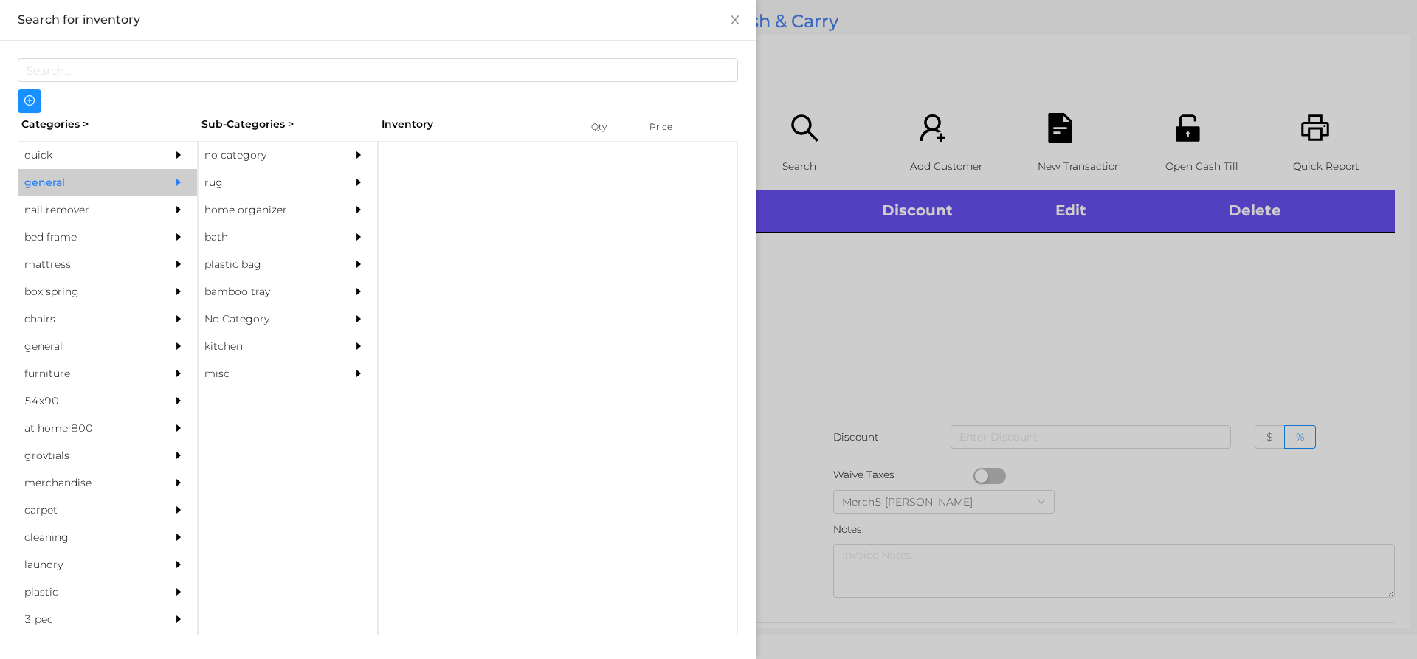
click at [348, 156] on div at bounding box center [363, 155] width 30 height 27
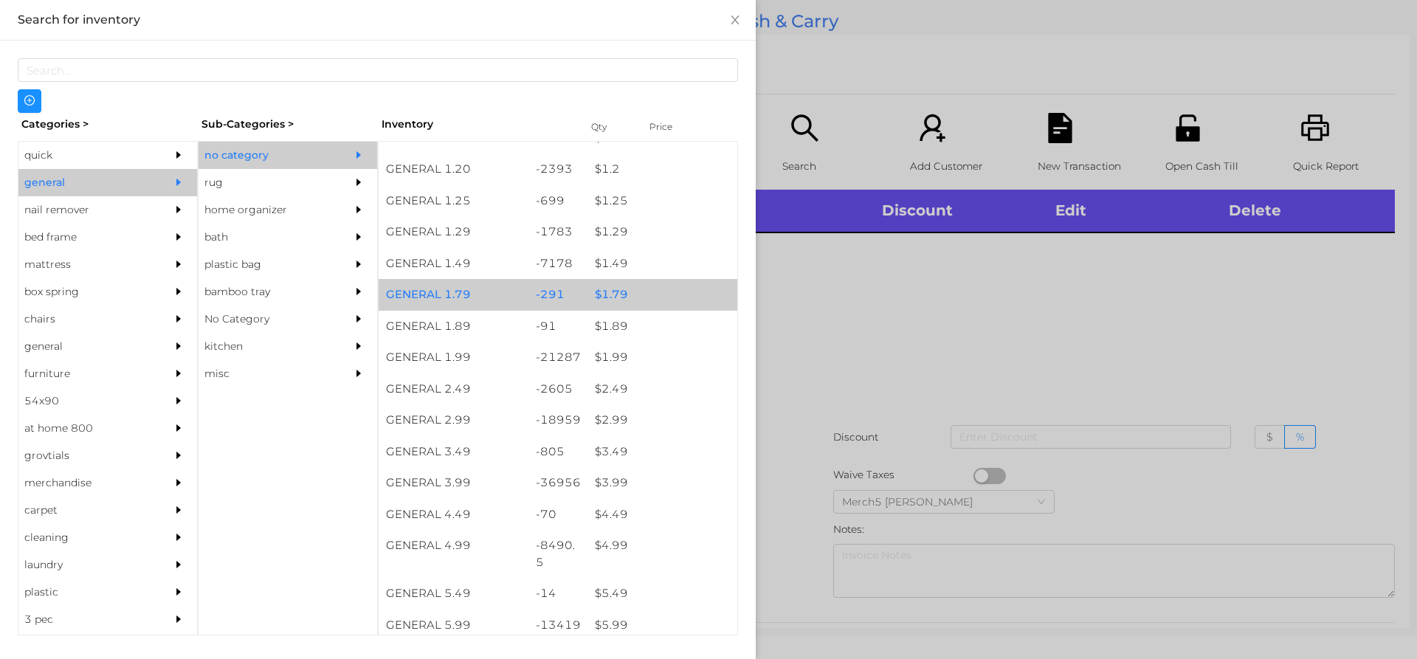
scroll to position [295, 0]
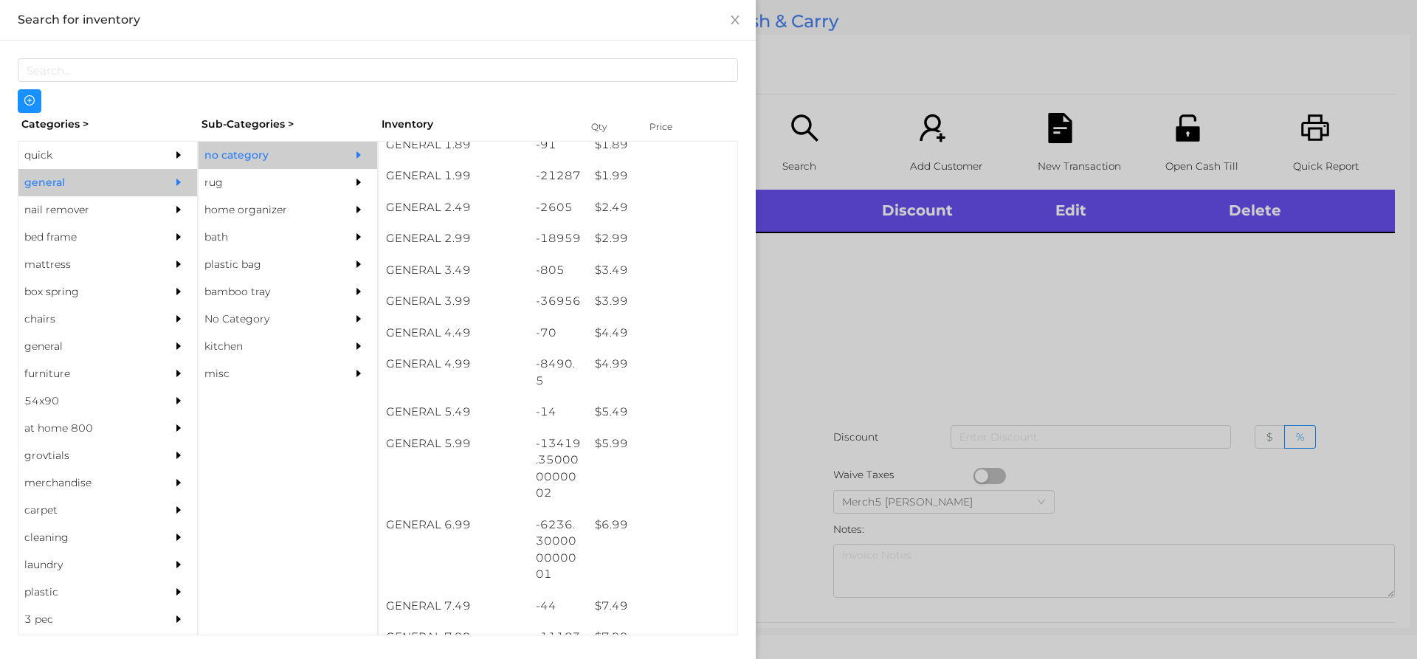
click at [1090, 345] on div at bounding box center [708, 329] width 1417 height 659
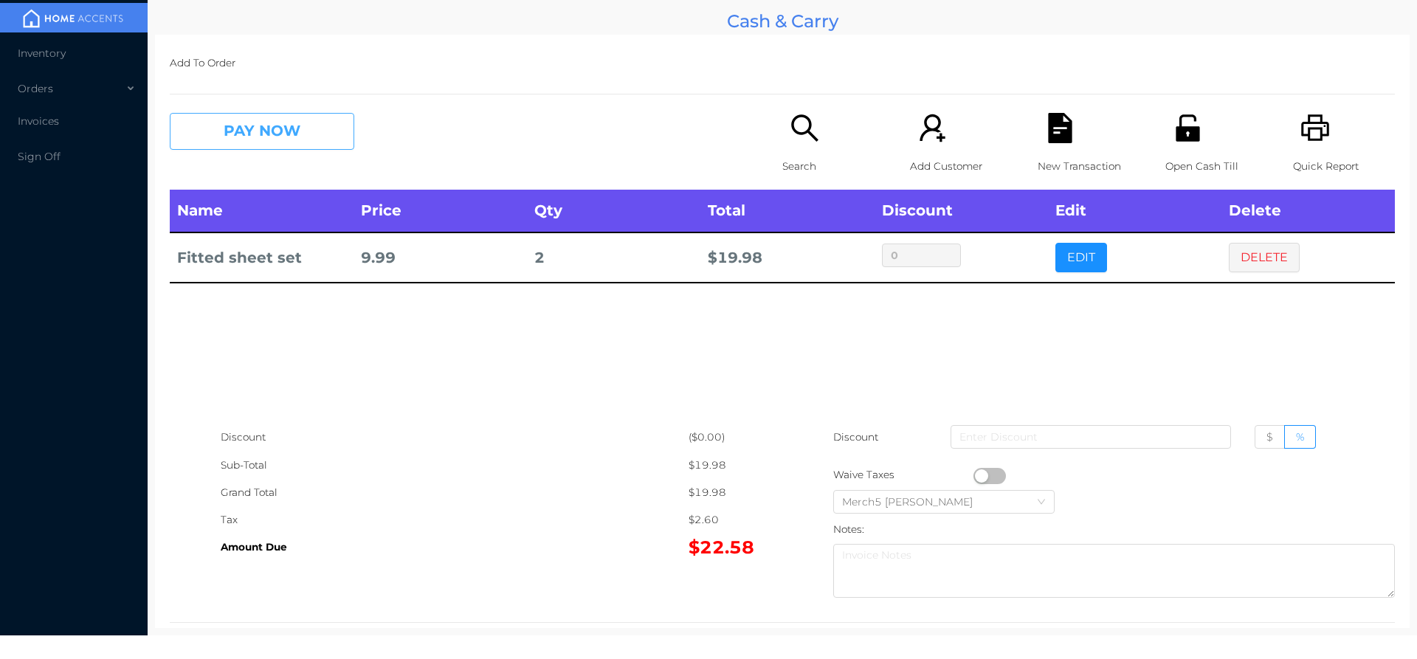
click at [328, 134] on button "PAY NOW" at bounding box center [262, 131] width 185 height 37
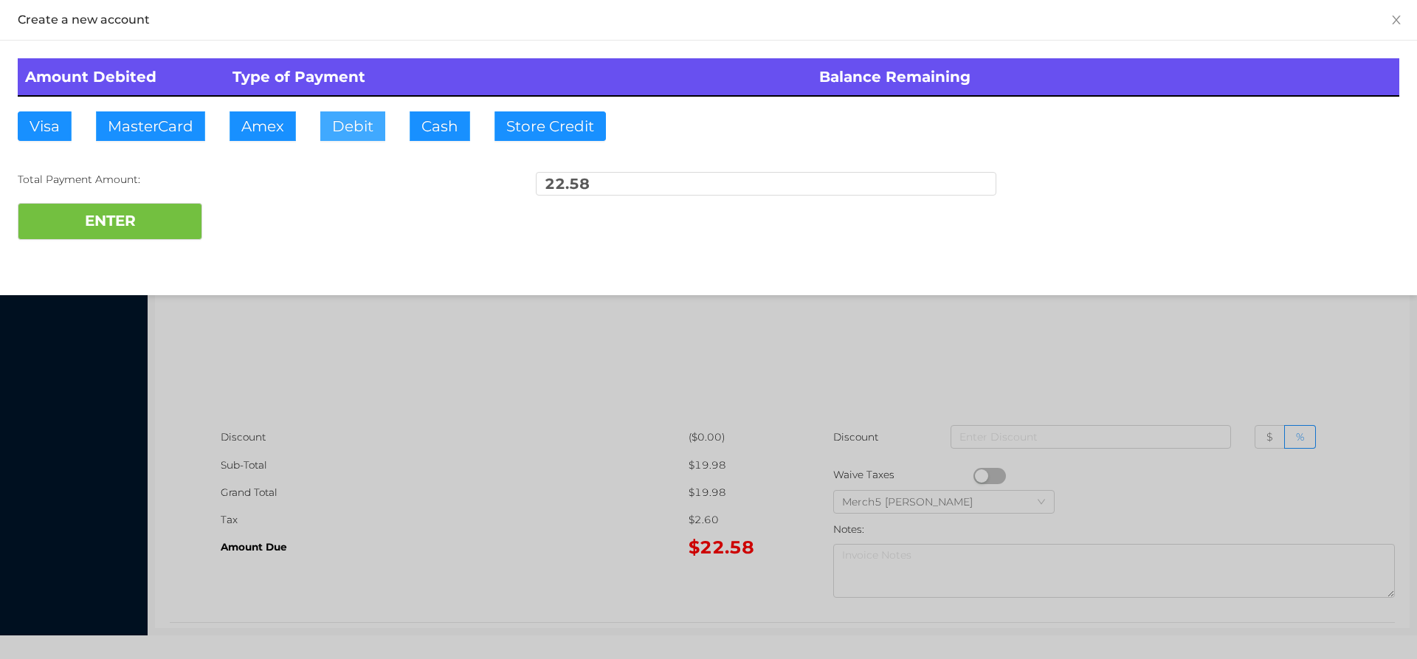
click at [362, 116] on button "Debit" at bounding box center [352, 126] width 65 height 30
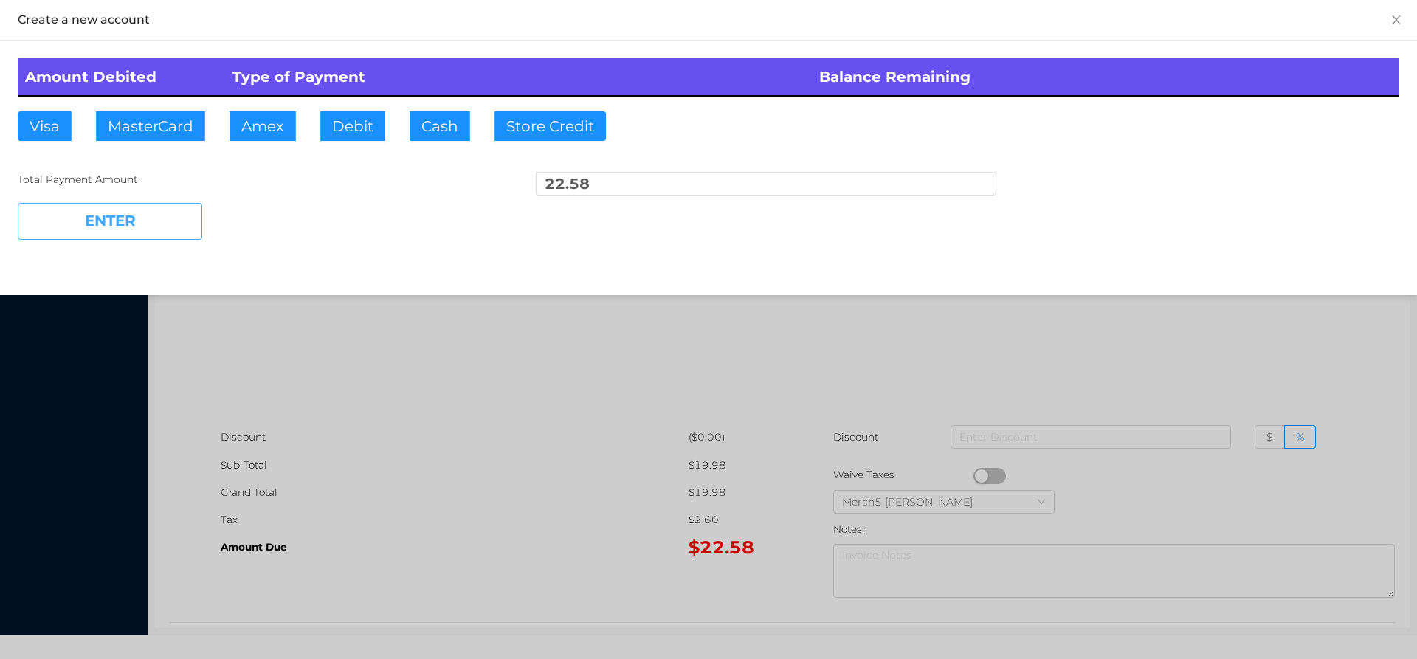
click at [193, 223] on button "ENTER" at bounding box center [110, 221] width 185 height 37
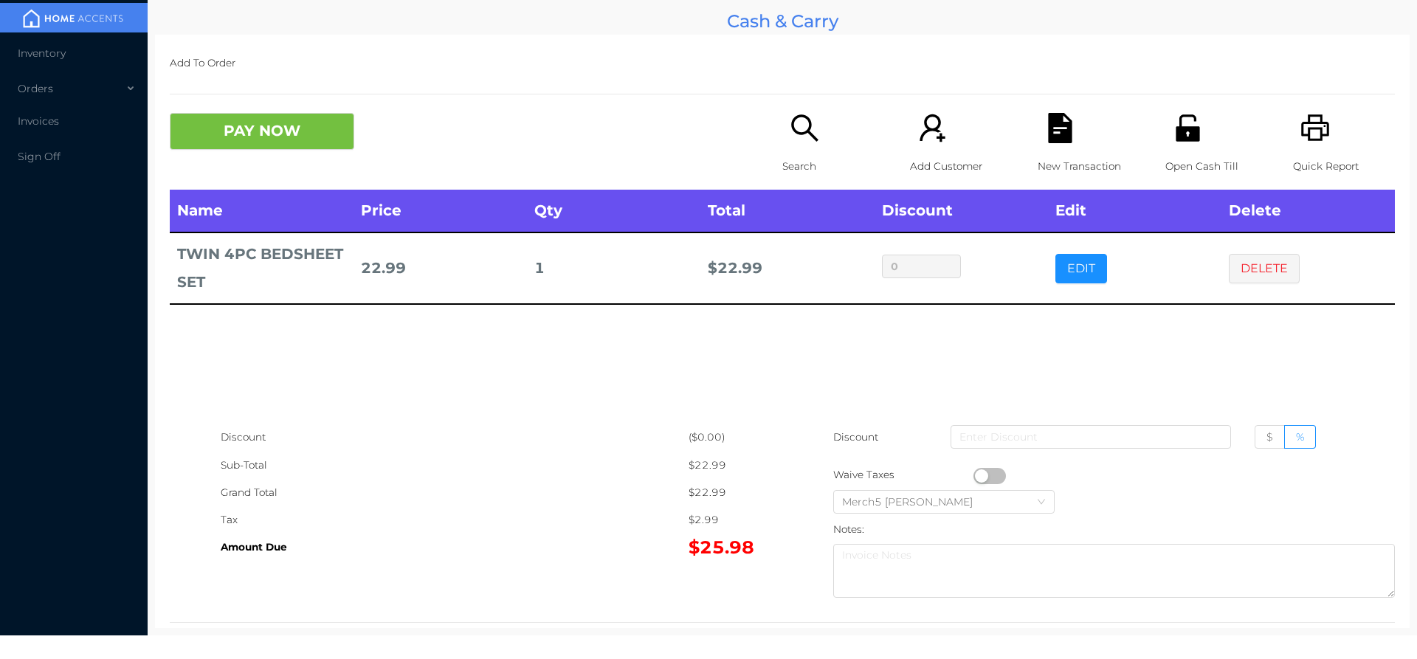
click at [803, 127] on icon "icon: search" at bounding box center [805, 128] width 30 height 30
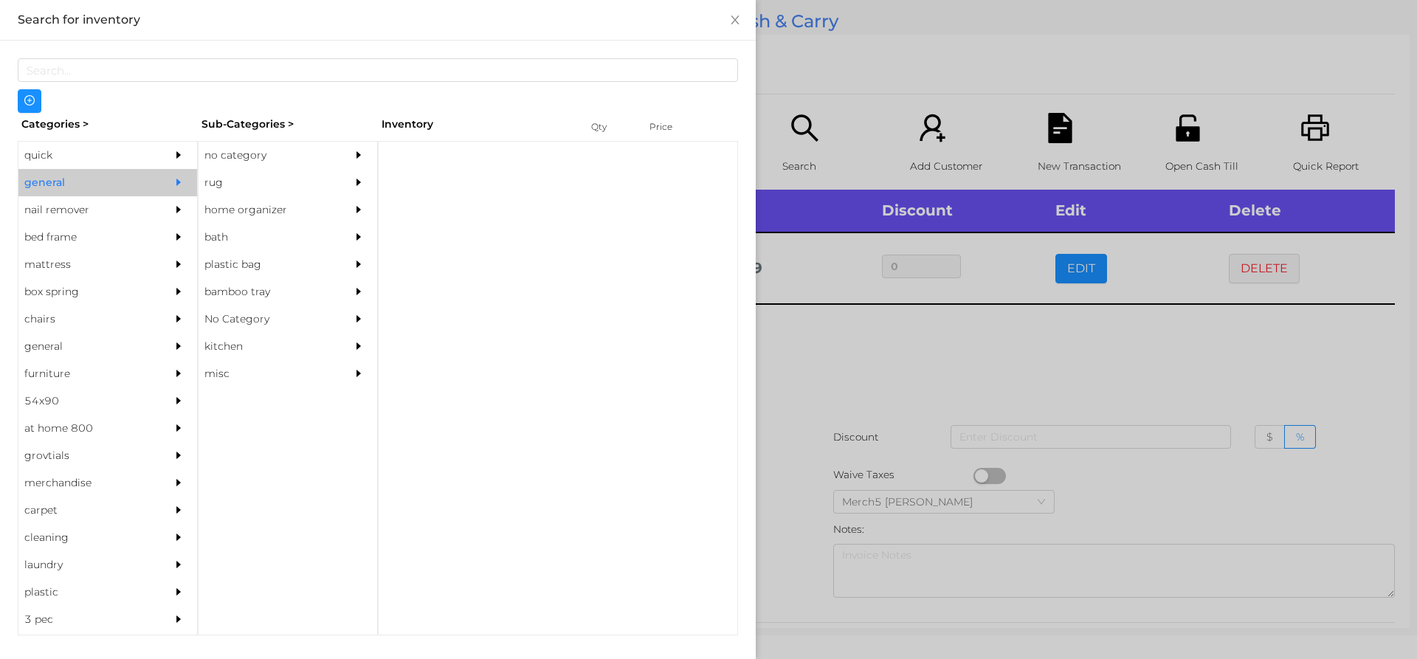
click at [300, 162] on div "no category" at bounding box center [266, 155] width 134 height 27
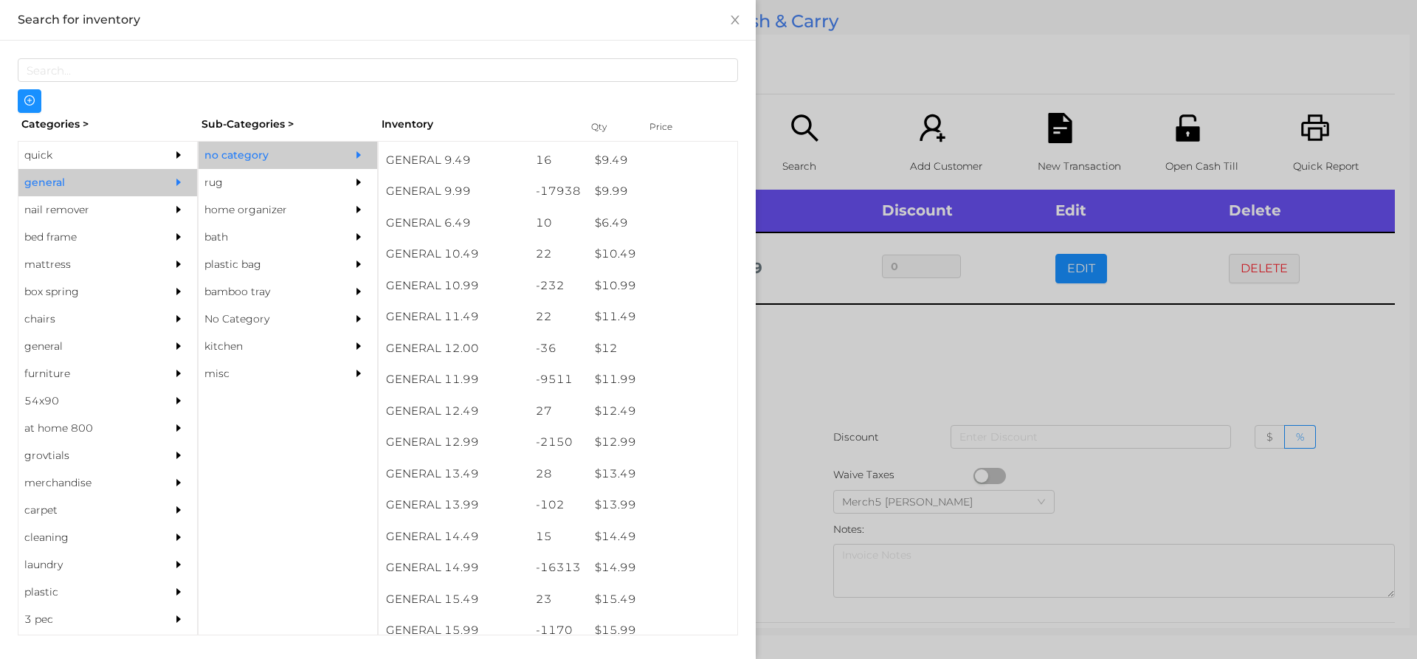
scroll to position [870, 0]
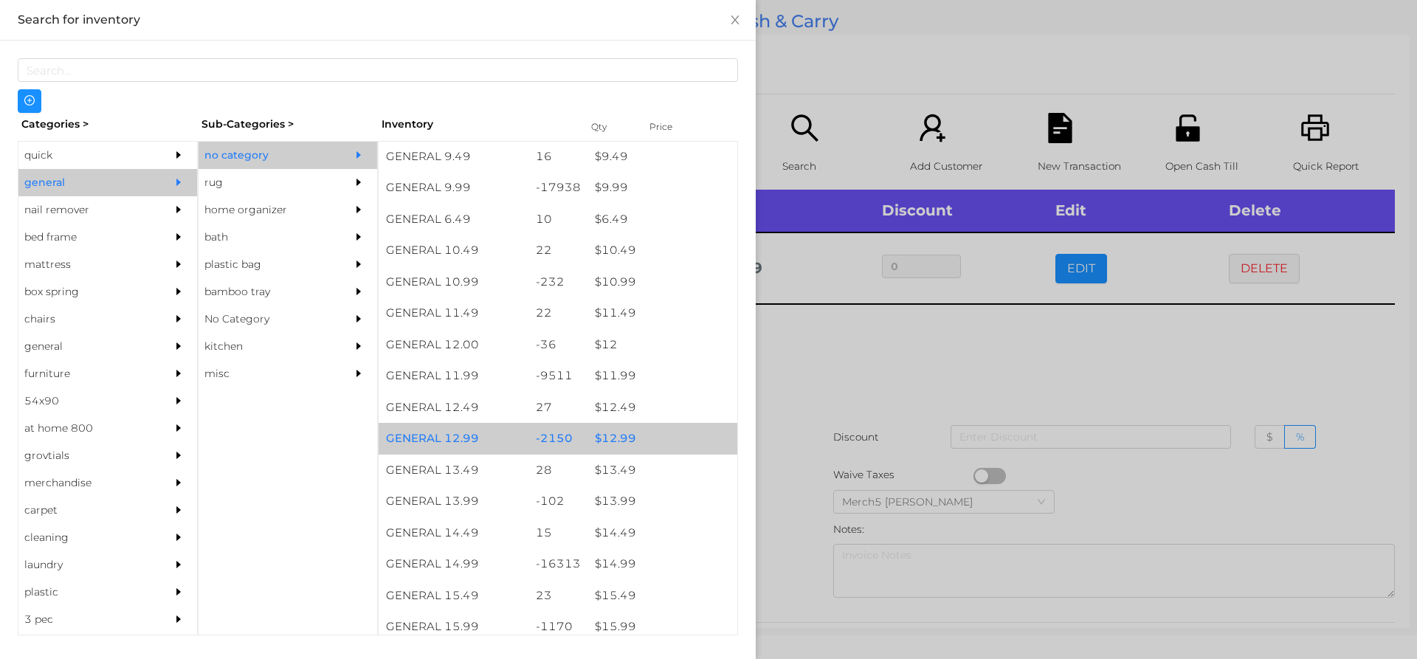
click at [658, 438] on div "$ 12.99" at bounding box center [663, 439] width 150 height 32
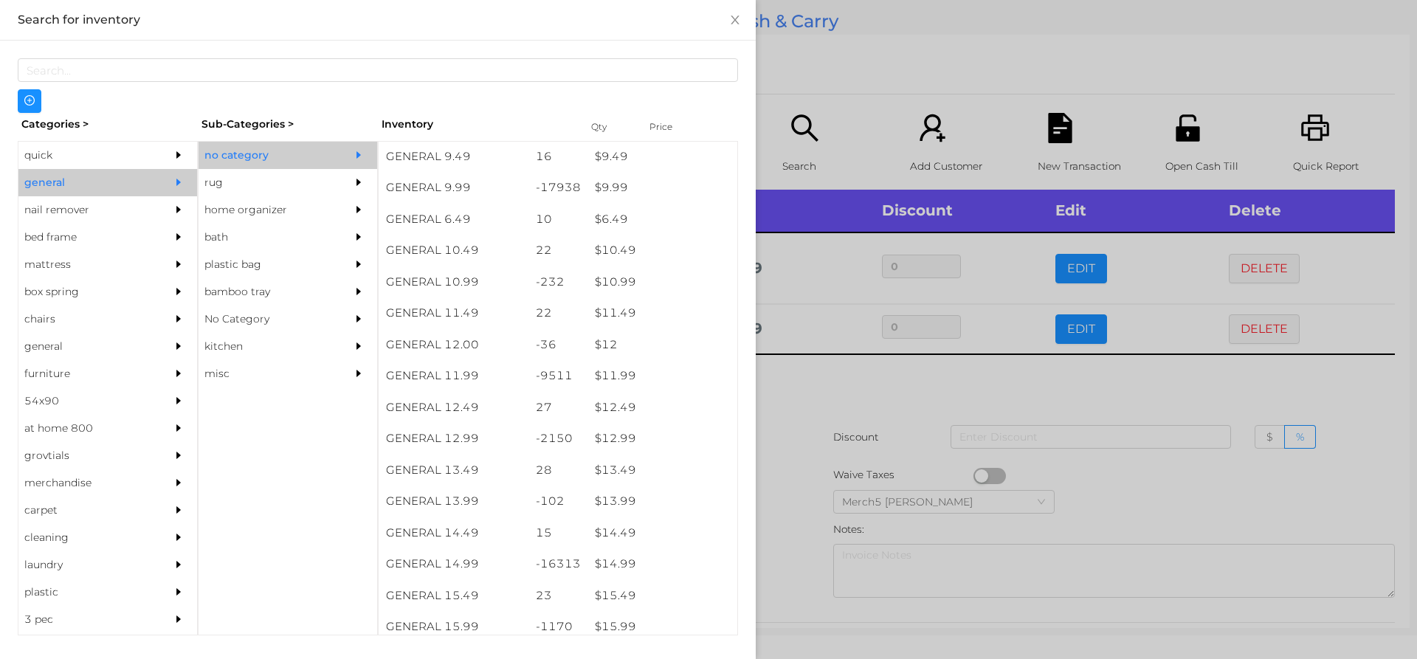
click at [886, 390] on div at bounding box center [708, 329] width 1417 height 659
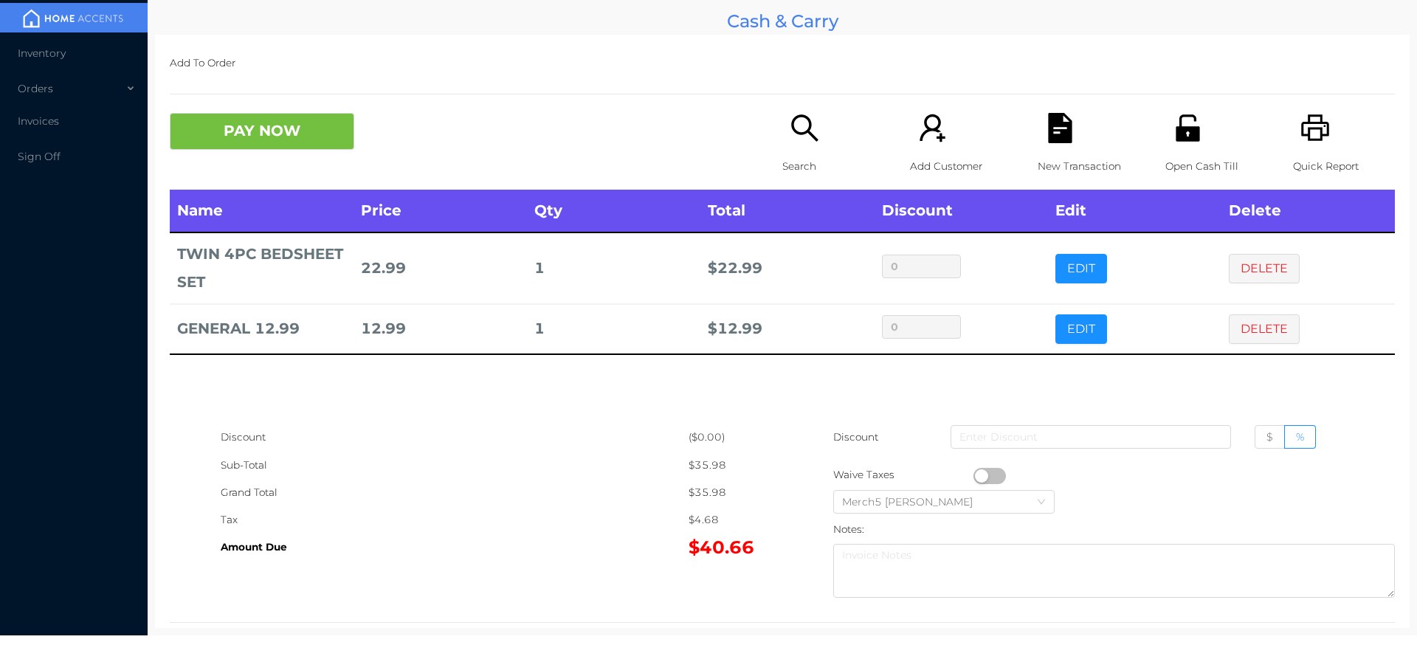
click at [320, 140] on button "PAY NOW" at bounding box center [262, 131] width 185 height 37
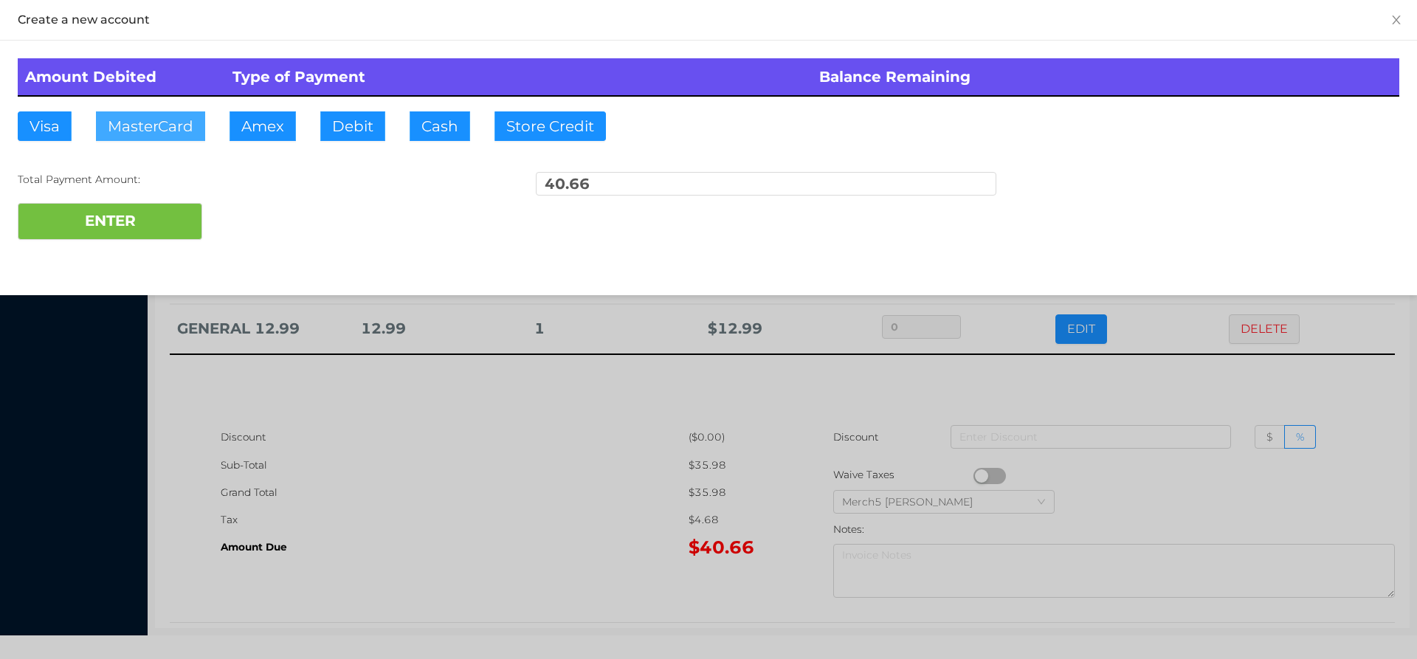
click at [182, 133] on button "MasterCard" at bounding box center [150, 126] width 109 height 30
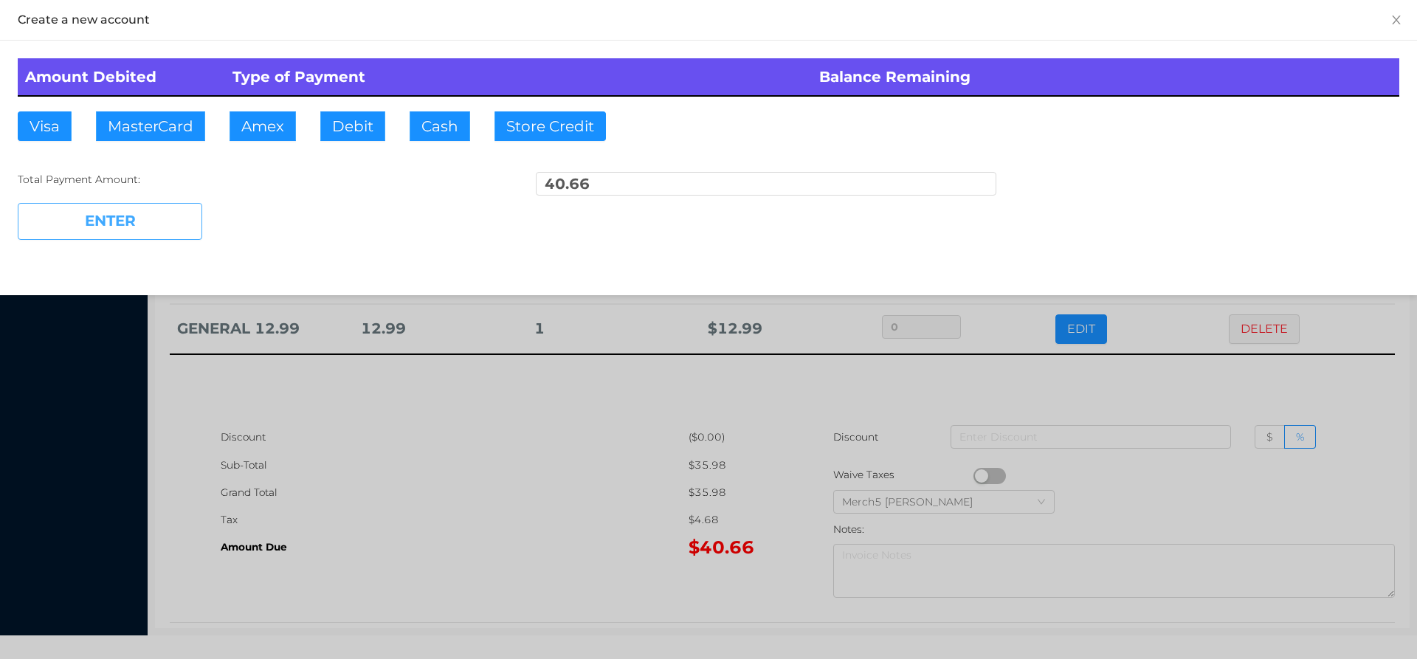
click at [184, 222] on button "ENTER" at bounding box center [110, 221] width 185 height 37
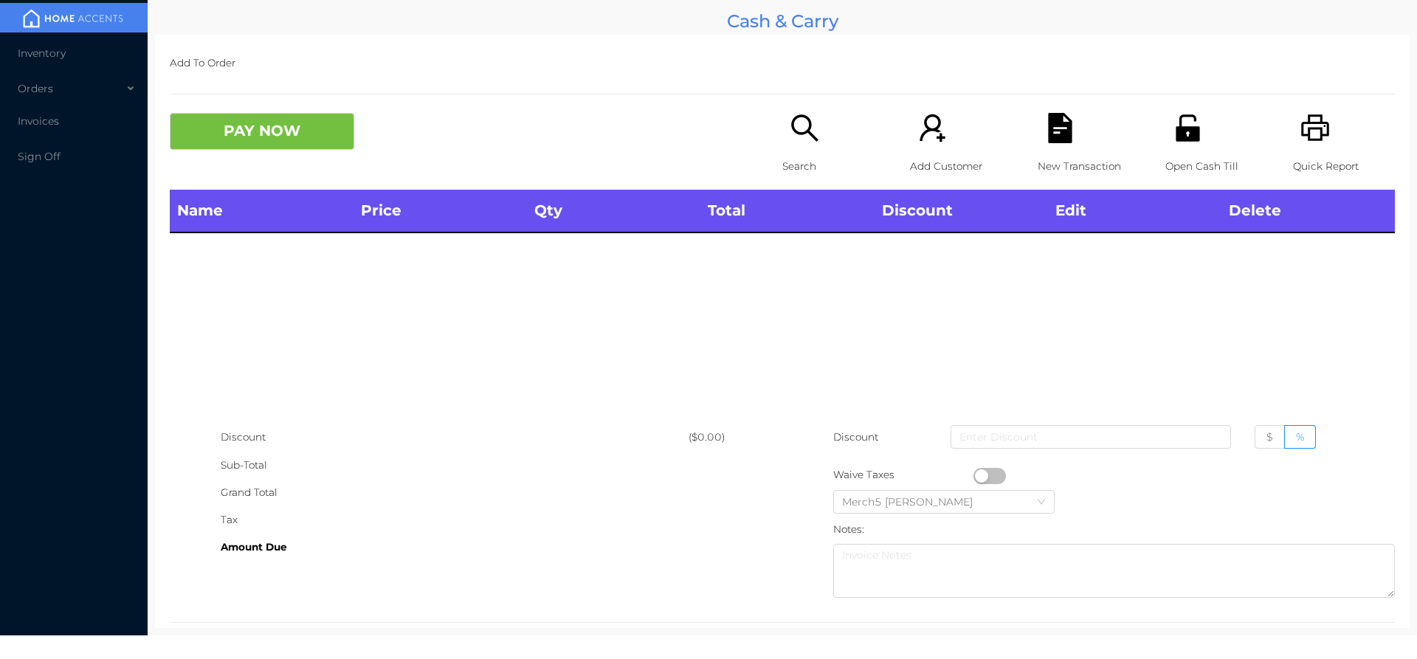
click at [823, 128] on div "Search" at bounding box center [833, 151] width 102 height 77
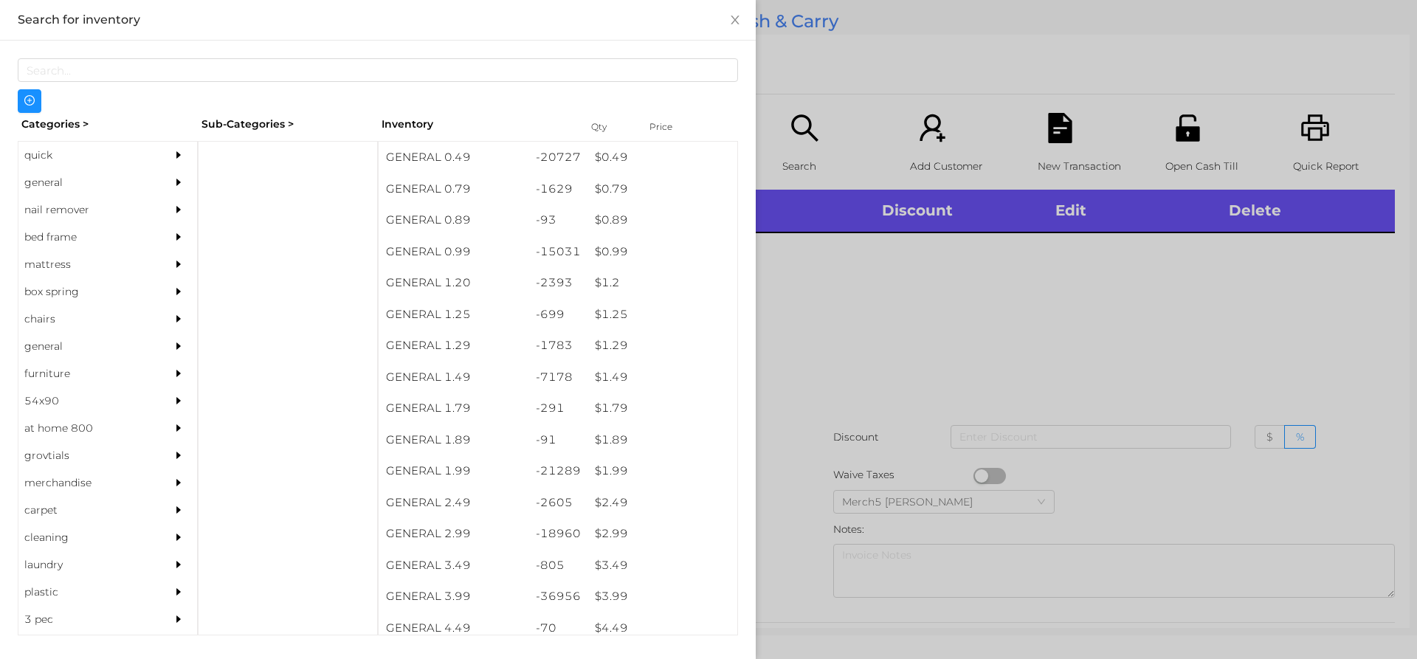
click at [331, 132] on div "Sub-Categories >" at bounding box center [288, 124] width 180 height 23
click at [148, 190] on div "general" at bounding box center [107, 182] width 179 height 27
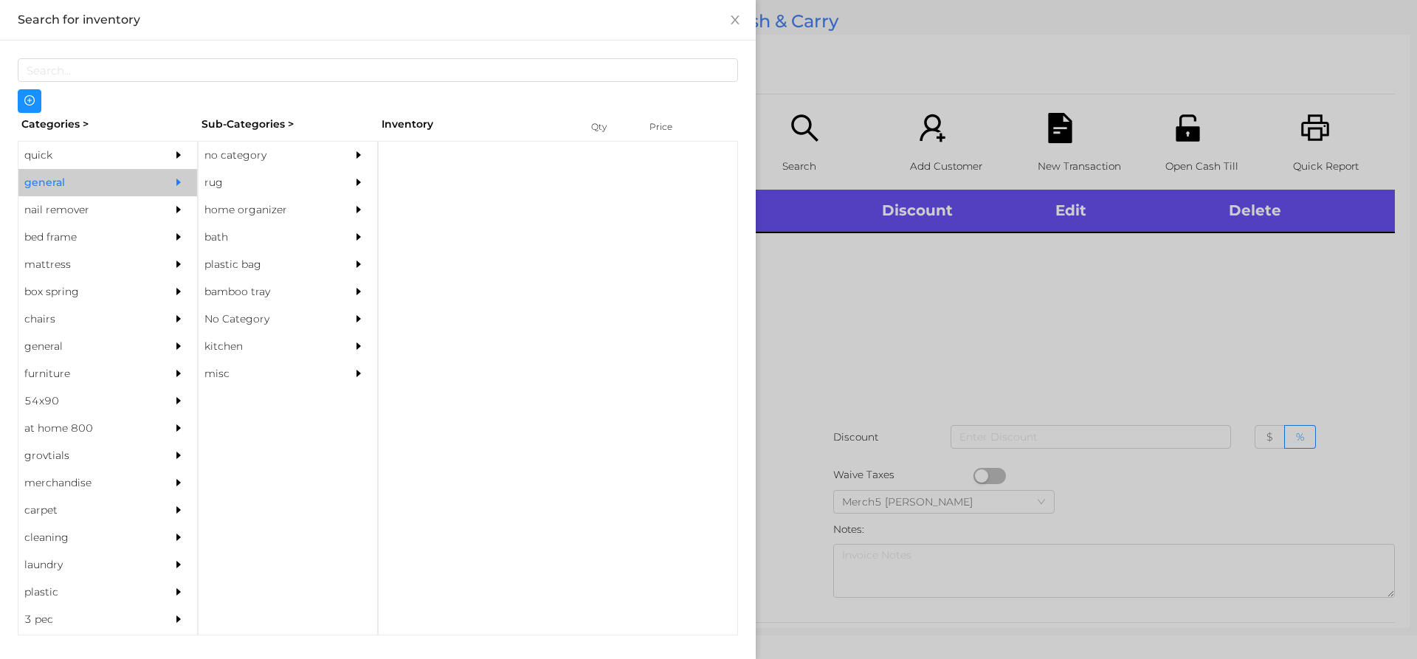
click at [348, 152] on div at bounding box center [363, 155] width 30 height 27
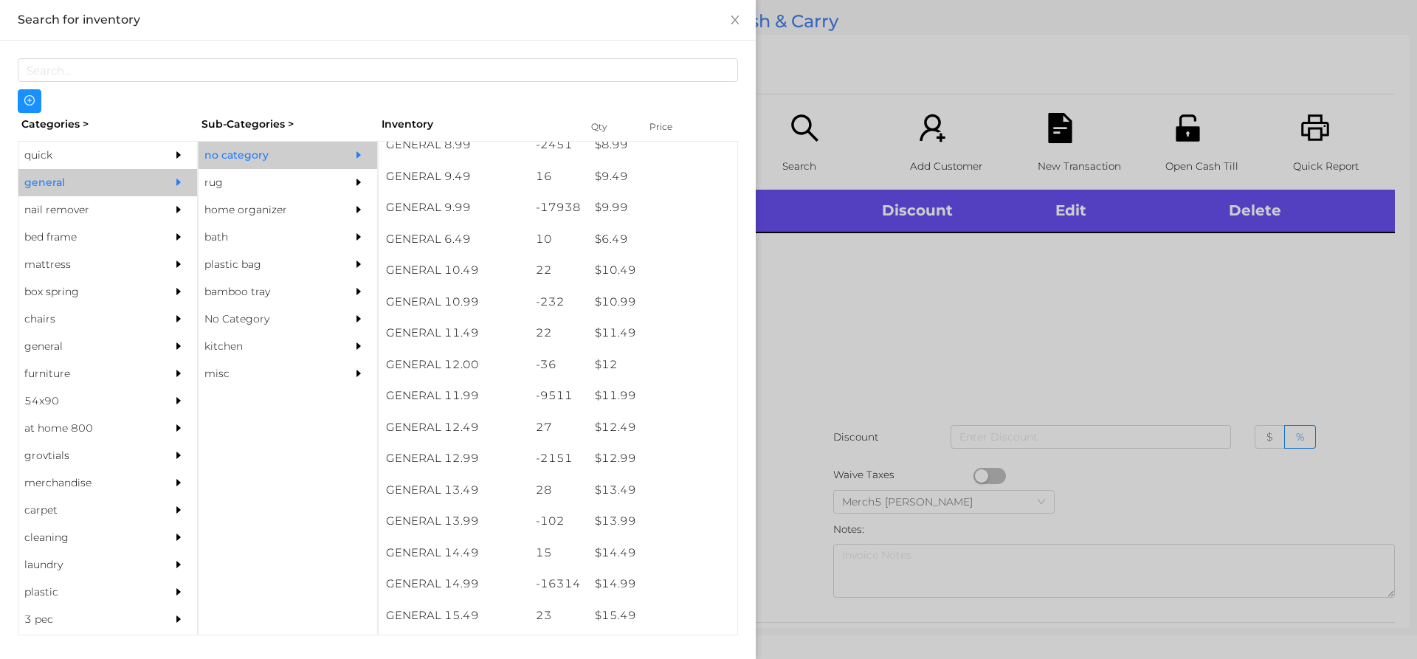
scroll to position [935, 0]
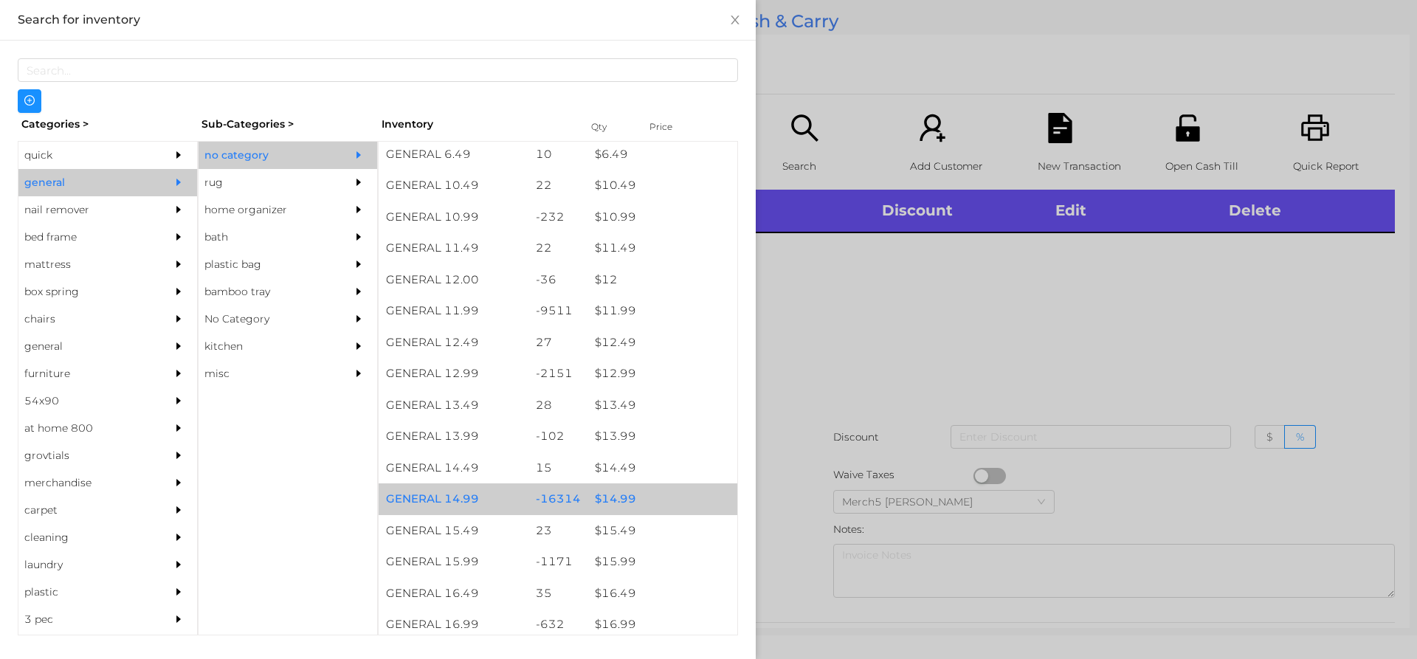
click at [650, 493] on div "$ 14.99" at bounding box center [663, 499] width 150 height 32
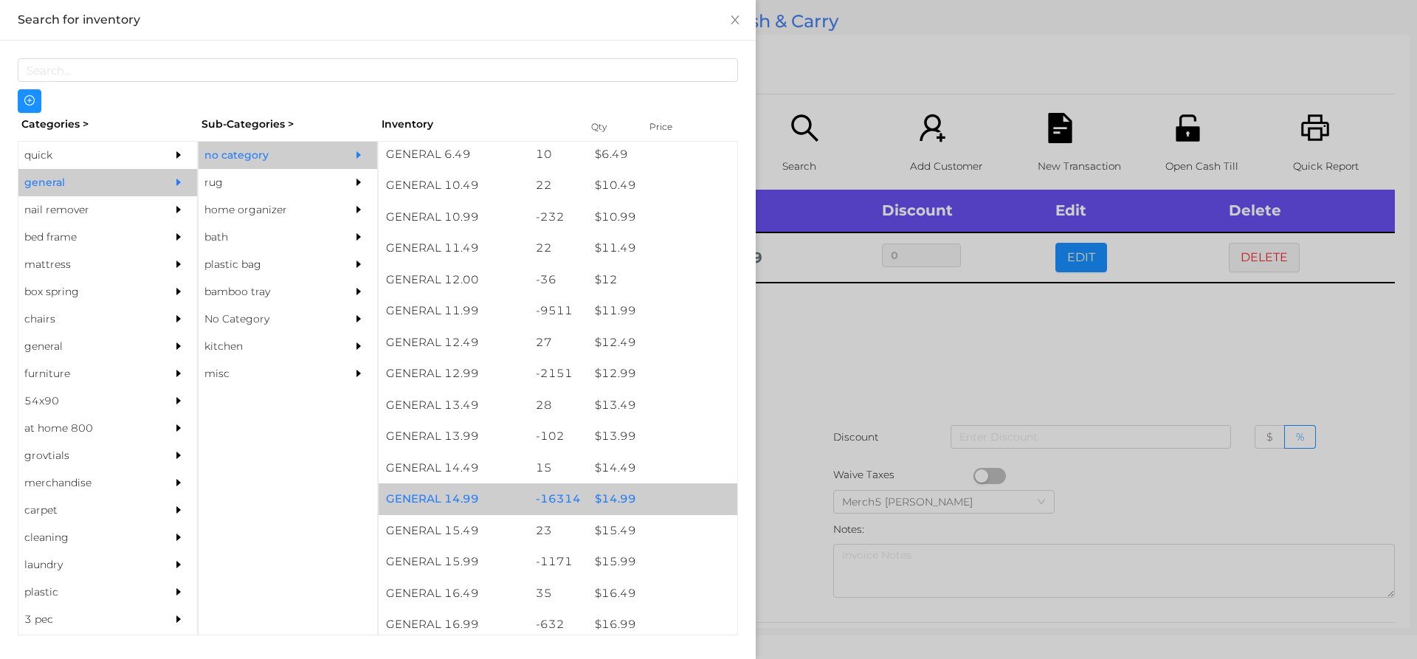
click at [661, 497] on div "$ 14.99" at bounding box center [663, 499] width 150 height 32
click at [674, 497] on div "$ 14.99" at bounding box center [663, 499] width 150 height 32
click at [681, 498] on div "$ 14.99" at bounding box center [663, 499] width 150 height 32
click at [680, 494] on div "$ 14.99" at bounding box center [663, 499] width 150 height 32
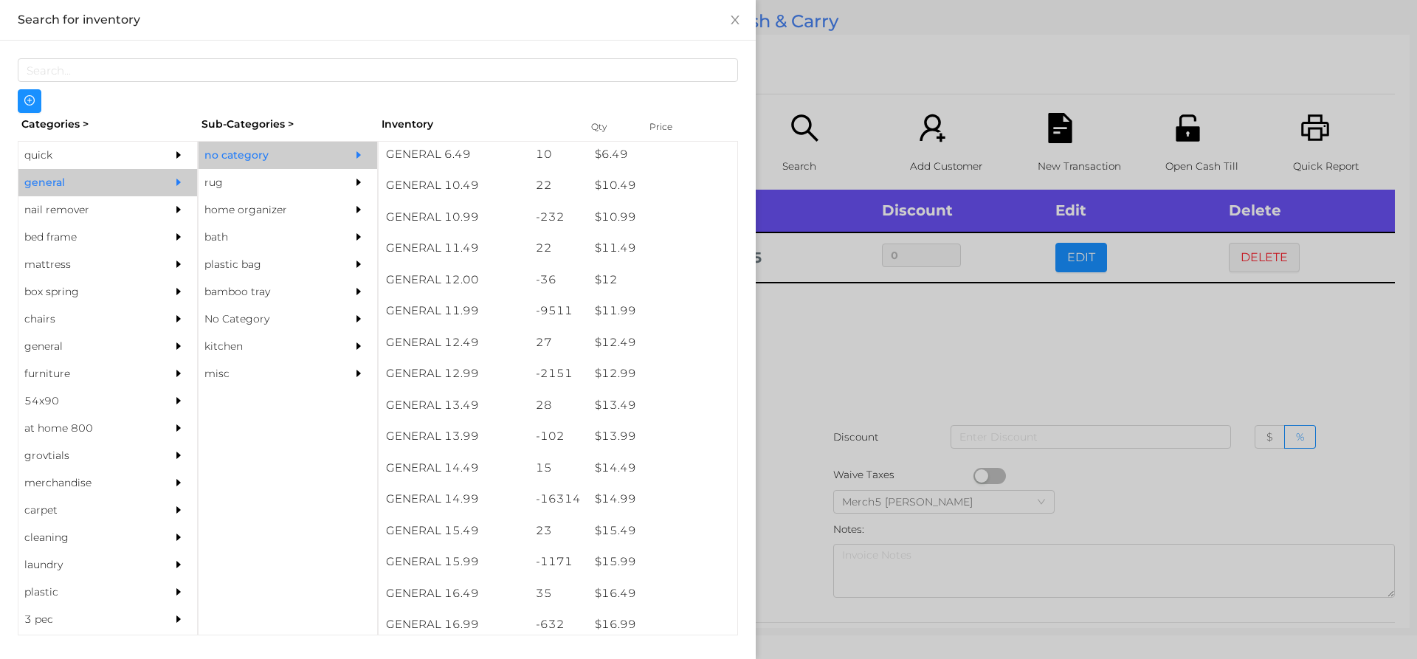
click at [926, 384] on div at bounding box center [708, 329] width 1417 height 659
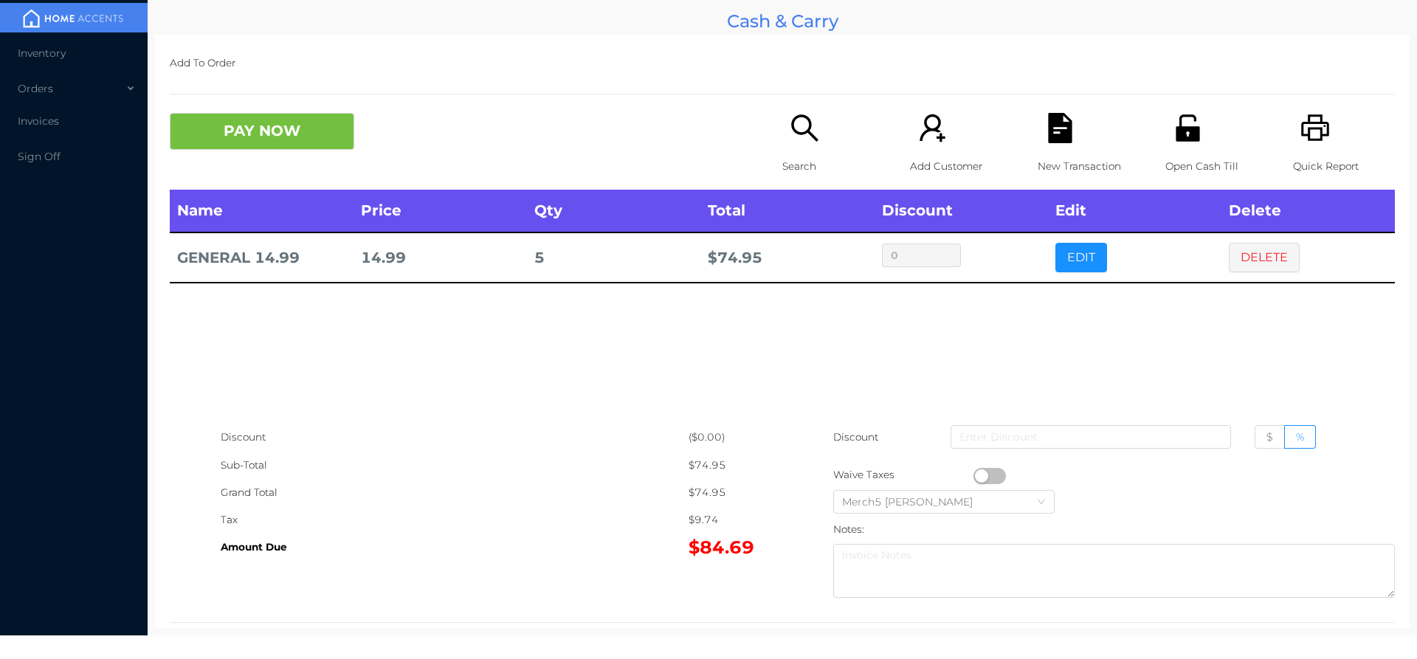
click at [790, 120] on icon "icon: search" at bounding box center [805, 128] width 30 height 30
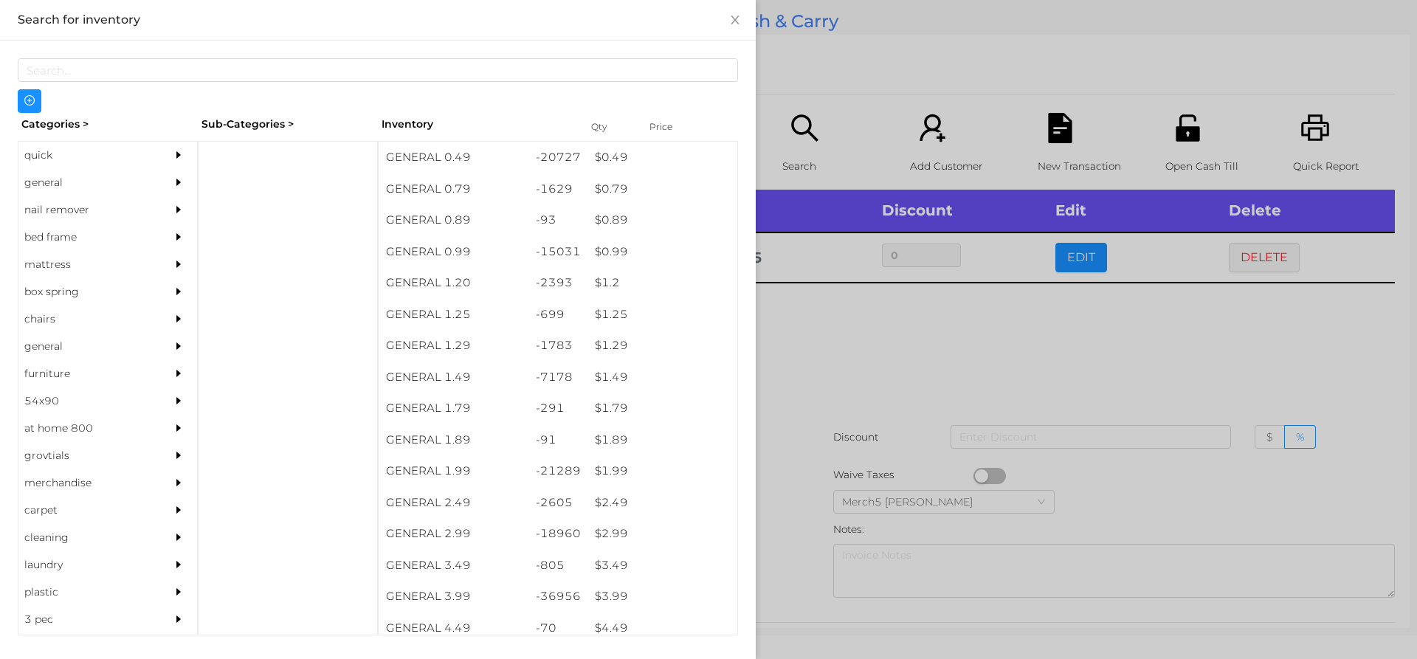
click at [146, 180] on div "general" at bounding box center [107, 182] width 179 height 27
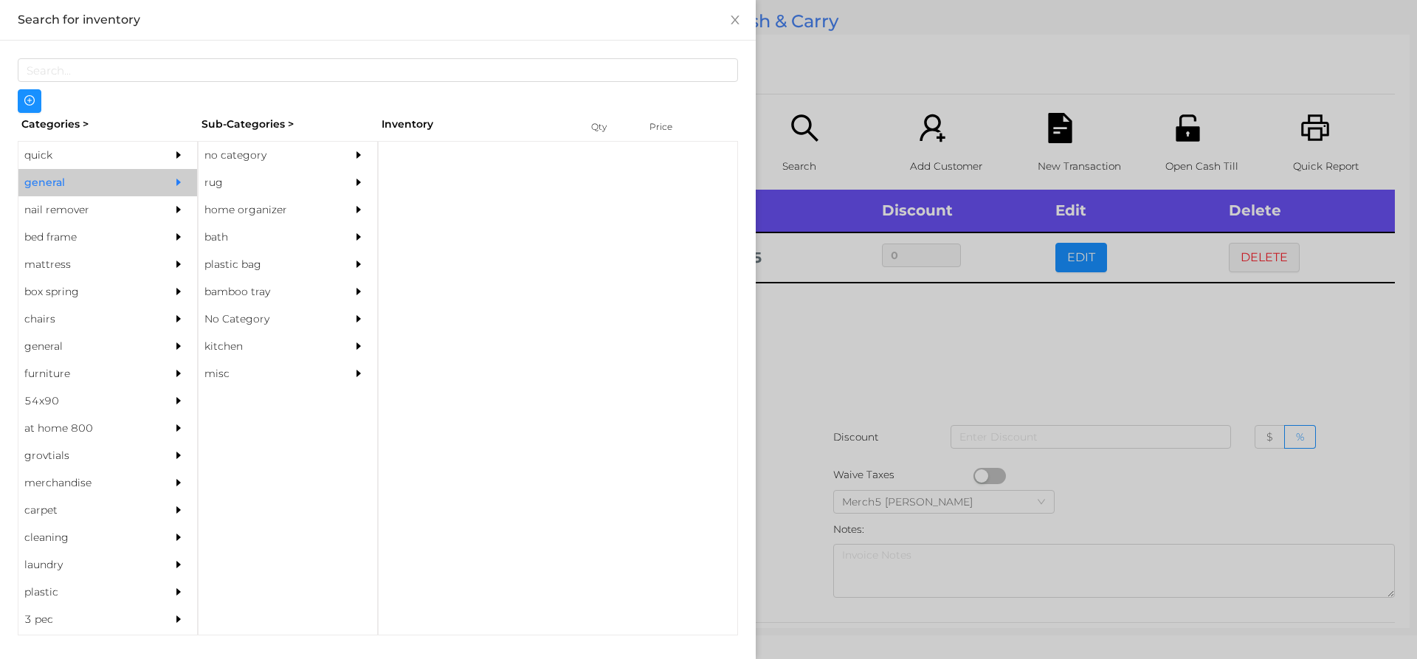
click at [295, 157] on div "no category" at bounding box center [266, 155] width 134 height 27
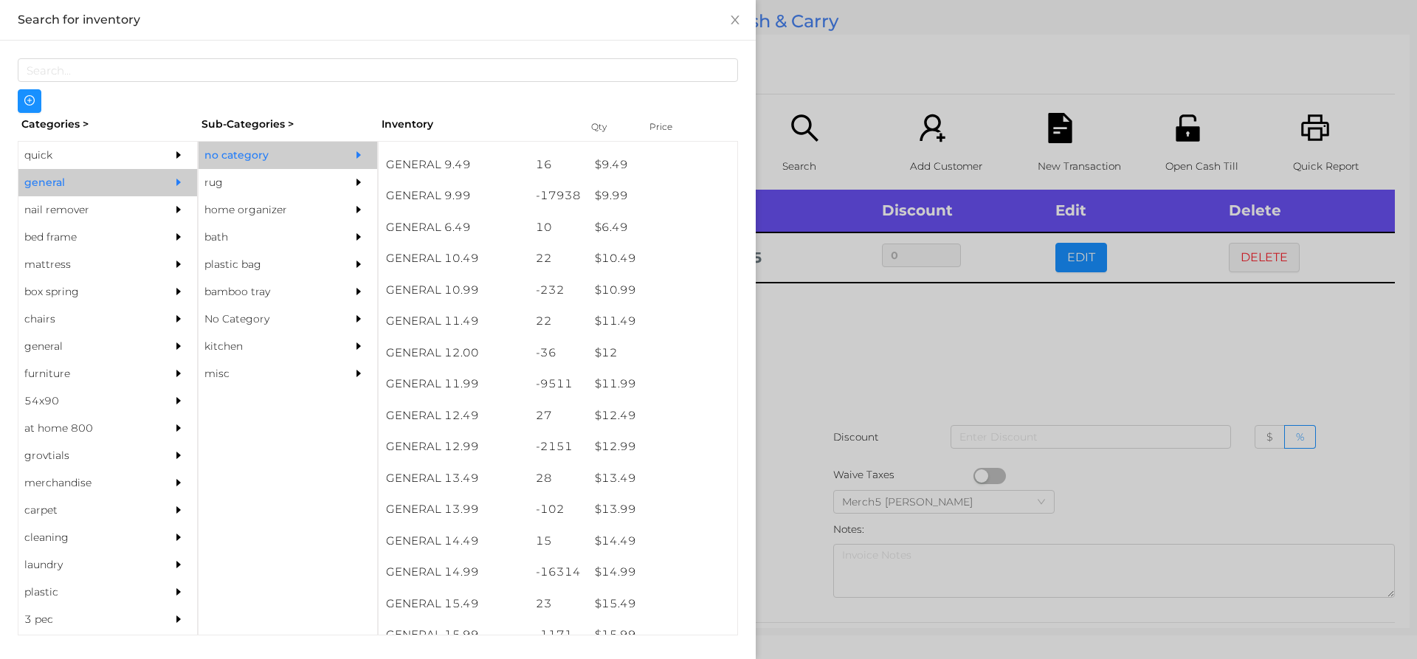
scroll to position [862, 0]
click at [667, 575] on div "$ 14.99" at bounding box center [663, 573] width 150 height 32
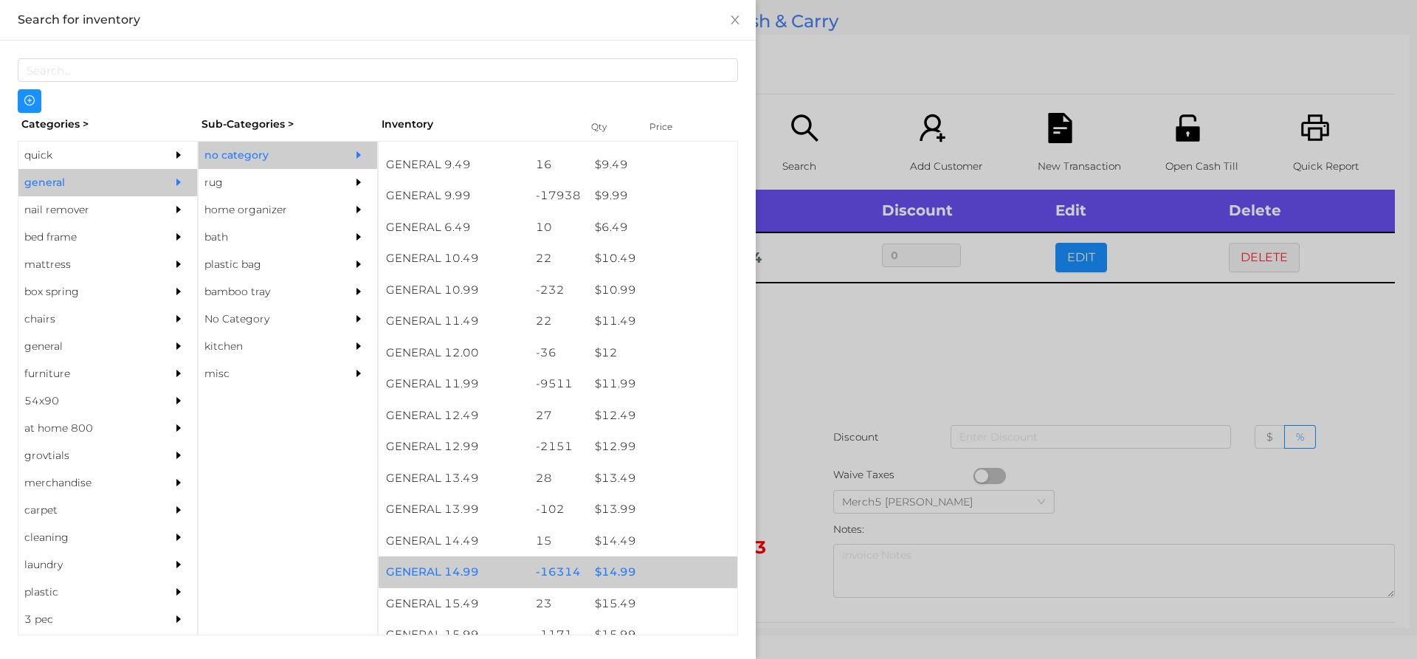
click at [871, 361] on div at bounding box center [708, 329] width 1417 height 659
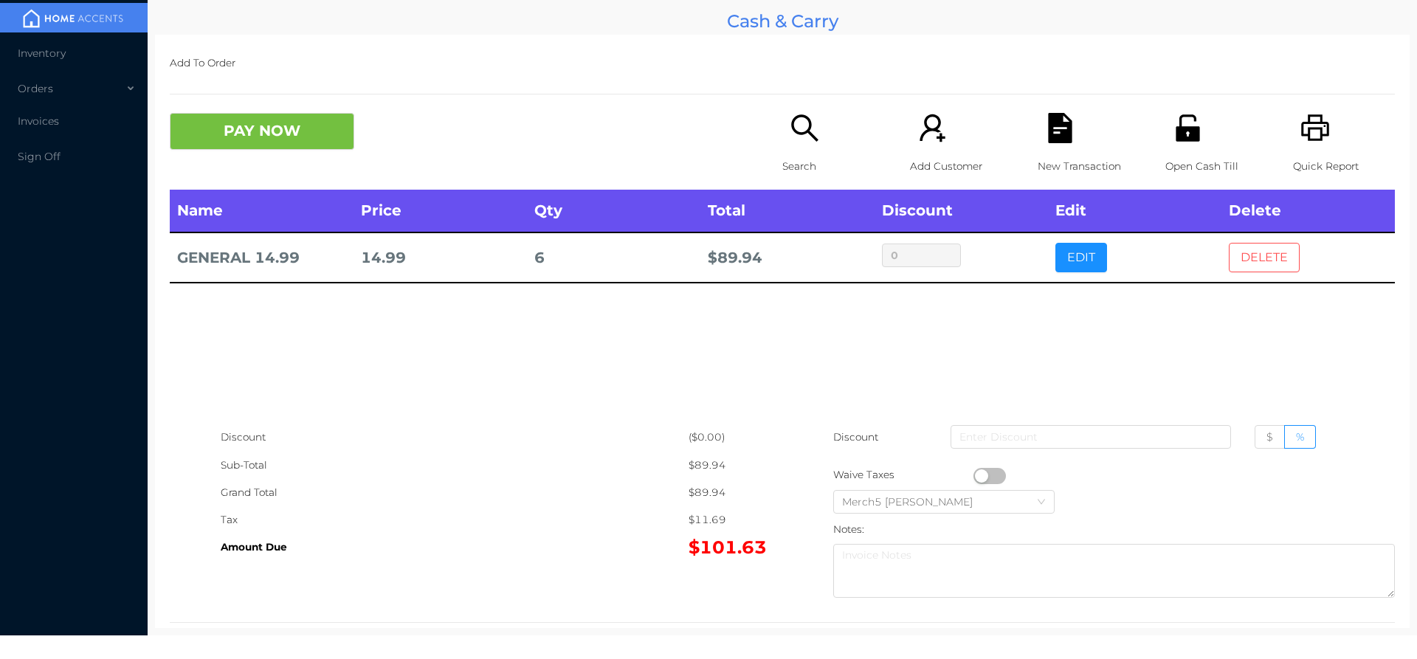
click at [1270, 248] on button "DELETE" at bounding box center [1264, 258] width 71 height 30
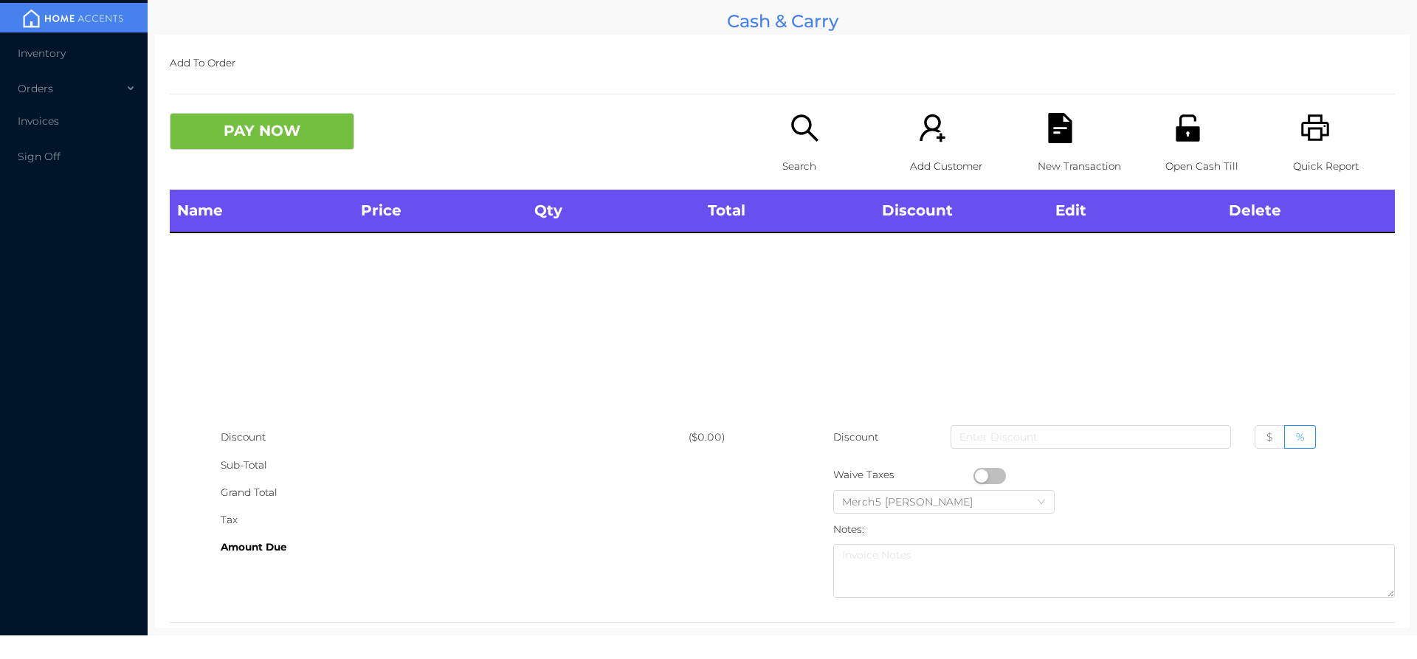
click at [796, 123] on icon "icon: search" at bounding box center [805, 128] width 30 height 30
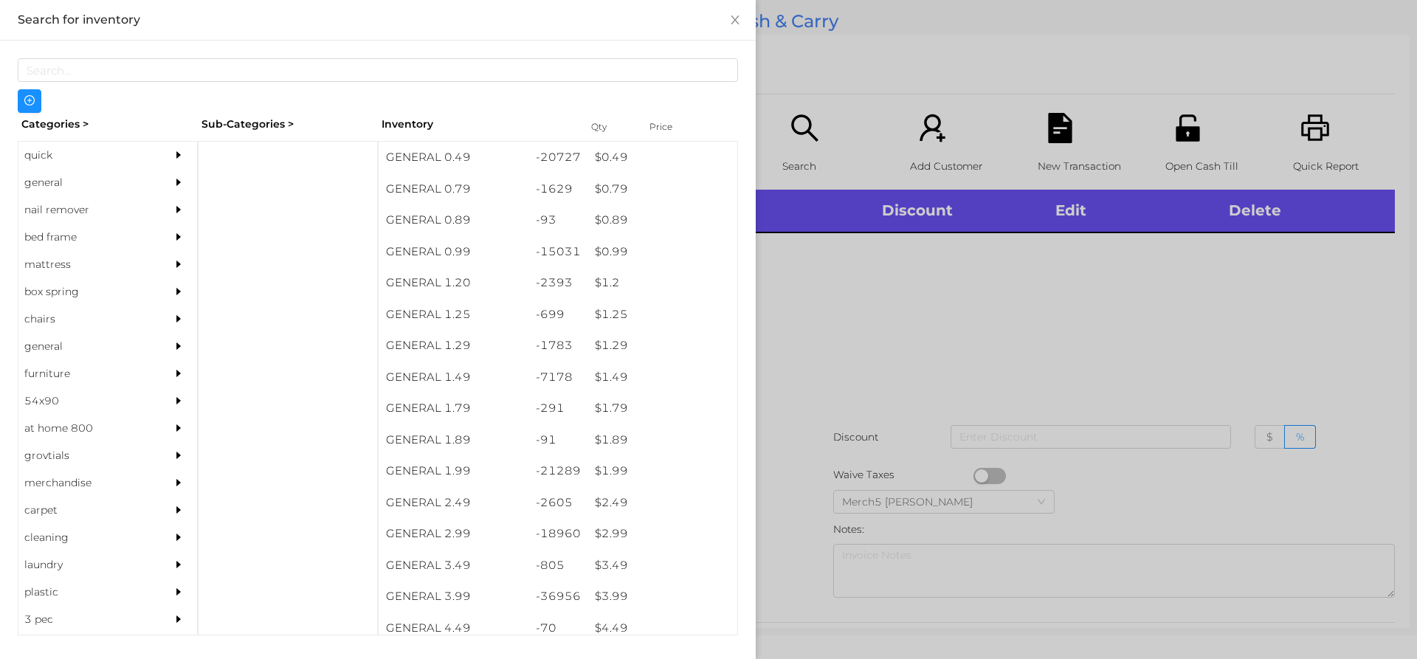
click at [128, 187] on div "general" at bounding box center [85, 182] width 134 height 27
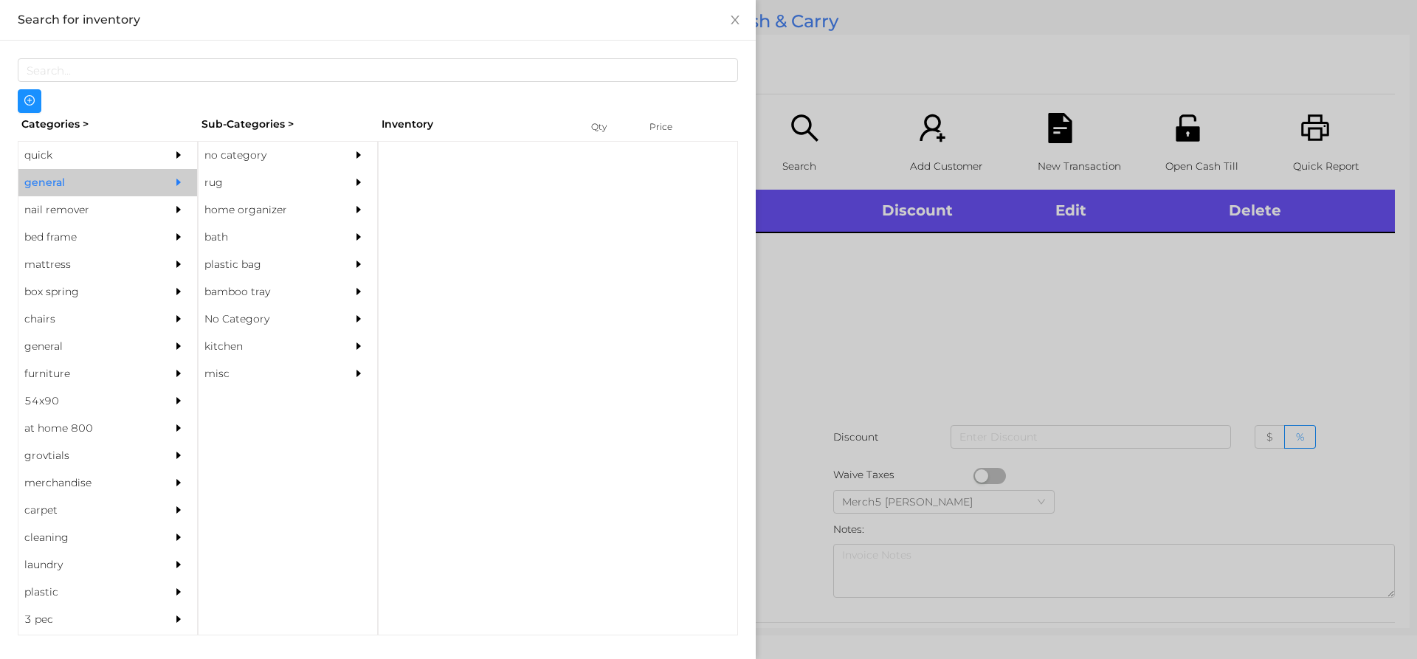
click at [292, 145] on div "no category" at bounding box center [266, 155] width 134 height 27
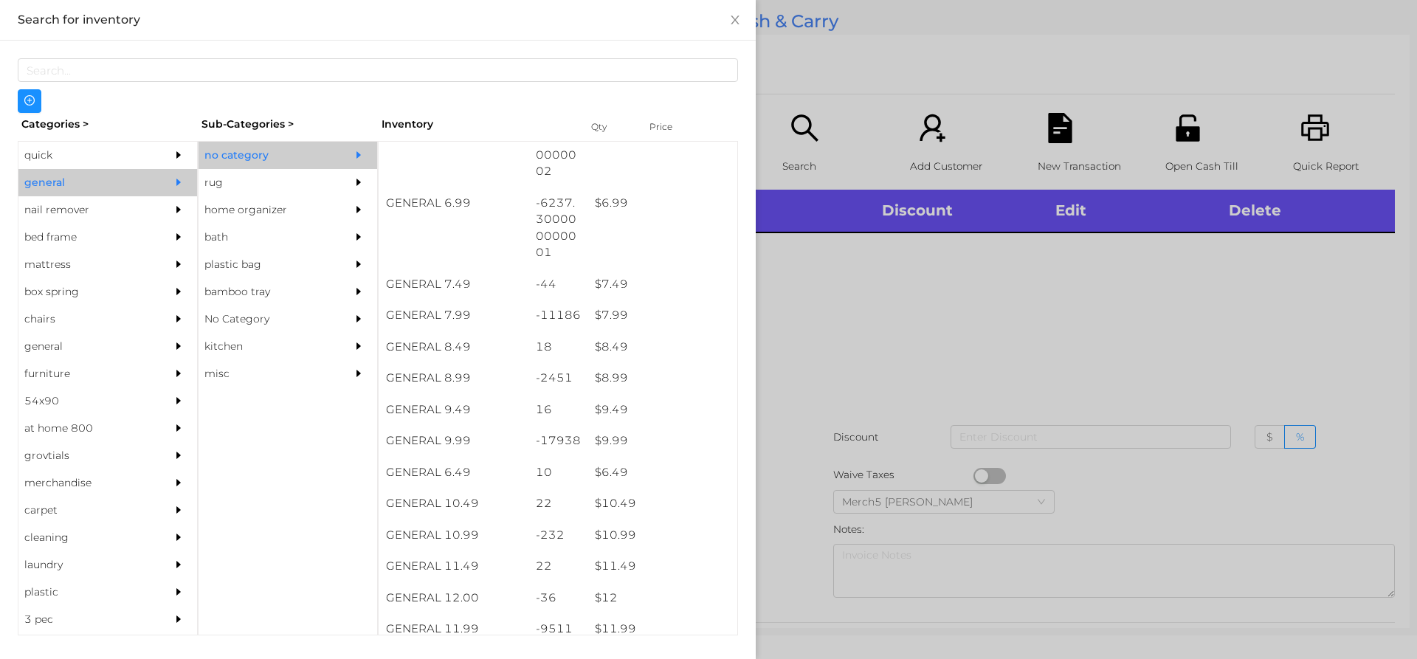
scroll to position [617, 0]
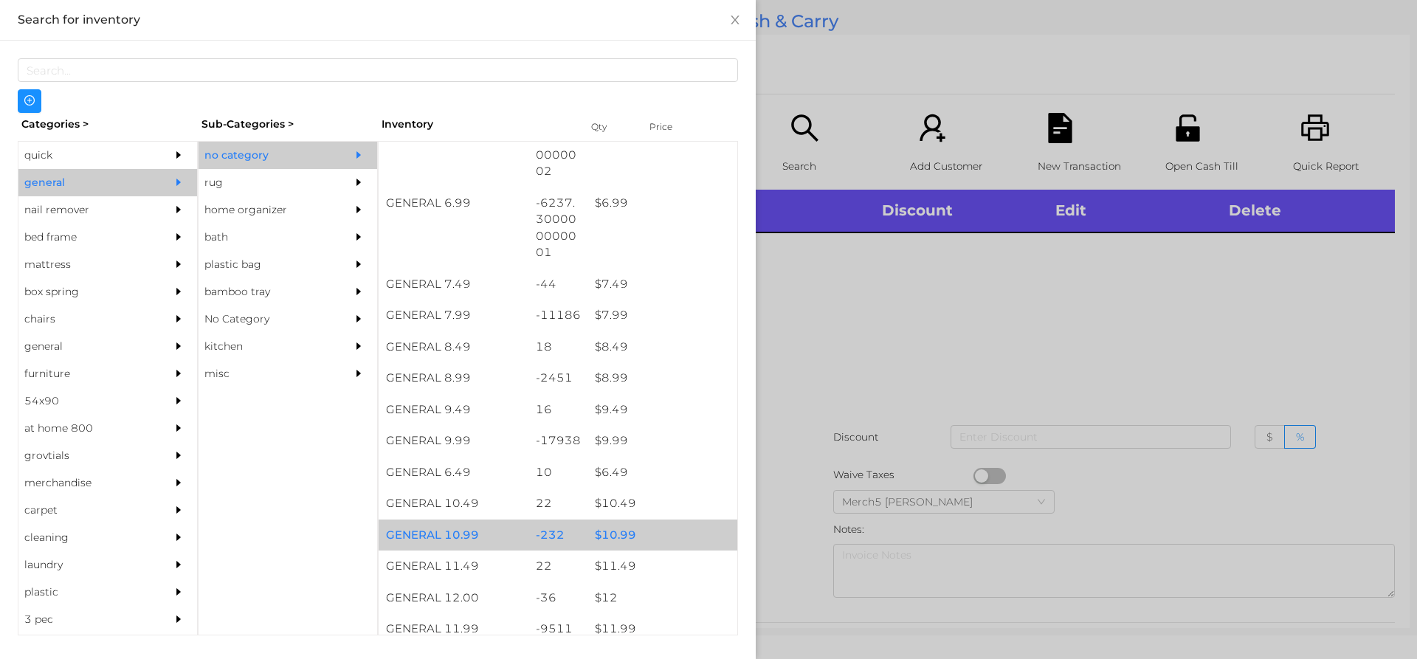
click at [656, 540] on div "$ 10.99" at bounding box center [663, 536] width 150 height 32
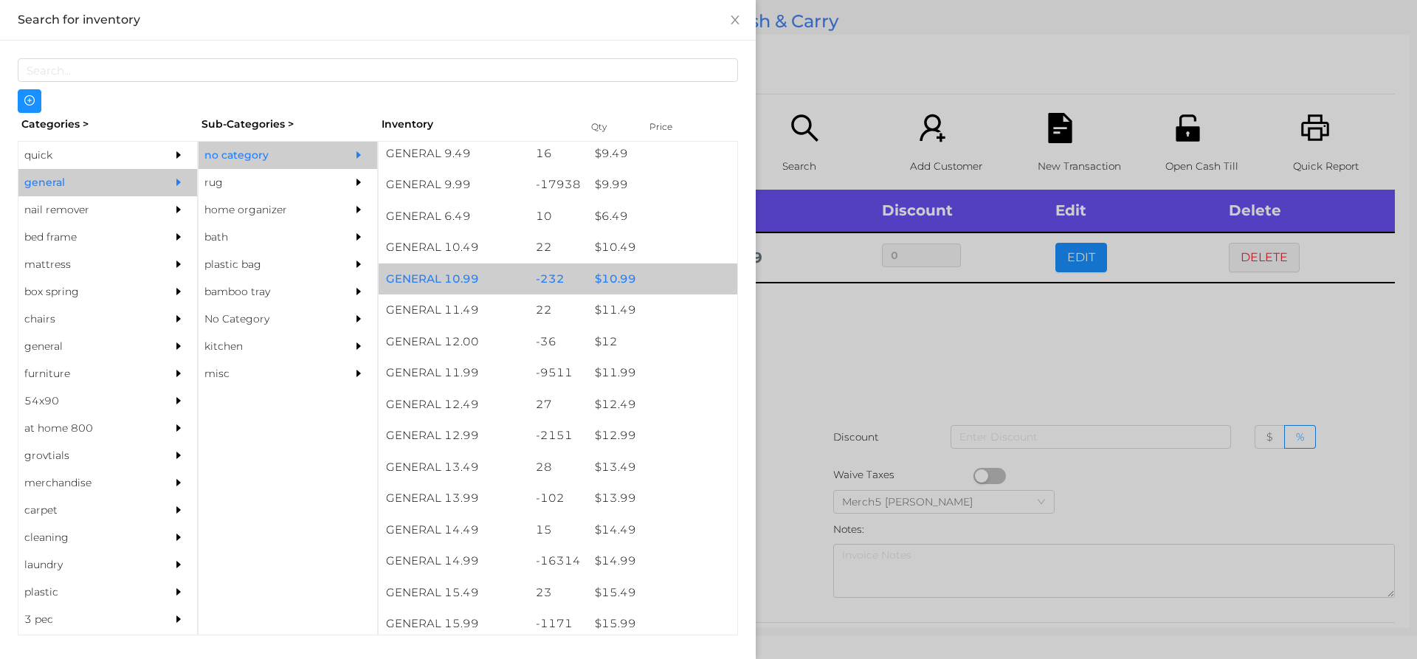
scroll to position [917, 0]
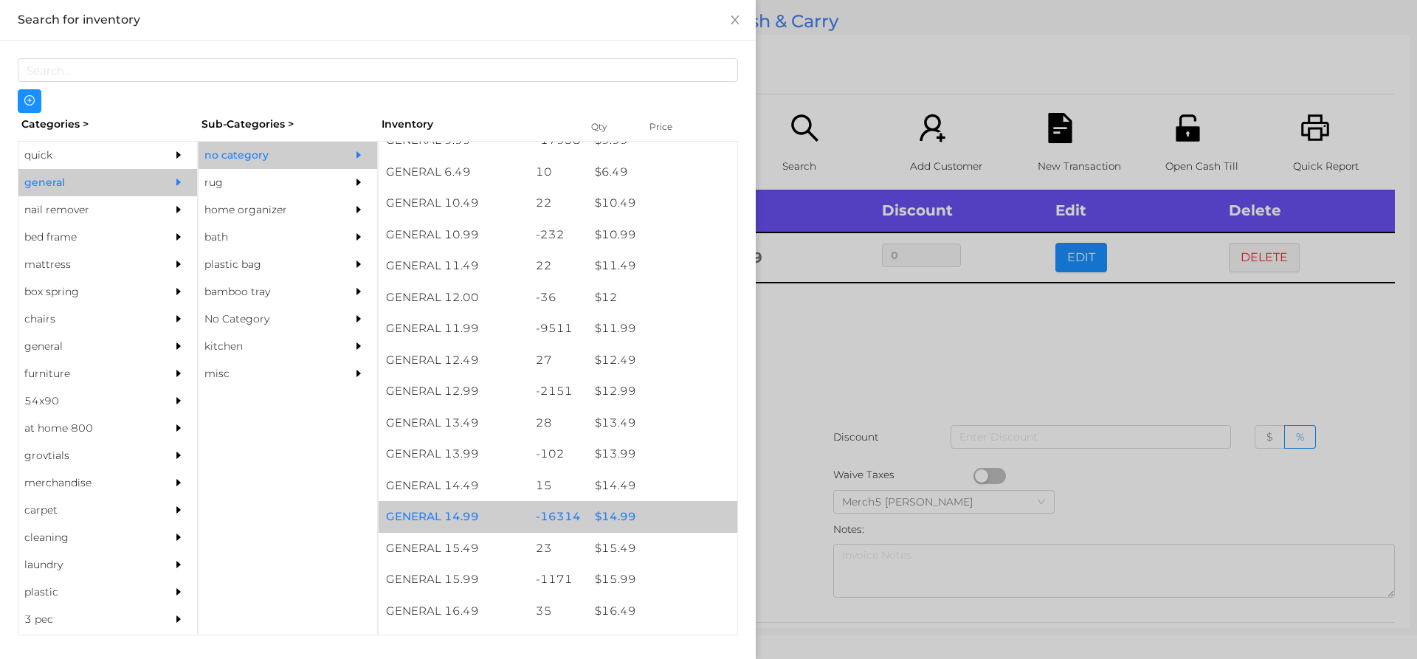
click at [683, 514] on div "$ 14.99" at bounding box center [663, 517] width 150 height 32
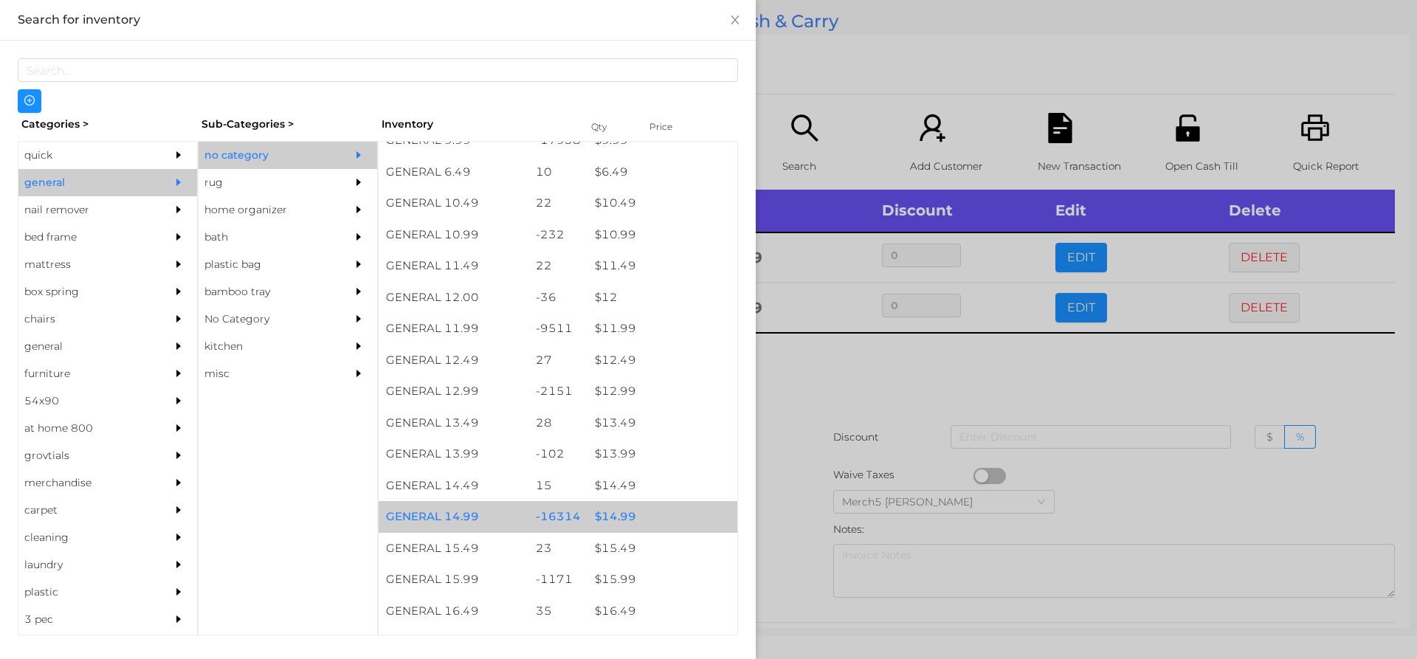
click at [683, 517] on div "$ 14.99" at bounding box center [663, 517] width 150 height 32
click at [693, 512] on div "$ 14.99" at bounding box center [663, 517] width 150 height 32
click at [702, 512] on div "$ 14.99" at bounding box center [663, 517] width 150 height 32
click at [709, 507] on div "$ 14.99" at bounding box center [663, 517] width 150 height 32
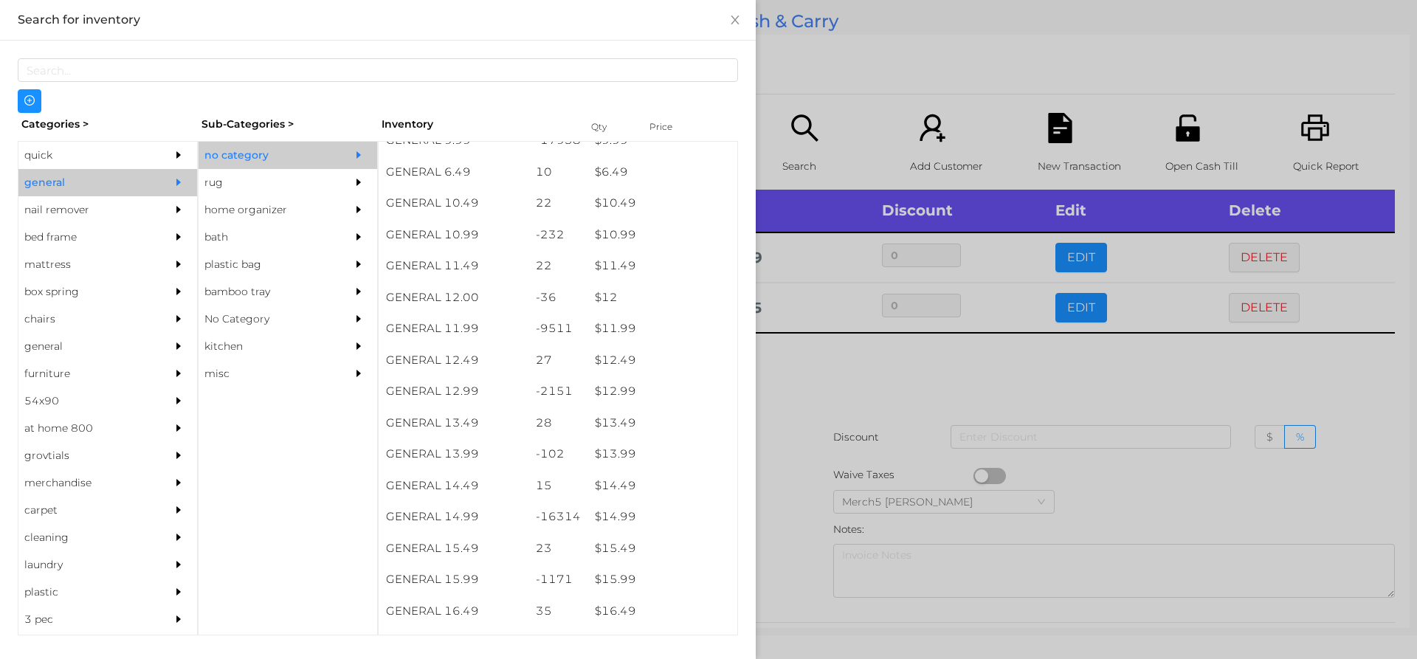
click at [838, 363] on div at bounding box center [708, 329] width 1417 height 659
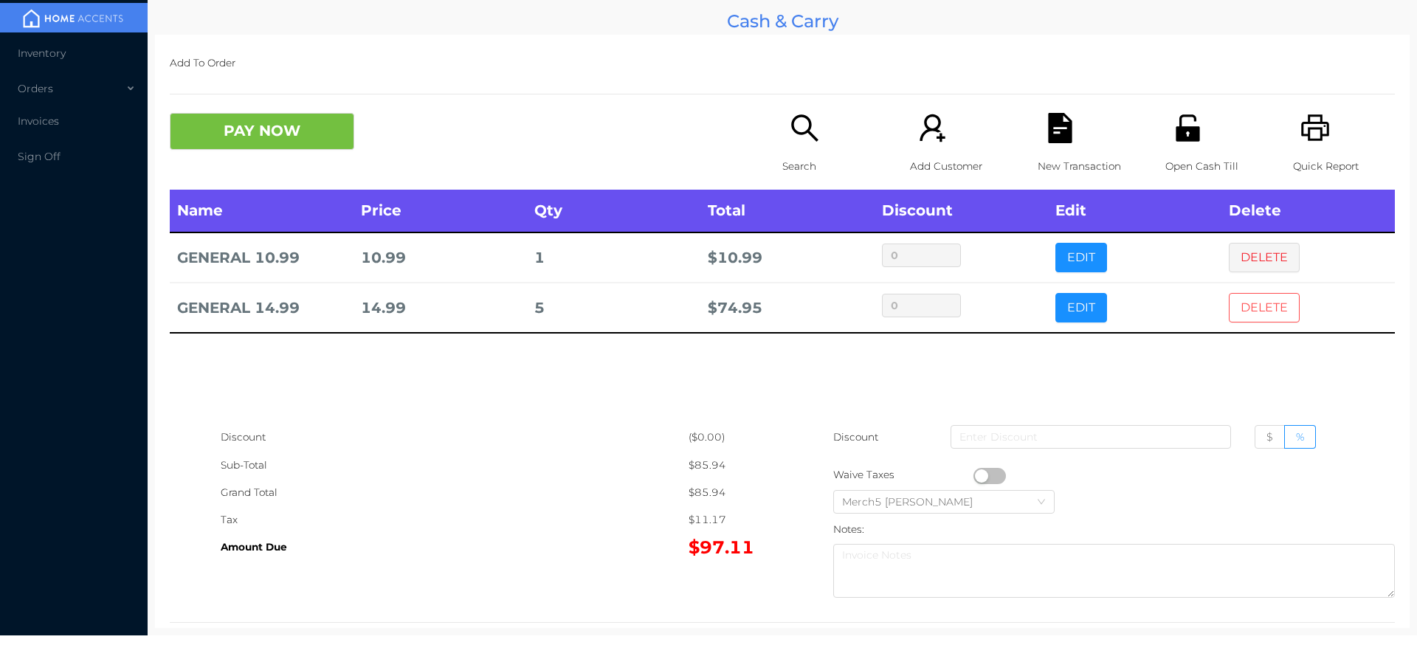
click at [1235, 309] on button "DELETE" at bounding box center [1264, 308] width 71 height 30
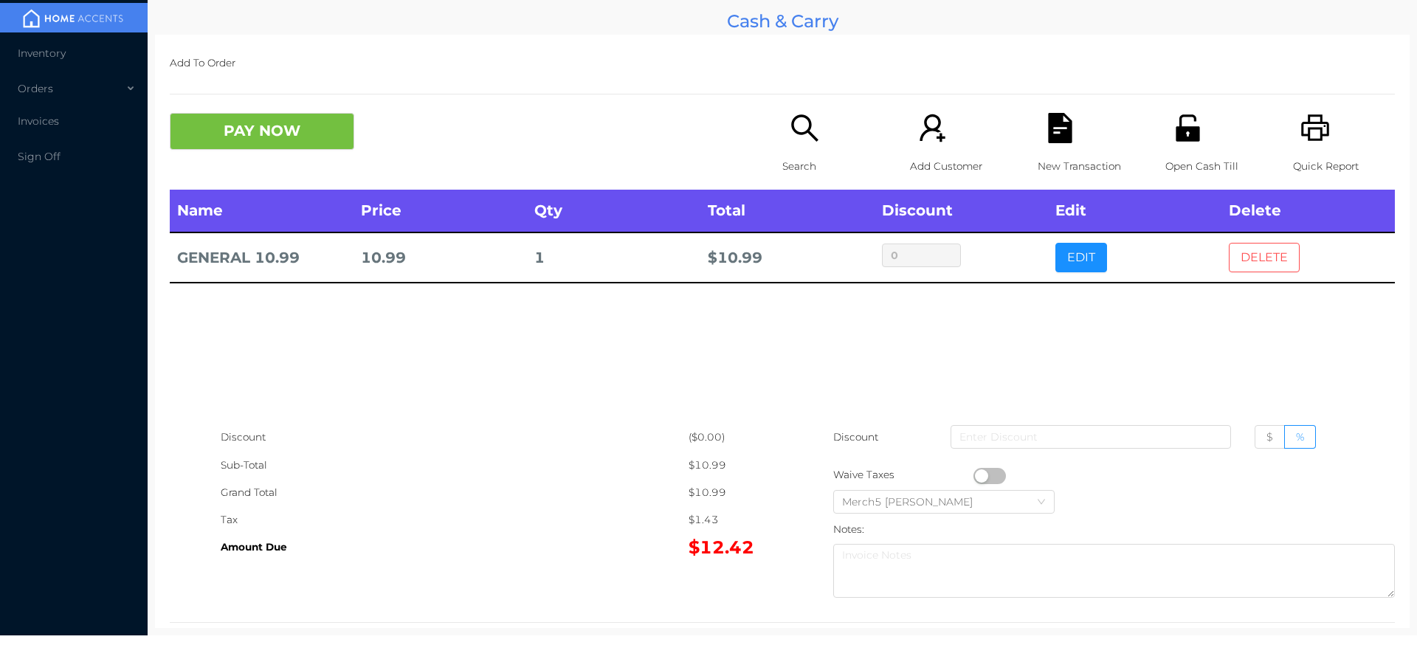
click at [1242, 260] on button "DELETE" at bounding box center [1264, 258] width 71 height 30
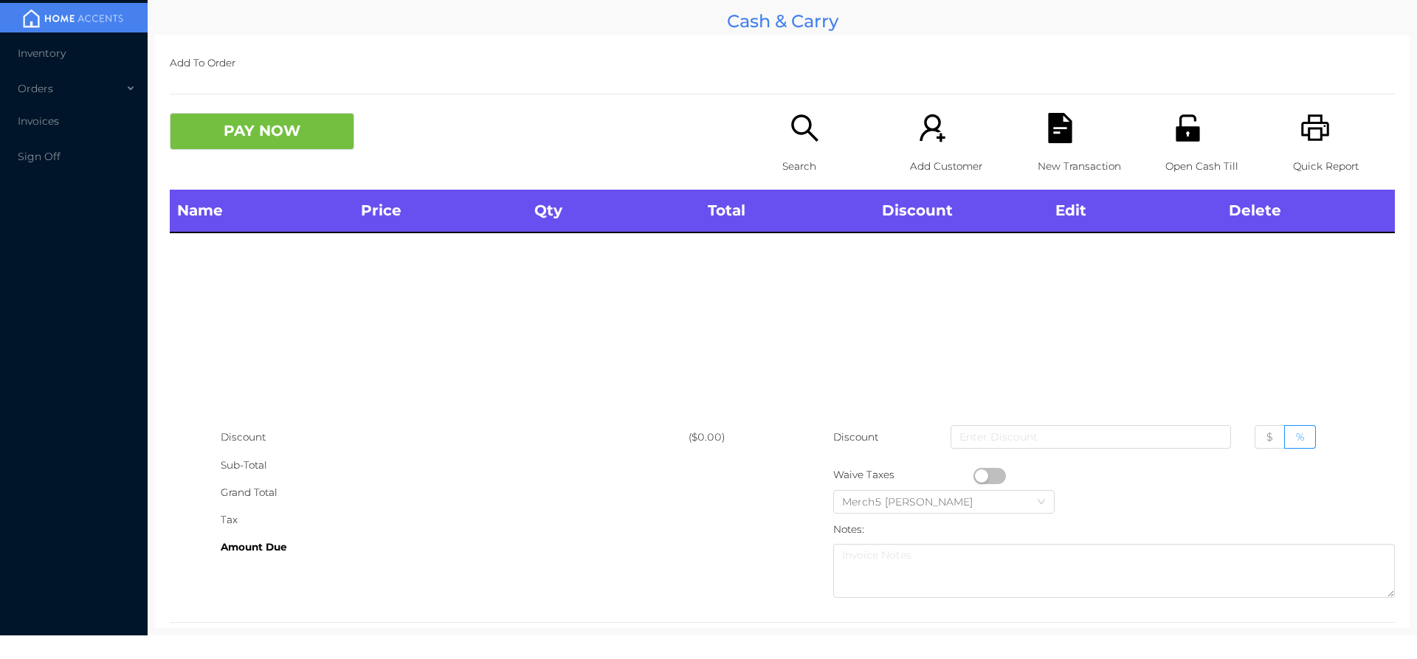
click at [809, 138] on icon "icon: search" at bounding box center [804, 127] width 27 height 27
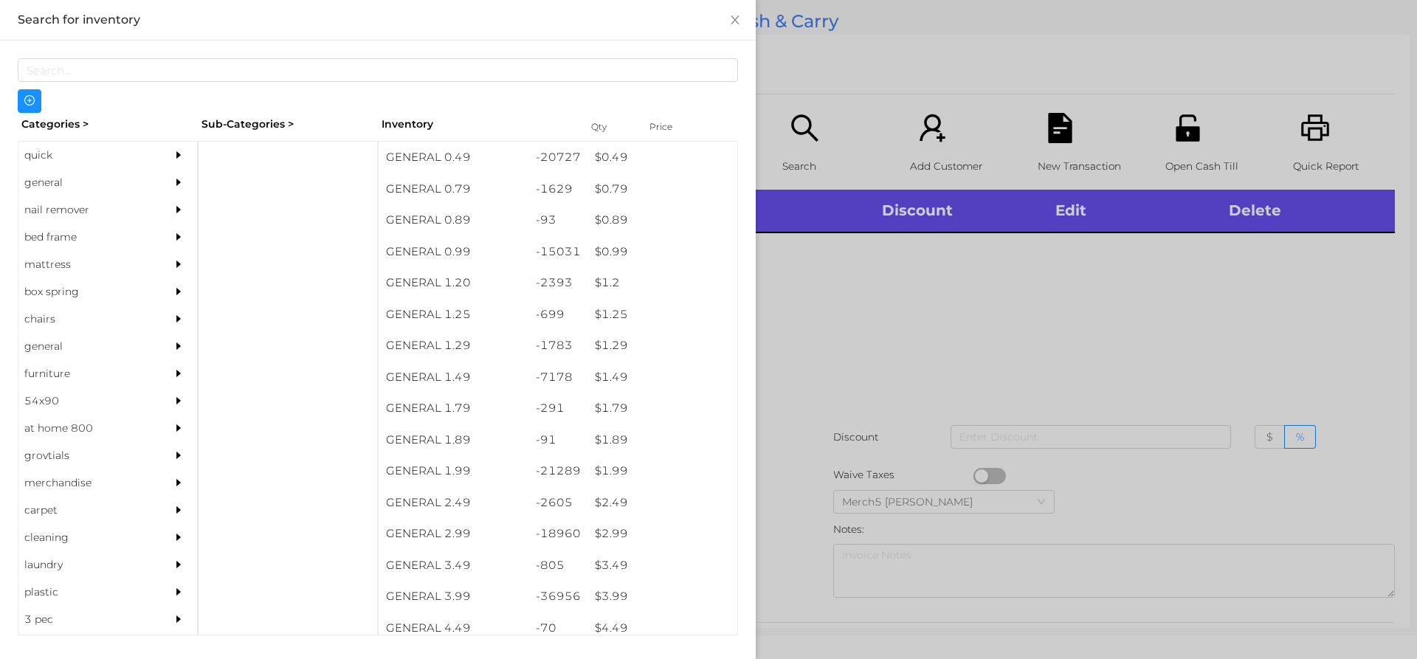
click at [154, 176] on div "general" at bounding box center [107, 182] width 179 height 27
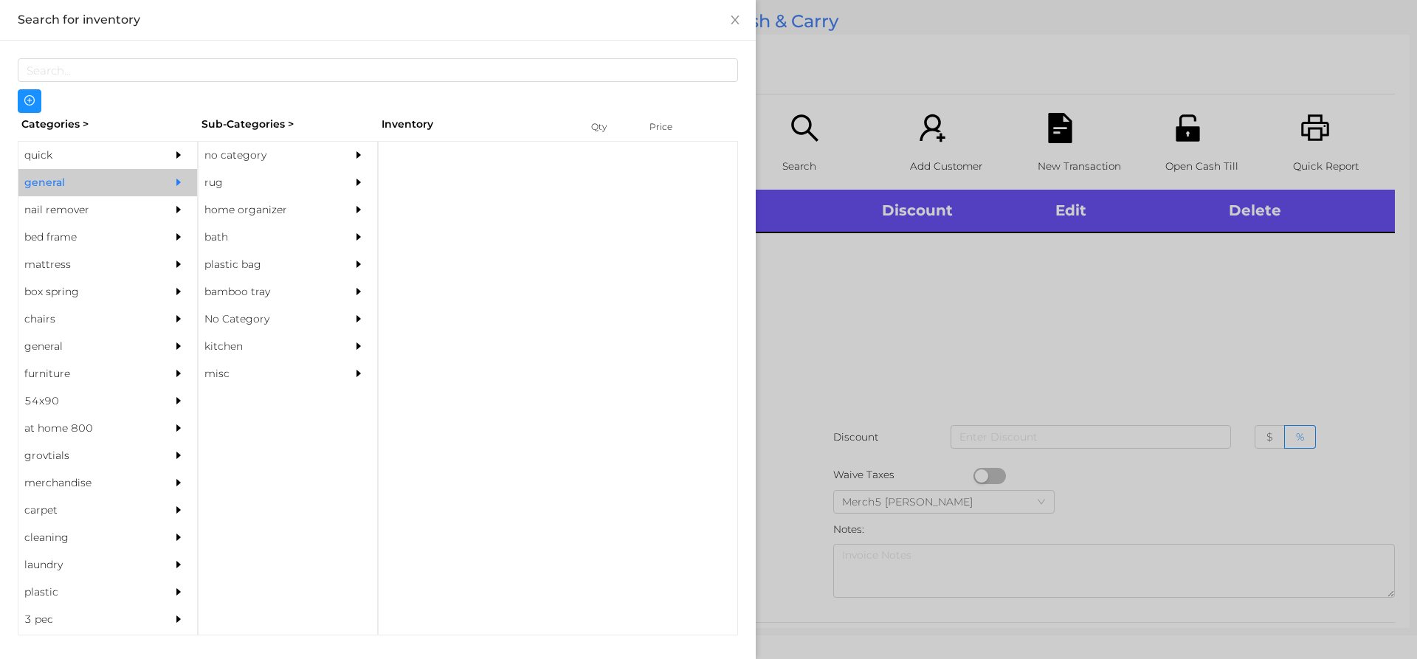
click at [288, 154] on div "no category" at bounding box center [266, 155] width 134 height 27
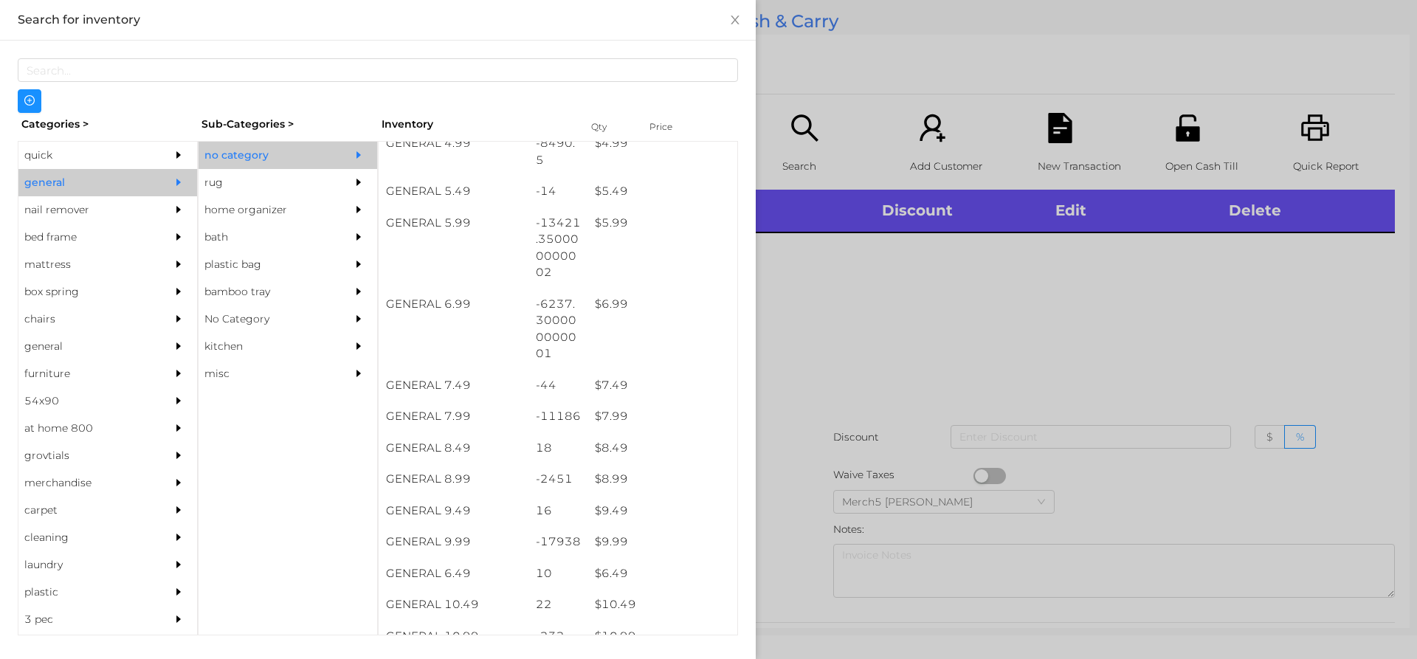
scroll to position [516, 0]
click at [648, 539] on div "$ 9.99" at bounding box center [663, 542] width 150 height 32
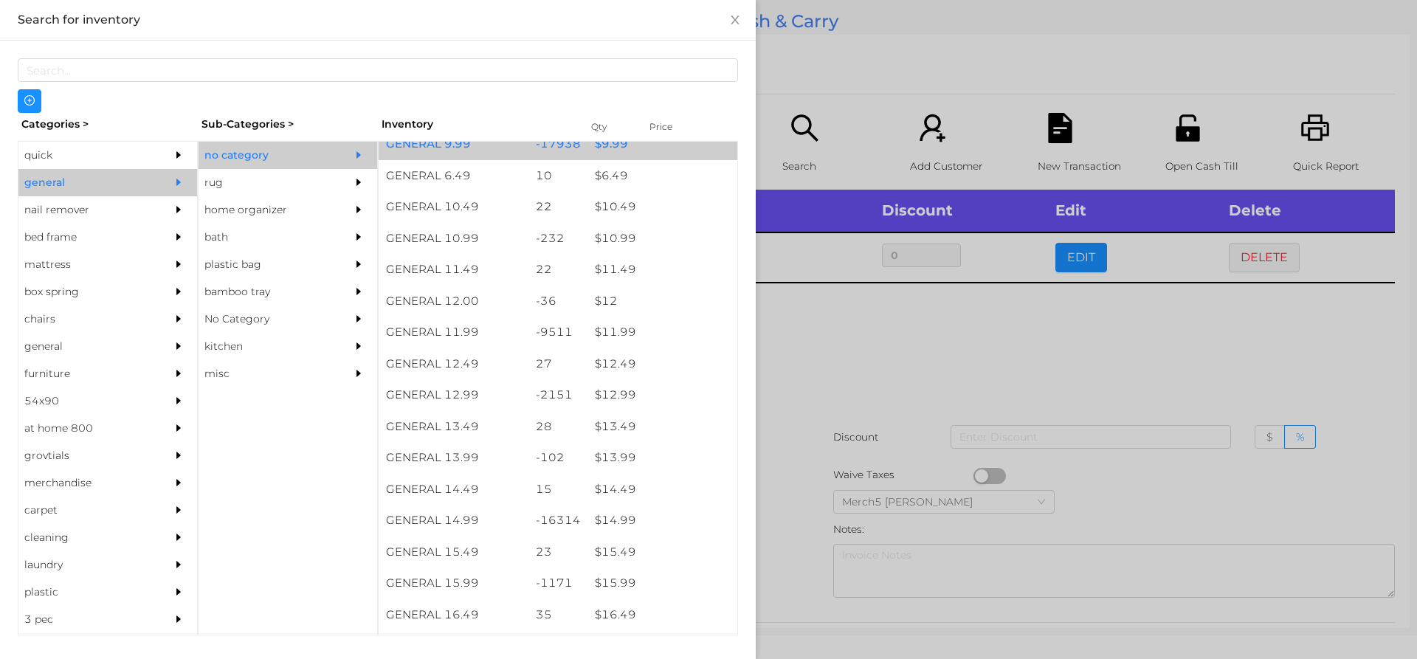
scroll to position [914, 0]
click at [664, 515] on div "$ 14.99" at bounding box center [663, 521] width 150 height 32
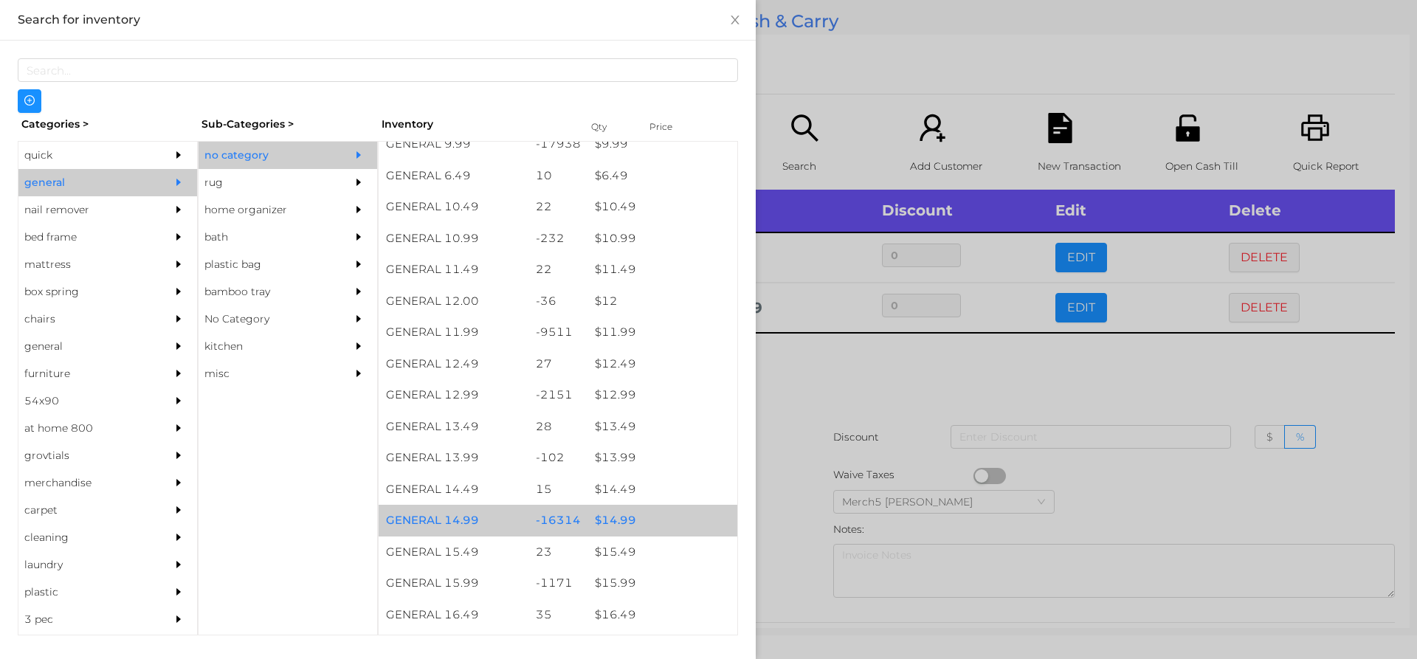
click at [674, 524] on div "$ 14.99" at bounding box center [663, 521] width 150 height 32
click at [682, 519] on div "$ 14.99" at bounding box center [663, 521] width 150 height 32
click at [682, 525] on div "$ 14.99" at bounding box center [663, 521] width 150 height 32
click at [686, 520] on div "$ 14.99" at bounding box center [663, 521] width 150 height 32
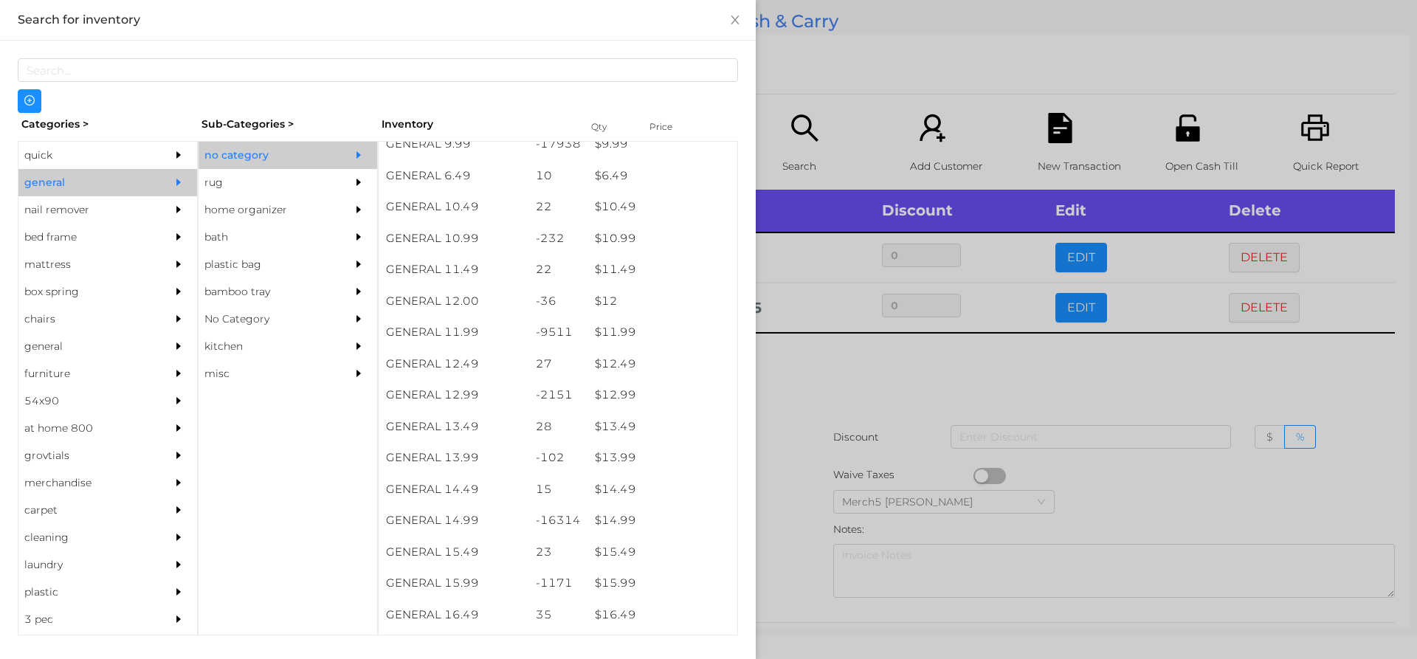
click at [861, 367] on div at bounding box center [708, 329] width 1417 height 659
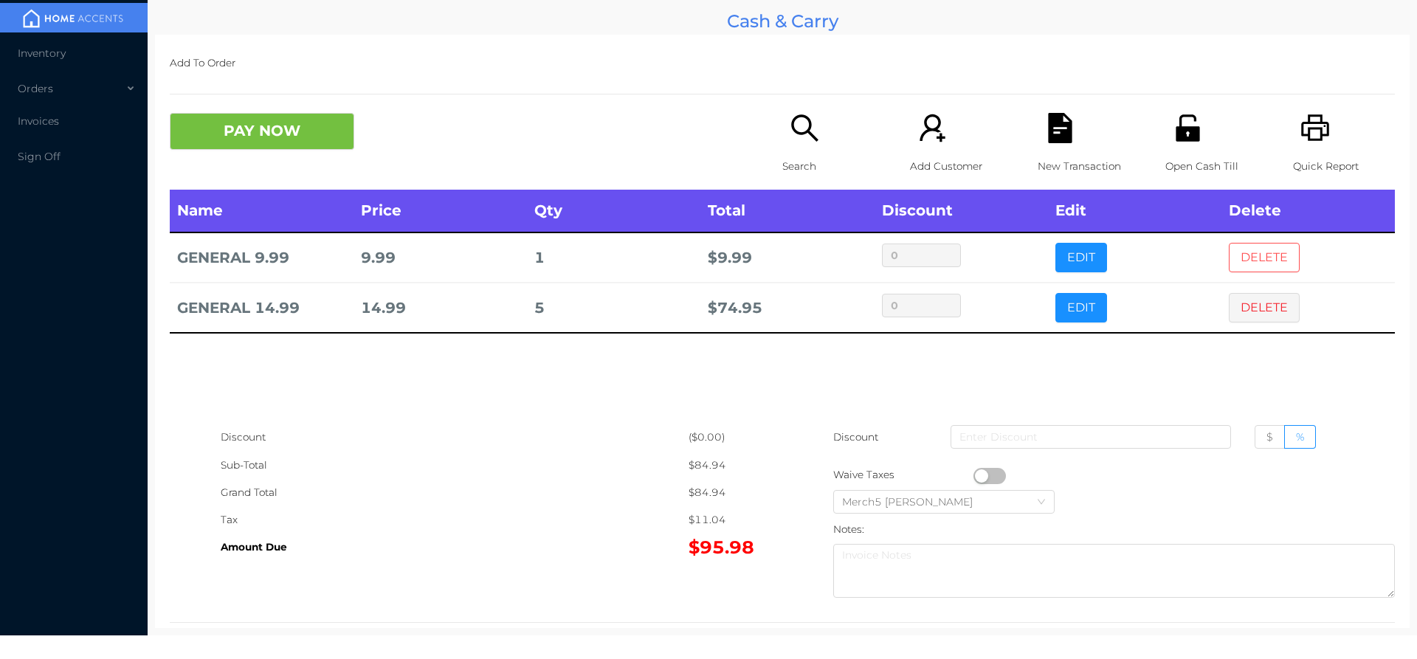
click at [1268, 269] on button "DELETE" at bounding box center [1264, 258] width 71 height 30
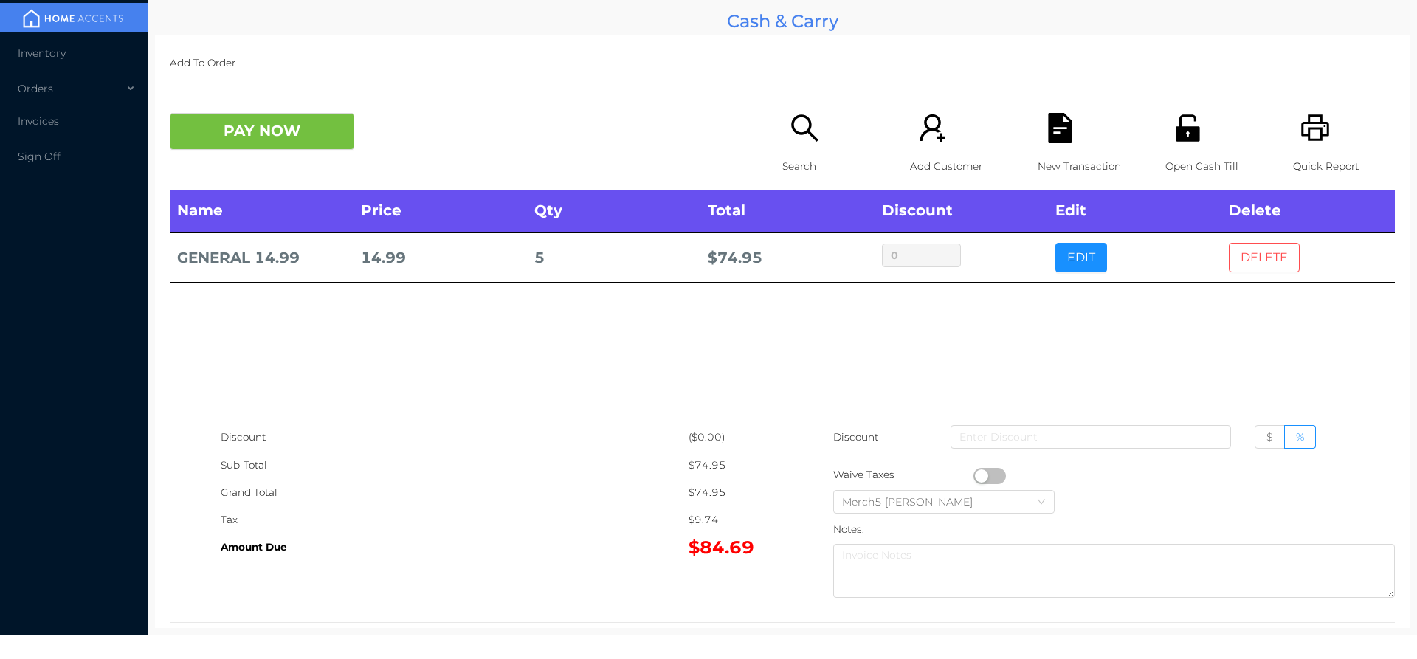
click at [1279, 250] on button "DELETE" at bounding box center [1264, 258] width 71 height 30
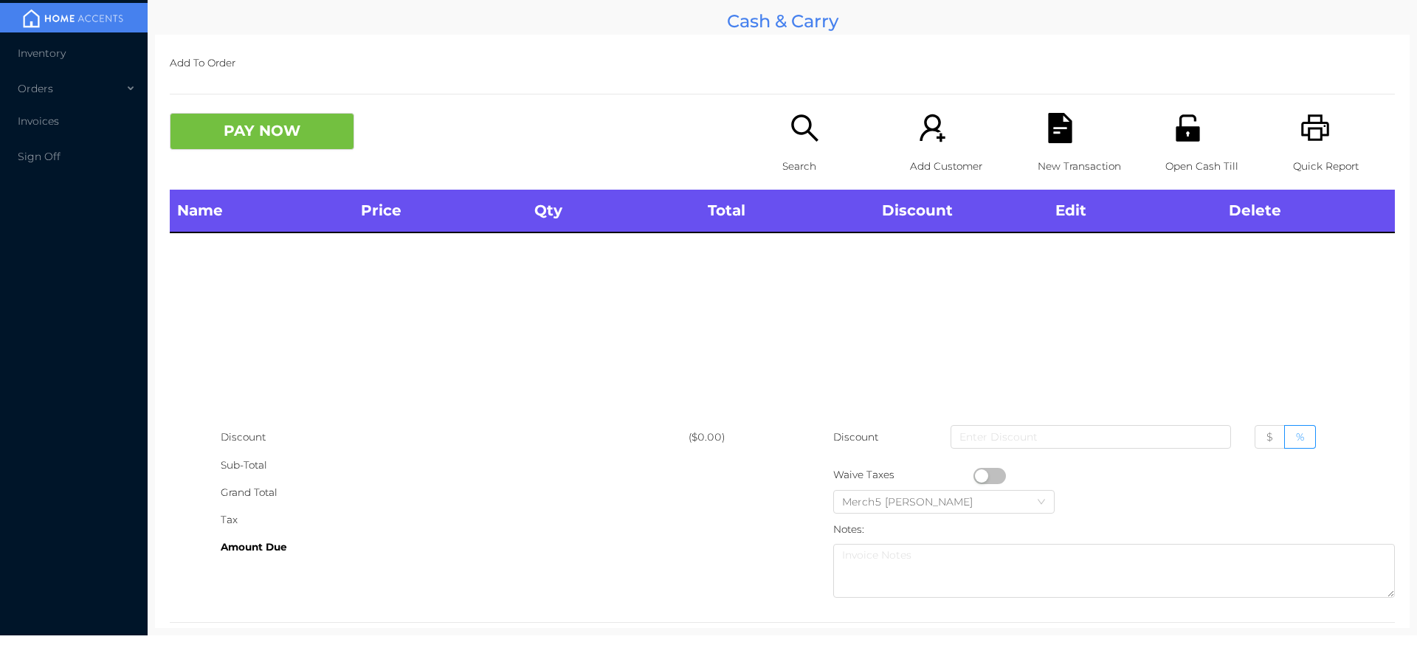
click at [1303, 130] on icon "icon: printer" at bounding box center [1315, 127] width 28 height 27
click at [802, 142] on icon "icon: search" at bounding box center [805, 128] width 30 height 30
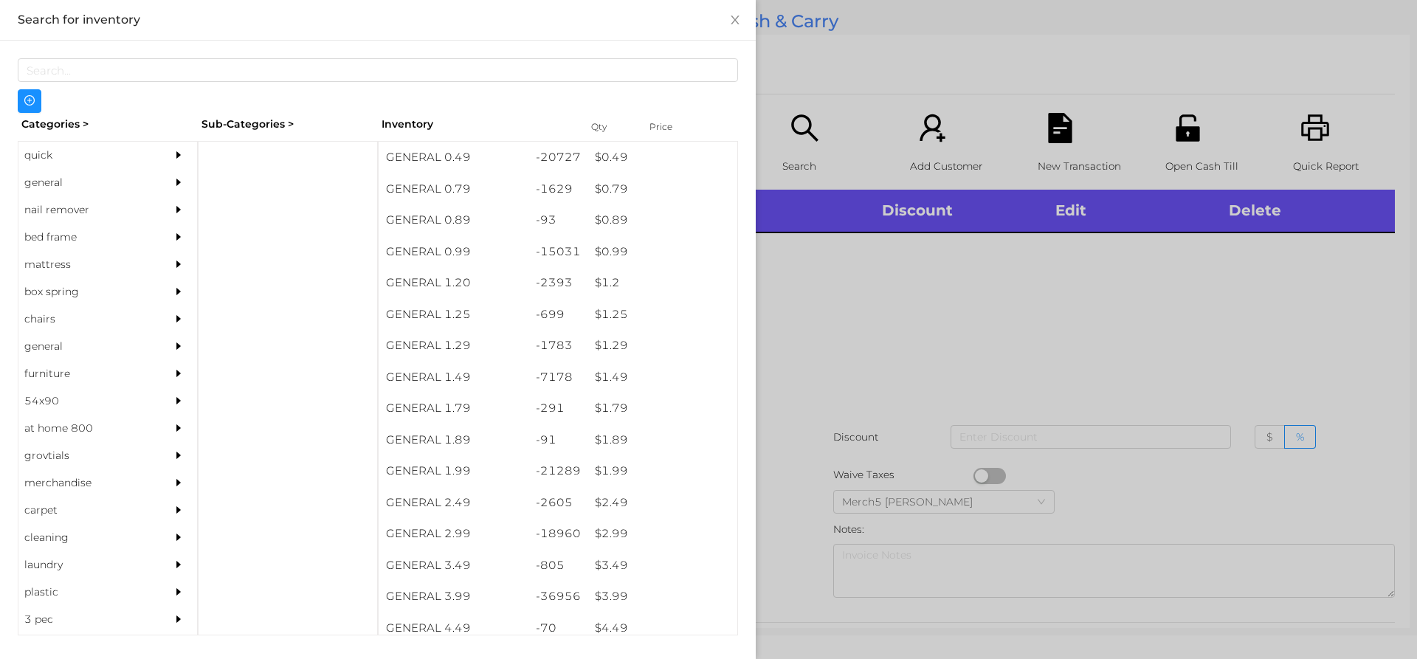
click at [113, 190] on div "general" at bounding box center [85, 182] width 134 height 27
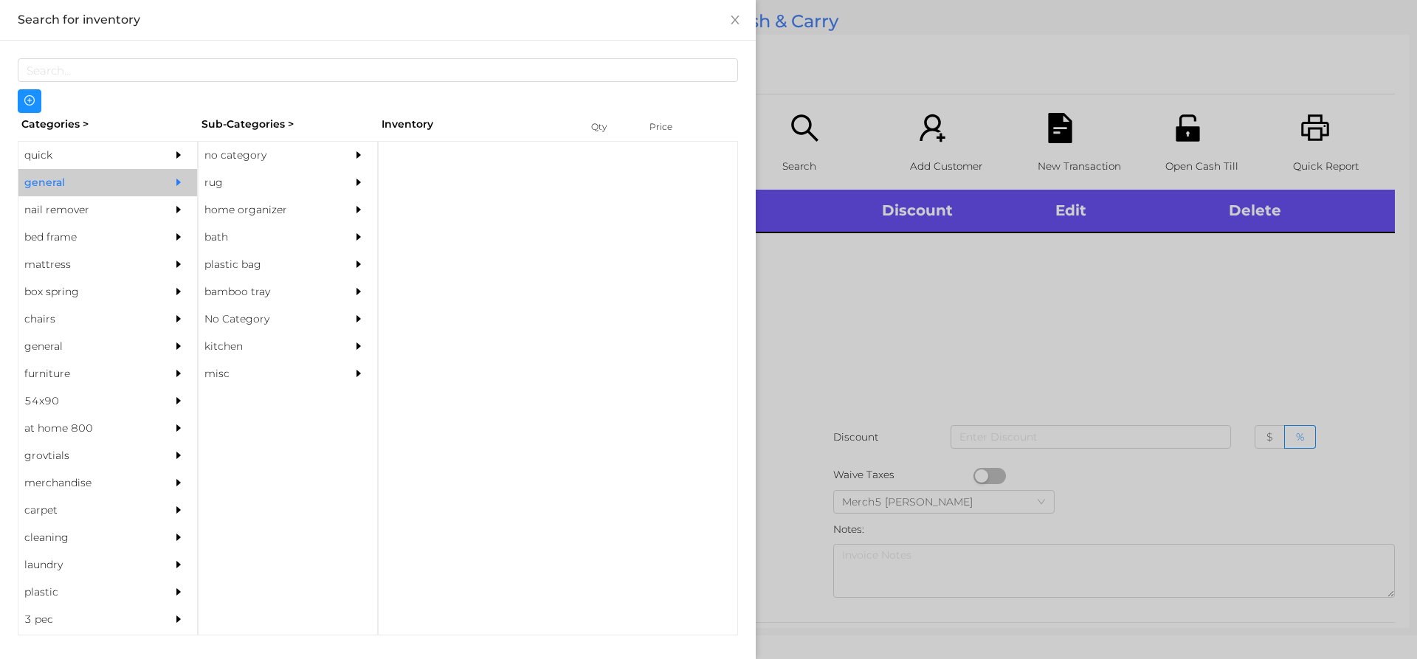
click at [309, 177] on div "rug" at bounding box center [266, 182] width 134 height 27
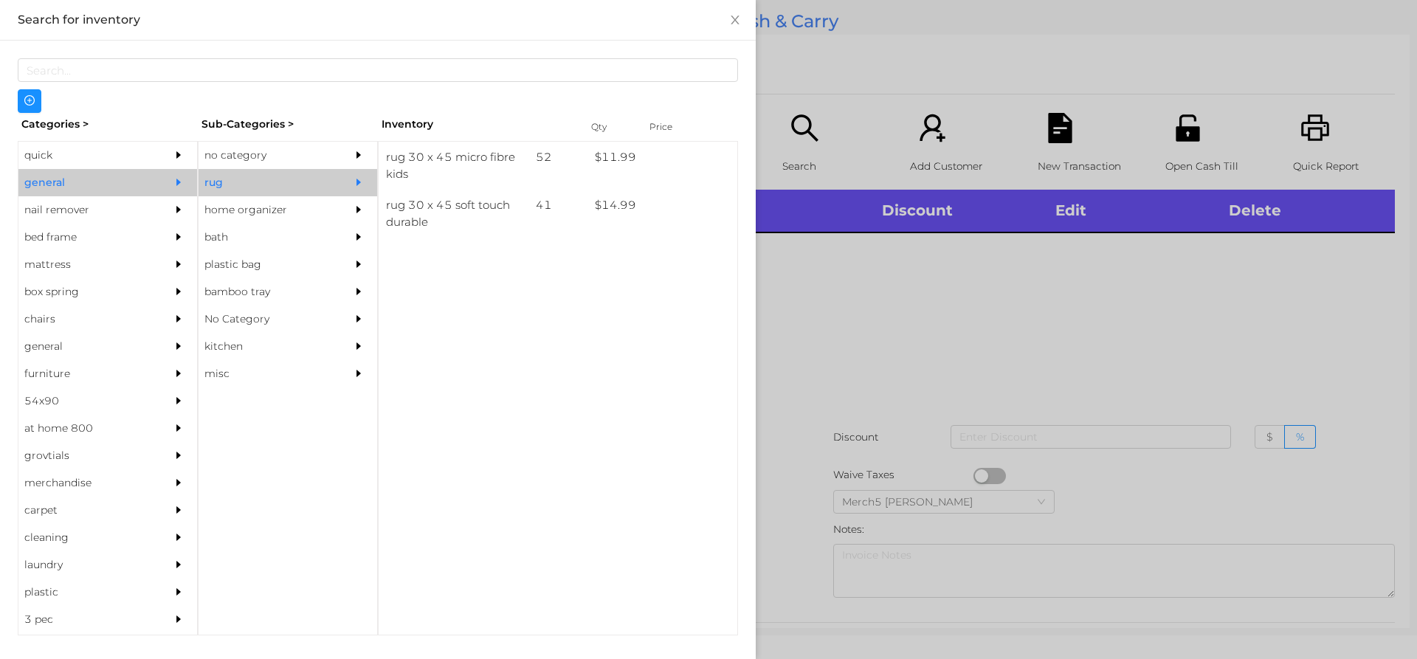
click at [371, 154] on div at bounding box center [363, 155] width 30 height 27
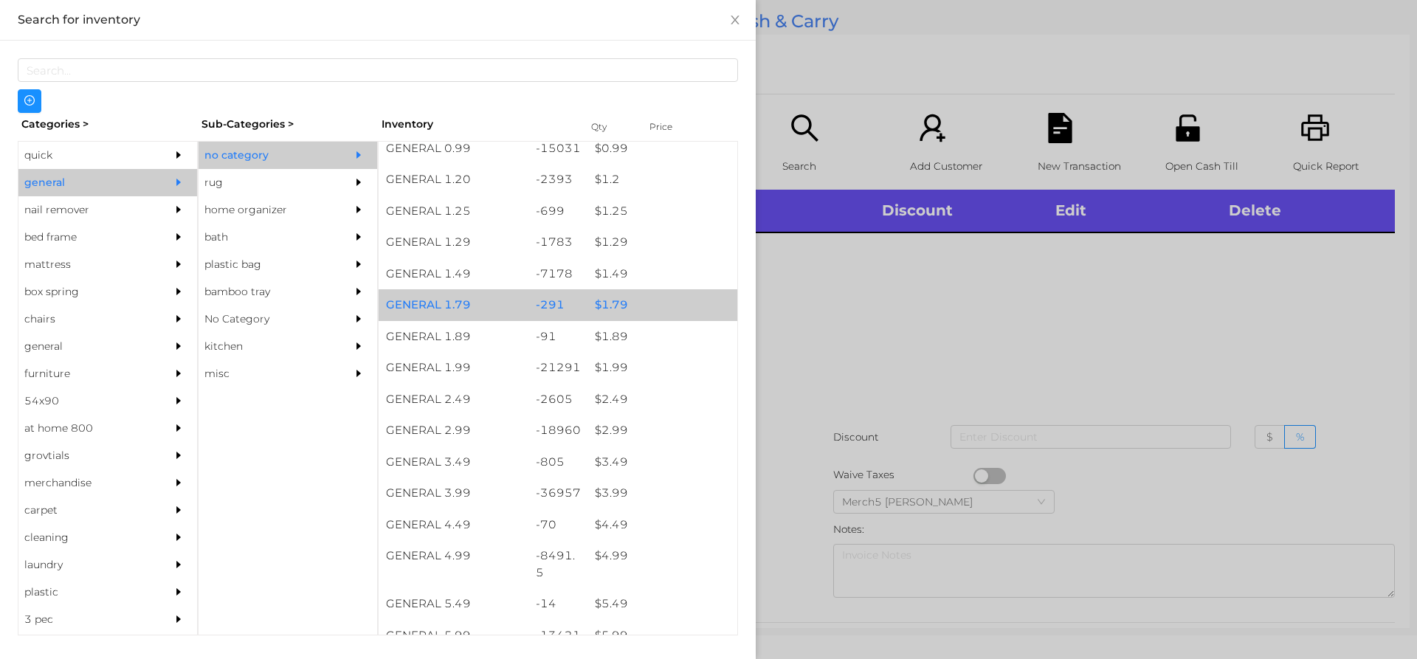
scroll to position [295, 0]
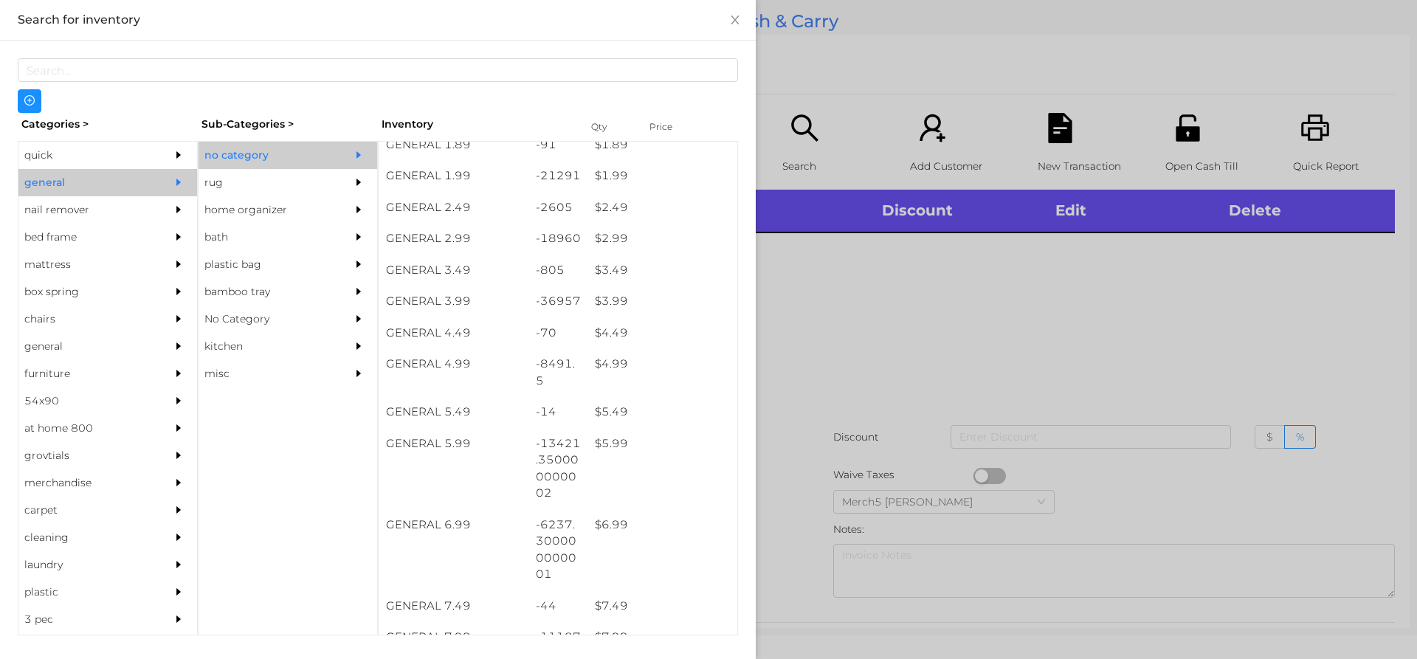
click at [1370, 334] on div at bounding box center [708, 329] width 1417 height 659
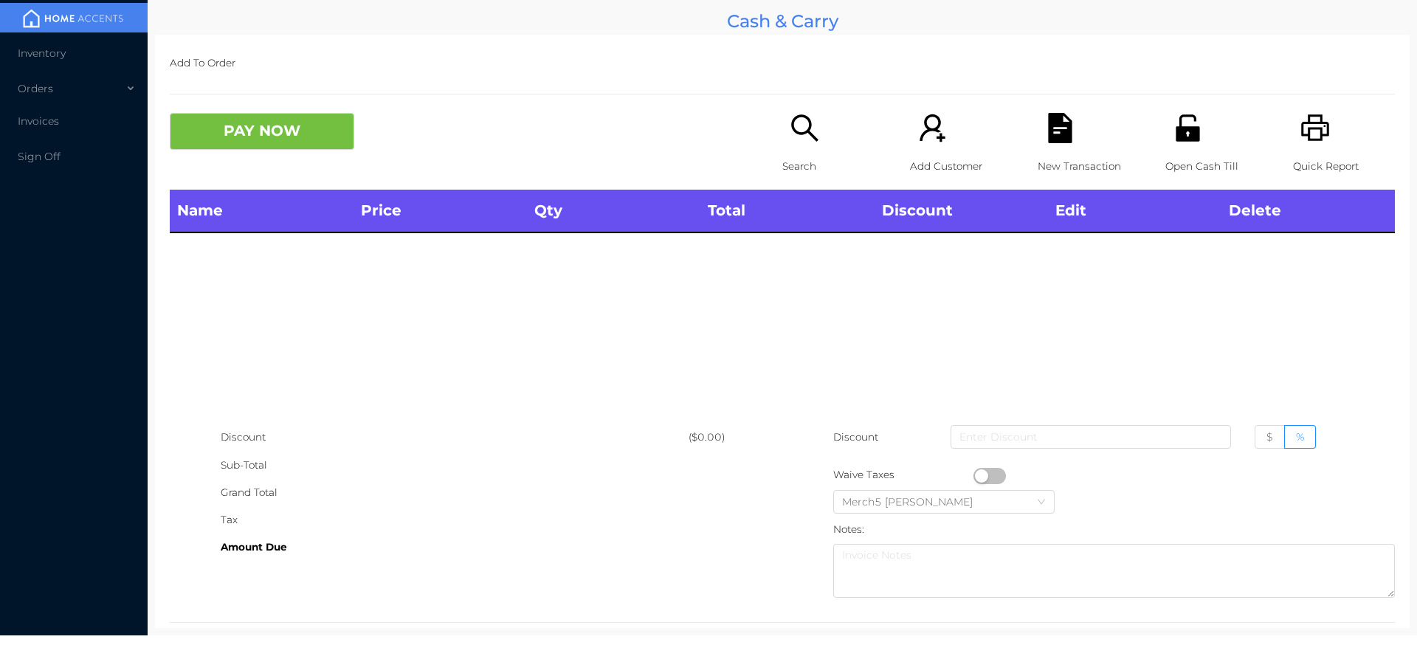
click at [816, 136] on div "Search" at bounding box center [833, 151] width 102 height 77
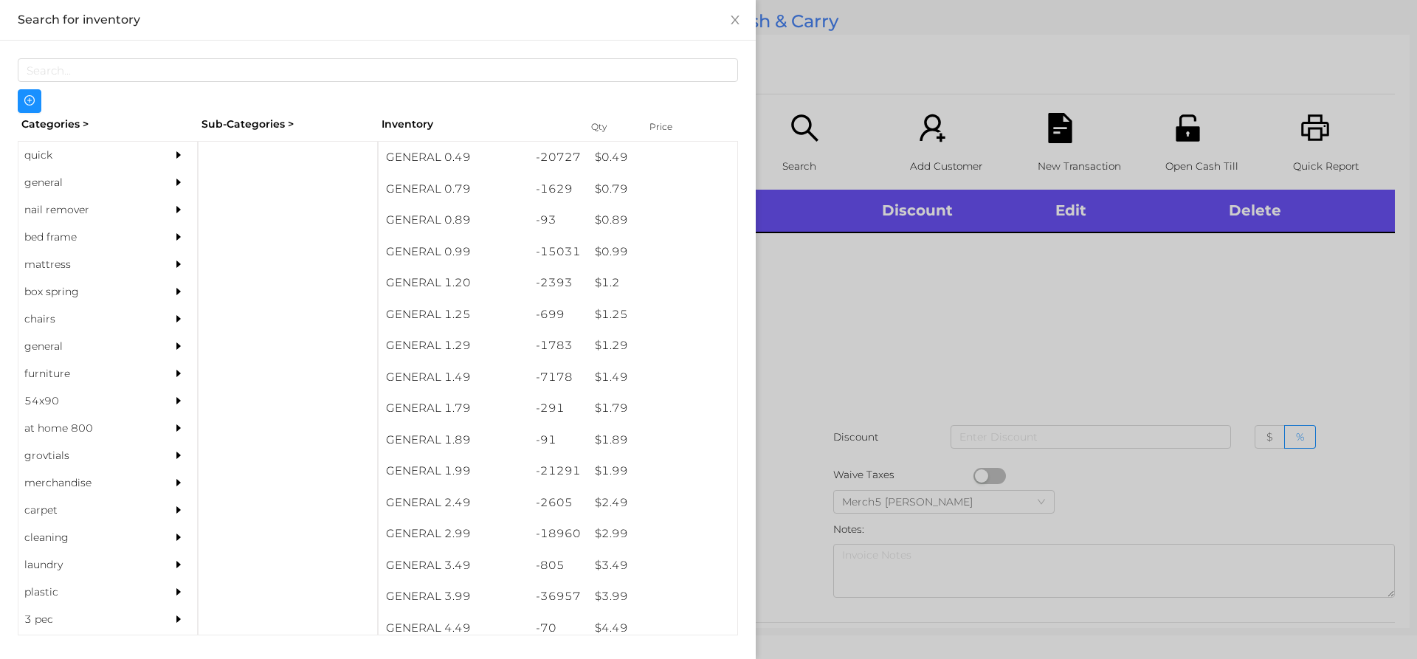
drag, startPoint x: 149, startPoint y: 170, endPoint x: 168, endPoint y: 170, distance: 18.5
click at [150, 170] on div "general" at bounding box center [107, 182] width 179 height 27
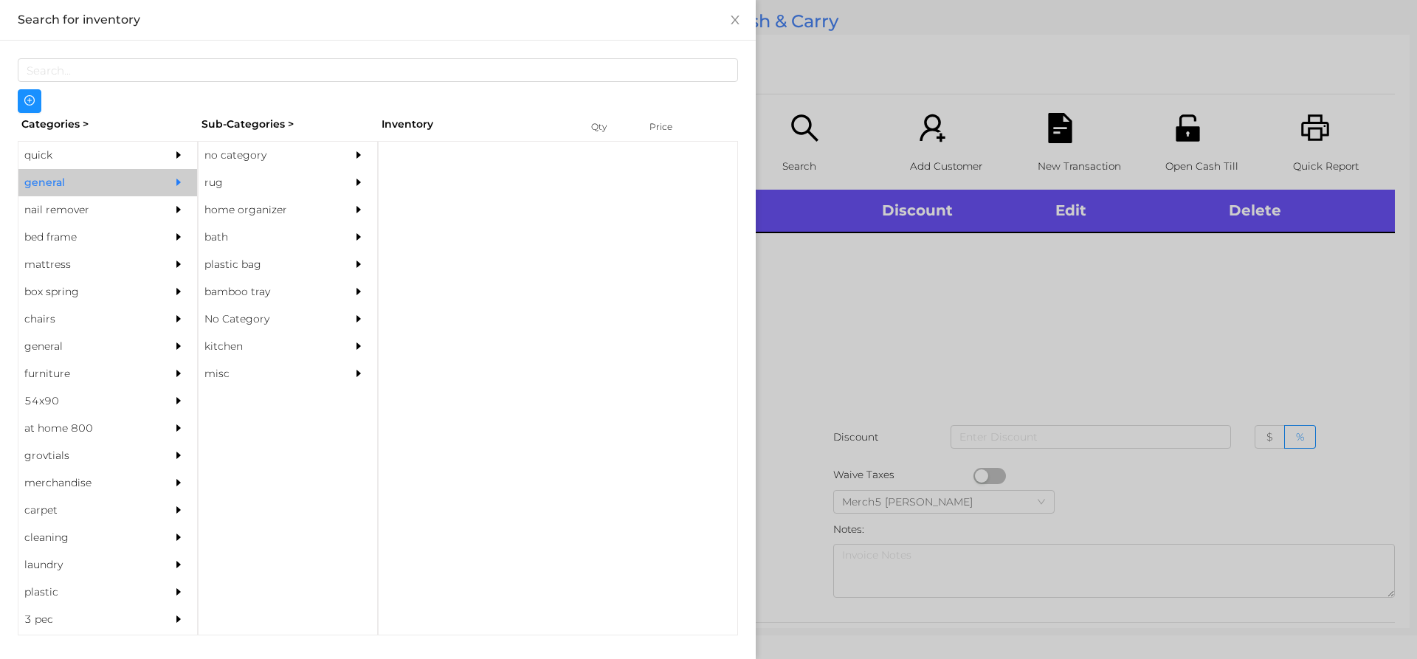
click at [295, 155] on div "no category" at bounding box center [266, 155] width 134 height 27
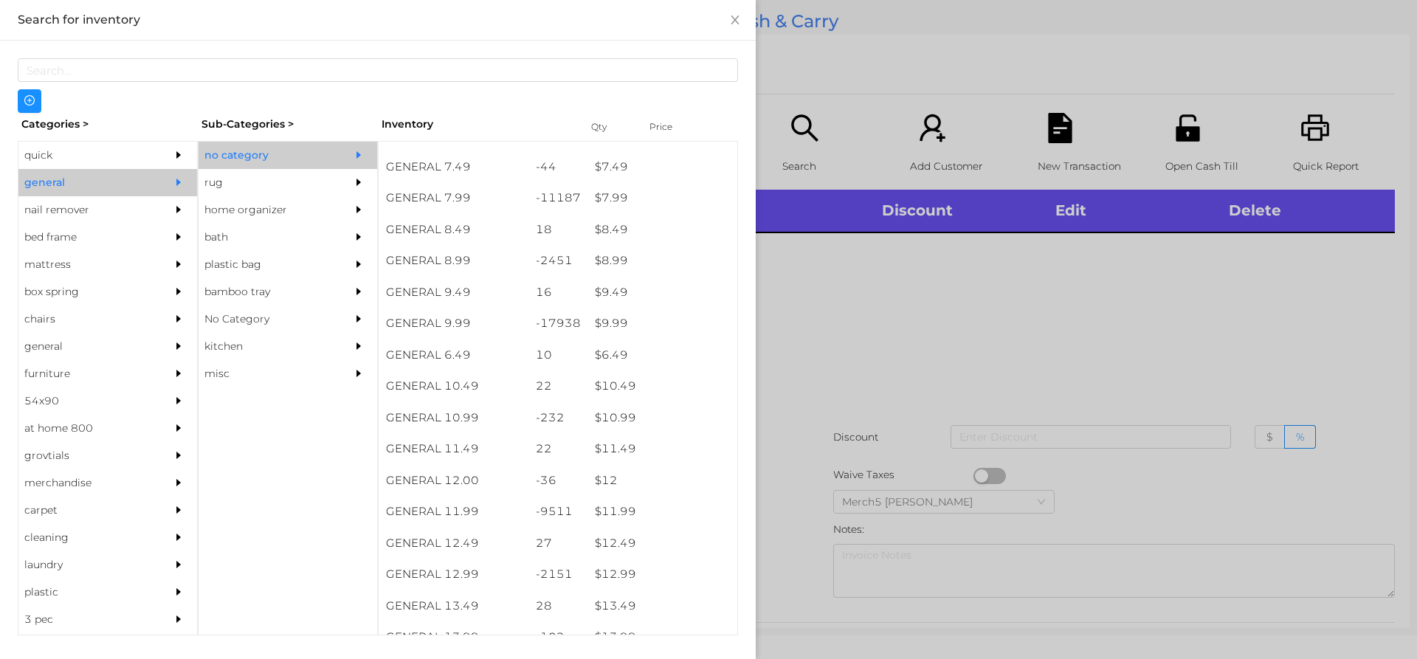
scroll to position [812, 0]
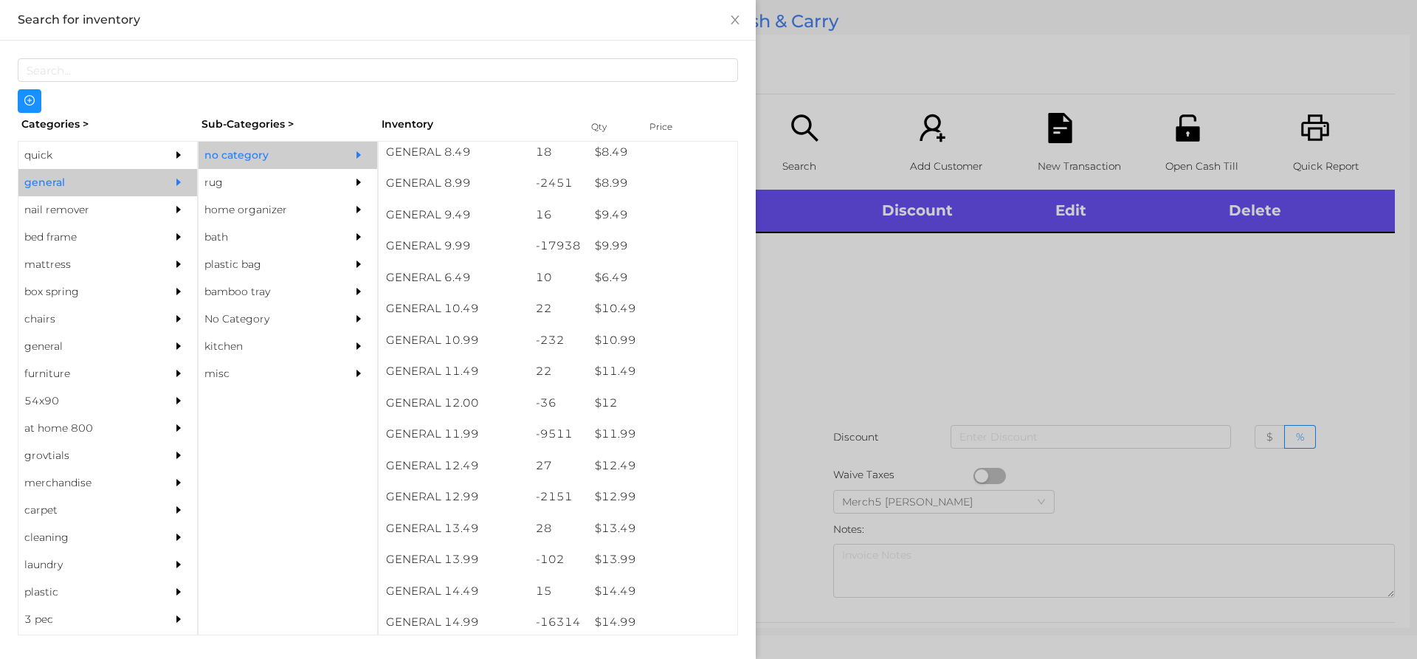
click at [1087, 286] on div at bounding box center [708, 329] width 1417 height 659
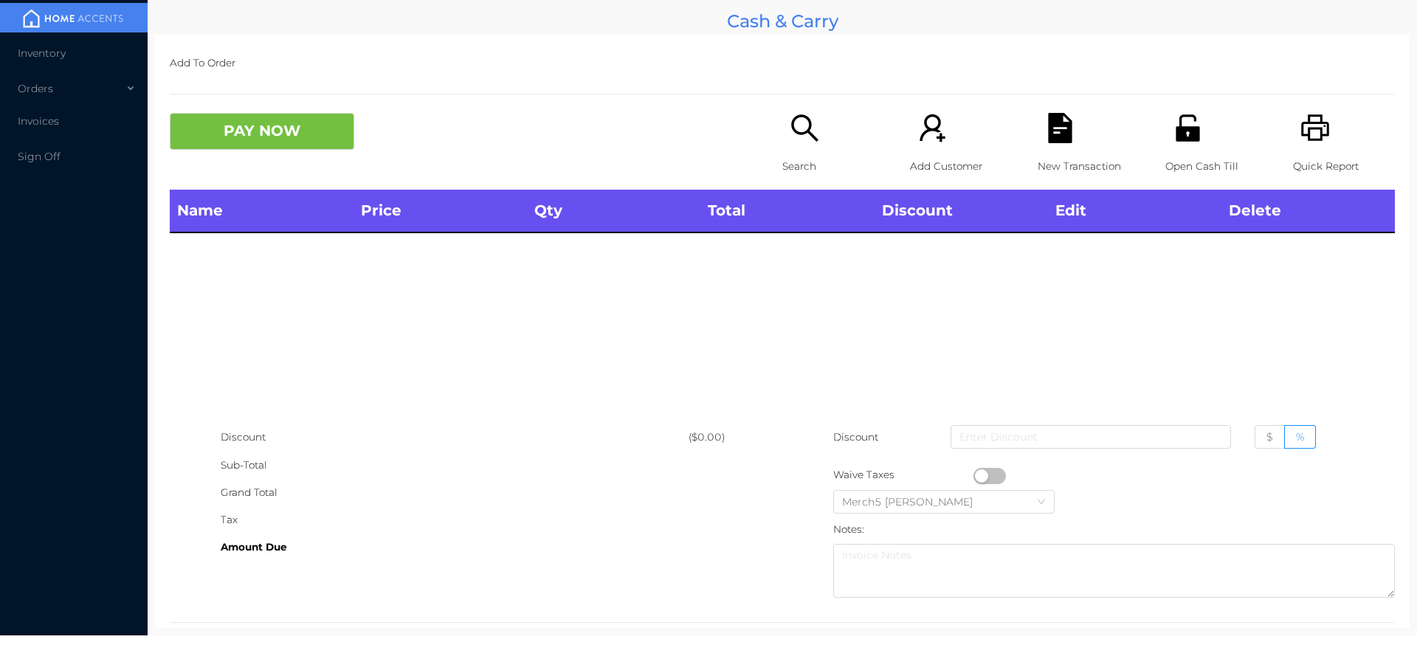
click at [816, 134] on div "Search" at bounding box center [833, 151] width 102 height 77
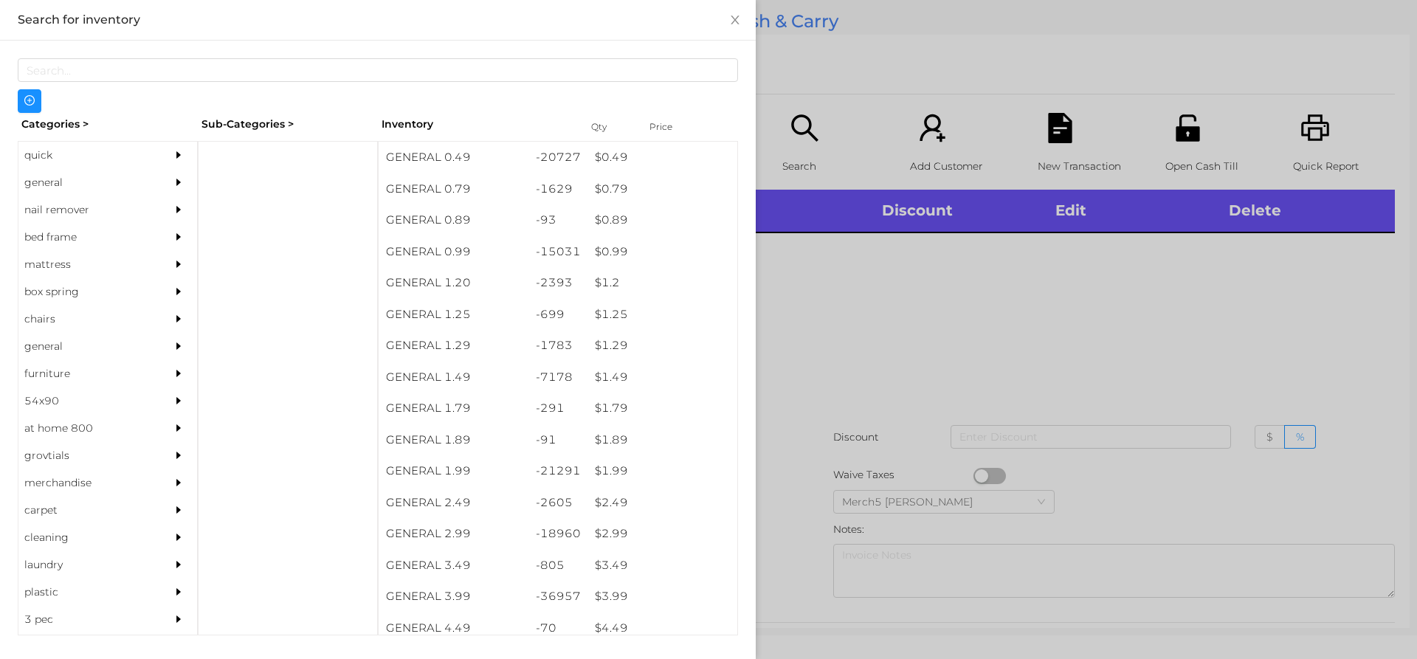
click at [181, 184] on div at bounding box center [183, 182] width 30 height 27
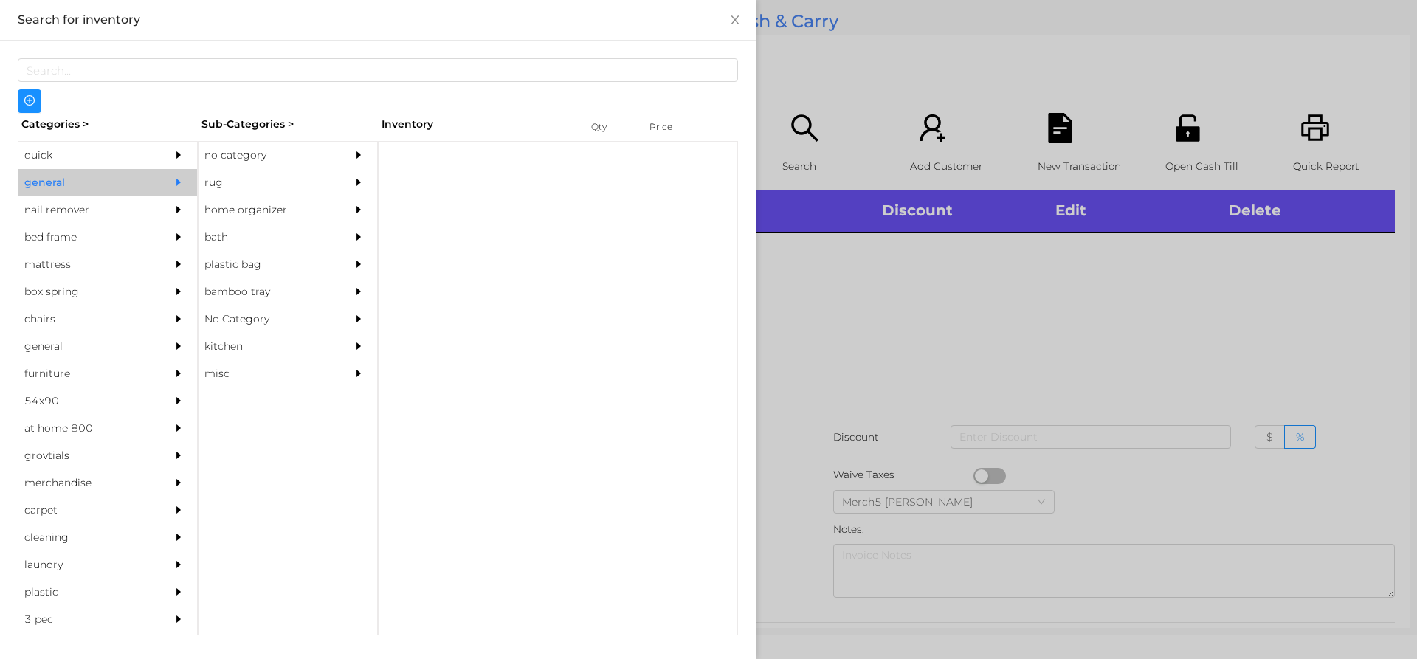
drag, startPoint x: 299, startPoint y: 158, endPoint x: 326, endPoint y: 180, distance: 35.2
click at [300, 158] on div "no category" at bounding box center [266, 155] width 134 height 27
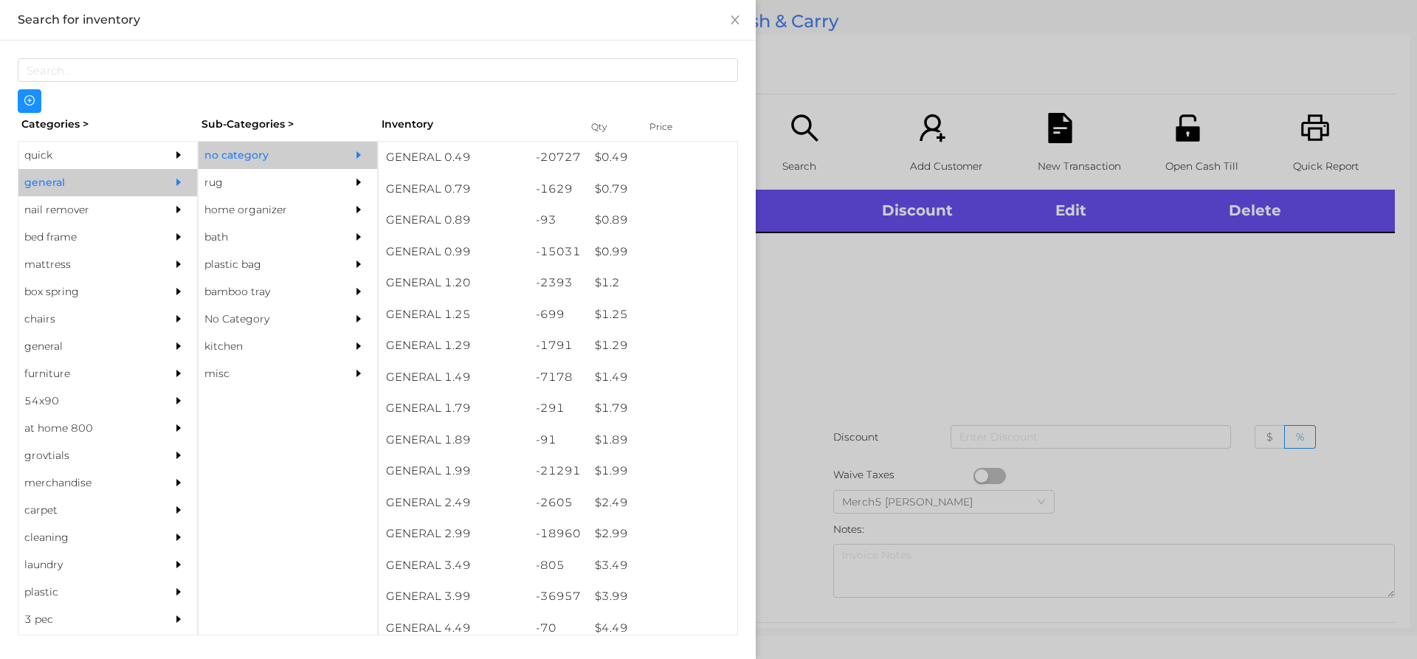
scroll to position [295, 0]
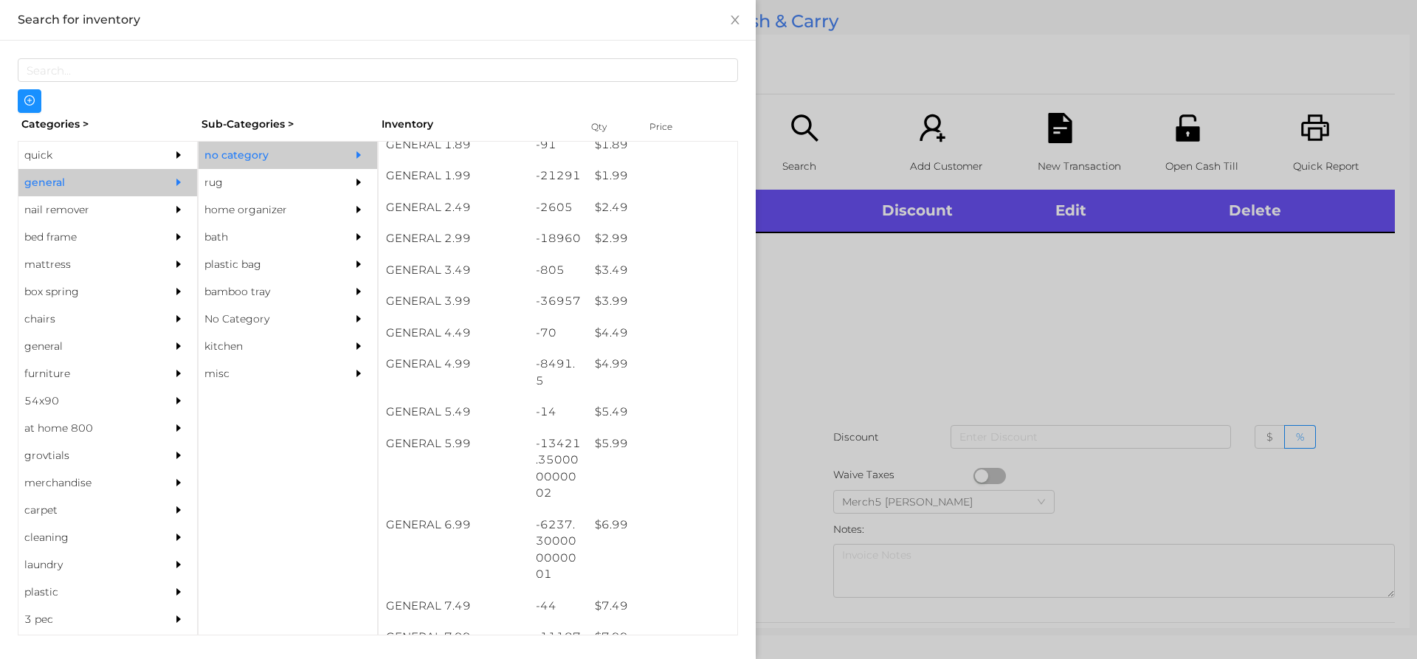
click at [782, 353] on div at bounding box center [708, 329] width 1417 height 659
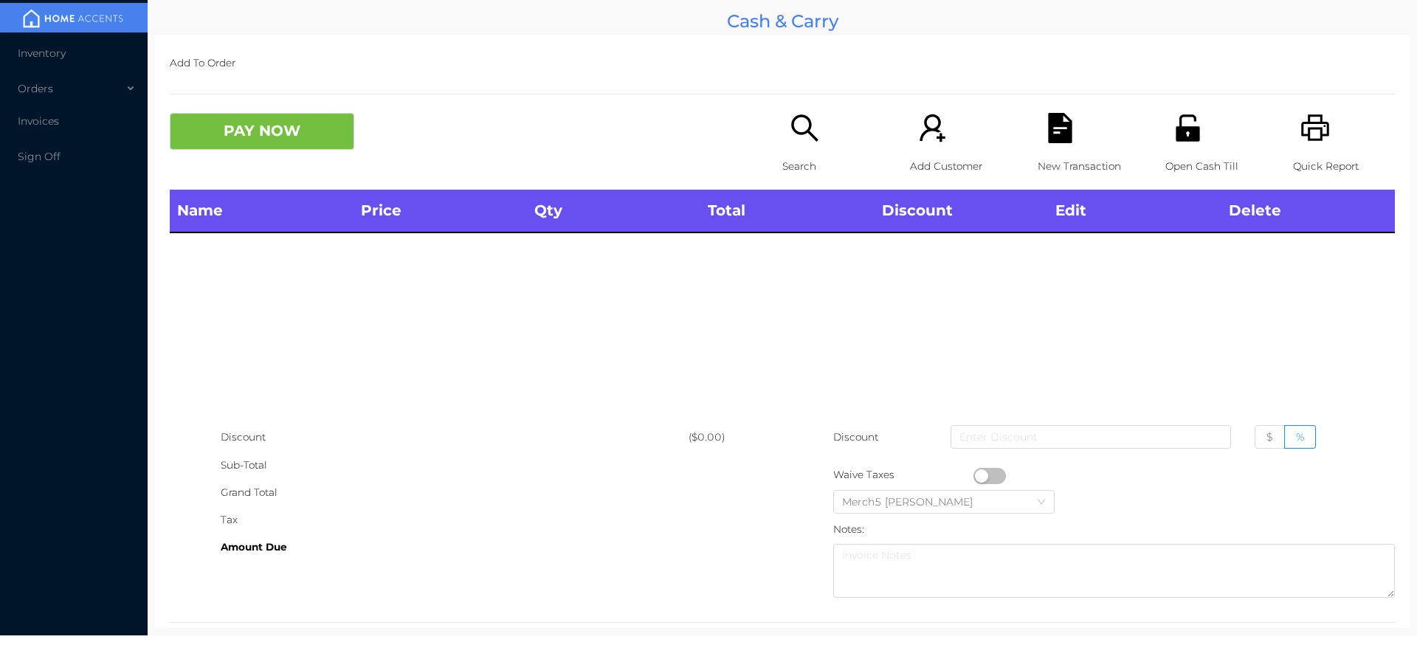
click at [1306, 131] on icon "icon: printer" at bounding box center [1316, 128] width 30 height 30
click at [1183, 142] on icon "icon: unlock" at bounding box center [1188, 128] width 30 height 30
click at [1180, 140] on icon "icon: unlock" at bounding box center [1188, 127] width 24 height 27
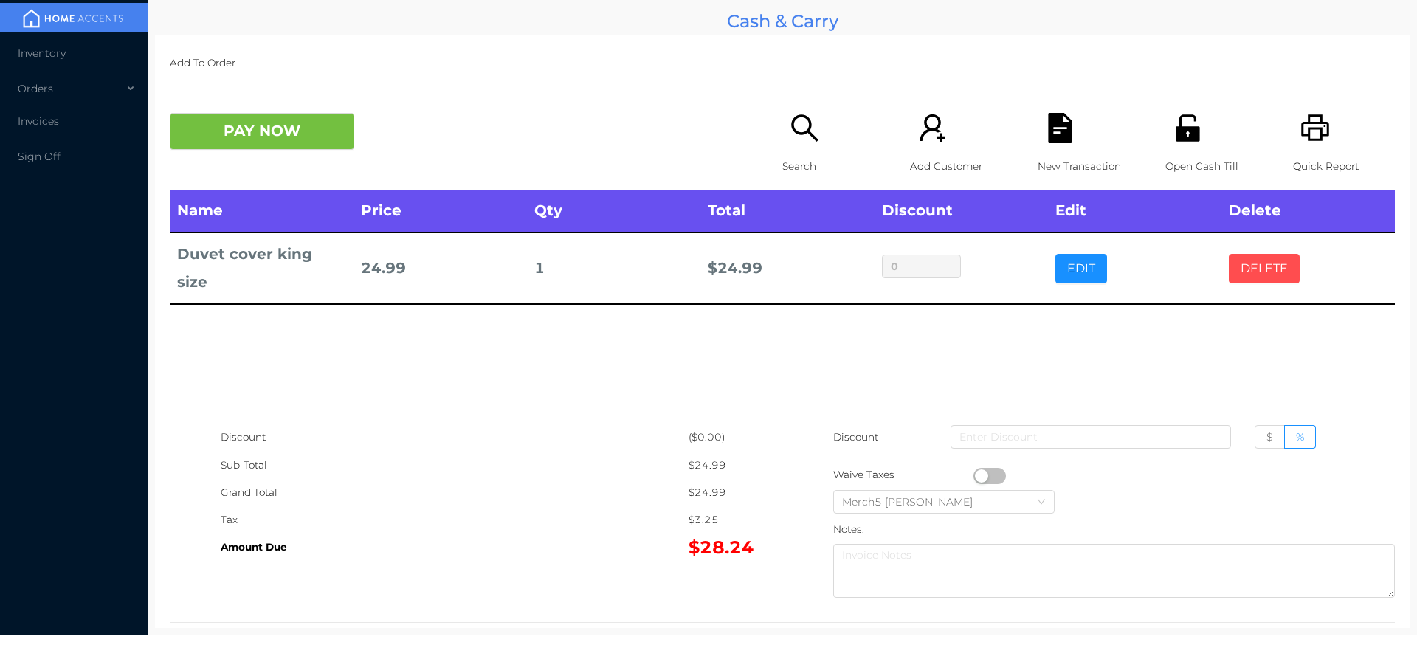
click at [1289, 262] on button "DELETE" at bounding box center [1264, 269] width 71 height 30
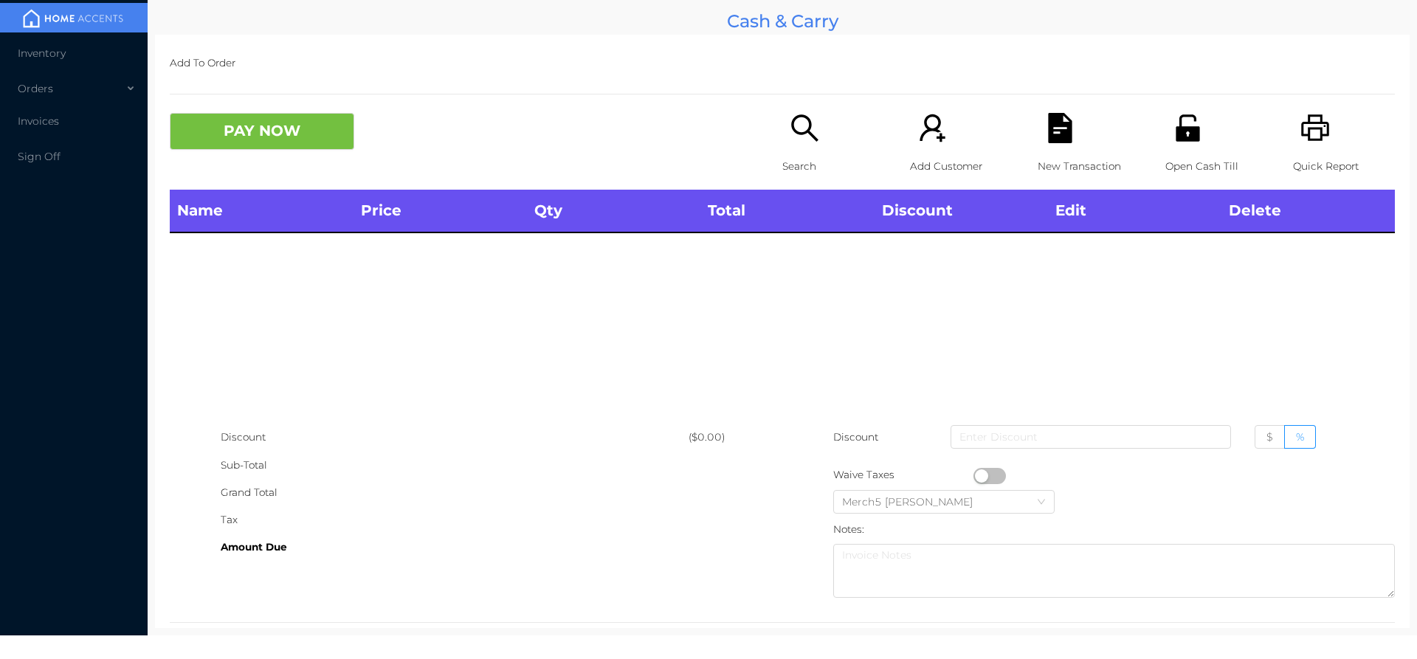
click at [816, 119] on div "Search" at bounding box center [833, 151] width 102 height 77
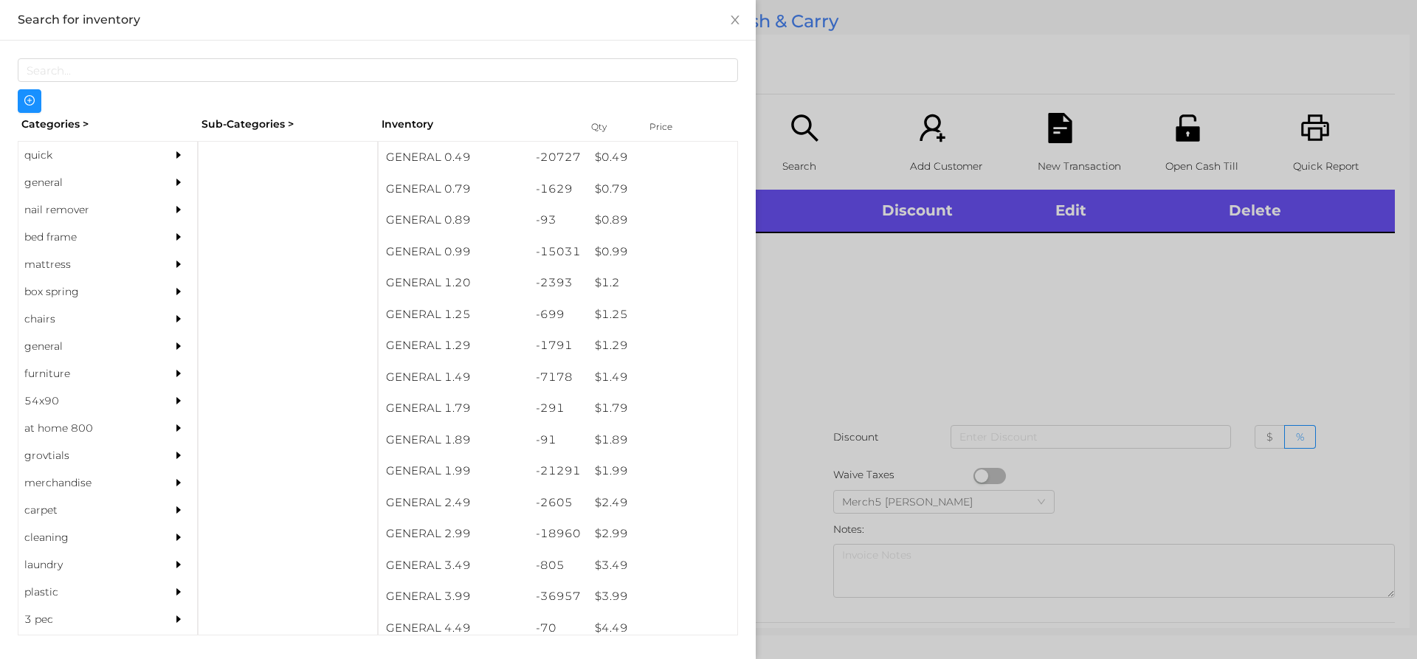
click at [173, 187] on icon "icon: caret-right" at bounding box center [178, 182] width 10 height 10
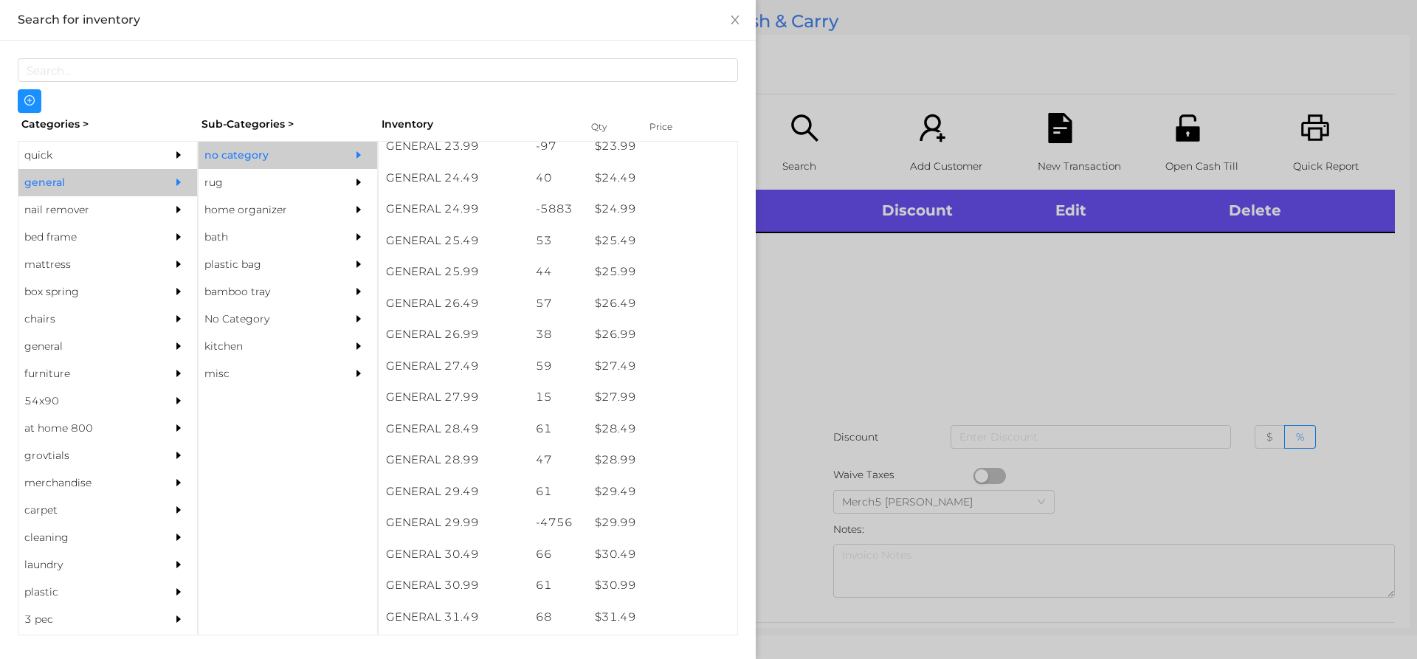
scroll to position [1860, 0]
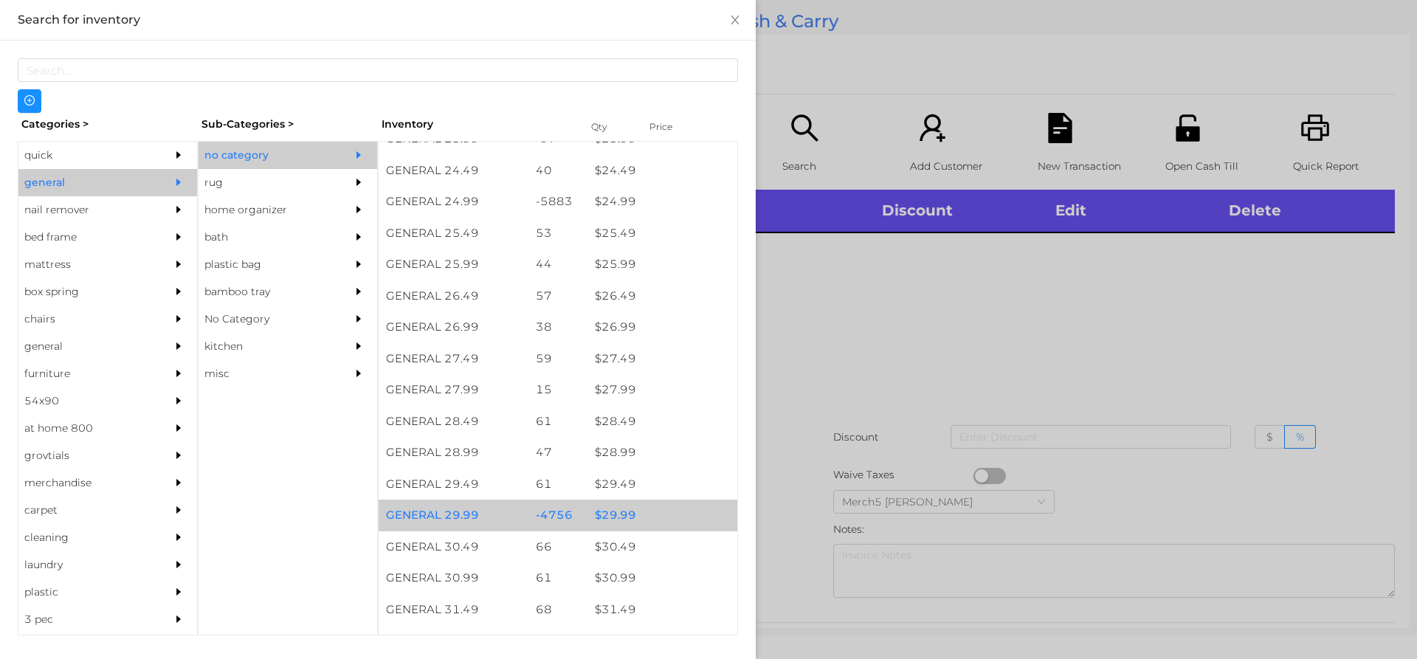
click at [661, 514] on div "$ 29.99" at bounding box center [663, 516] width 150 height 32
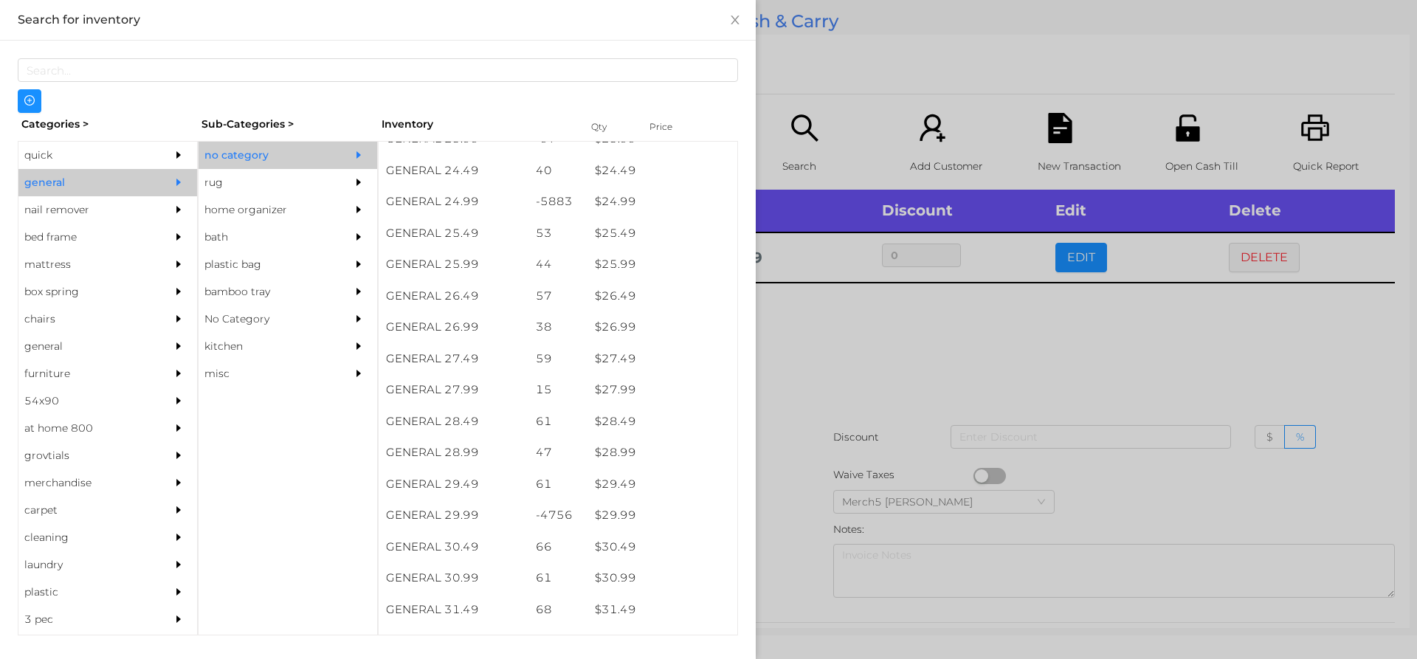
click at [937, 409] on div at bounding box center [708, 329] width 1417 height 659
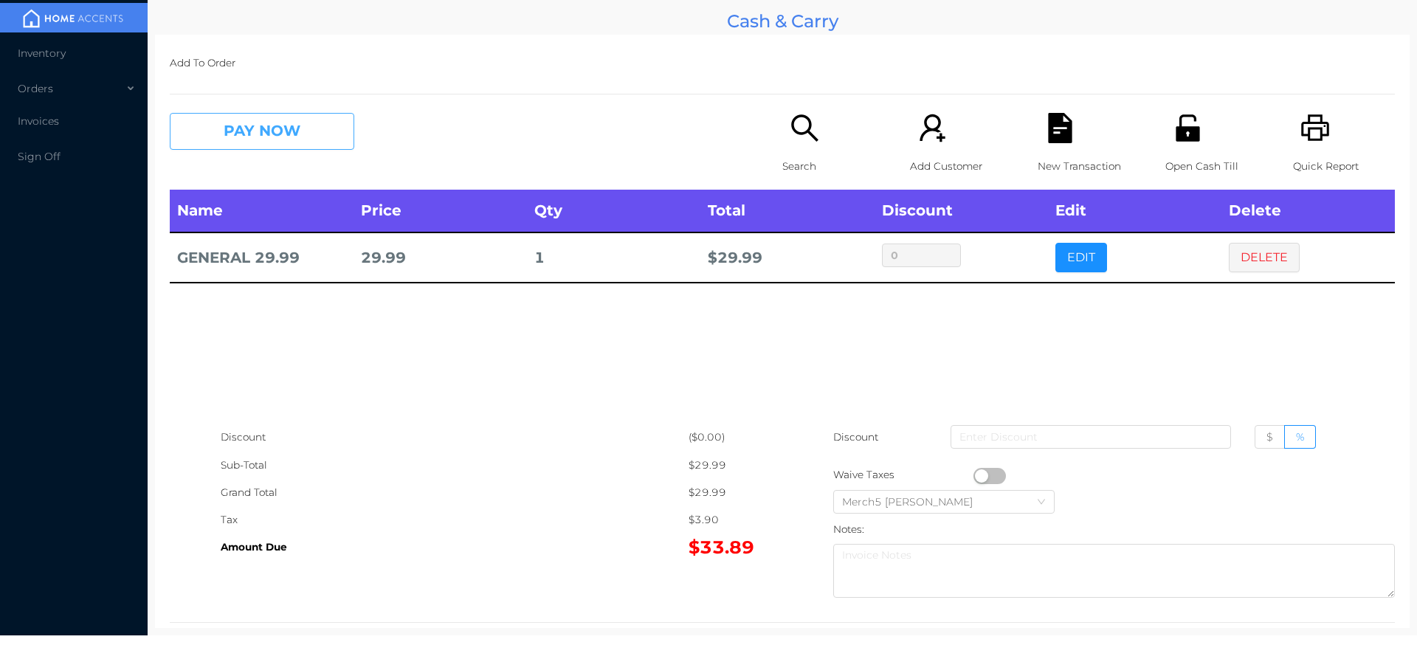
click at [311, 138] on button "PAY NOW" at bounding box center [262, 131] width 185 height 37
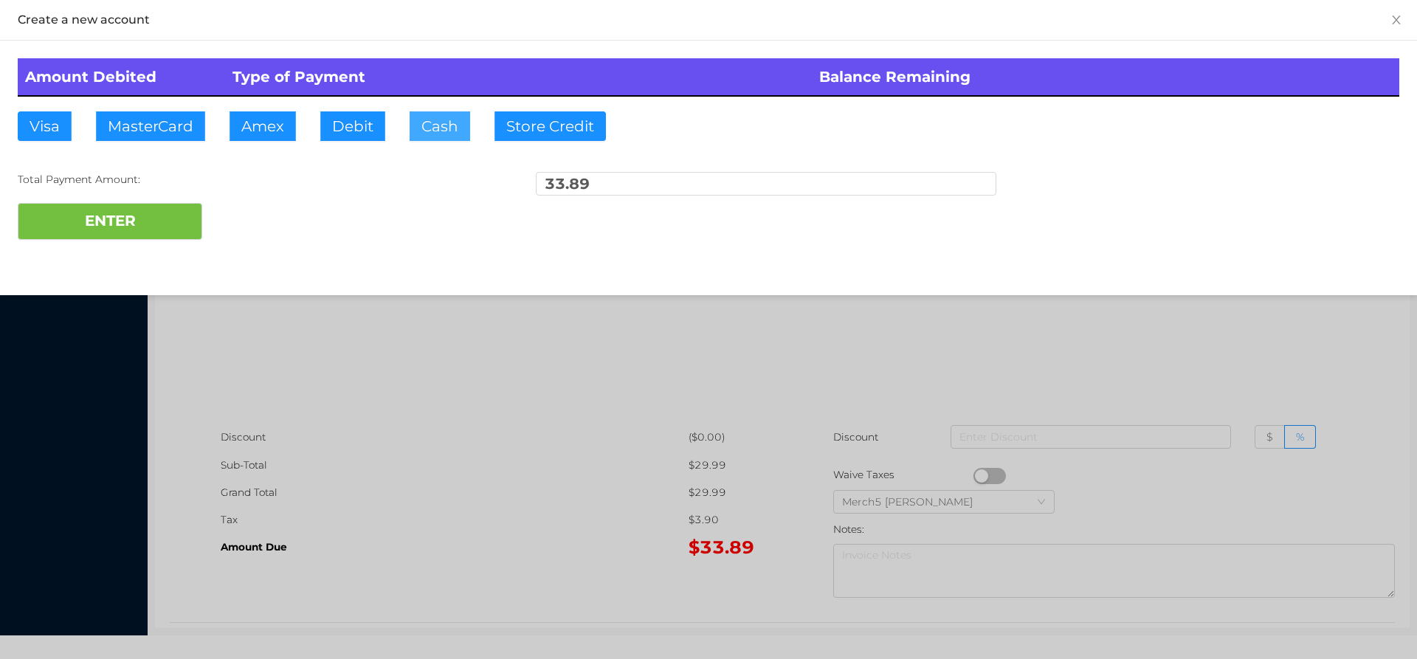
click at [446, 127] on button "Cash" at bounding box center [440, 126] width 61 height 30
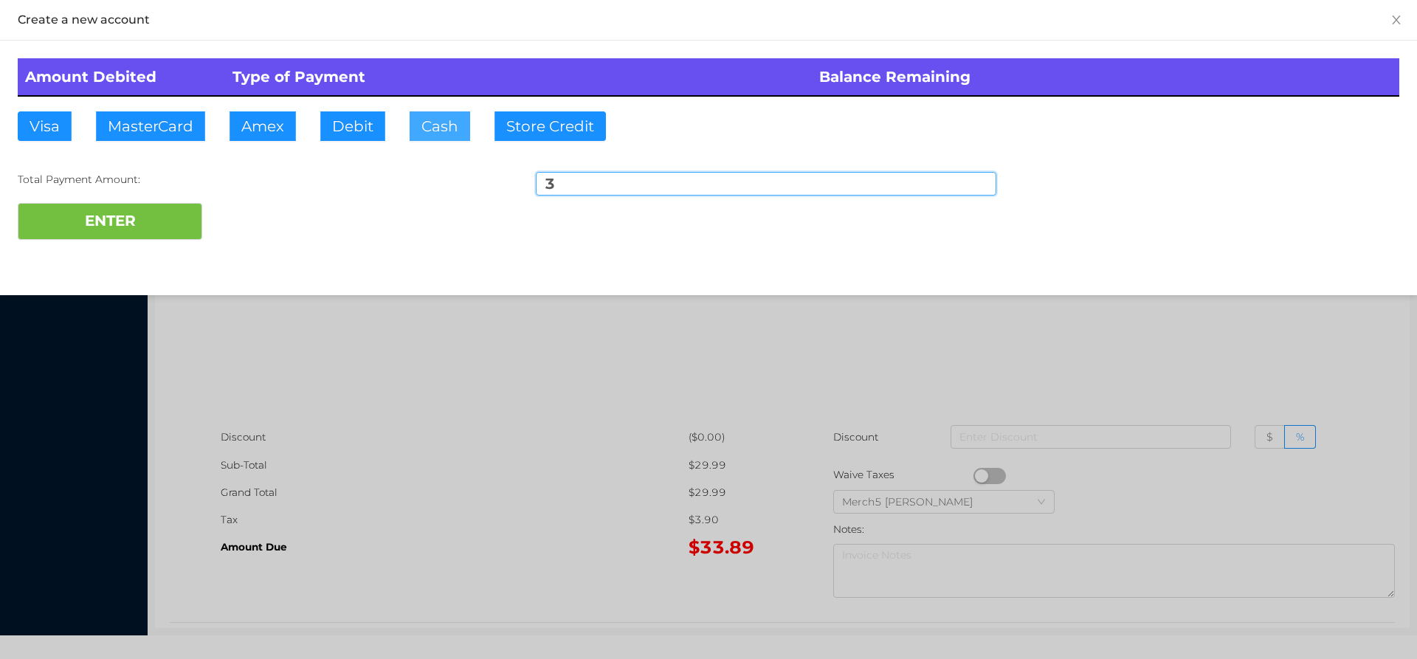
type input "35"
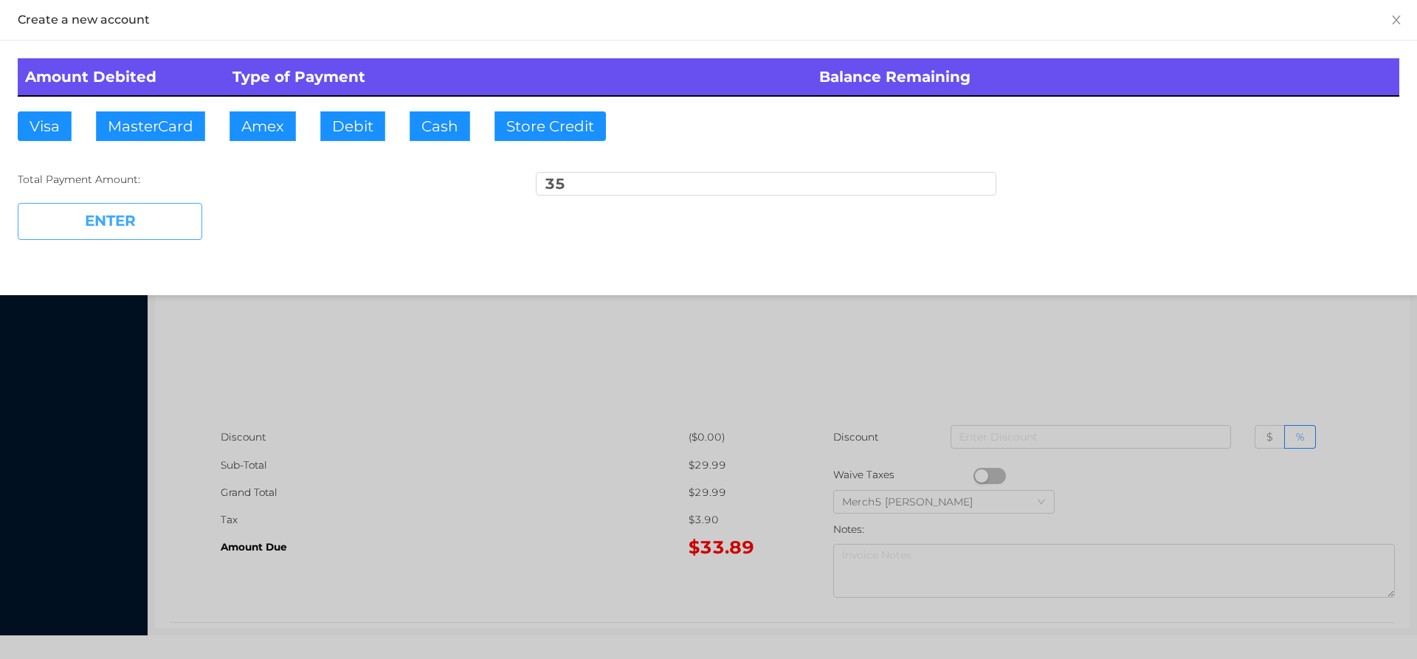
click at [182, 230] on button "ENTER" at bounding box center [110, 221] width 185 height 37
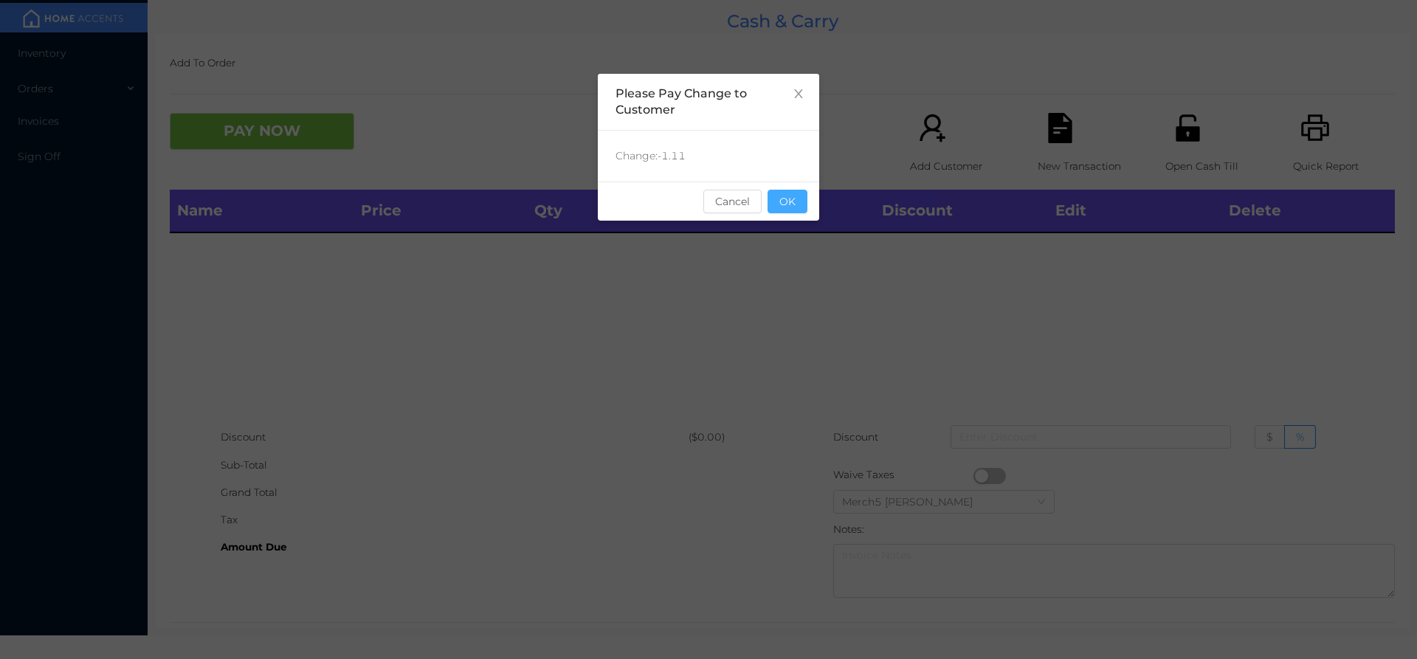
click at [790, 205] on button "OK" at bounding box center [788, 202] width 40 height 24
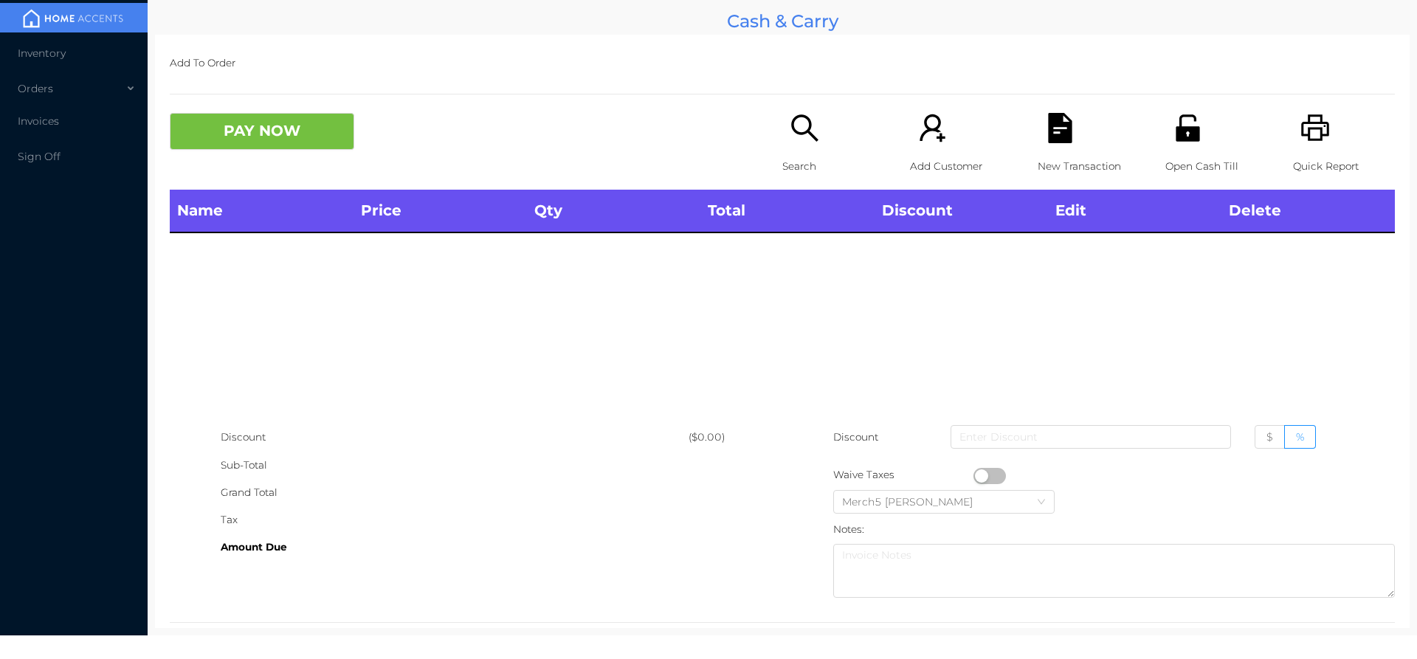
click at [1302, 118] on icon "icon: printer" at bounding box center [1316, 128] width 30 height 30
